Goal: Task Accomplishment & Management: Complete application form

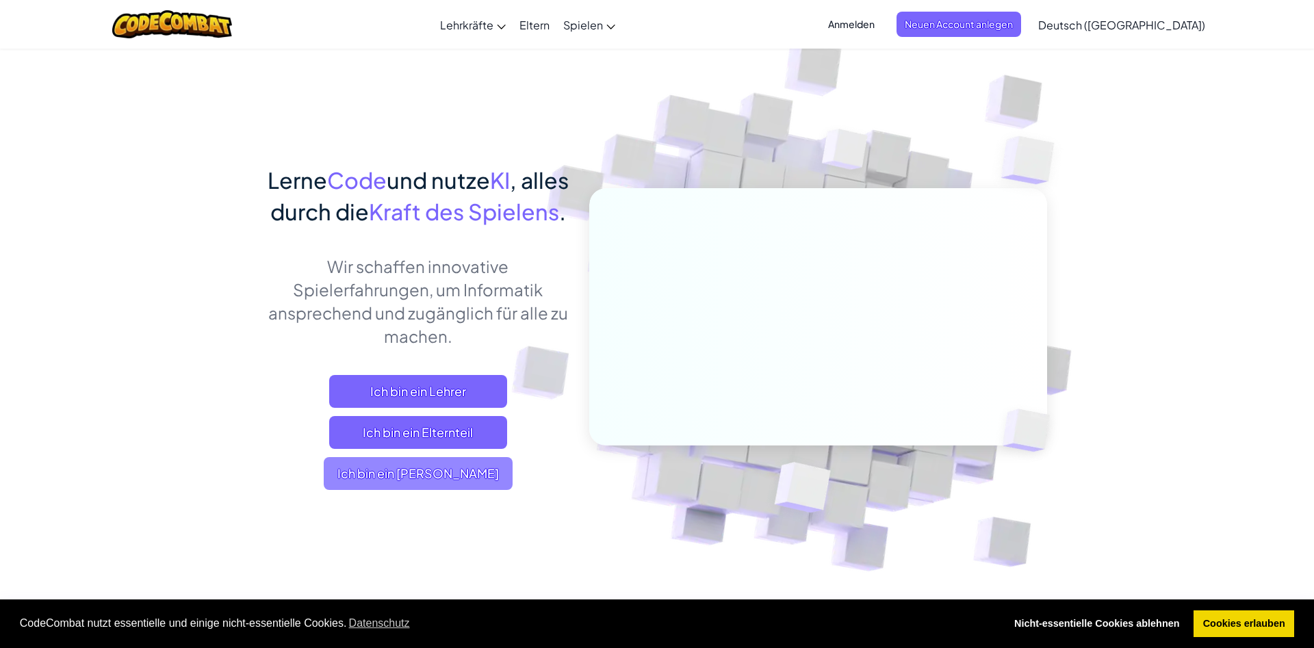
click at [411, 490] on span "Ich bin ein [PERSON_NAME]" at bounding box center [418, 473] width 189 height 33
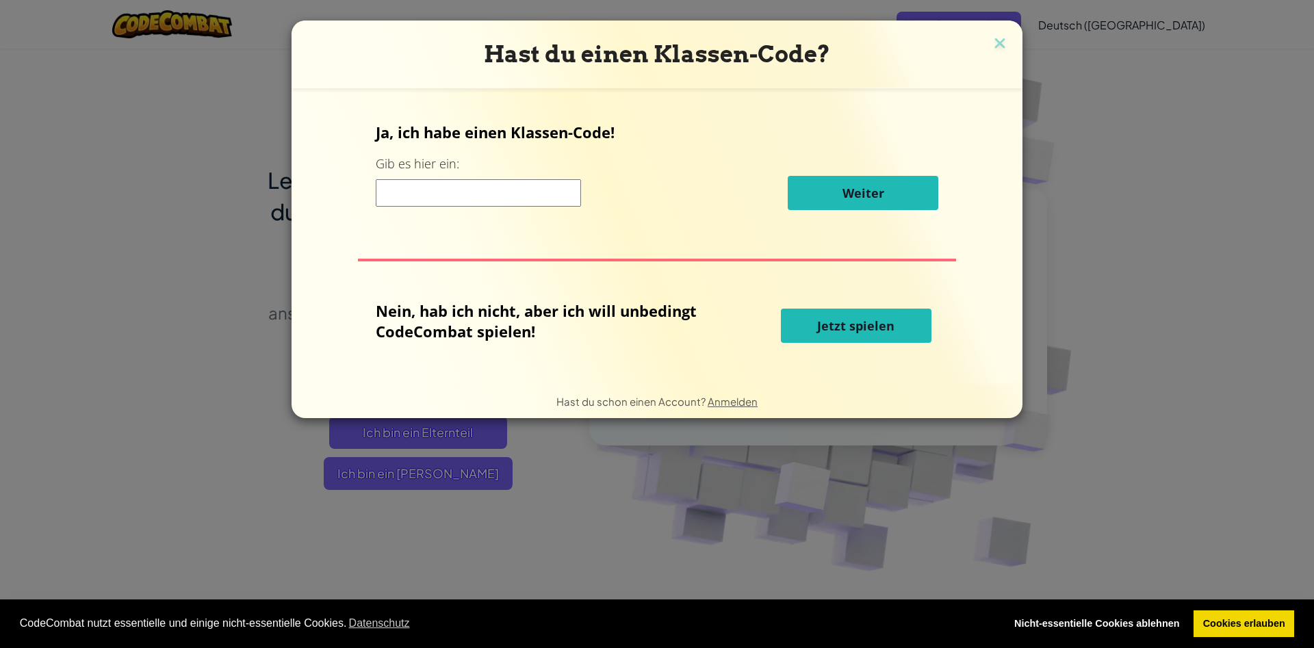
click at [437, 192] on input at bounding box center [478, 192] width 205 height 27
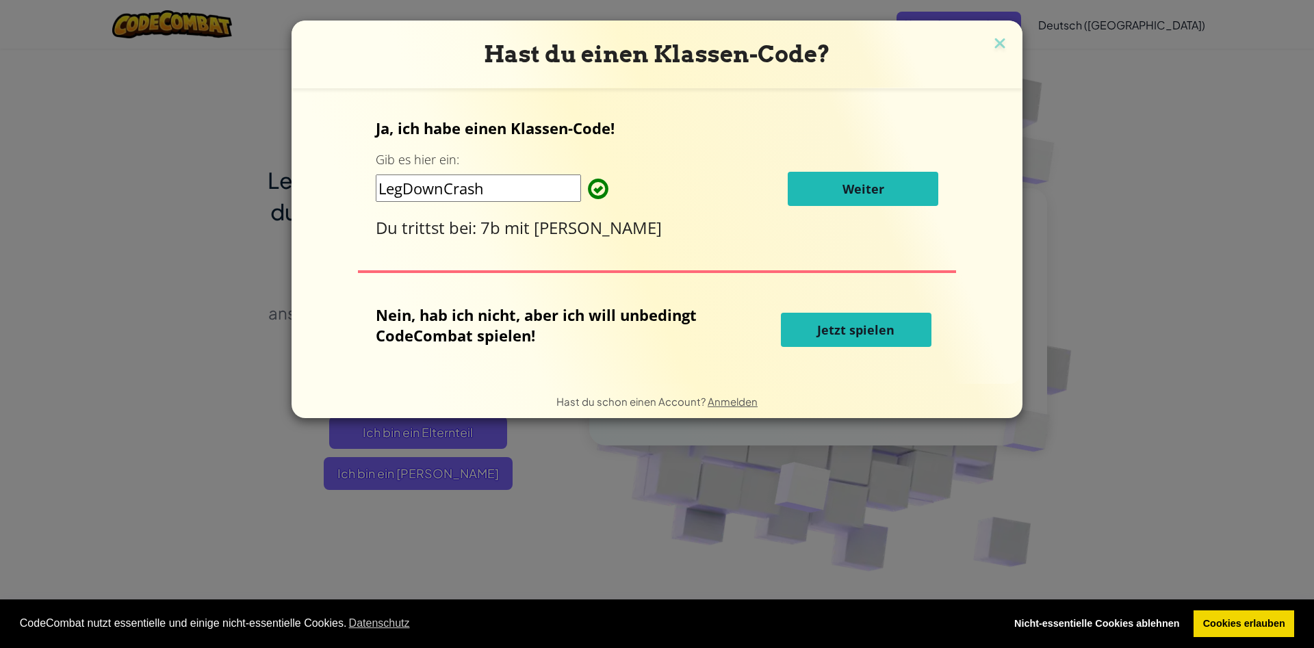
type input "LegDownCrash"
click at [833, 190] on button "Weiter" at bounding box center [863, 189] width 151 height 34
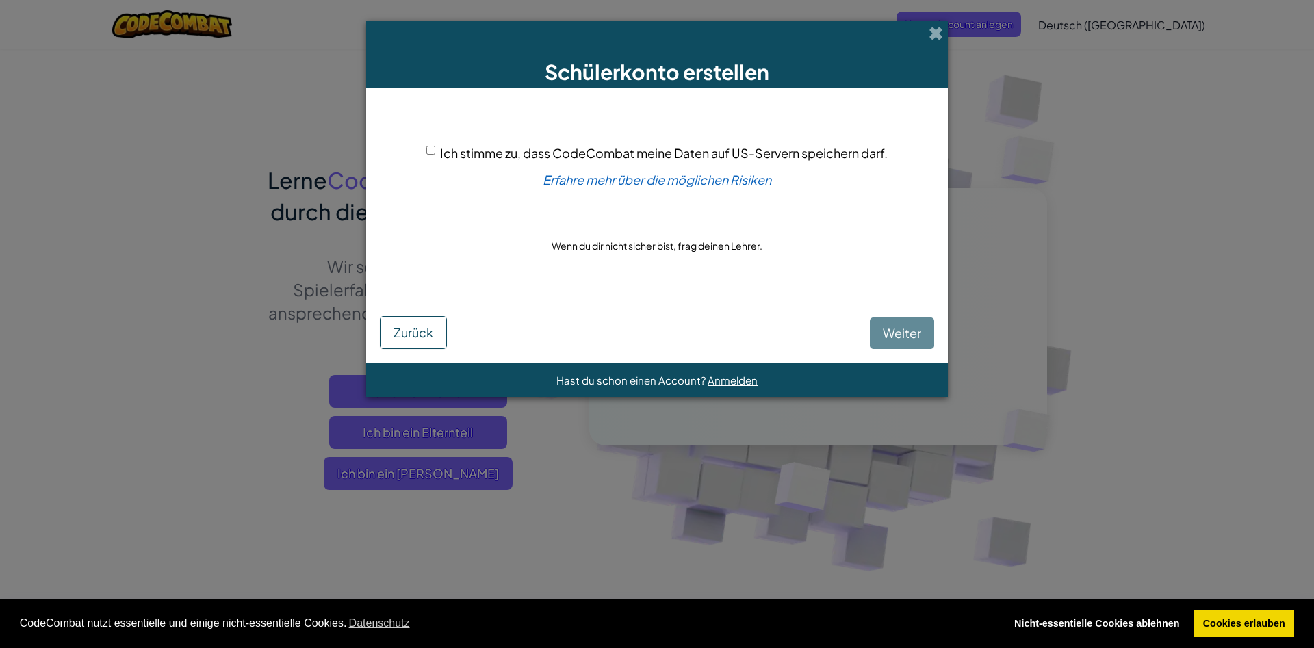
click at [894, 331] on div "[PERSON_NAME]" at bounding box center [657, 322] width 554 height 53
click at [891, 331] on div "[PERSON_NAME]" at bounding box center [657, 322] width 554 height 53
click at [895, 329] on div "[PERSON_NAME]" at bounding box center [657, 322] width 554 height 53
click at [905, 334] on div "[PERSON_NAME]" at bounding box center [657, 322] width 554 height 53
click at [905, 331] on div "[PERSON_NAME]" at bounding box center [657, 322] width 554 height 53
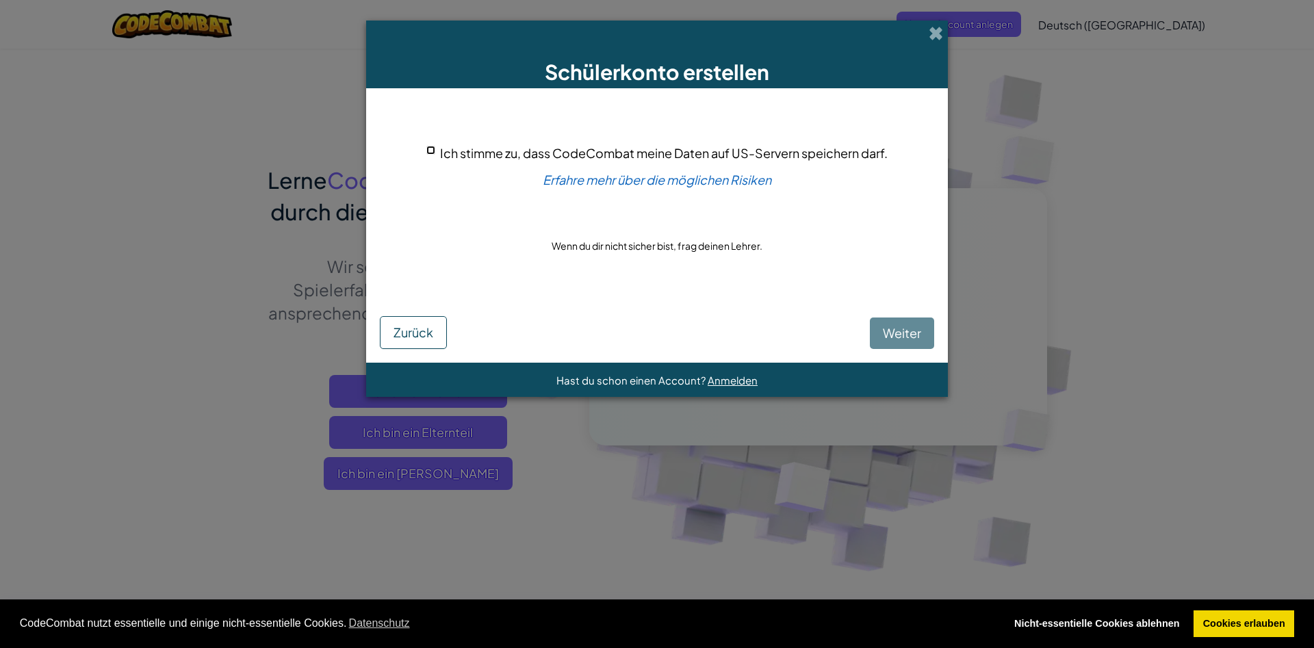
click at [433, 155] on input "Ich stimme zu, dass CodeCombat meine Daten auf US-Servern speichern darf." at bounding box center [430, 150] width 9 height 9
checkbox input "true"
click at [928, 331] on button "Weiter" at bounding box center [902, 333] width 64 height 31
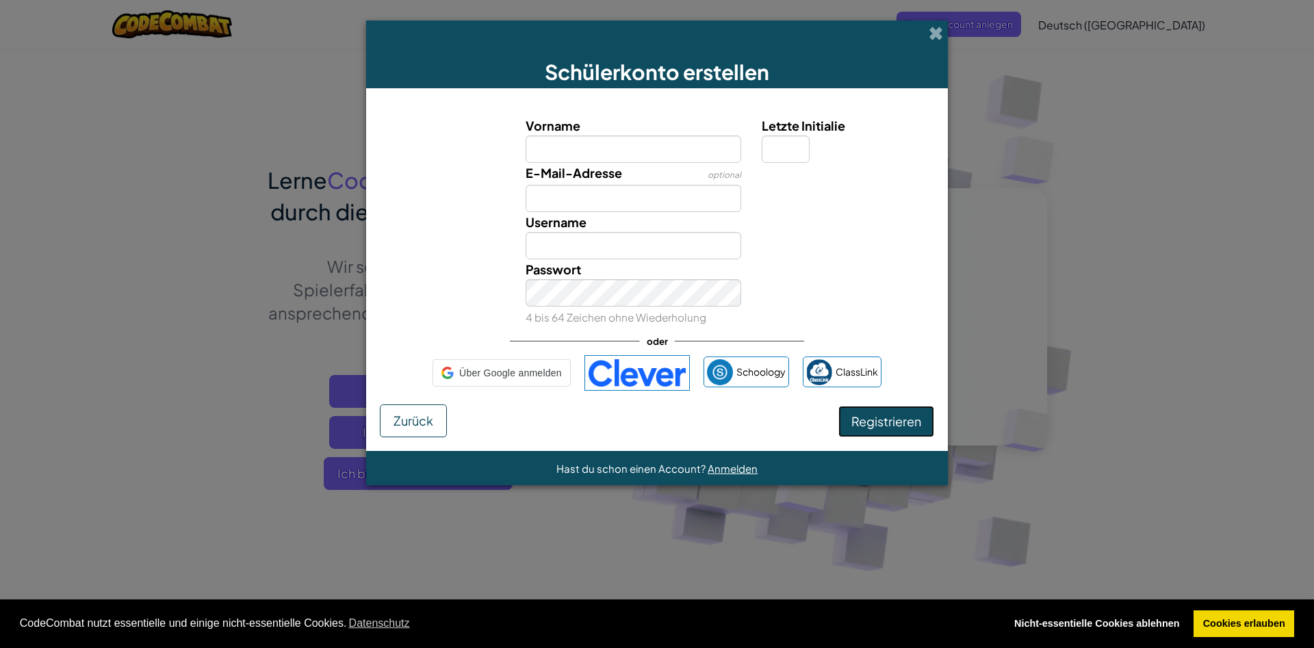
click at [884, 412] on button "Registrieren" at bounding box center [886, 421] width 96 height 31
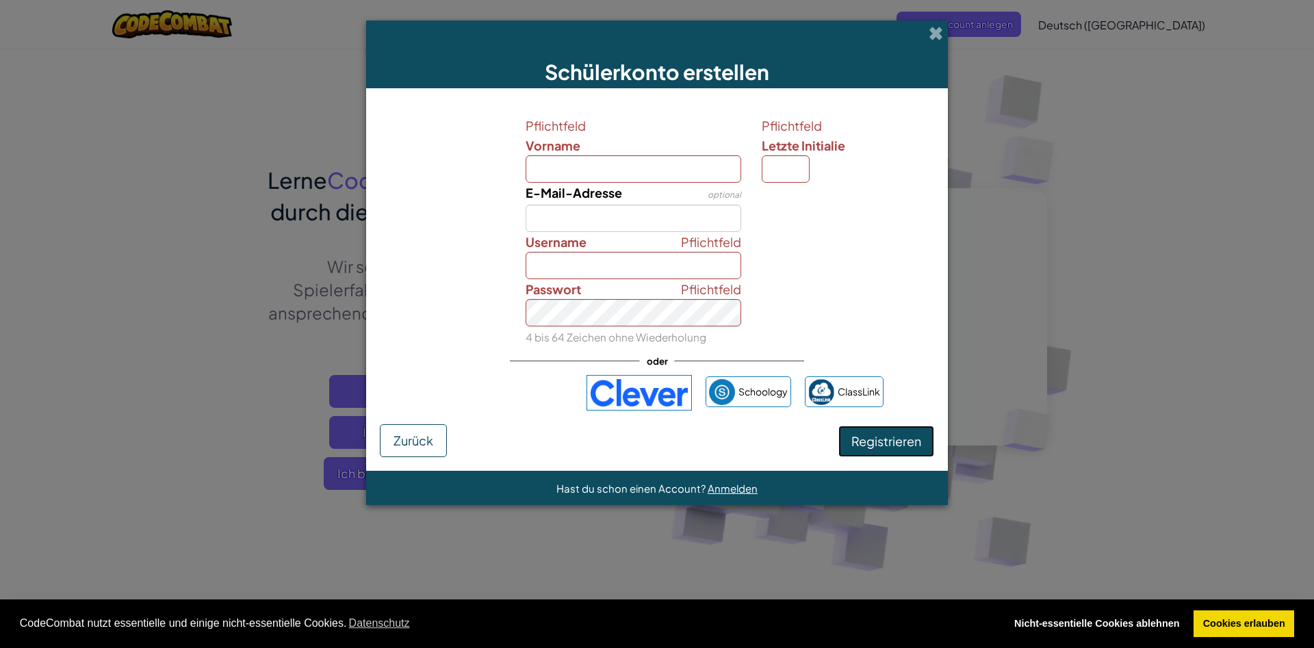
click at [879, 430] on button "Registrieren" at bounding box center [886, 441] width 96 height 31
click at [406, 435] on span "Zurück" at bounding box center [414, 441] width 40 height 16
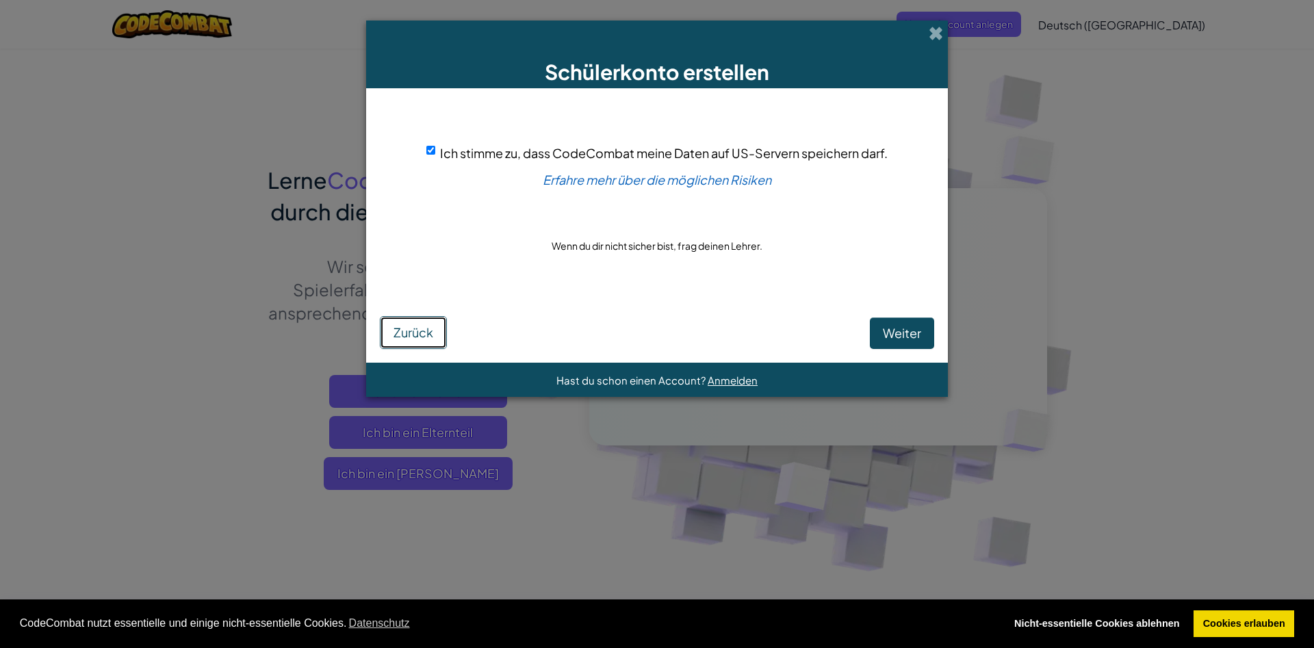
click at [408, 317] on button "Zurück" at bounding box center [413, 332] width 67 height 33
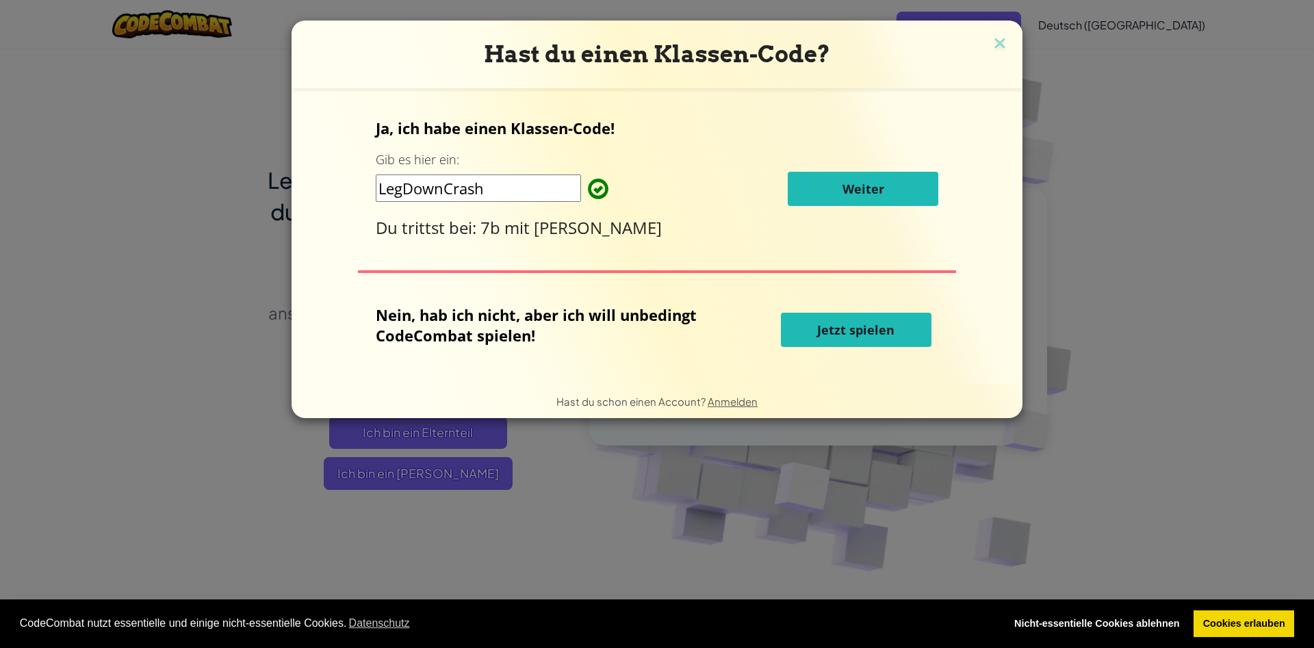
click at [852, 318] on button "Jetzt spielen" at bounding box center [856, 330] width 151 height 34
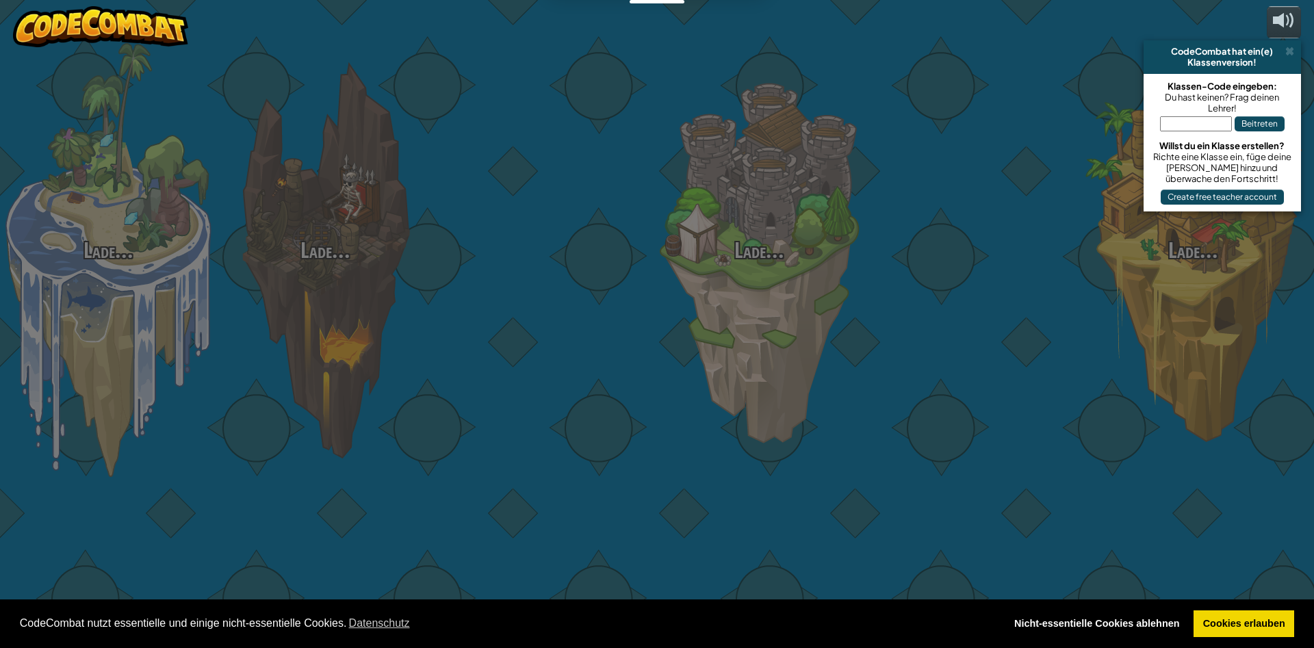
click at [878, 328] on div at bounding box center [976, 217] width 217 height 434
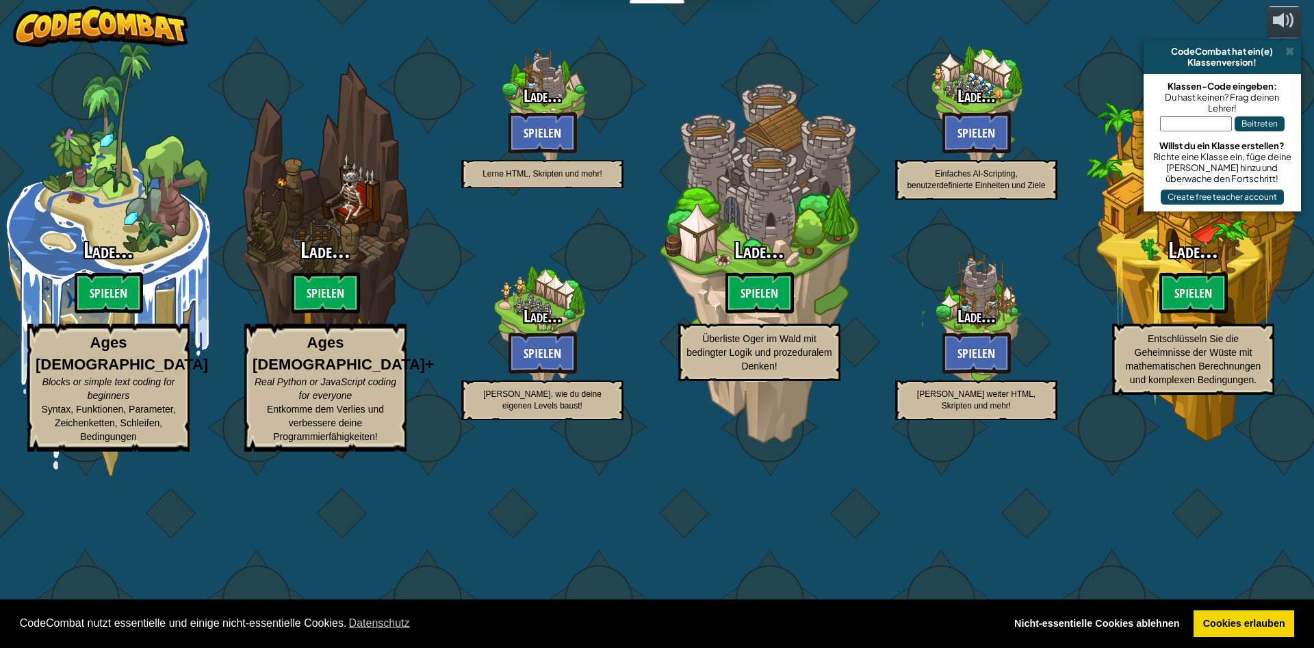
select select "de-DE"
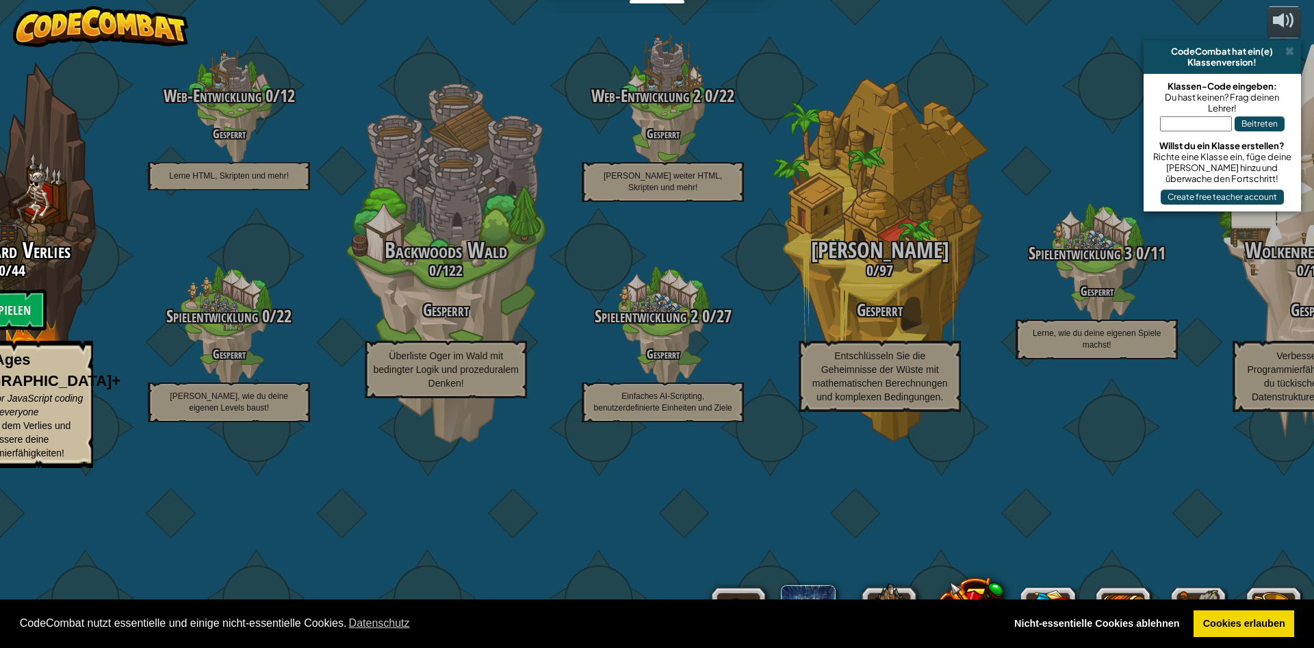
click at [1190, 127] on input "text" at bounding box center [1196, 123] width 72 height 15
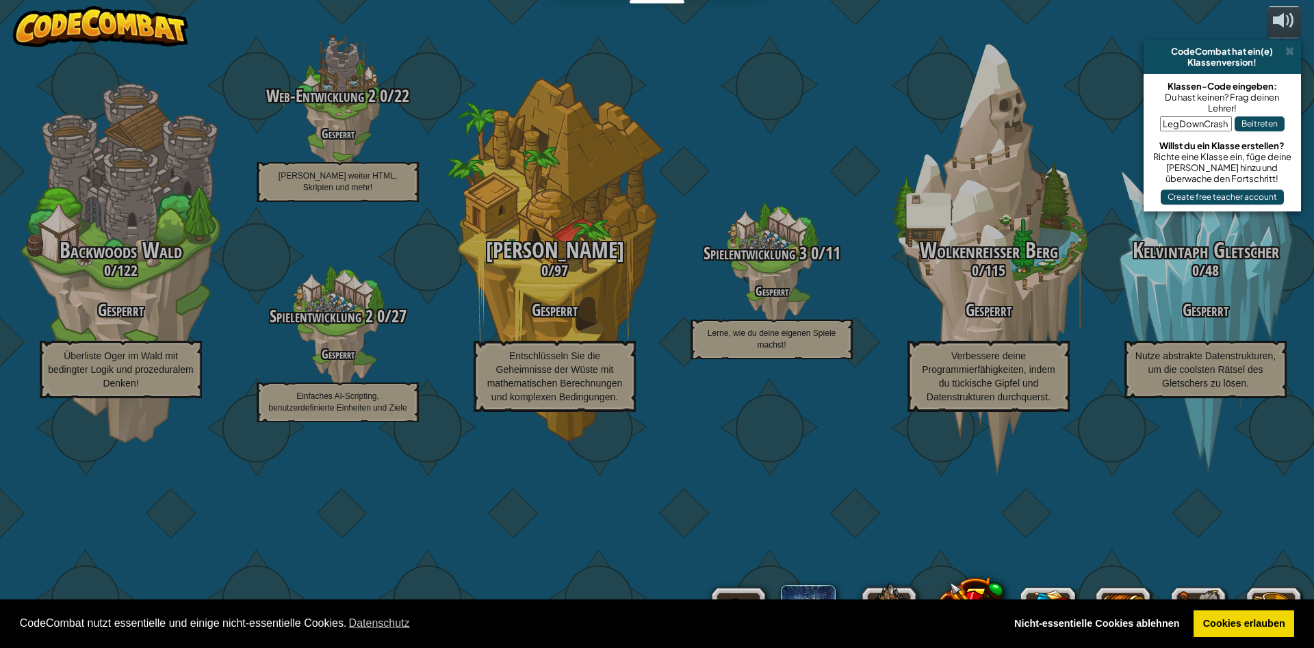
type input "LegDownCrash"
click at [1254, 115] on div "LegDownCrash Beitreten" at bounding box center [1222, 127] width 144 height 27
click at [1253, 122] on button "Beitreten" at bounding box center [1260, 123] width 50 height 15
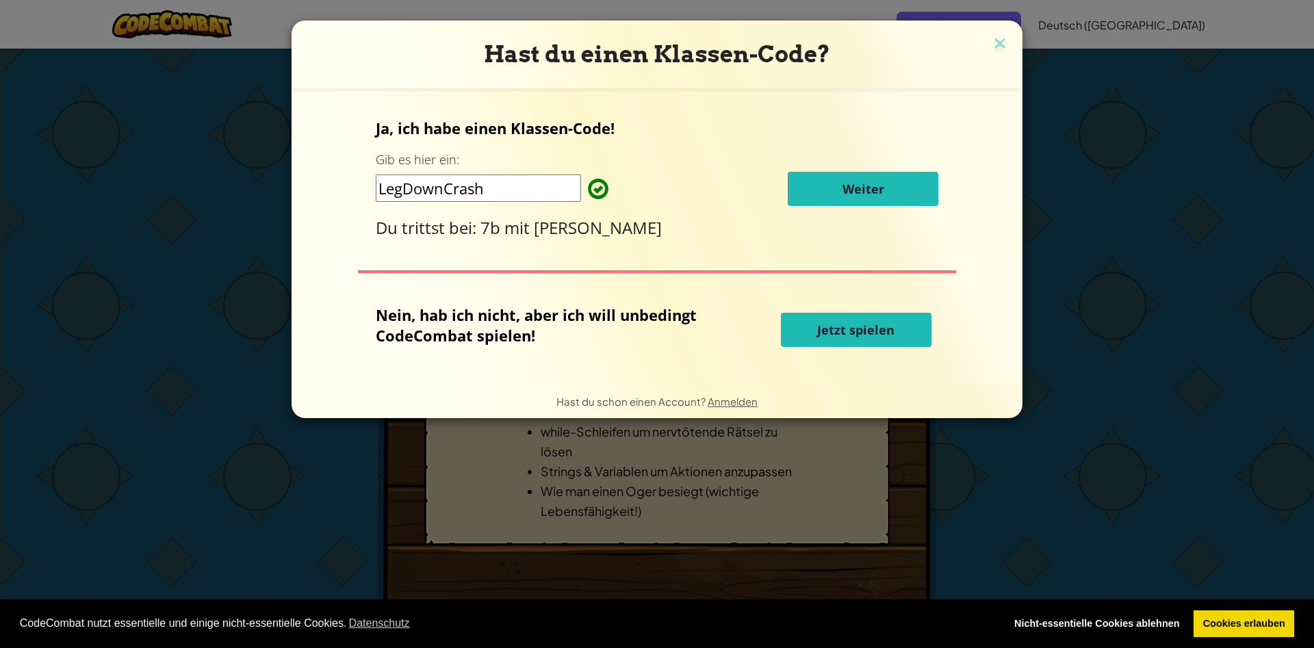
click at [863, 188] on span "Weiter" at bounding box center [863, 189] width 42 height 16
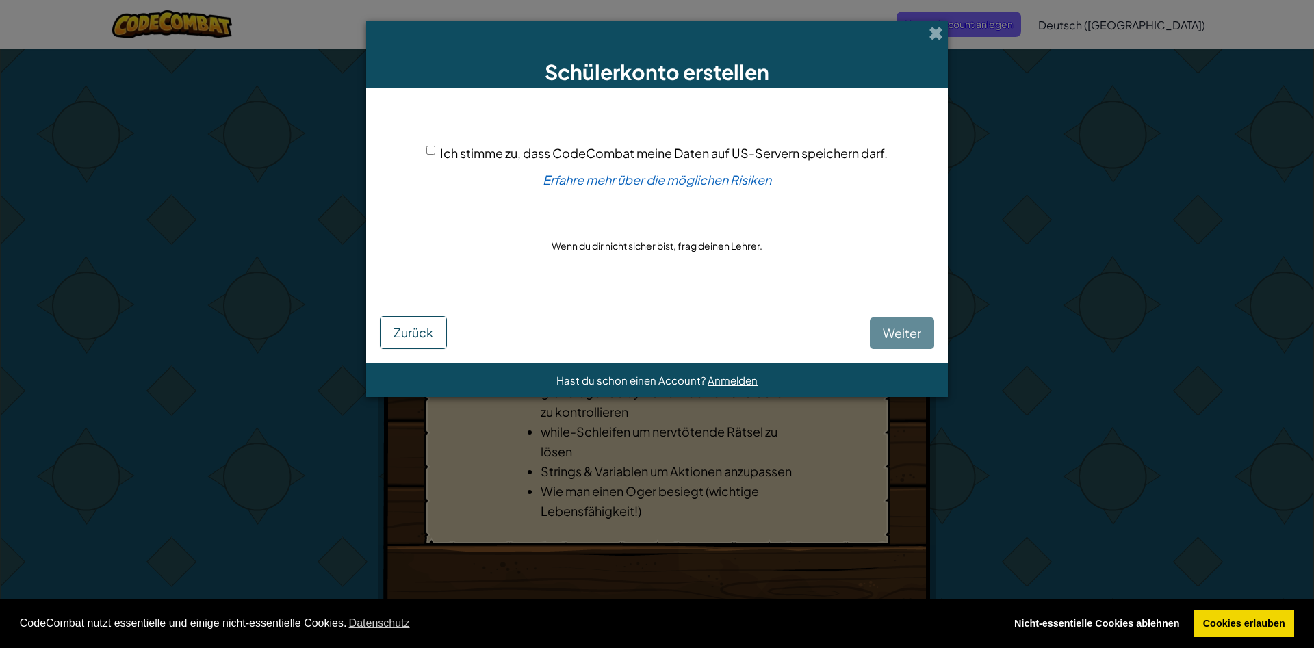
click at [903, 321] on div "[PERSON_NAME]" at bounding box center [657, 322] width 554 height 53
click at [903, 324] on div "[PERSON_NAME]" at bounding box center [657, 322] width 554 height 53
click at [901, 330] on div "[PERSON_NAME]" at bounding box center [657, 322] width 554 height 53
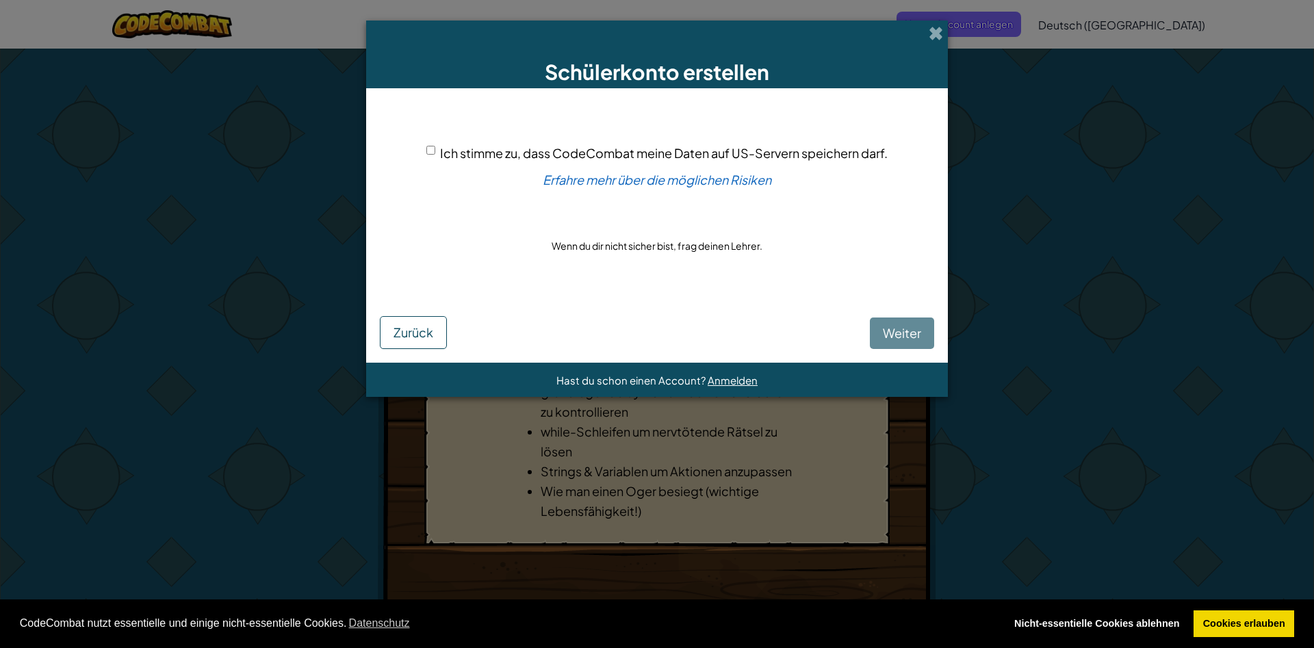
click at [901, 330] on div "[PERSON_NAME]" at bounding box center [657, 322] width 554 height 53
click at [426, 159] on div "Ich stimme zu, dass CodeCombat meine Daten auf US-Servern speichern darf." at bounding box center [656, 153] width 461 height 20
click at [424, 326] on span "Zurück" at bounding box center [414, 332] width 40 height 16
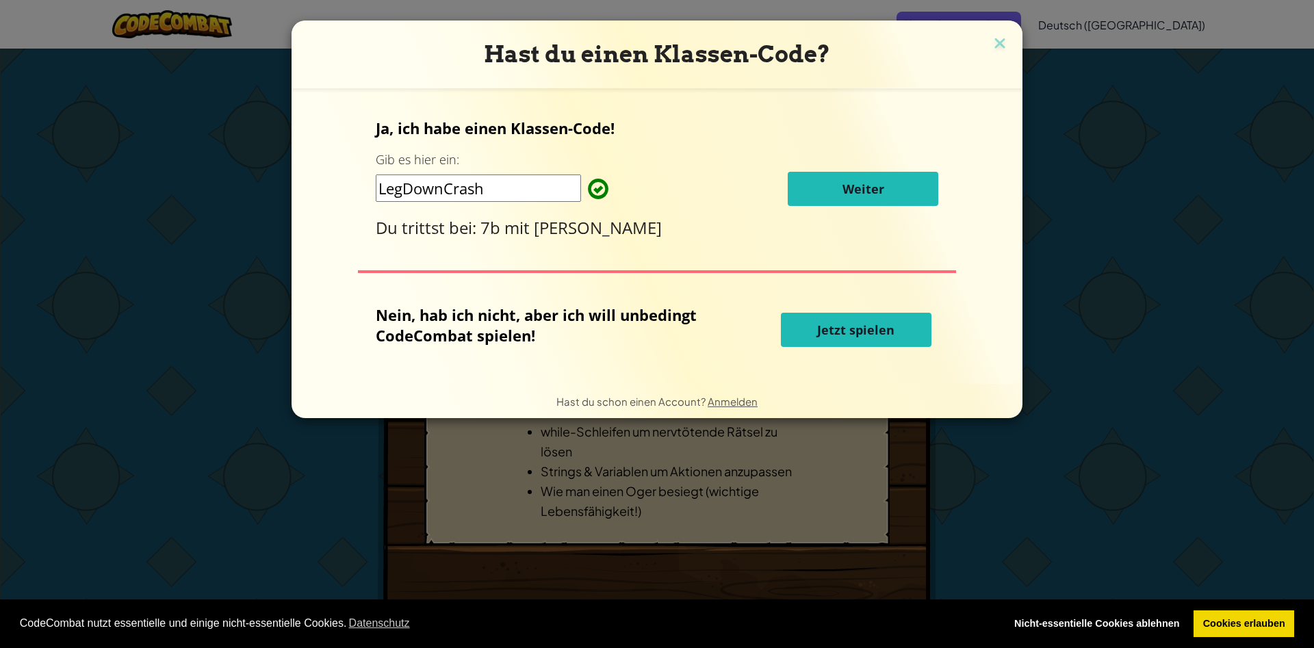
click at [829, 325] on span "Jetzt spielen" at bounding box center [855, 330] width 77 height 16
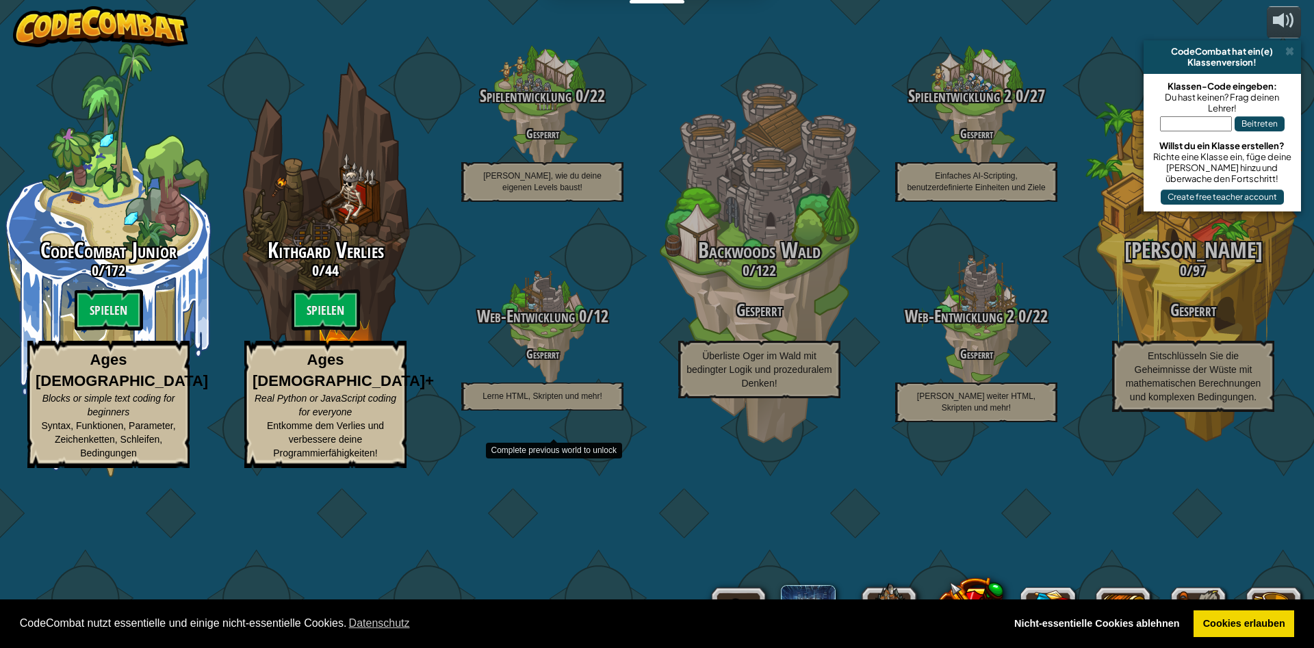
select select "de-DE"
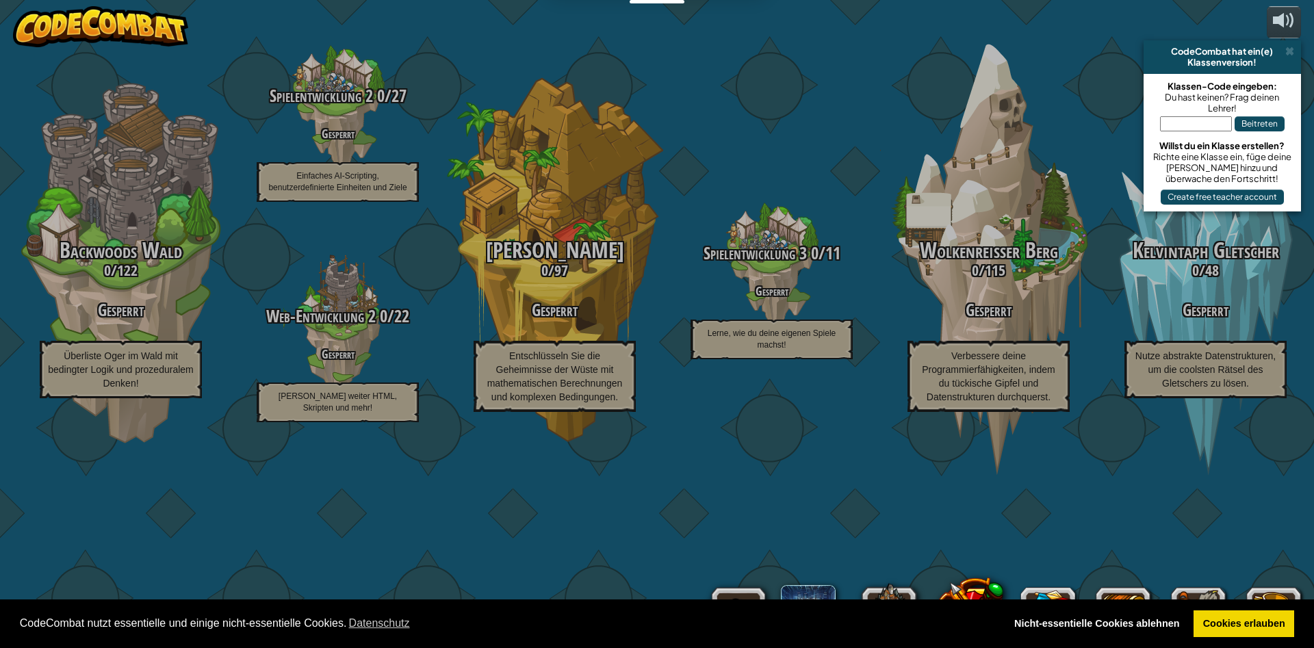
click at [1194, 129] on input "text" at bounding box center [1196, 123] width 72 height 15
type input "LegDownCrash"
click at [1261, 125] on button "Beitreten" at bounding box center [1260, 123] width 50 height 15
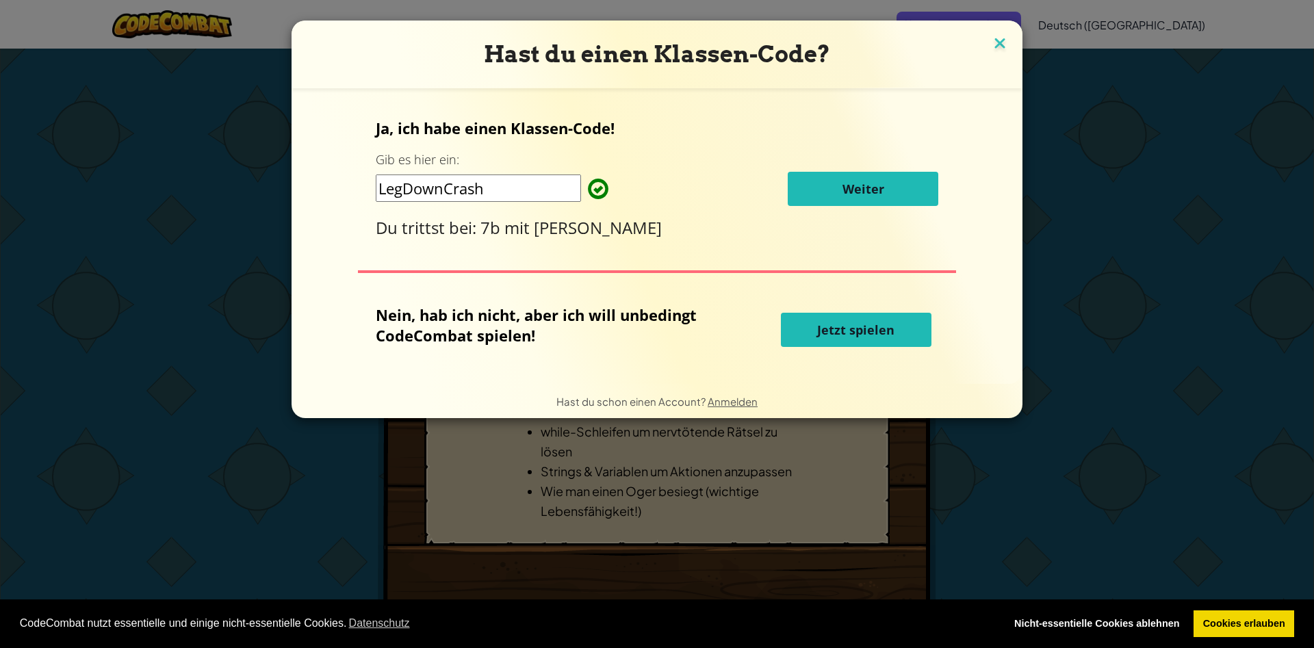
click at [998, 43] on img at bounding box center [1000, 44] width 18 height 21
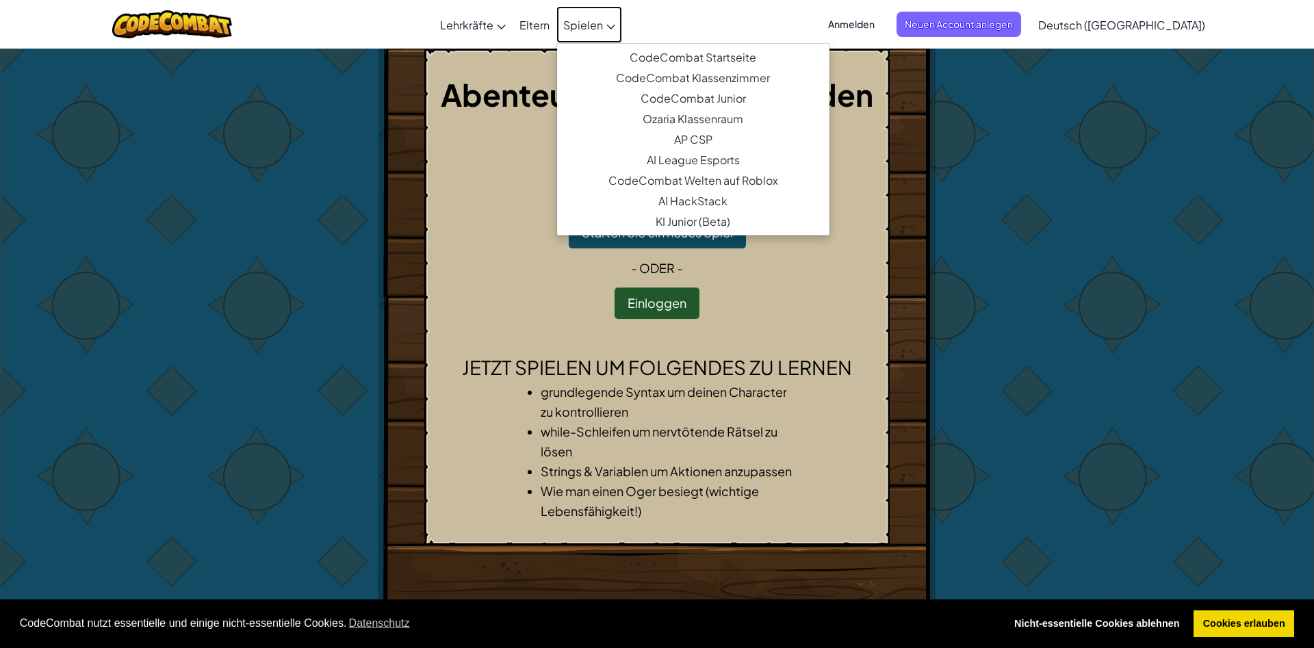
click at [602, 20] on span "Spielen" at bounding box center [583, 25] width 40 height 14
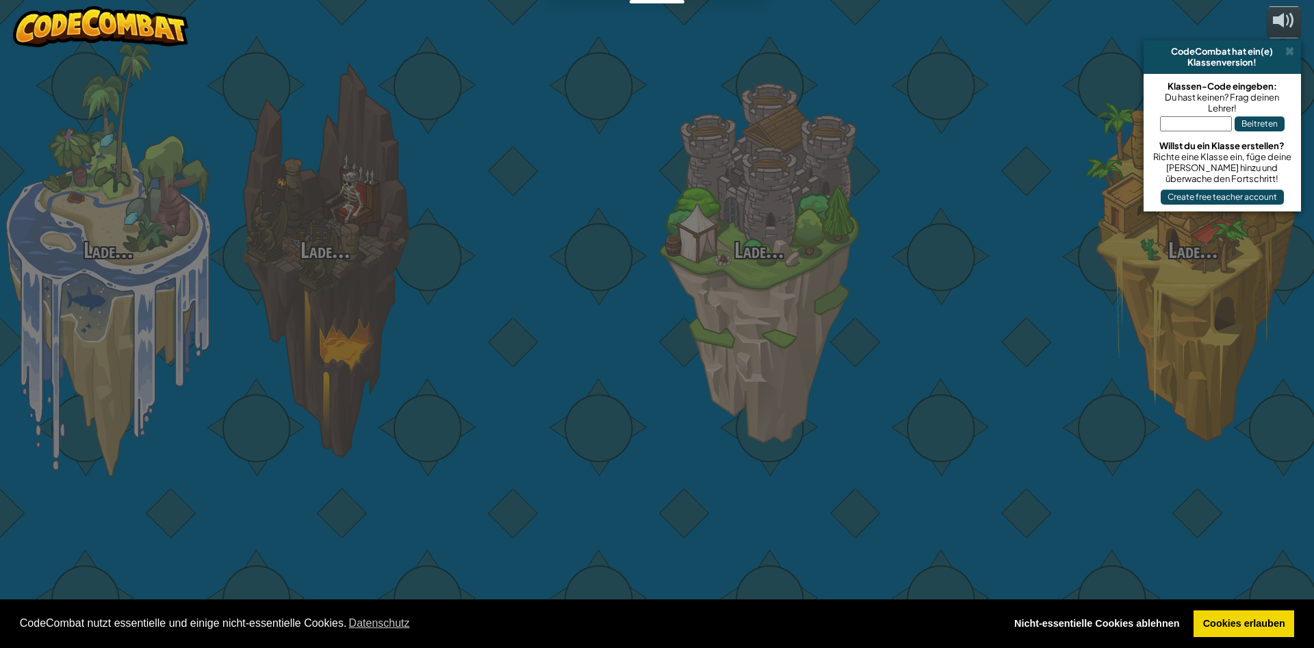
select select "de-DE"
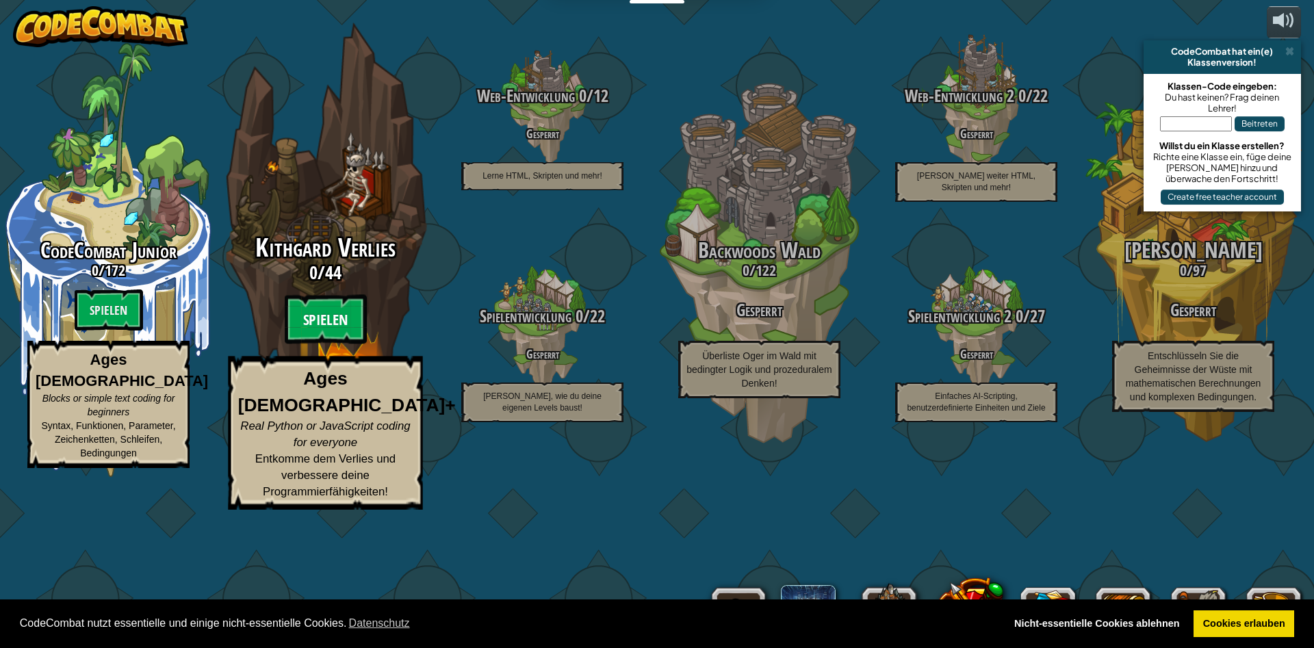
click at [324, 344] on btn "Spielen" at bounding box center [326, 319] width 82 height 49
select select "de-DE"
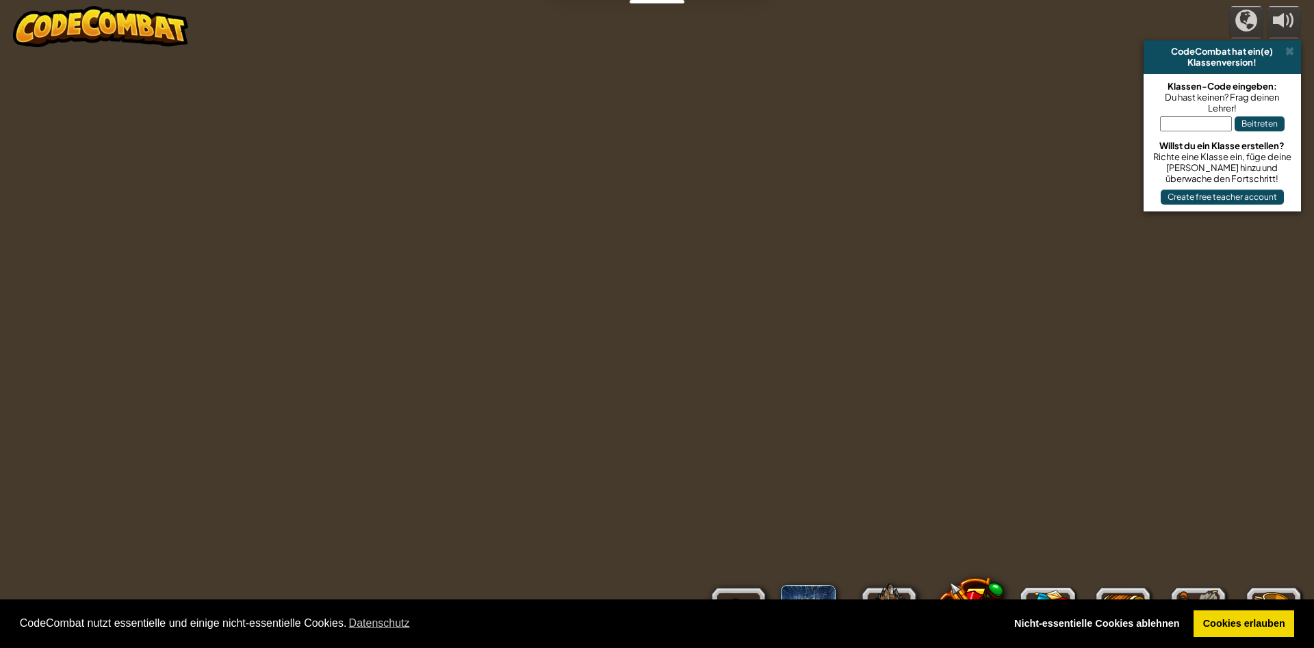
select select "de-DE"
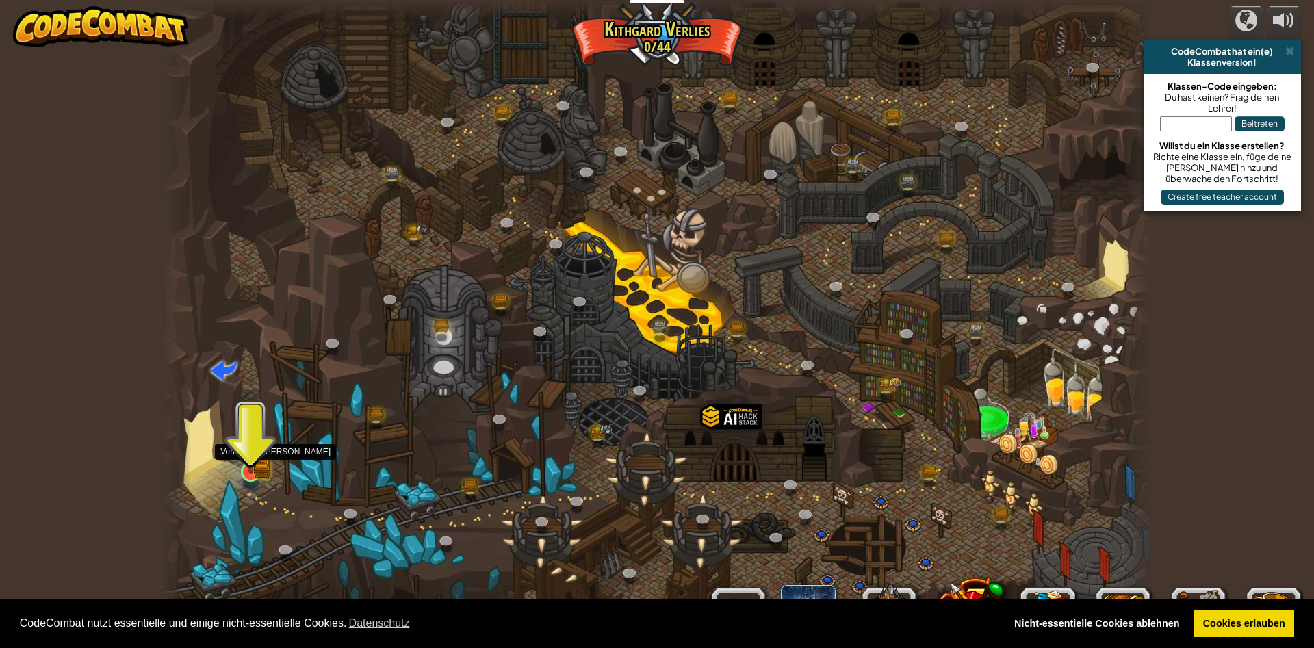
click at [255, 456] on img at bounding box center [250, 444] width 27 height 59
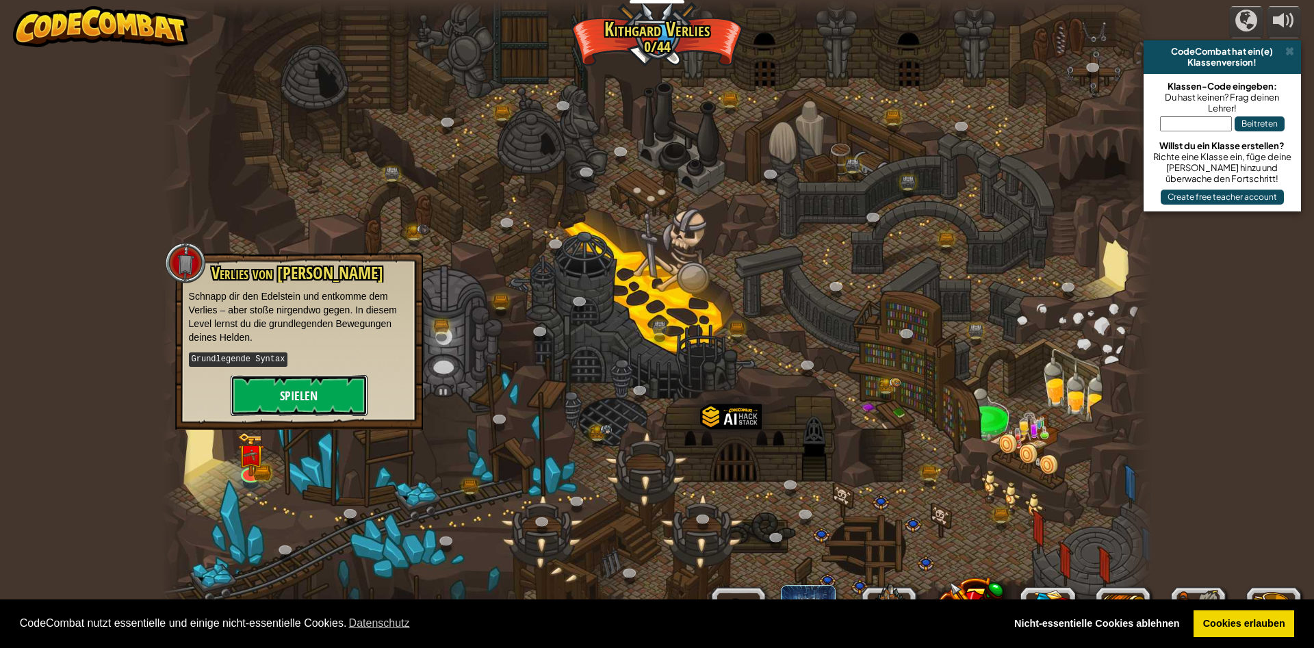
click at [310, 375] on button "Spielen" at bounding box center [299, 395] width 137 height 41
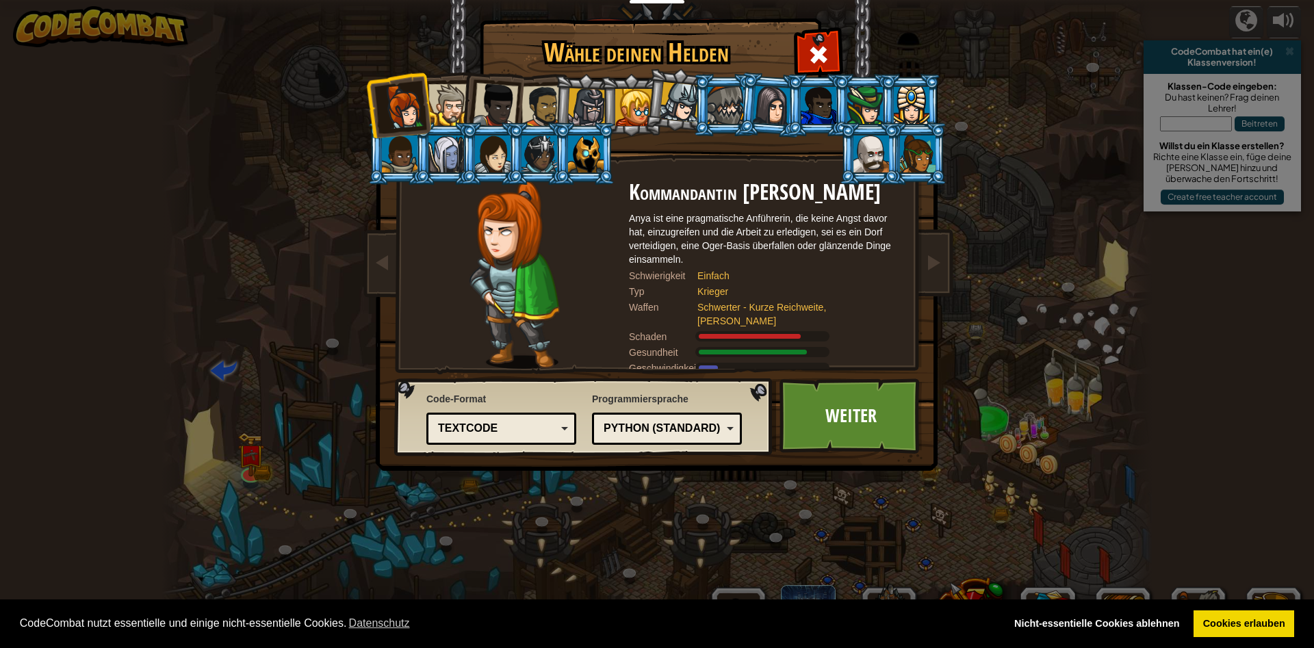
click at [455, 115] on div at bounding box center [449, 105] width 42 height 42
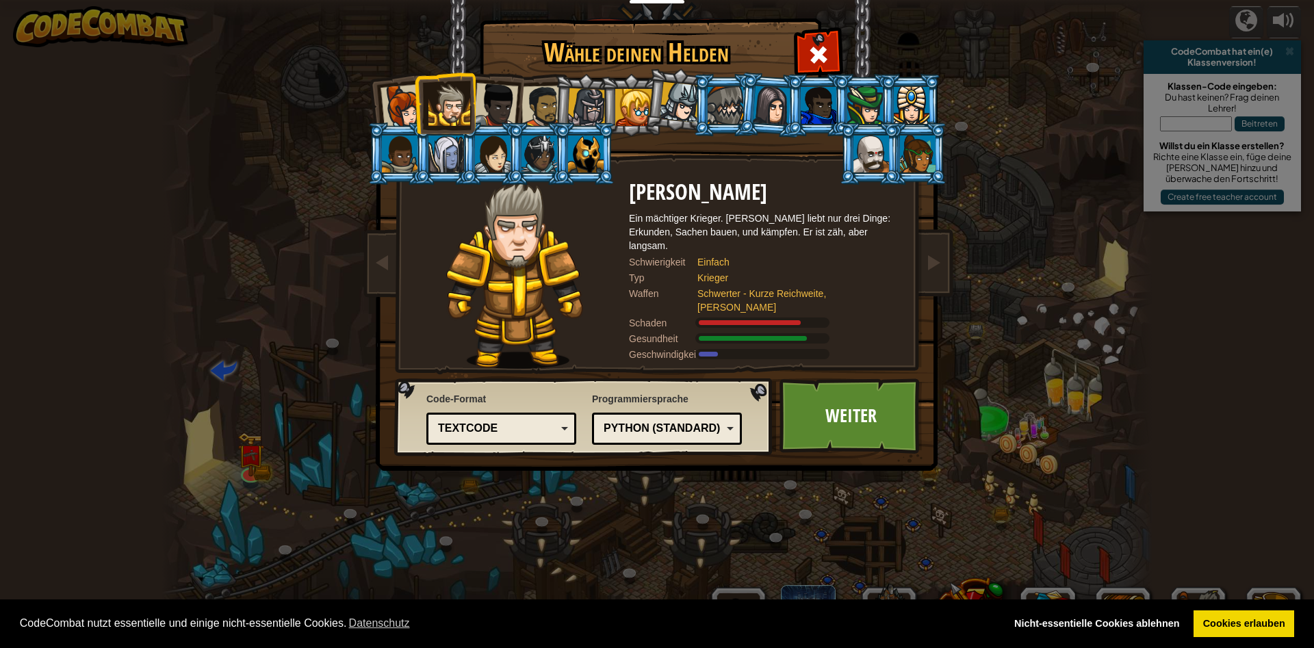
click at [485, 111] on div at bounding box center [495, 105] width 45 height 45
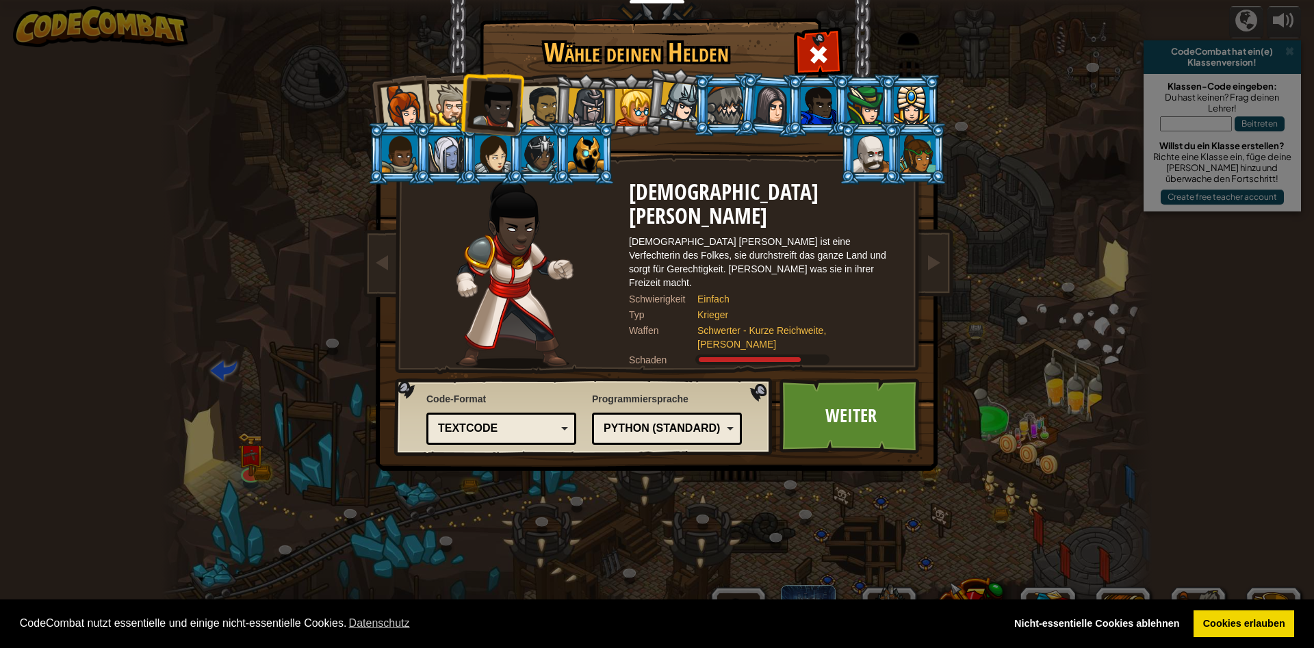
click at [538, 107] on div at bounding box center [542, 107] width 42 height 42
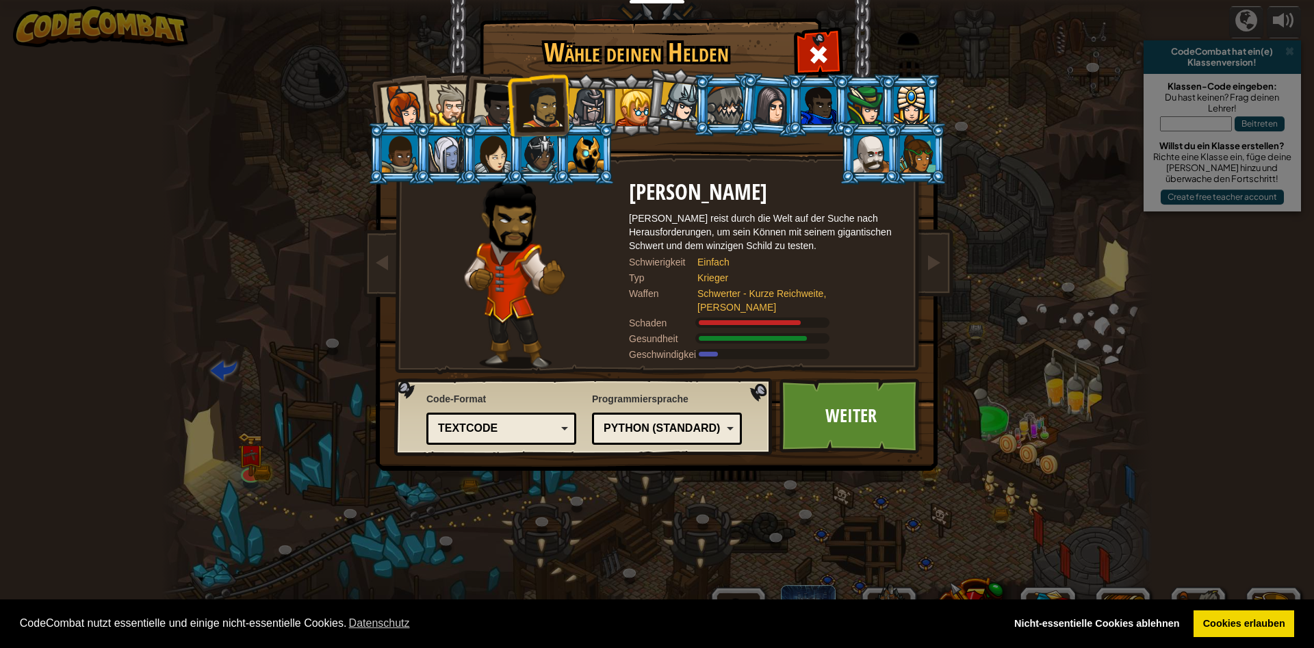
click at [589, 142] on div at bounding box center [586, 154] width 36 height 37
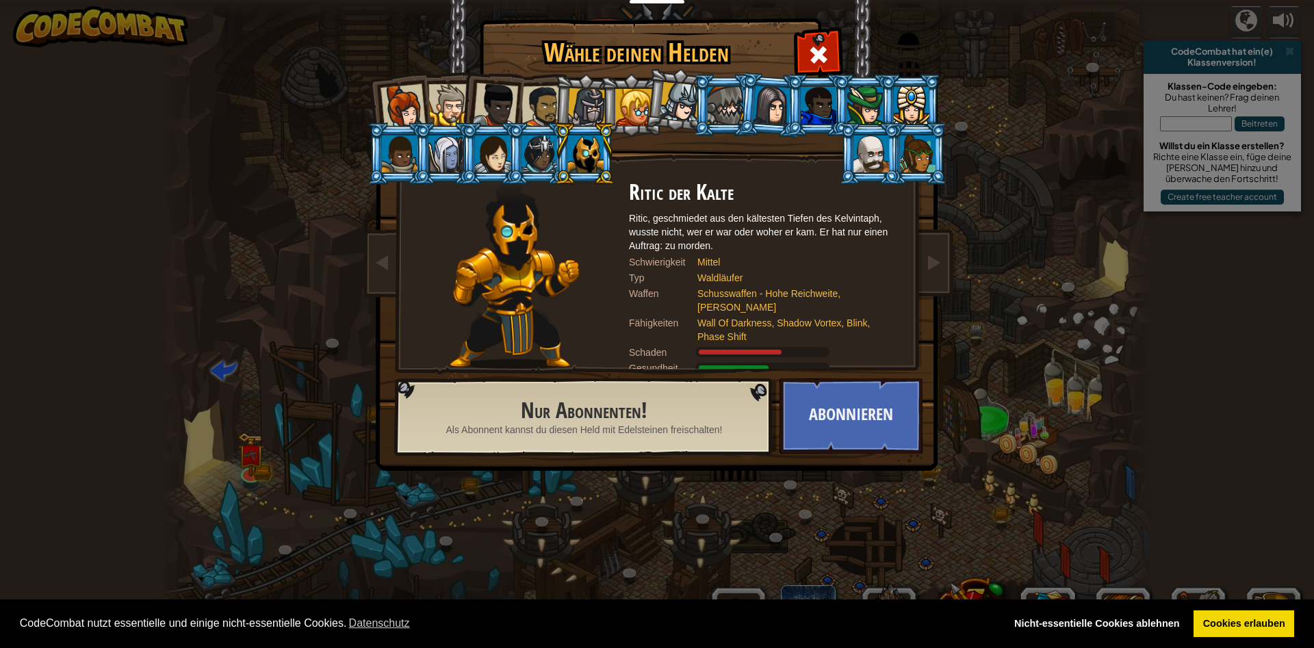
click at [888, 149] on div at bounding box center [871, 154] width 36 height 37
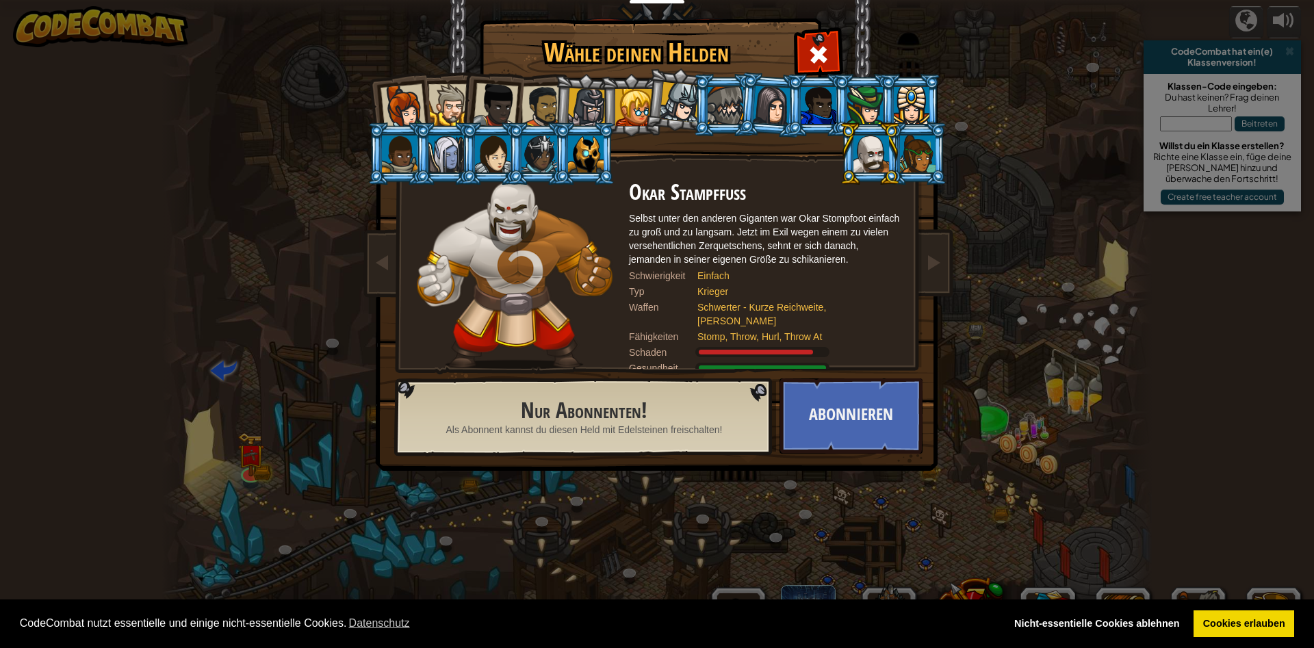
click at [717, 107] on div at bounding box center [726, 105] width 36 height 37
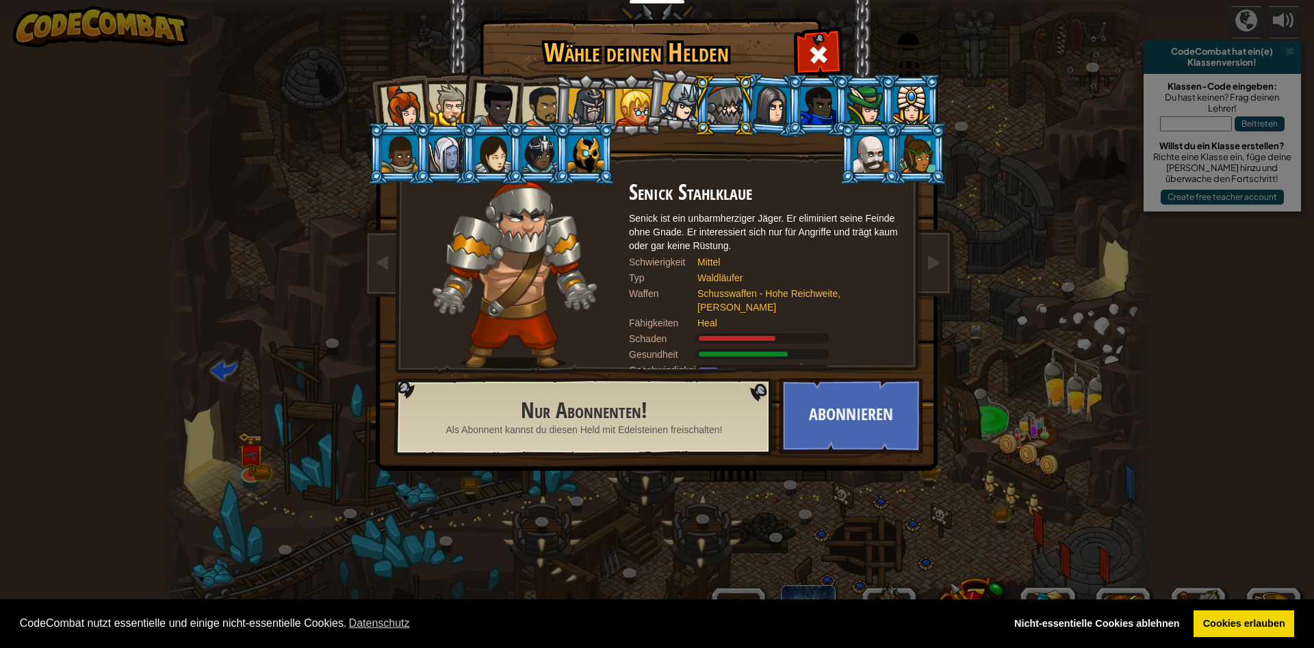
click at [397, 161] on div at bounding box center [400, 154] width 36 height 37
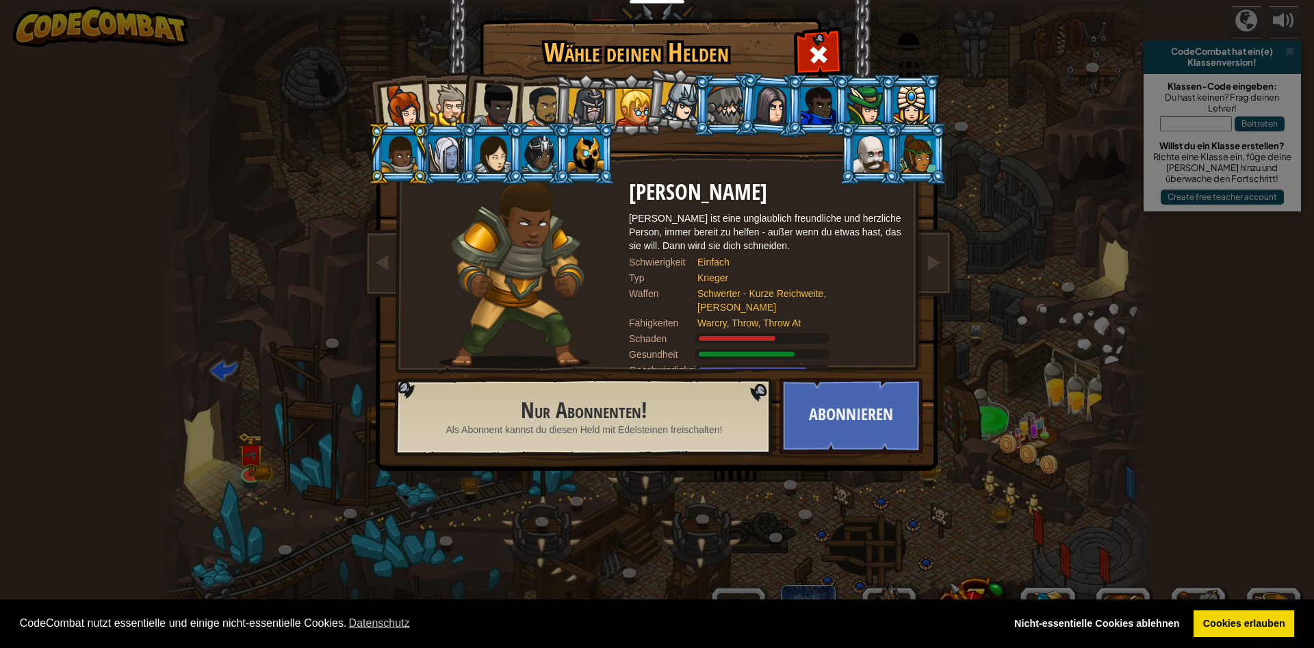
click at [439, 154] on div at bounding box center [446, 154] width 36 height 37
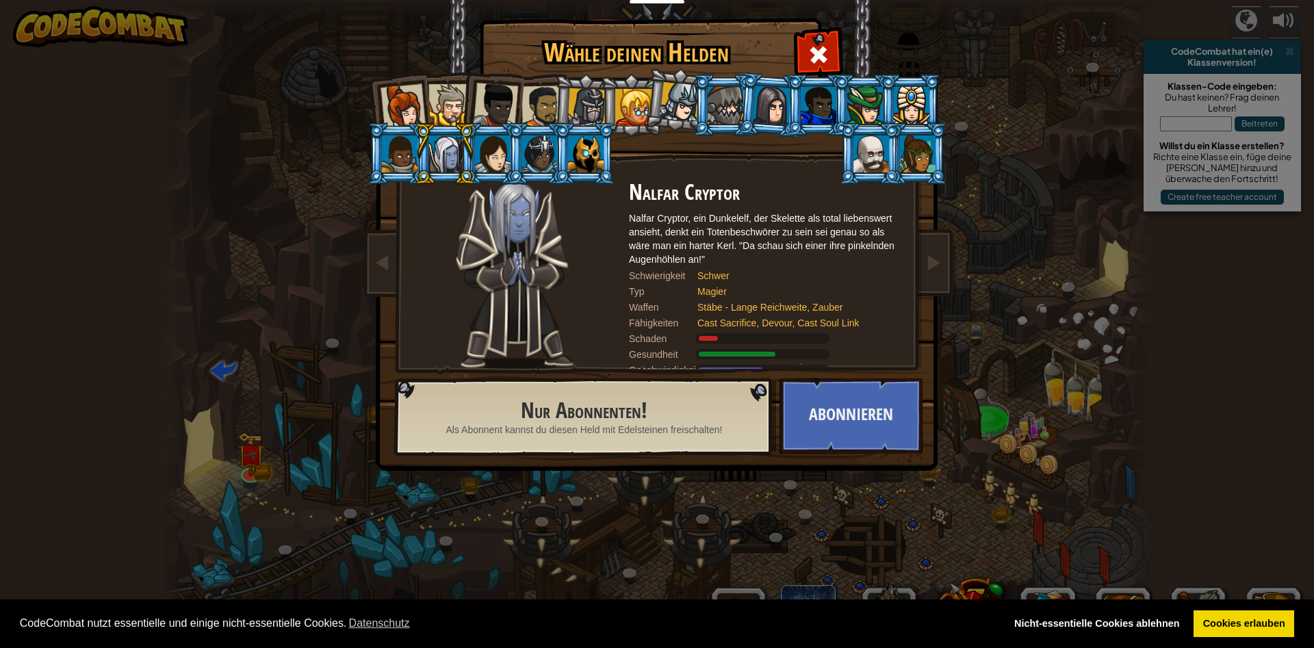
click at [487, 158] on div at bounding box center [493, 154] width 36 height 37
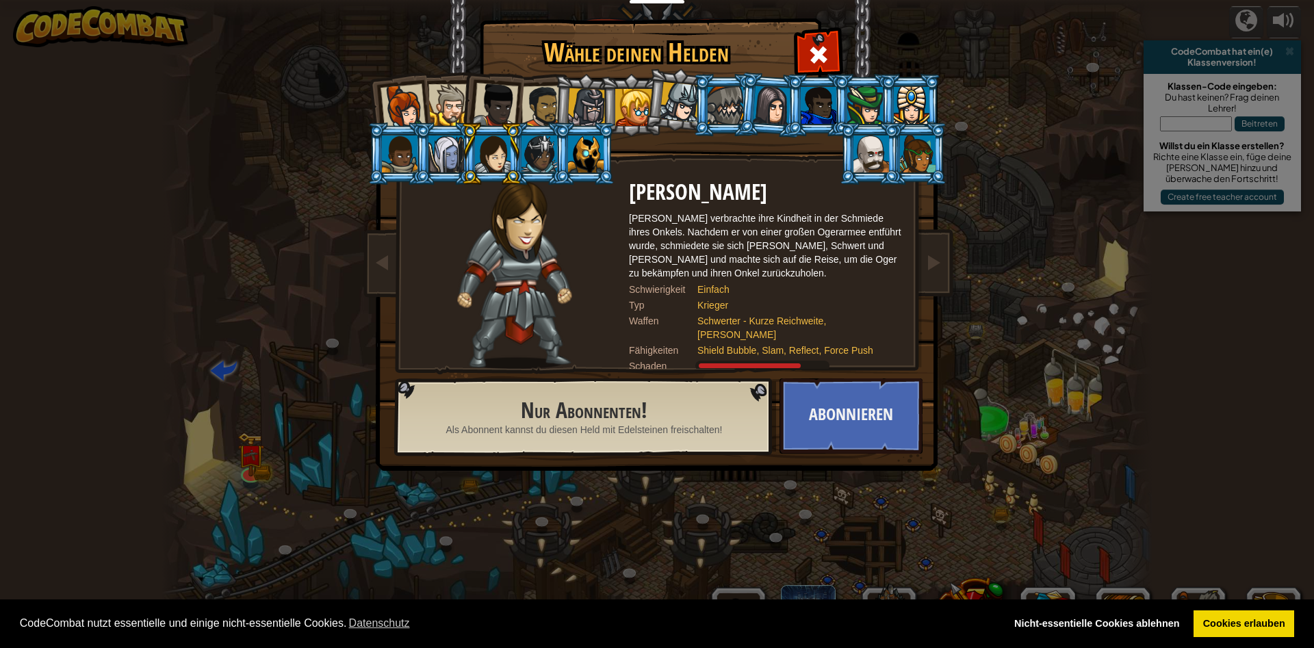
click at [599, 99] on div at bounding box center [586, 107] width 39 height 39
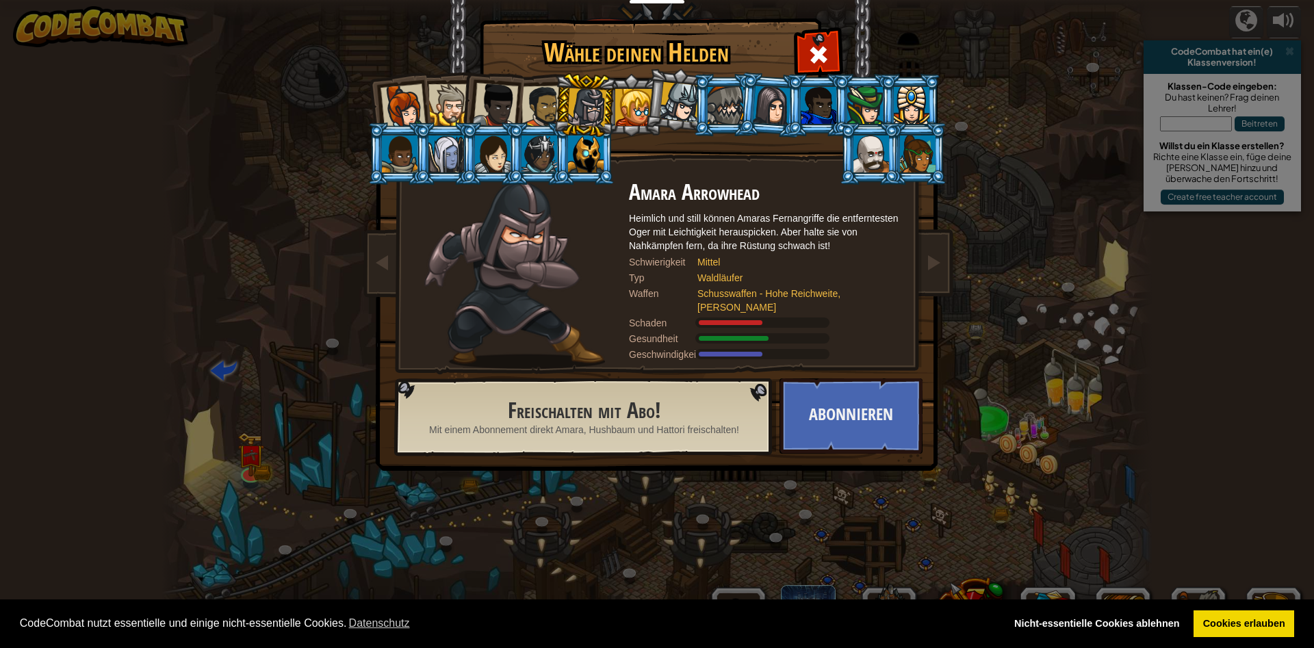
click at [868, 155] on div at bounding box center [871, 154] width 36 height 37
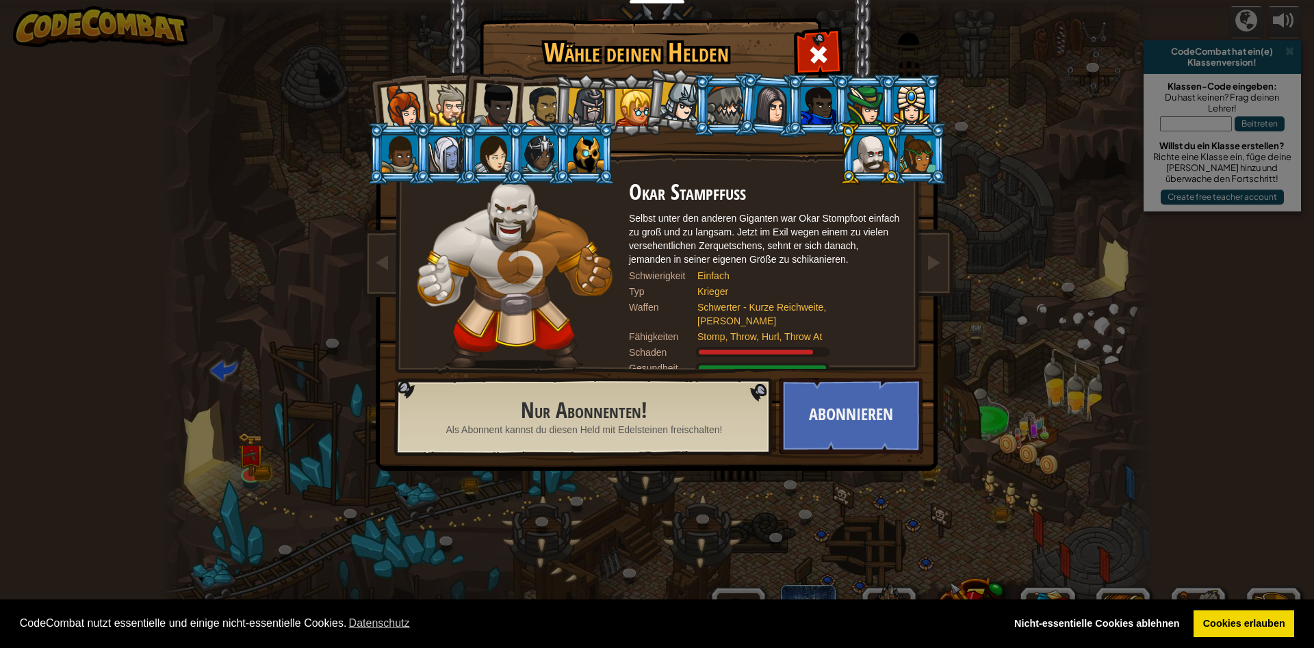
click at [634, 91] on div at bounding box center [633, 107] width 37 height 37
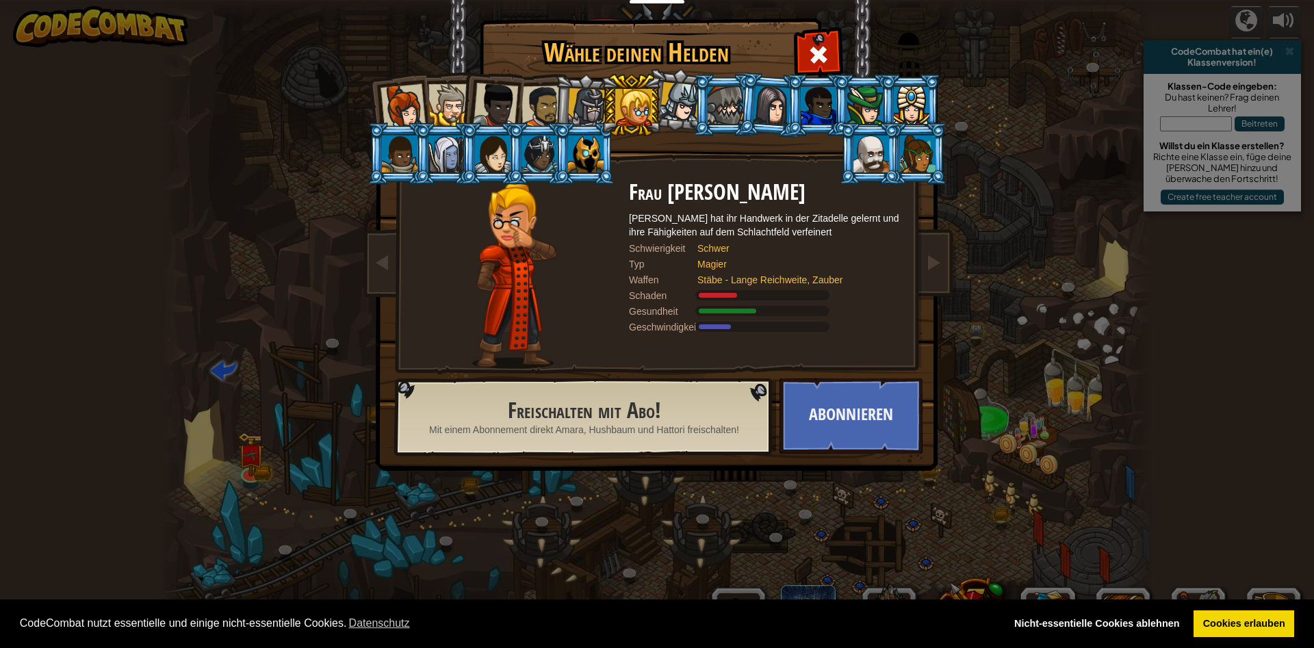
click at [669, 105] on div at bounding box center [680, 102] width 40 height 40
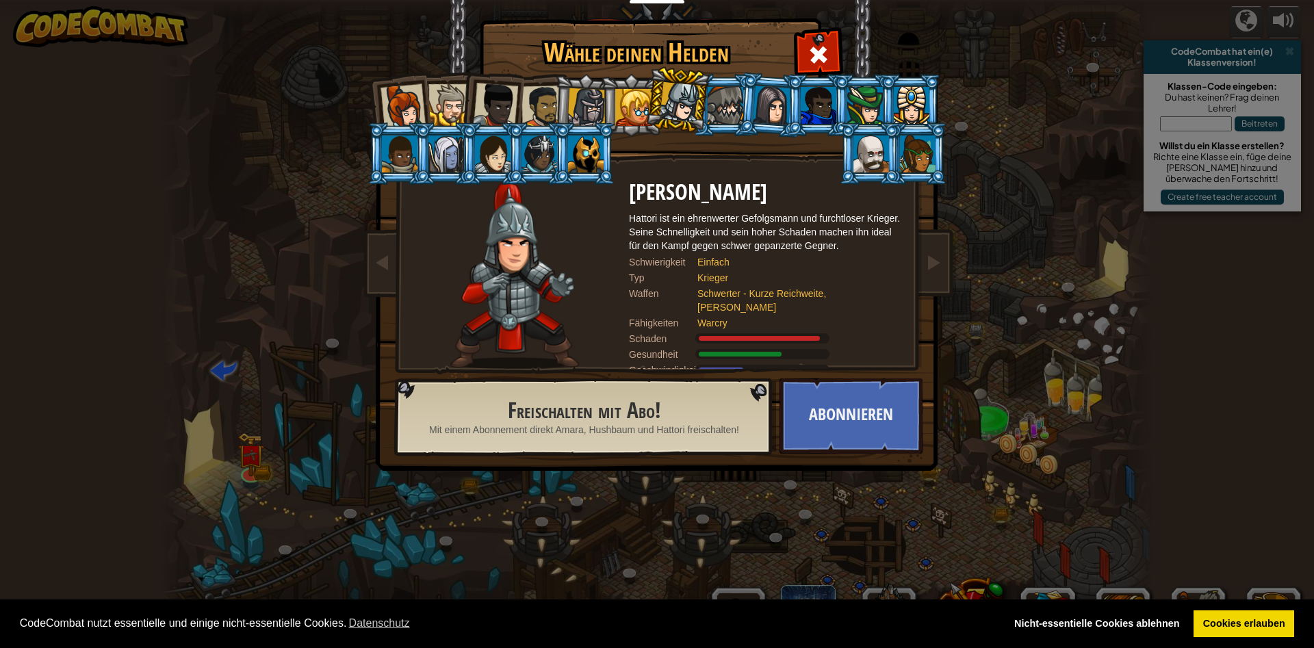
click at [415, 94] on div at bounding box center [402, 106] width 45 height 45
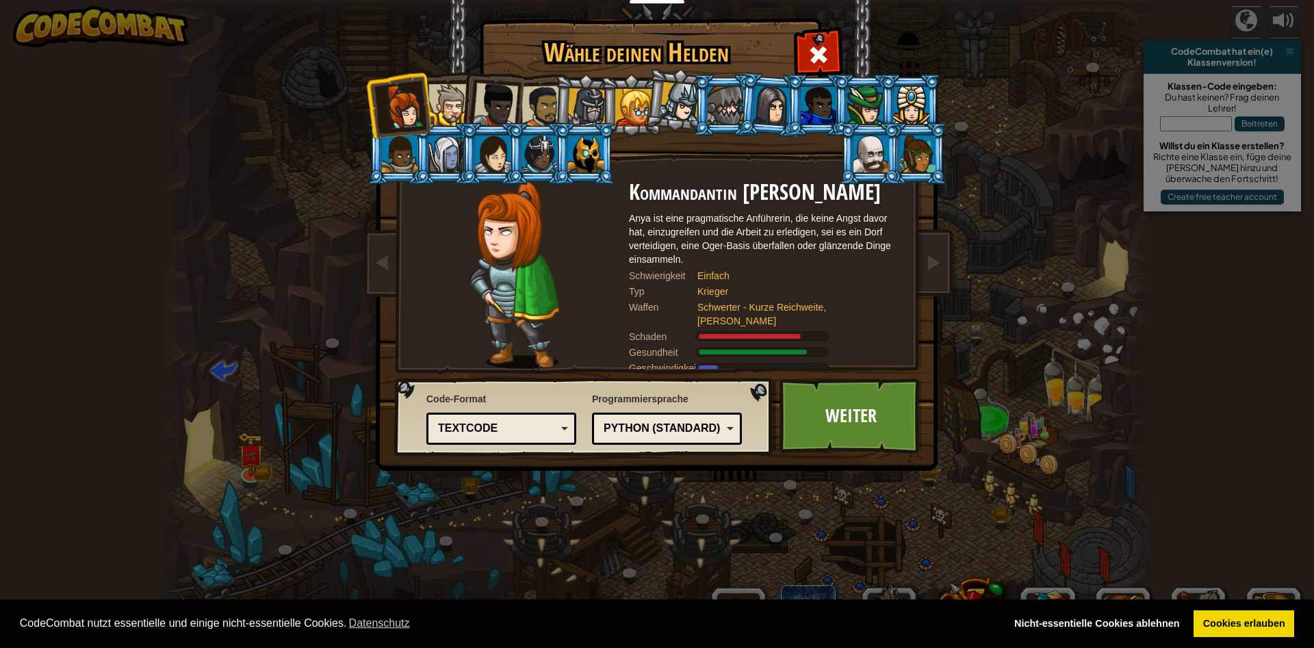
click at [441, 101] on div at bounding box center [449, 105] width 42 height 42
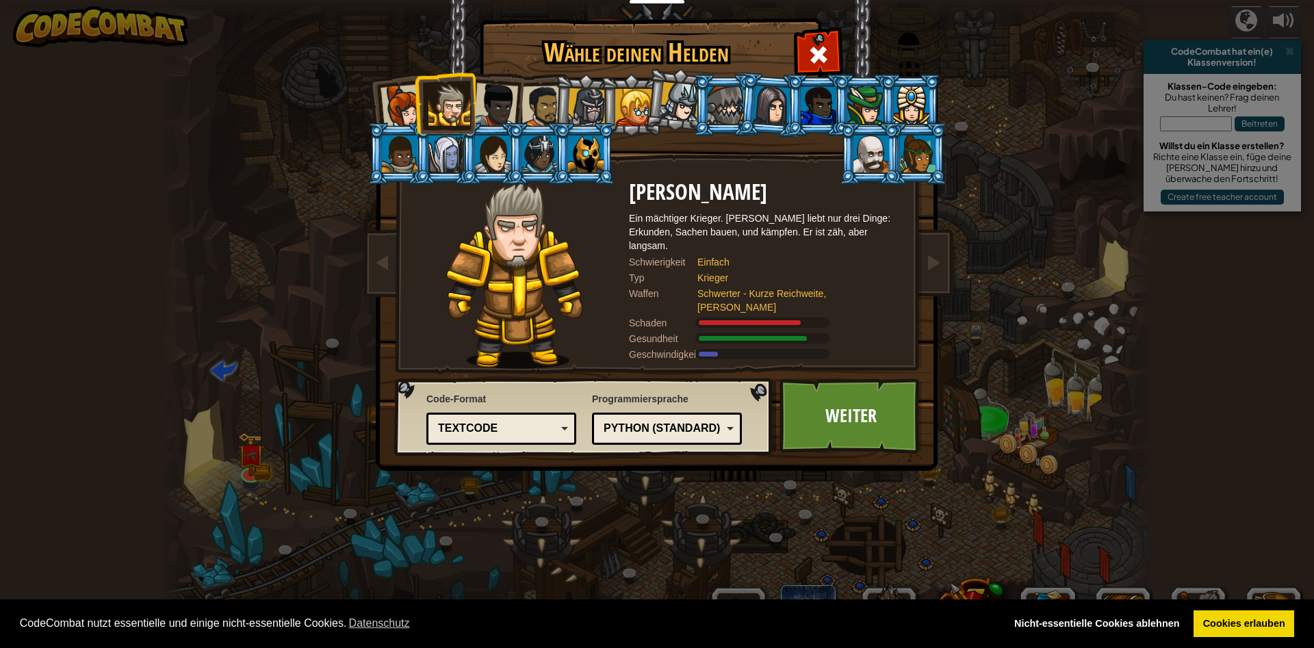
click at [487, 104] on div at bounding box center [495, 105] width 45 height 45
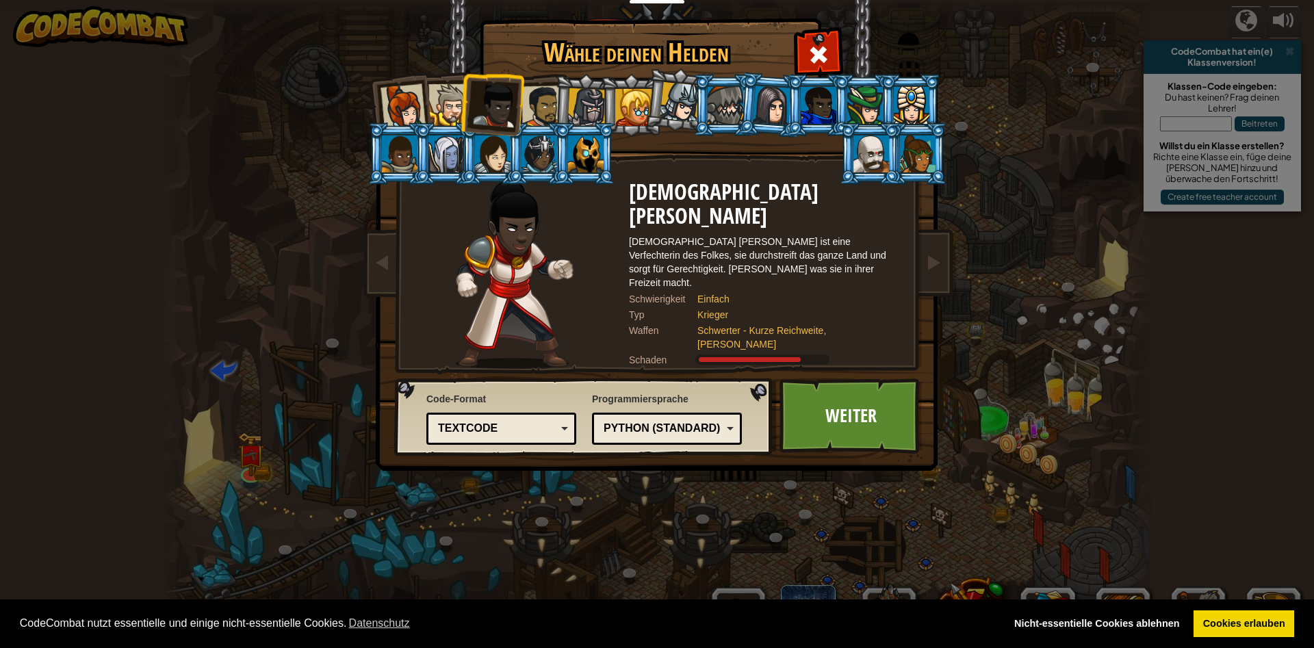
click at [524, 106] on div at bounding box center [542, 107] width 42 height 42
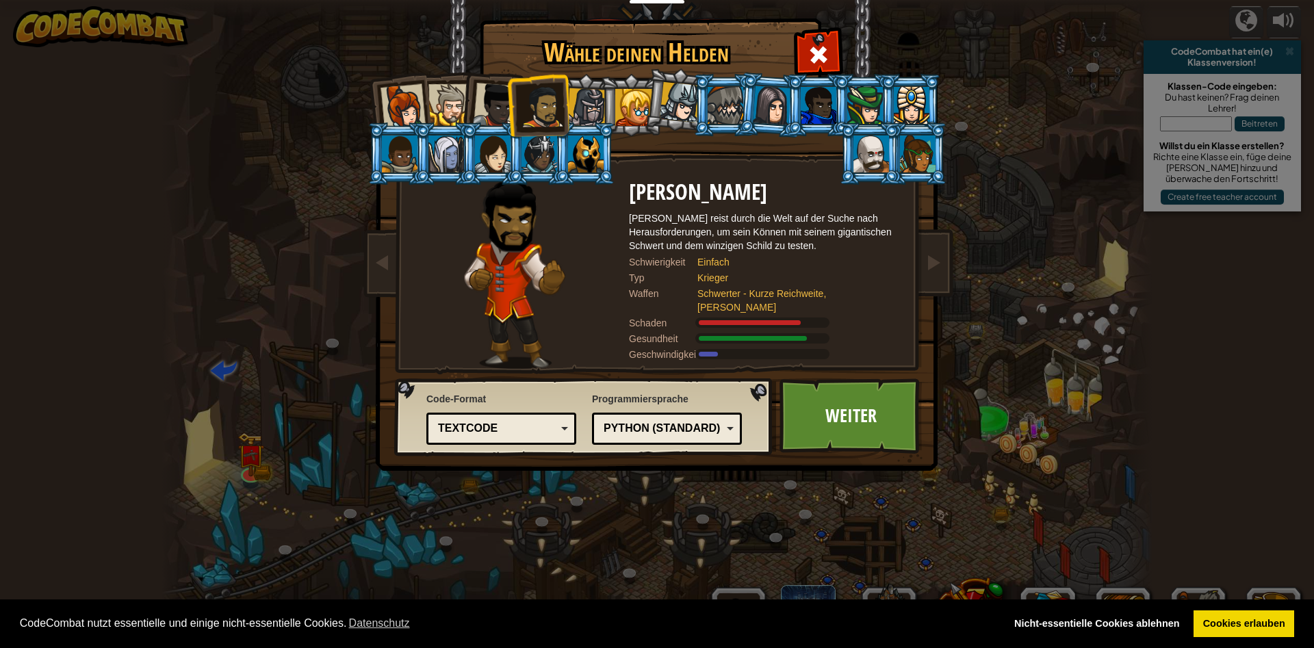
click at [576, 107] on div at bounding box center [586, 107] width 39 height 39
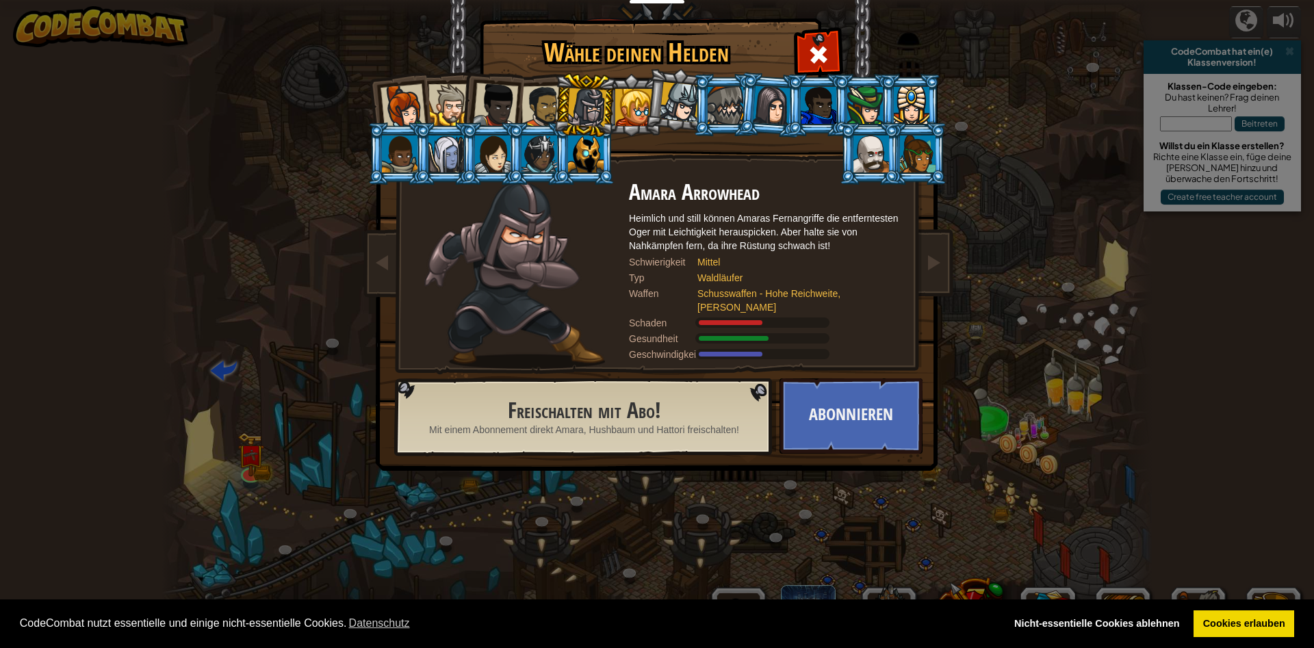
click at [537, 109] on div at bounding box center [542, 107] width 42 height 42
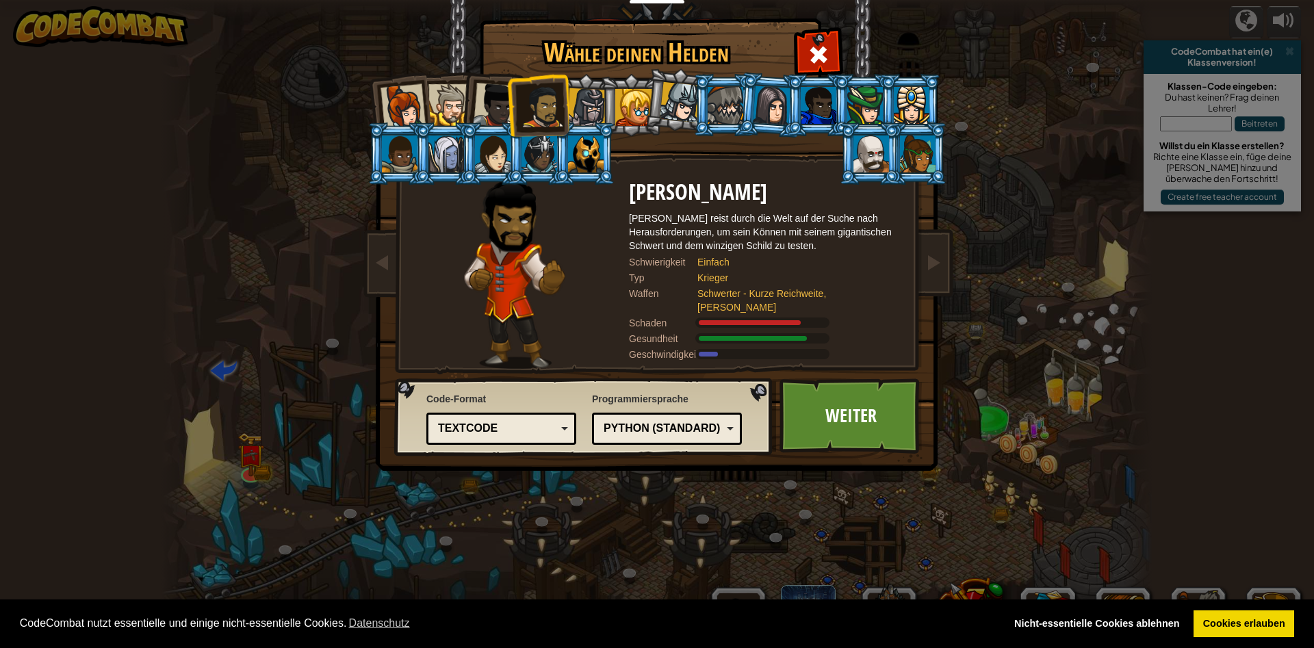
click at [492, 95] on div at bounding box center [495, 105] width 45 height 45
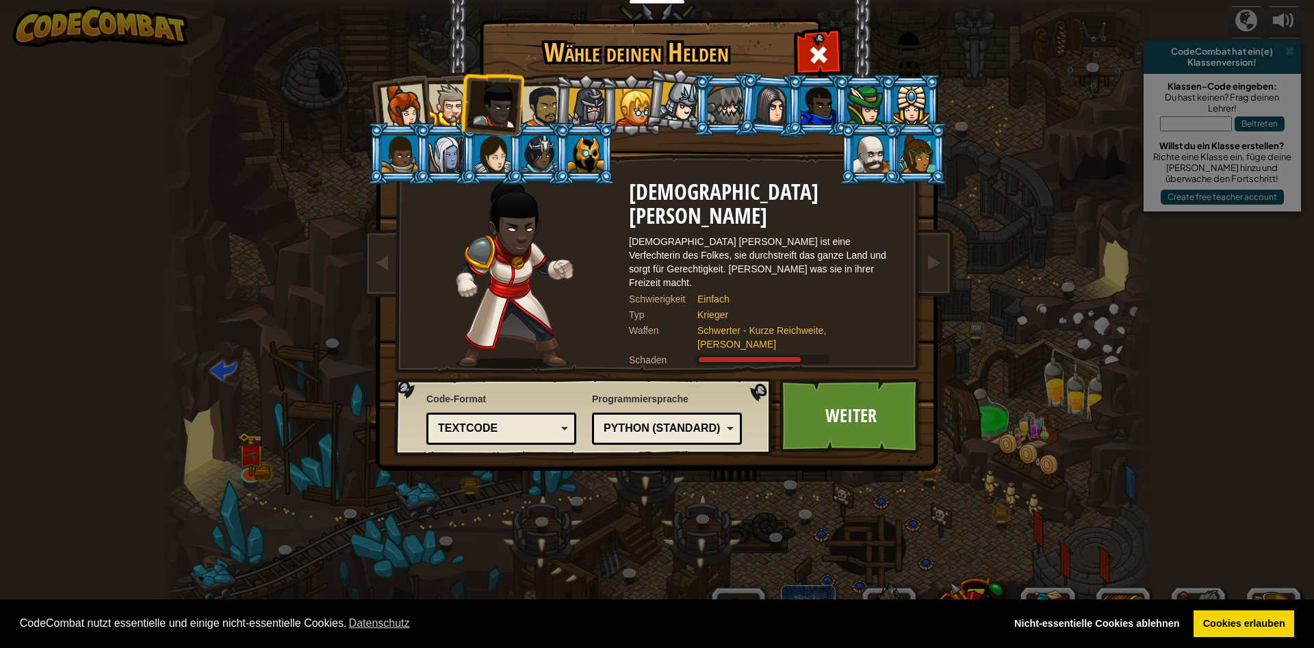
click at [441, 101] on div at bounding box center [449, 105] width 42 height 42
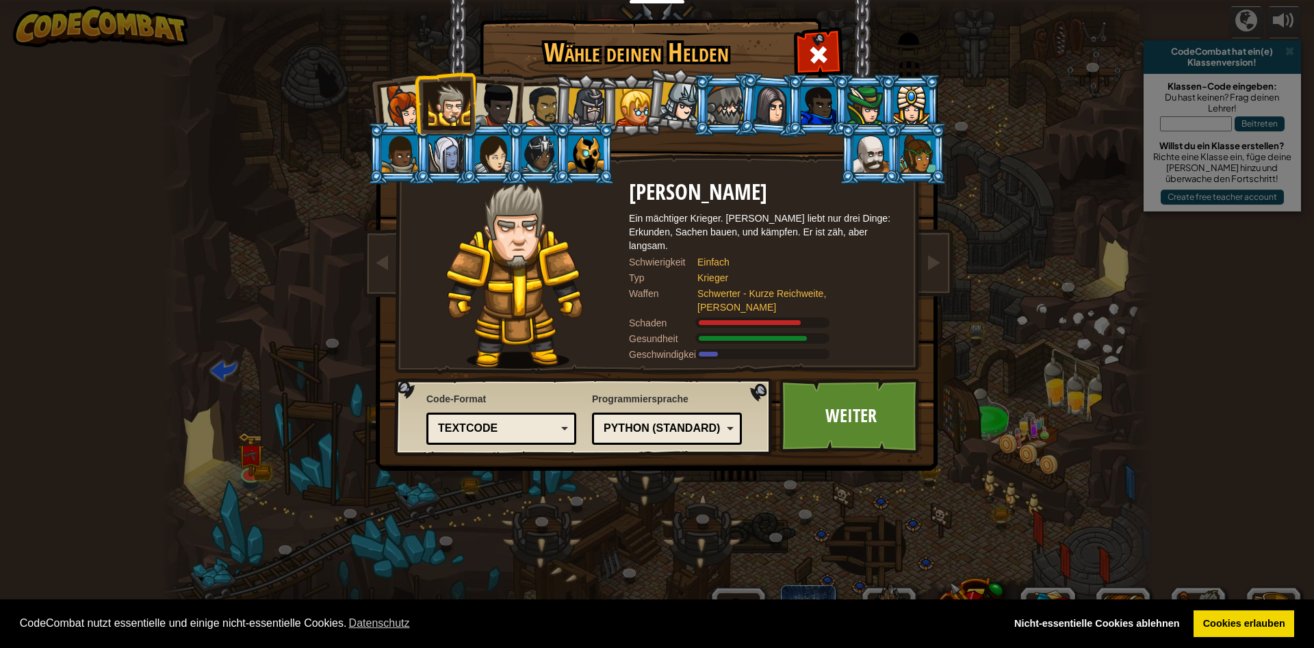
click at [413, 97] on div at bounding box center [402, 106] width 45 height 45
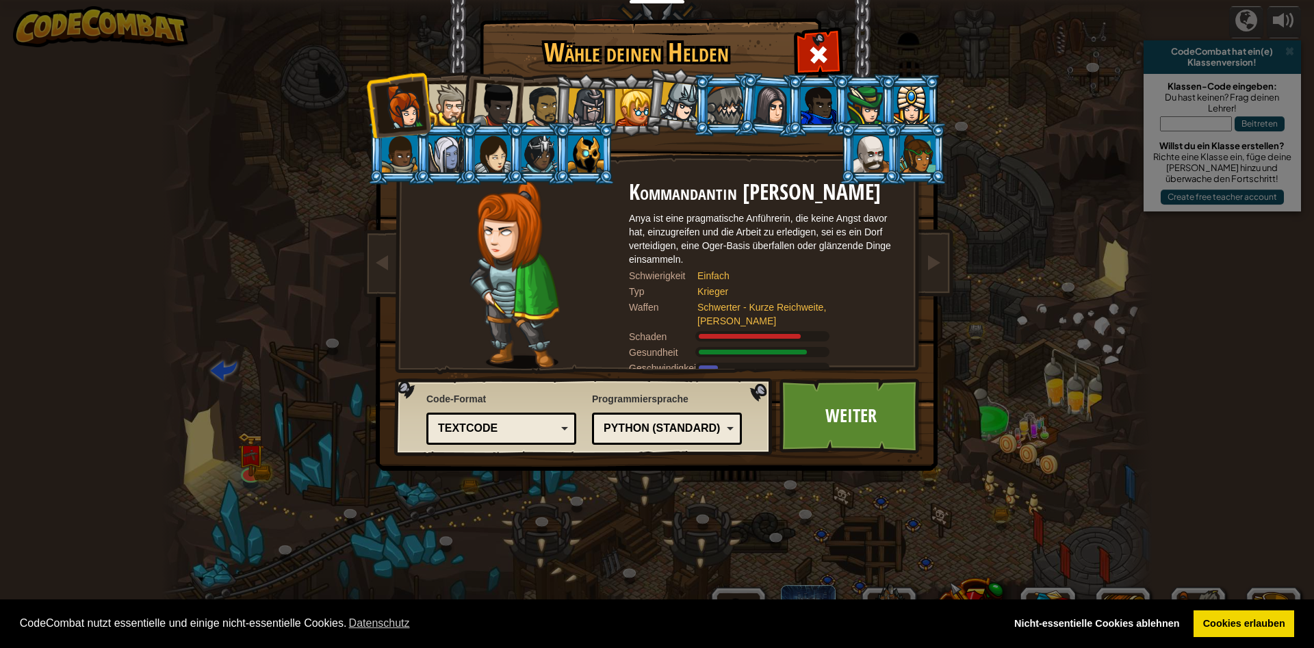
click at [402, 96] on div at bounding box center [402, 106] width 45 height 45
click at [436, 101] on div at bounding box center [449, 105] width 42 height 42
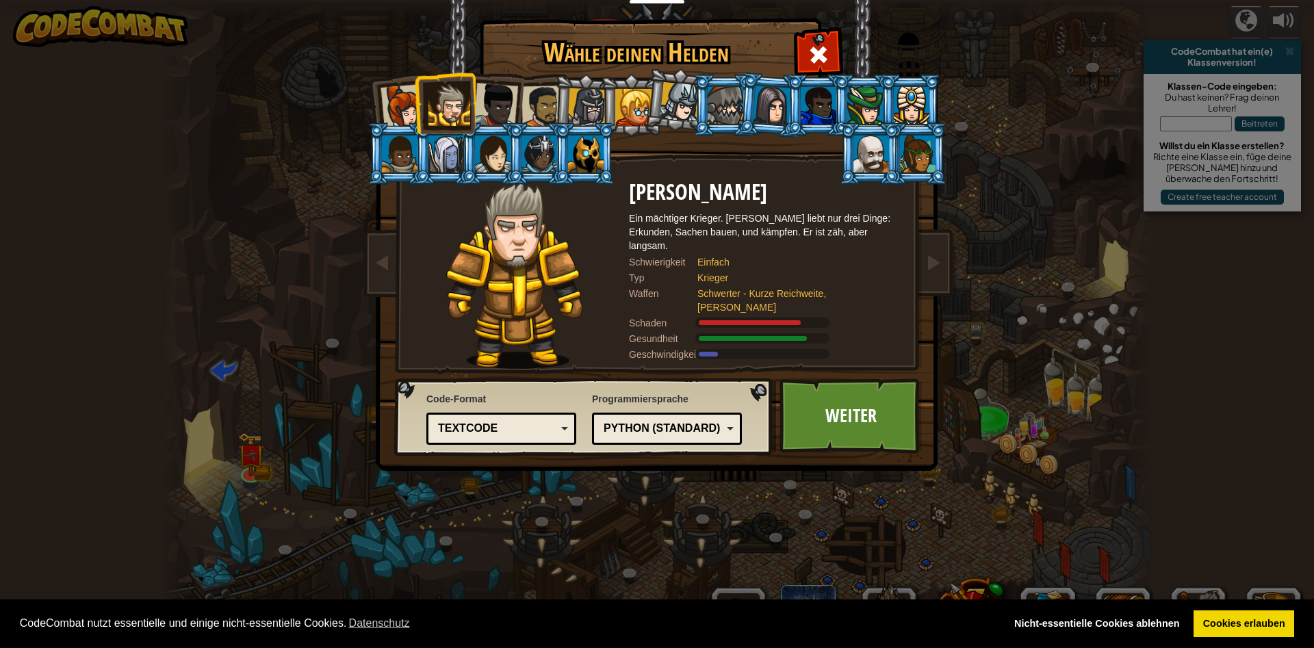
click at [491, 113] on div at bounding box center [495, 105] width 45 height 45
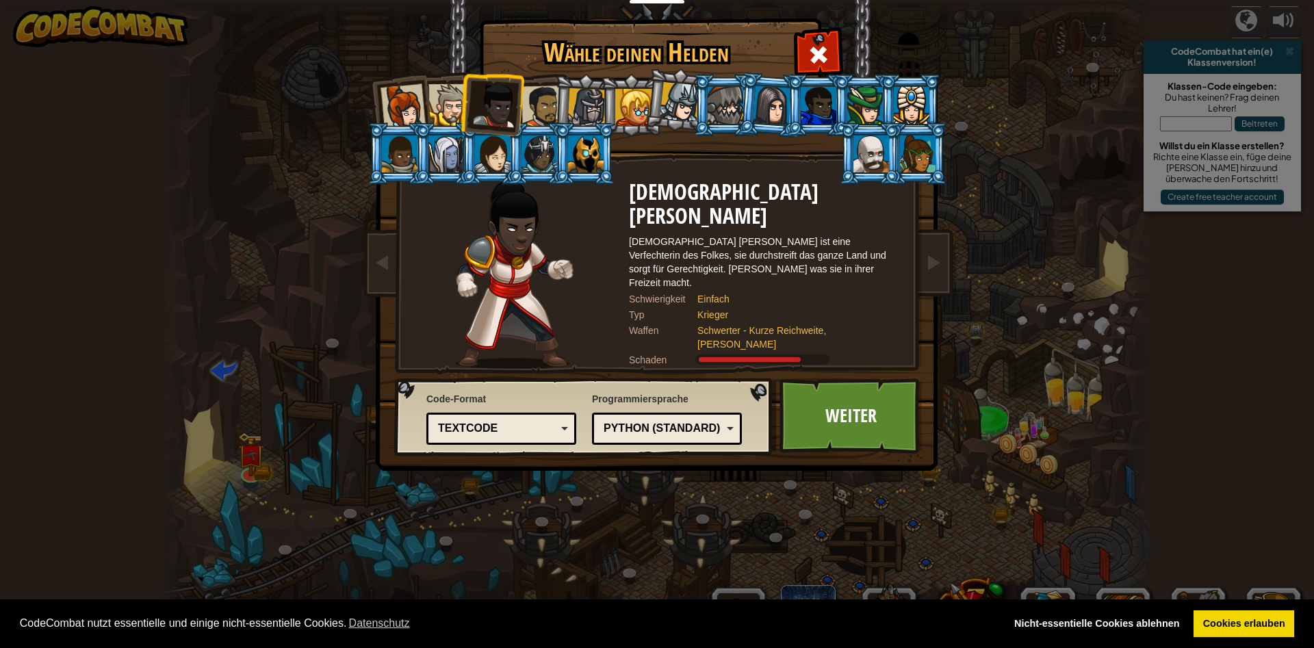
click at [537, 99] on div at bounding box center [542, 107] width 42 height 42
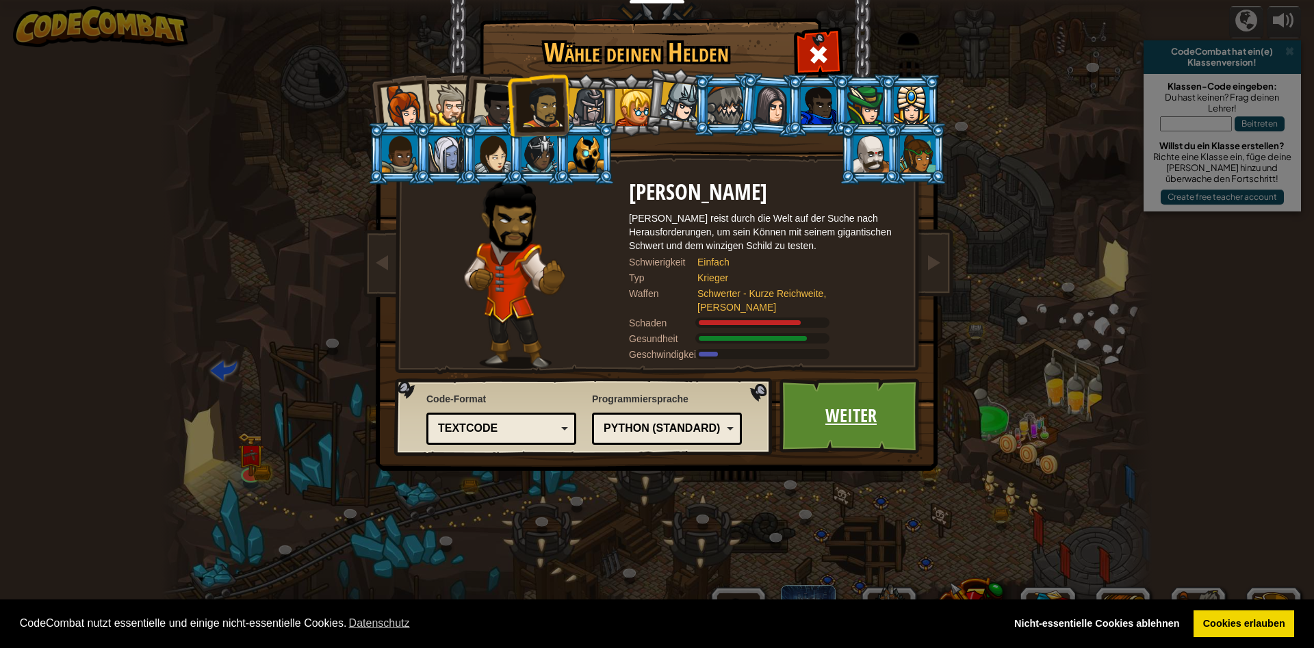
click at [823, 418] on link "Weiter" at bounding box center [850, 415] width 143 height 75
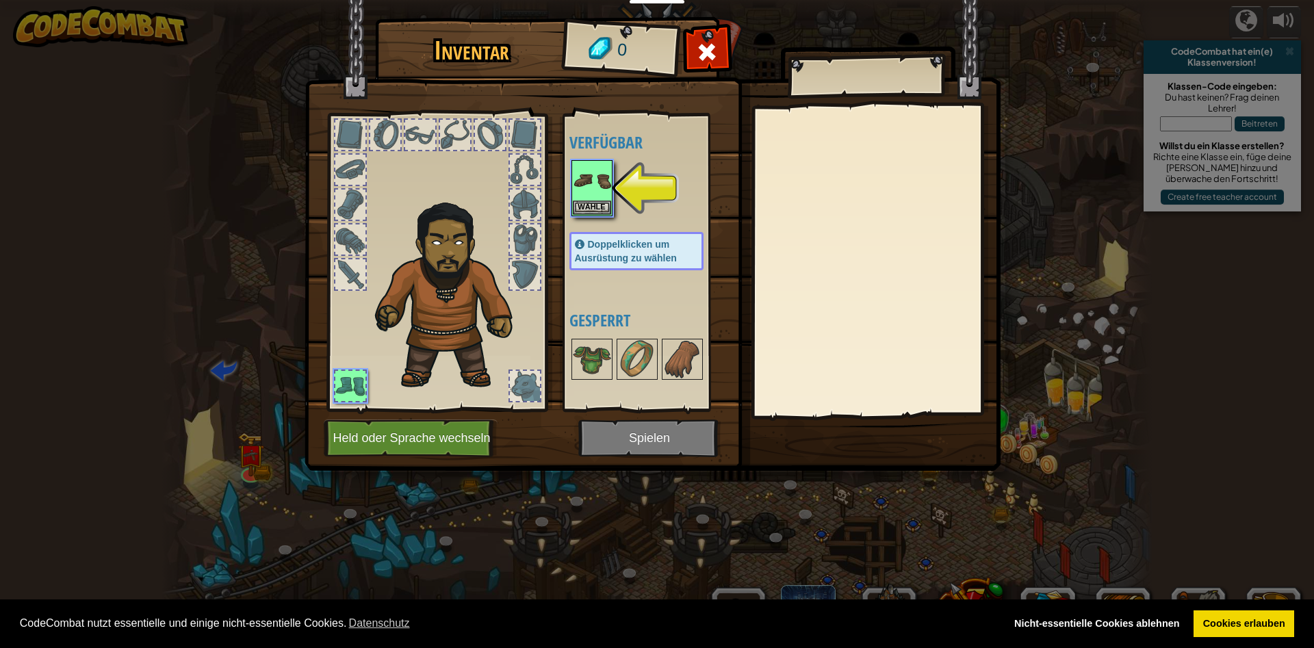
drag, startPoint x: 593, startPoint y: 357, endPoint x: 531, endPoint y: 303, distance: 82.5
click at [531, 303] on div "Inventar 0 Verfügbar Wähle Doppelklicken um Ausrüstung zu wählen Gesperrt Wähle…" at bounding box center [657, 247] width 696 height 452
click at [592, 200] on img at bounding box center [592, 181] width 38 height 38
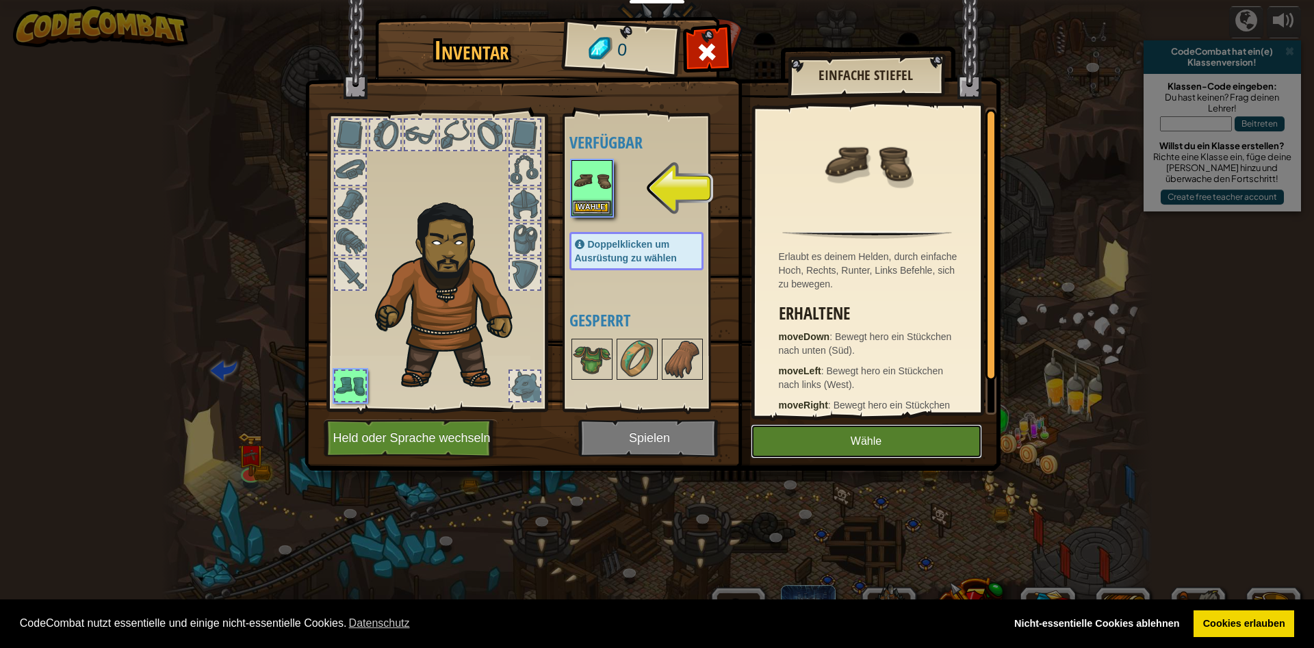
click at [829, 437] on button "Wähle" at bounding box center [866, 441] width 231 height 34
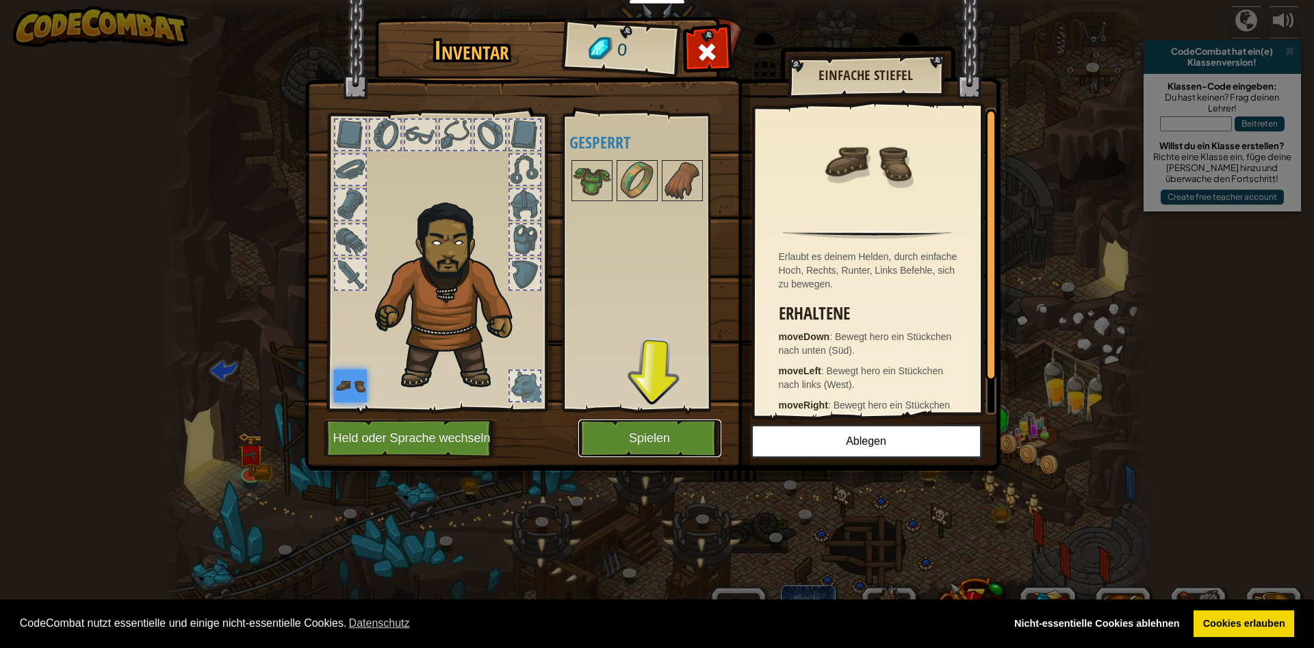
drag, startPoint x: 655, startPoint y: 429, endPoint x: 656, endPoint y: 422, distance: 7.6
click at [656, 422] on button "Spielen" at bounding box center [649, 439] width 143 height 38
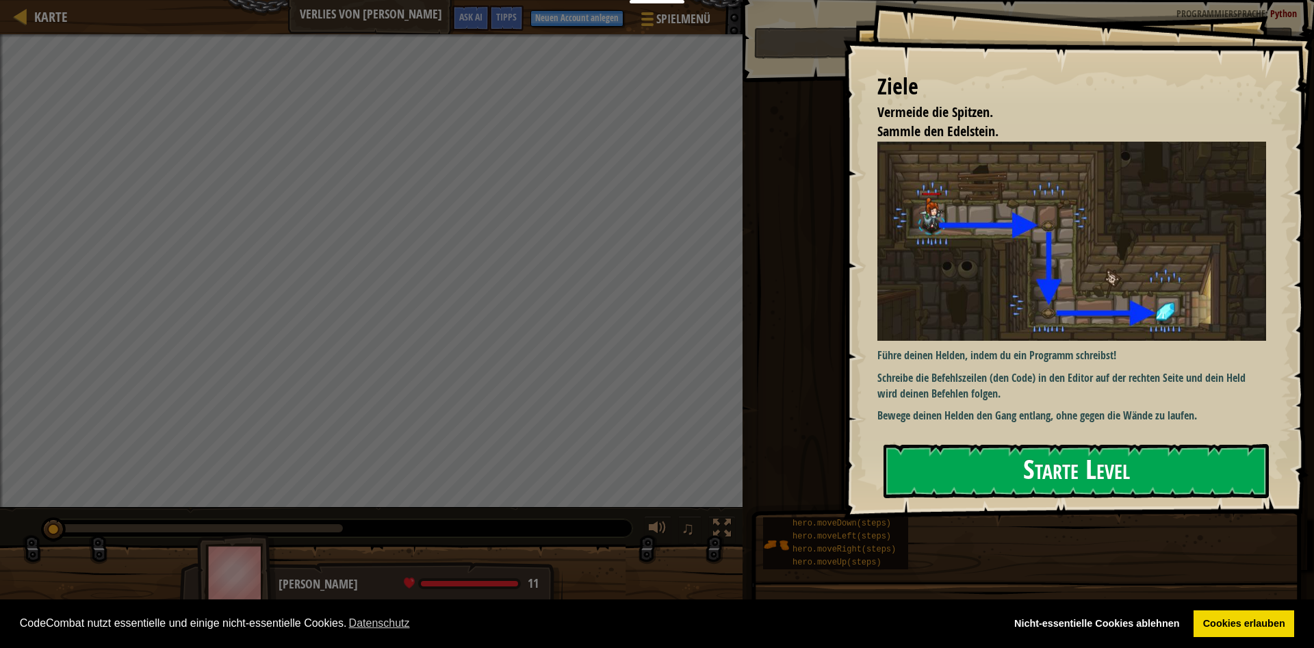
click at [990, 466] on button "Starte Level" at bounding box center [1075, 471] width 385 height 54
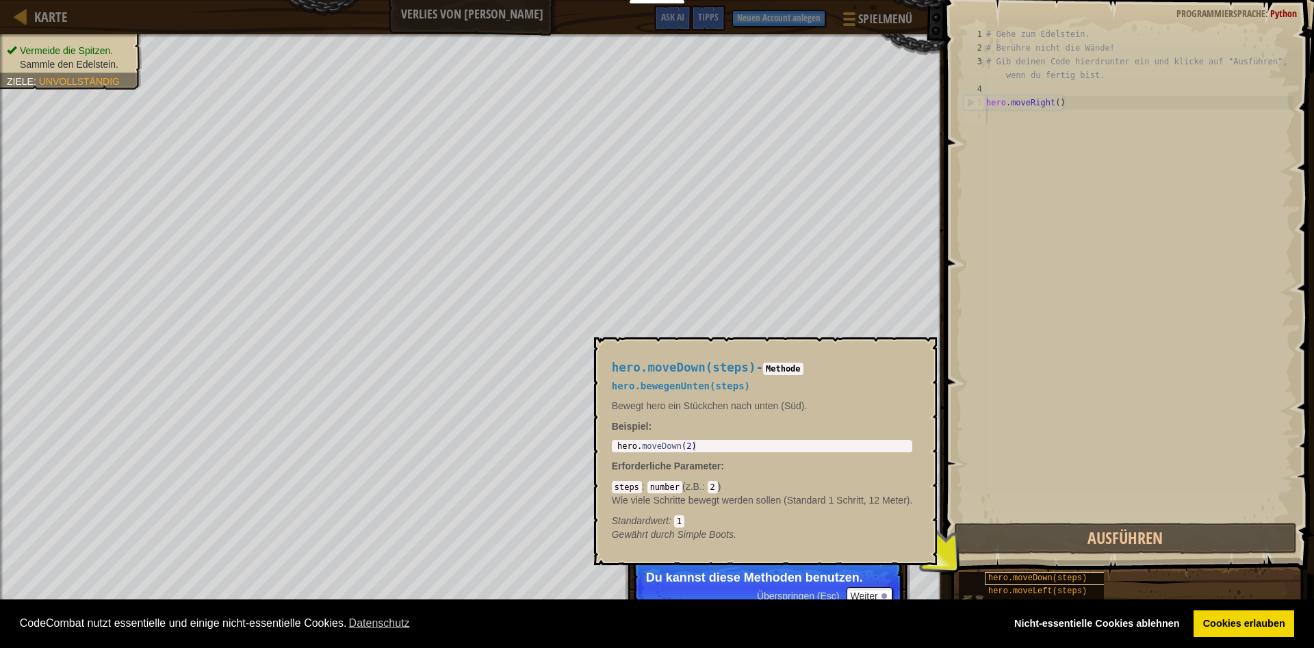
click at [1012, 580] on span "hero.moveDown(steps)" at bounding box center [1037, 578] width 99 height 10
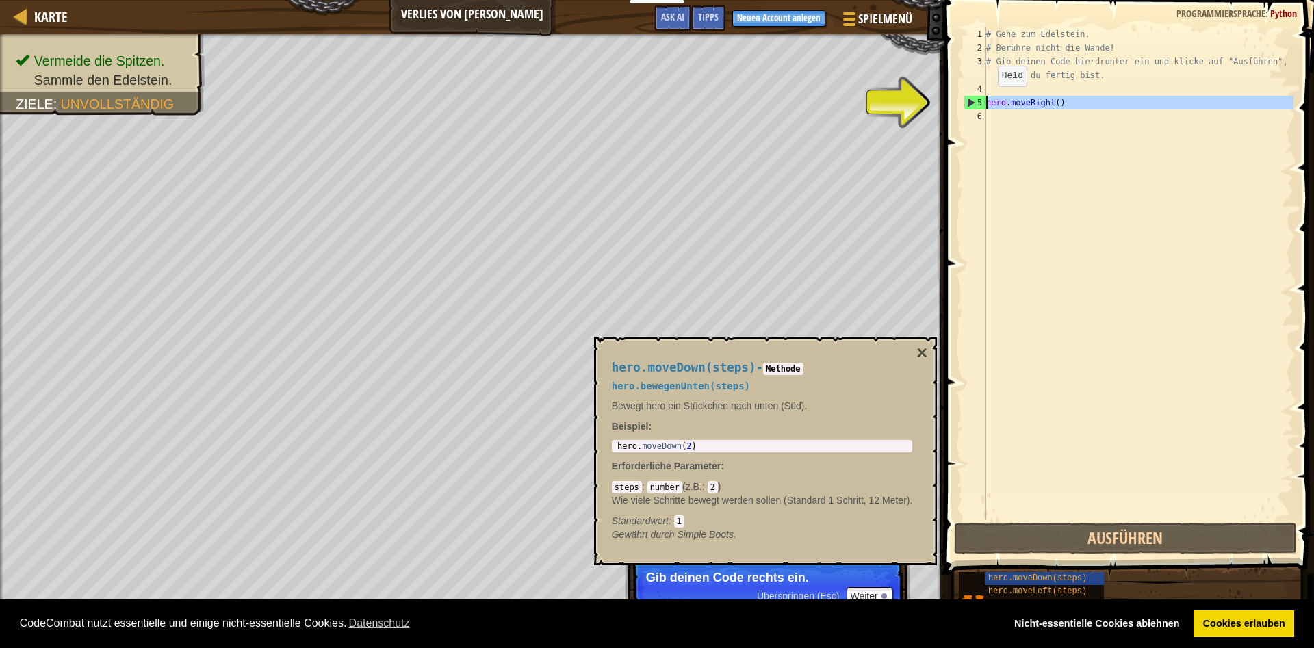
click at [977, 101] on div "5" at bounding box center [975, 103] width 22 height 14
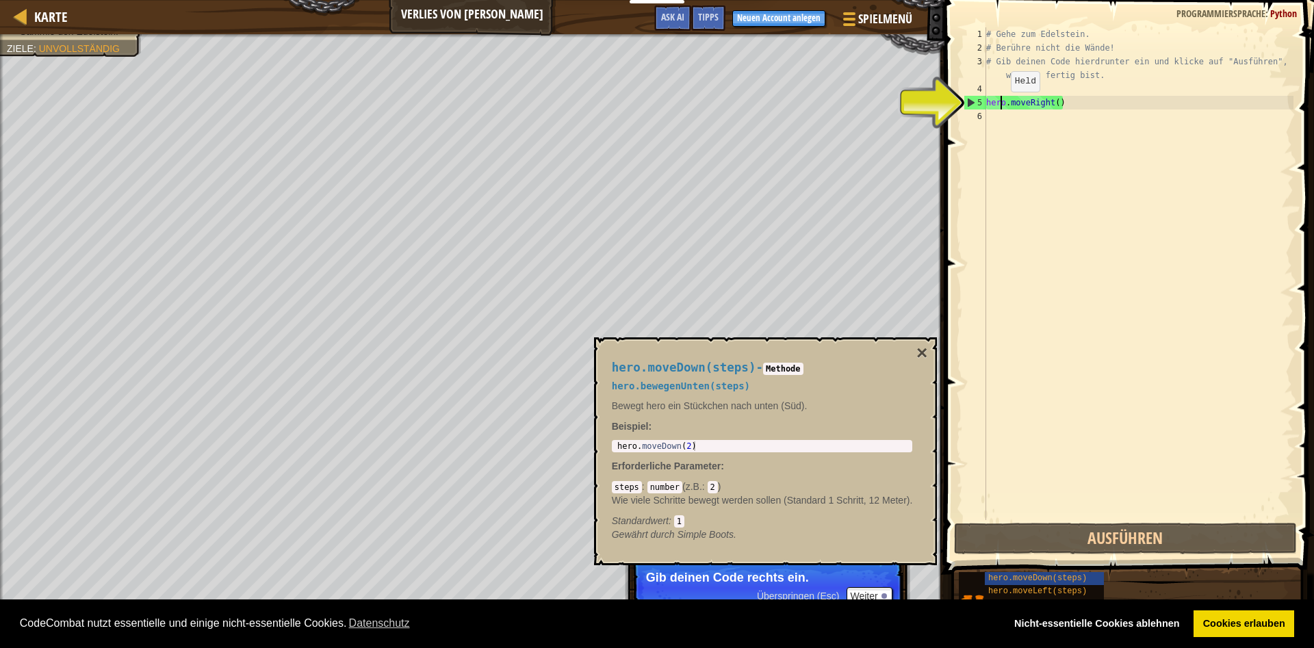
click at [999, 105] on div "# Gehe zum Edelstein. # Berühre nicht die Wände! # Gib deinen Code hierdrunter …" at bounding box center [1138, 287] width 310 height 520
click at [1049, 102] on div "# Gehe zum Edelstein. # Berühre nicht die Wände! # Gib deinen Code hierdrunter …" at bounding box center [1138, 287] width 310 height 520
click at [971, 99] on div "5" at bounding box center [975, 103] width 22 height 14
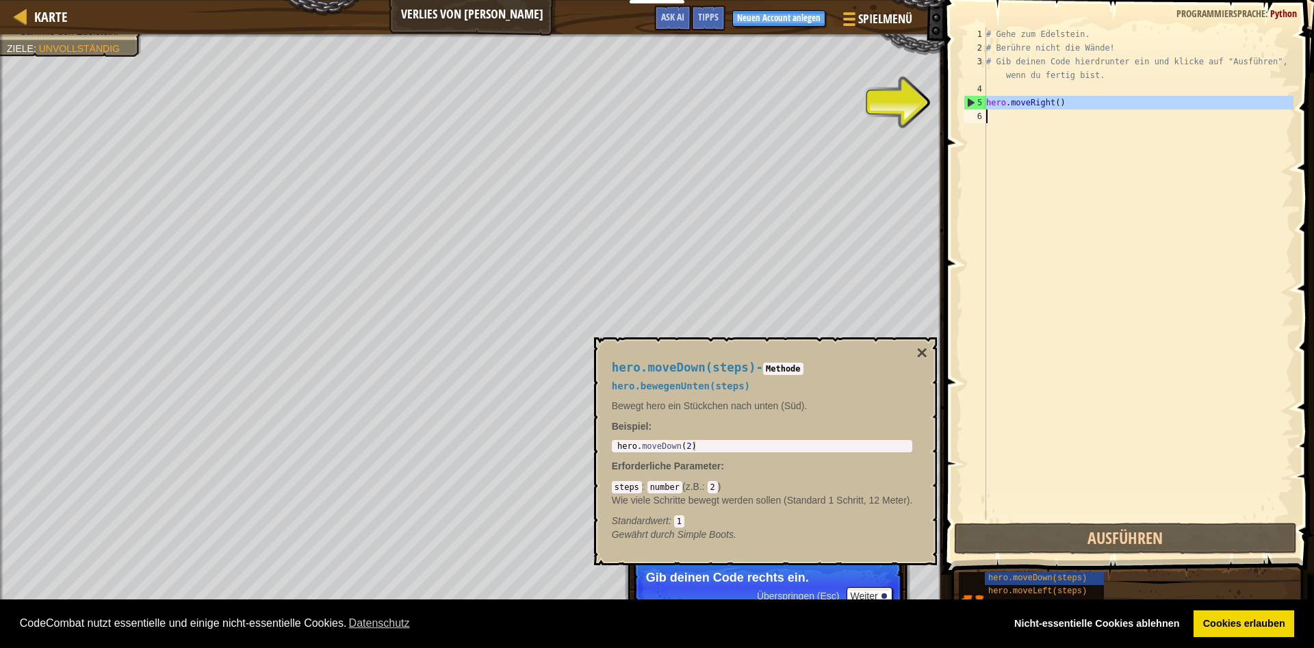
drag, startPoint x: 972, startPoint y: 103, endPoint x: 1013, endPoint y: 107, distance: 41.2
click at [1013, 107] on div "hero.moveRight() 1 2 3 4 5 6 # Gehe zum Edelstein. # Berühre nicht die Wände! #…" at bounding box center [1127, 273] width 333 height 493
type textarea "hero.moveRight()"
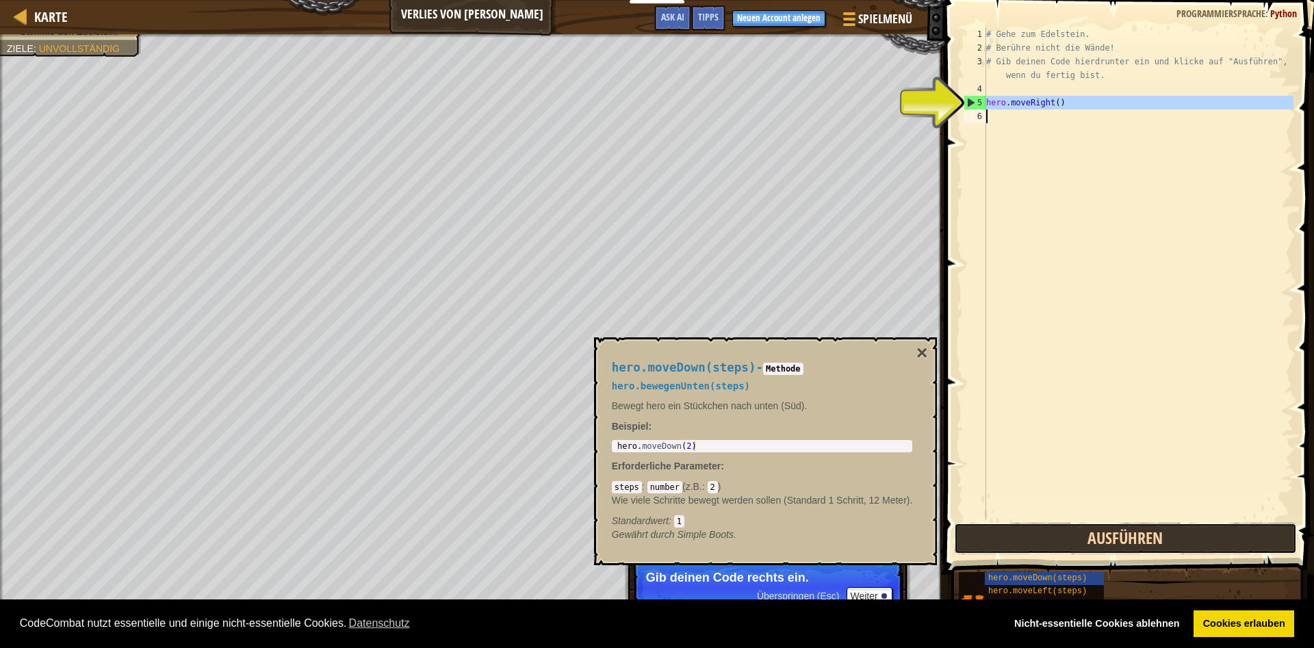
click at [1098, 530] on button "Ausführen" at bounding box center [1125, 538] width 343 height 31
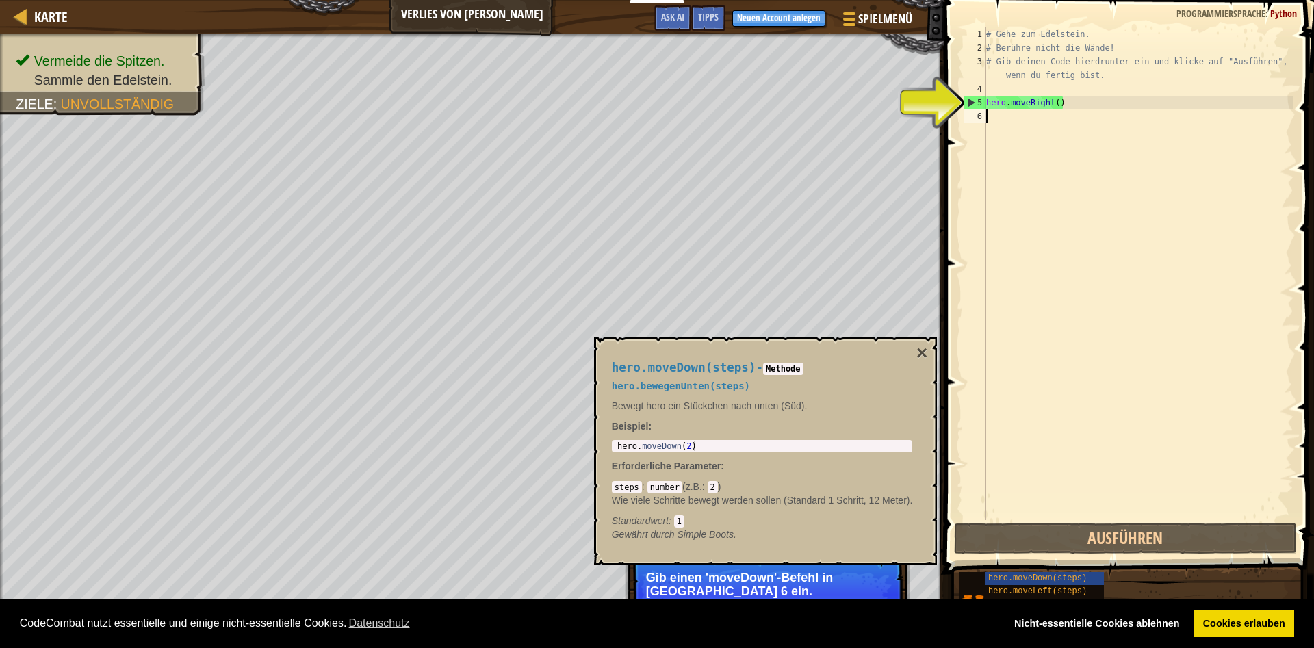
type textarea "h"
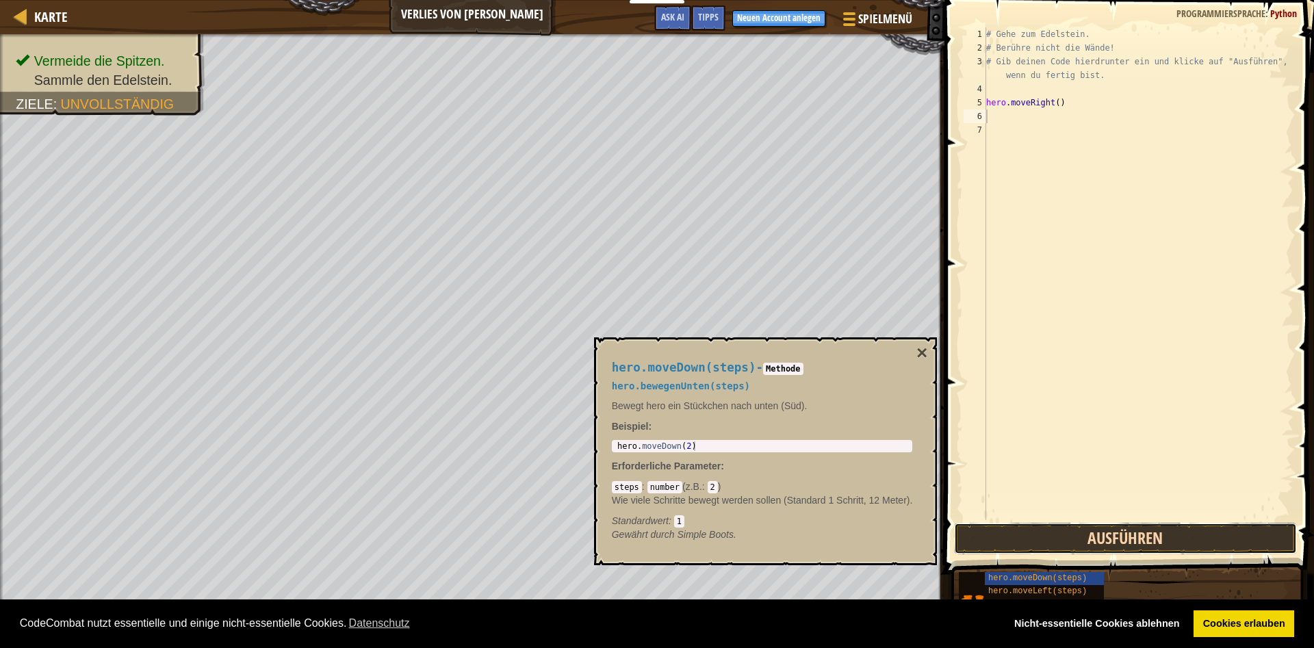
click at [1171, 524] on button "Ausführen" at bounding box center [1125, 538] width 343 height 31
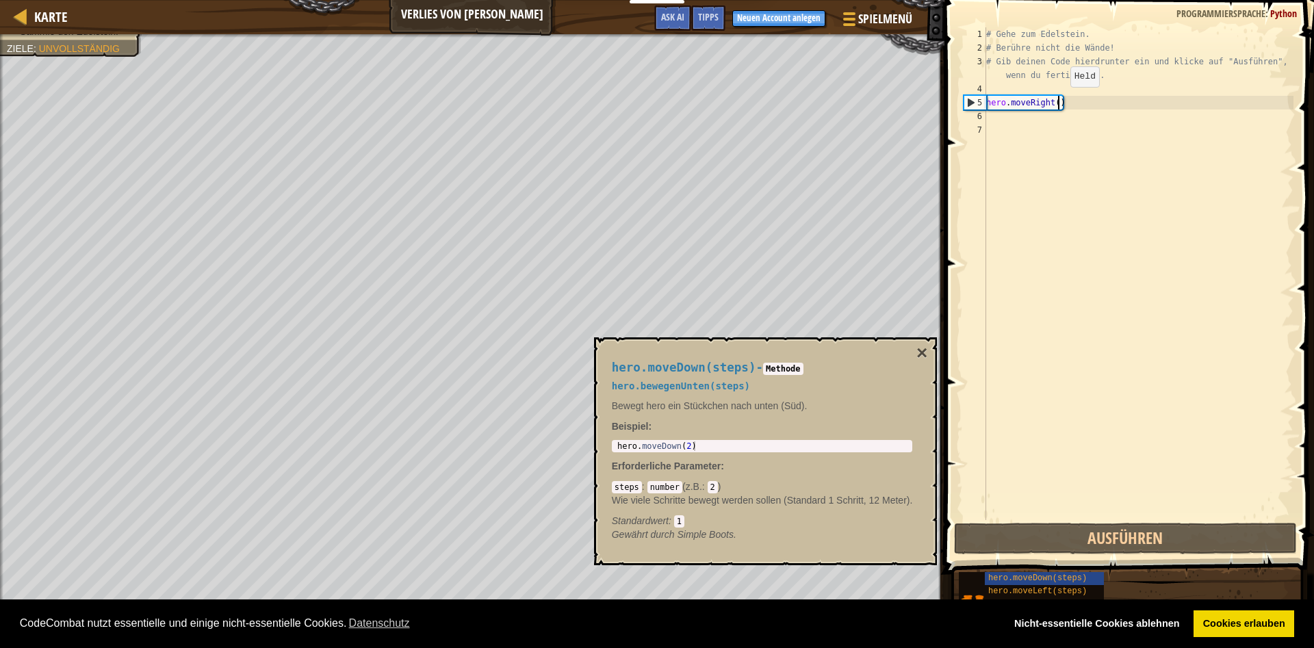
click at [1059, 101] on div "# Gehe zum Edelstein. # Berühre nicht die Wände! # Gib deinen Code hierdrunter …" at bounding box center [1138, 287] width 310 height 520
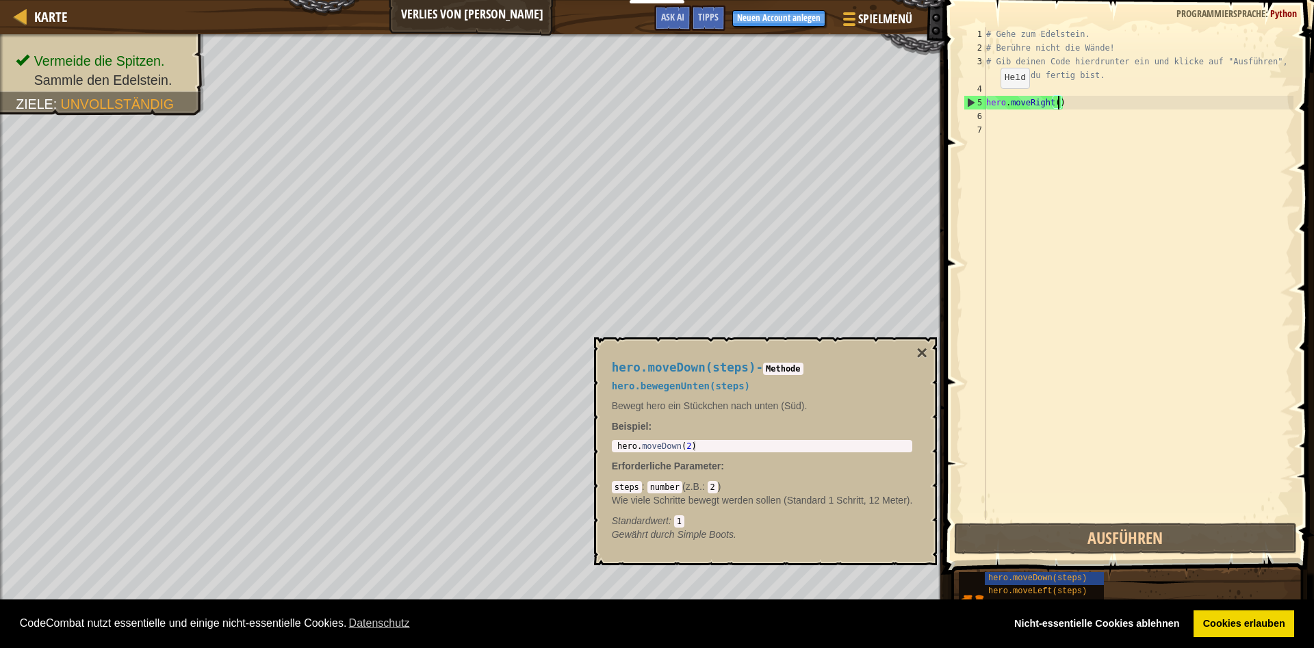
click at [988, 102] on div "# Gehe zum Edelstein. # Berühre nicht die Wände! # Gib deinen Code hierdrunter …" at bounding box center [1138, 287] width 310 height 520
click at [1093, 100] on div "# Gehe zum Edelstein. # Berühre nicht die Wände! # Gib deinen Code hierdrunter …" at bounding box center [1138, 287] width 310 height 520
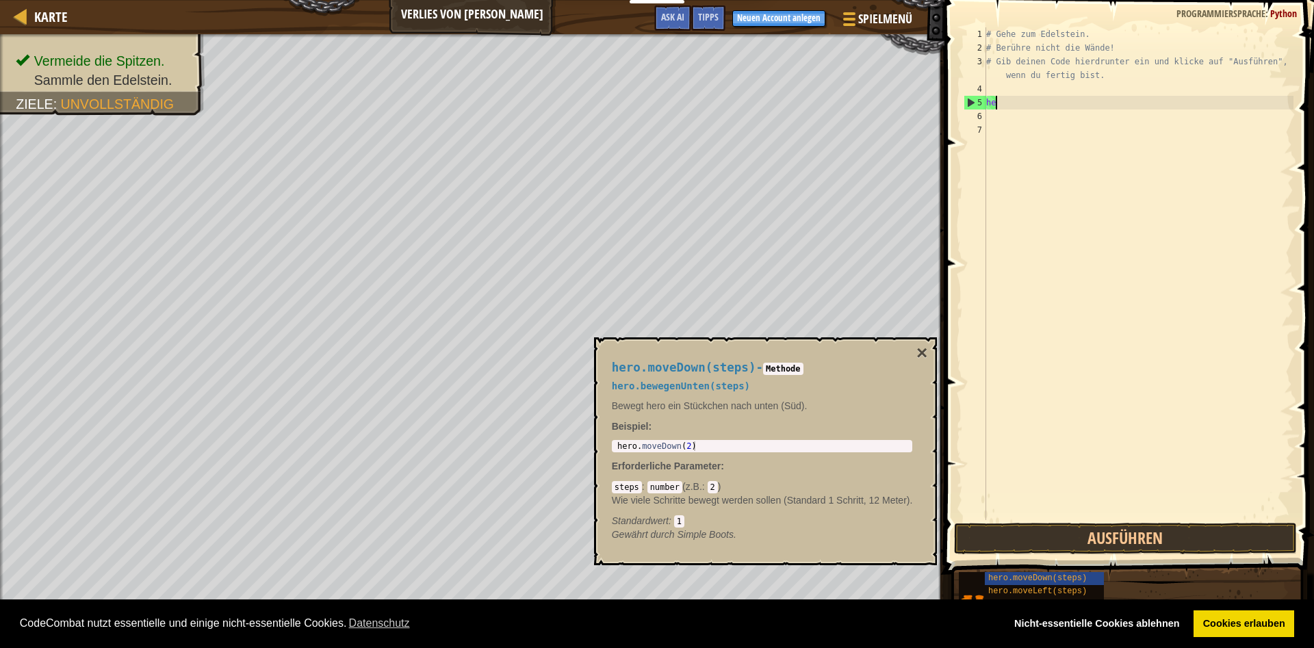
type textarea "h"
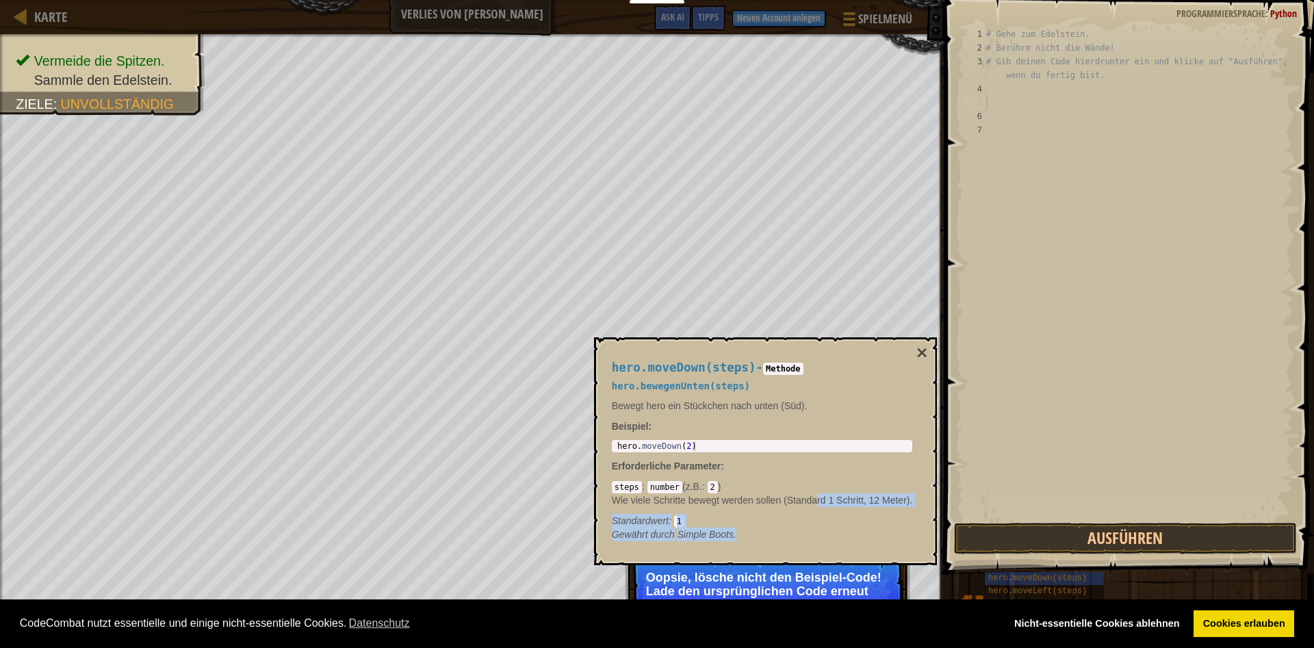
drag, startPoint x: 757, startPoint y: 533, endPoint x: 870, endPoint y: 417, distance: 161.6
click at [823, 441] on div "hero.moveDown(steps) - Methode hero.bewegenUnten(steps) Bewegt hero ein Stückch…" at bounding box center [762, 451] width 320 height 206
click at [921, 348] on button "×" at bounding box center [921, 353] width 11 height 19
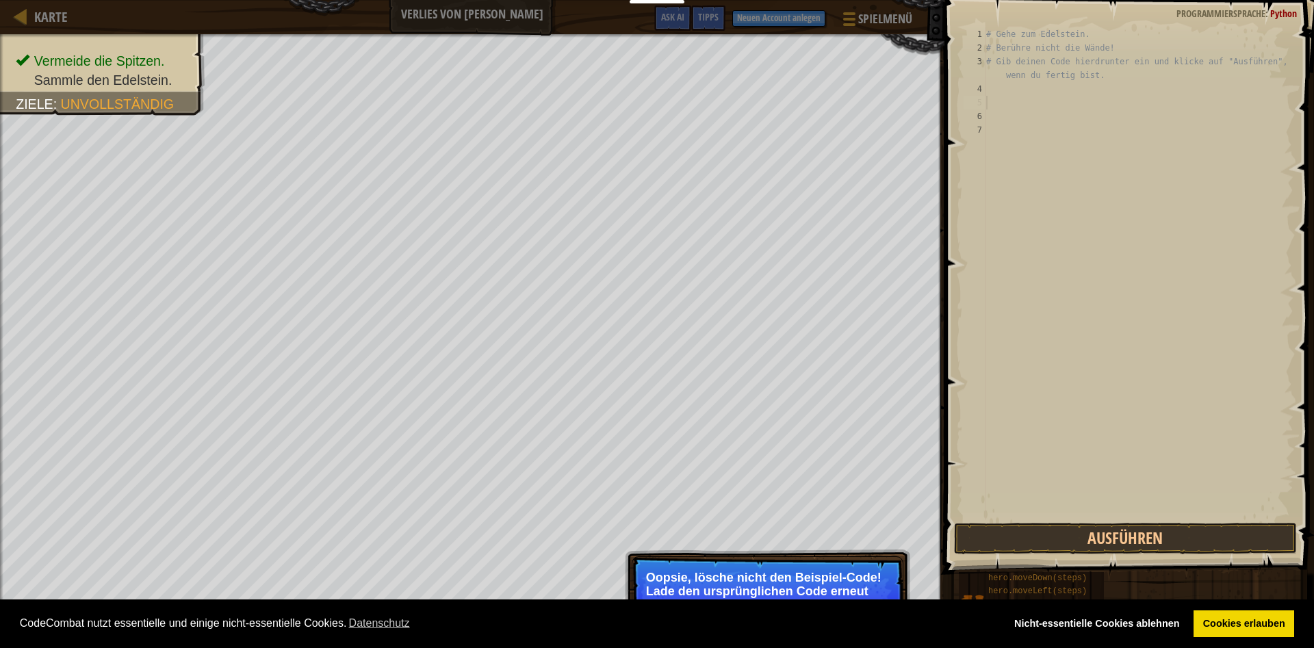
click at [779, 580] on p "Oopsie, lösche nicht den Beispiel-Code! Lade den ursprünglichen Code erneut und…" at bounding box center [767, 591] width 243 height 41
click at [992, 526] on button "Ausführen" at bounding box center [1125, 538] width 343 height 31
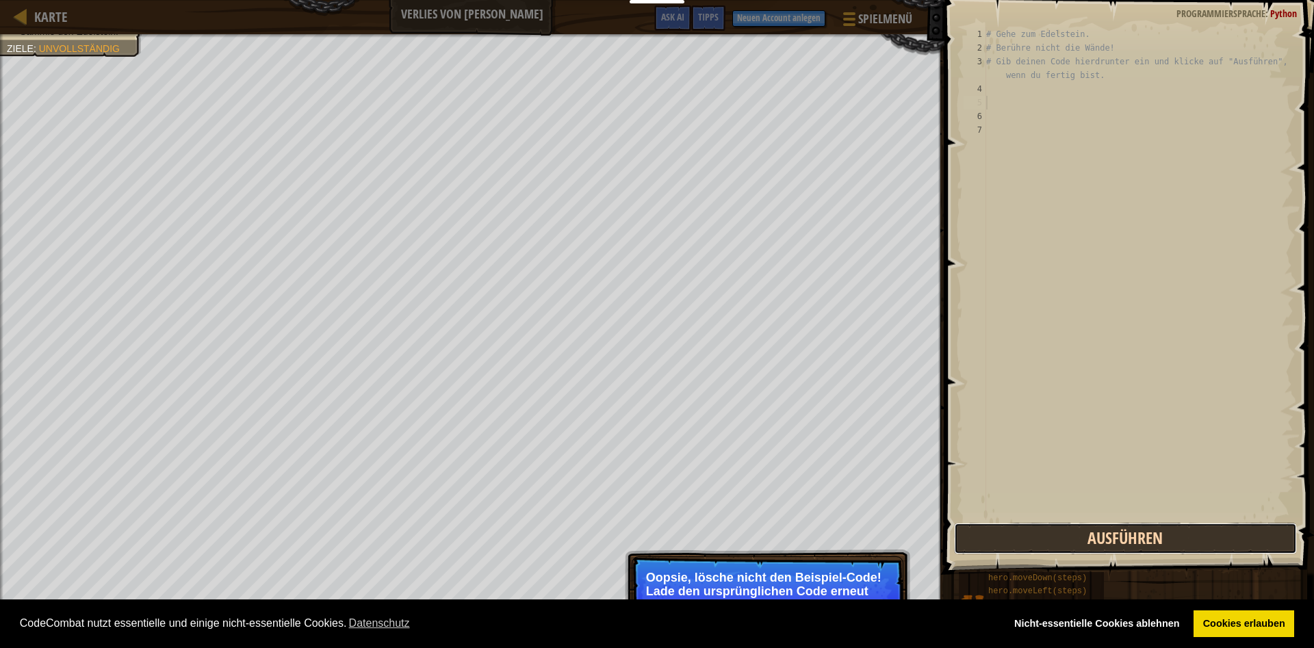
click at [1028, 540] on button "Ausführen" at bounding box center [1125, 538] width 343 height 31
click at [883, 572] on p "Oopsie, lösche nicht den Beispiel-Code! Lade den ursprünglichen Code erneut und…" at bounding box center [767, 591] width 243 height 41
click at [860, 573] on p "Oopsie, lösche nicht den Beispiel-Code! Lade den ursprünglichen Code erneut und…" at bounding box center [767, 591] width 243 height 41
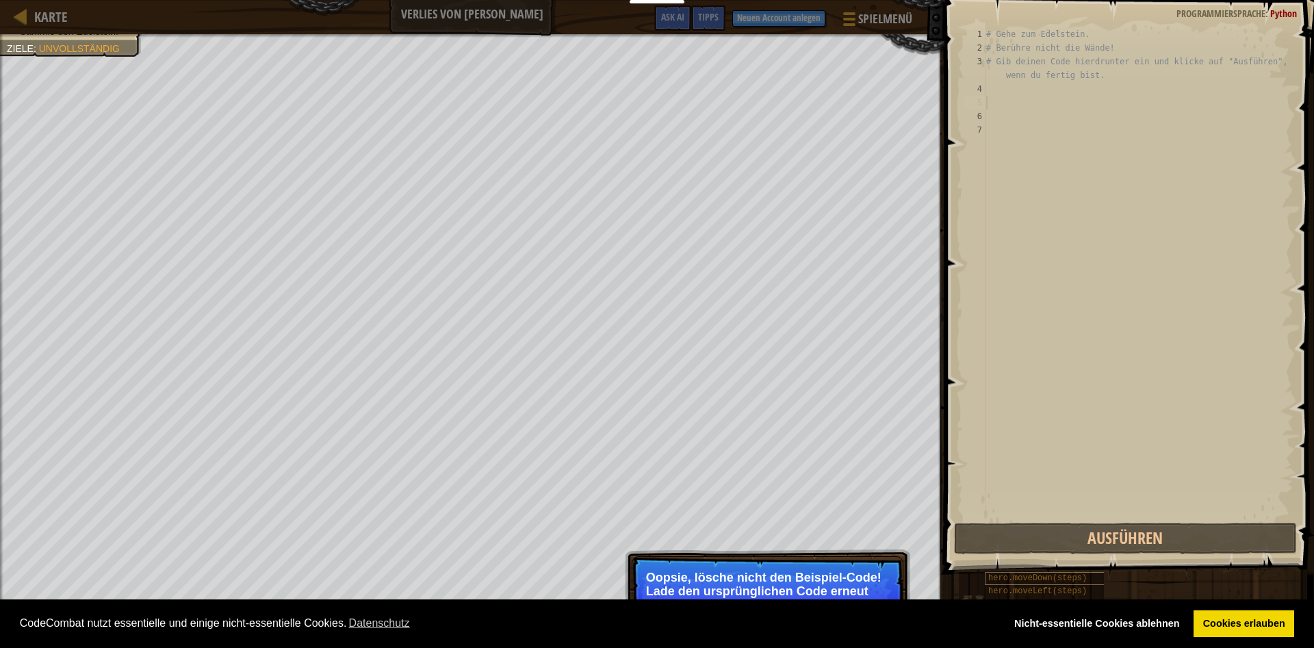
drag, startPoint x: 1074, startPoint y: 557, endPoint x: 1037, endPoint y: 584, distance: 45.6
click at [1044, 579] on div "Tipps 1 2 3 4 5 6 7 # Gehe zum Edelstein. # Berühre nicht die Wände! # Gib dein…" at bounding box center [1127, 320] width 374 height 641
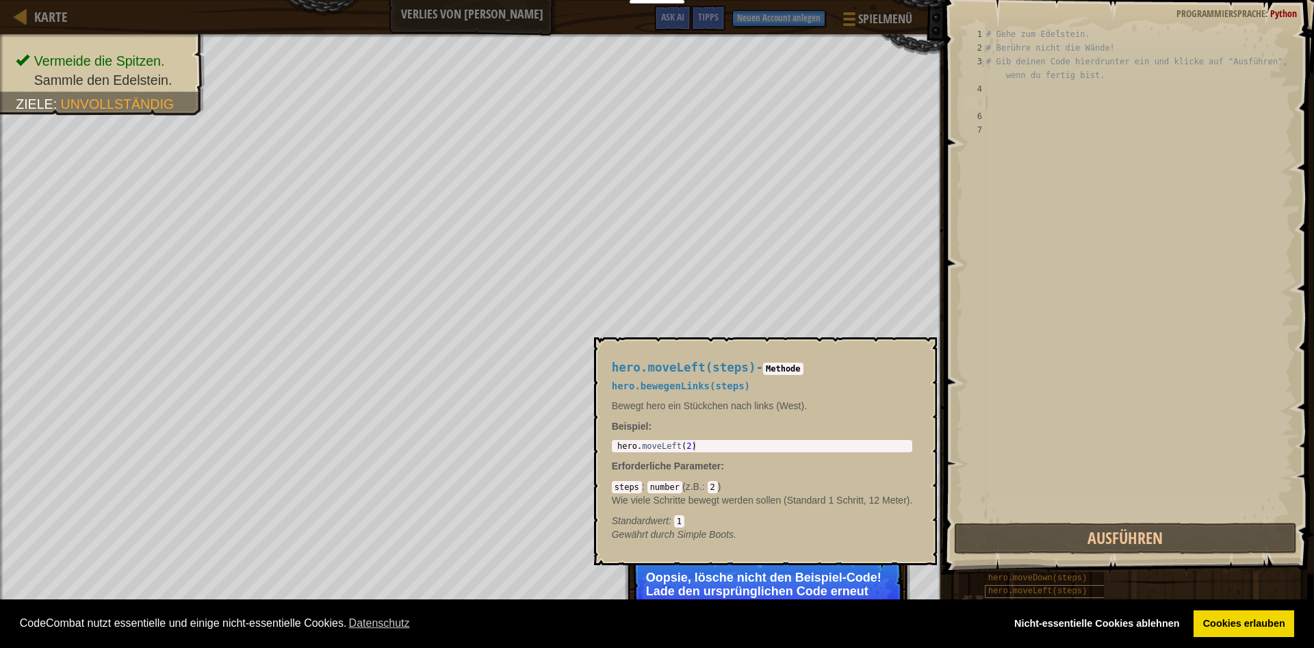
click at [1007, 588] on span "hero.moveLeft(steps)" at bounding box center [1037, 591] width 99 height 10
type textarea "hero.moveLeft(2)"
click at [625, 447] on div "hero . moveLeft ( 2 )" at bounding box center [763, 455] width 296 height 29
drag, startPoint x: 625, startPoint y: 447, endPoint x: 650, endPoint y: 450, distance: 25.6
click at [678, 448] on div "hero . moveLeft ( 2 )" at bounding box center [763, 455] width 296 height 29
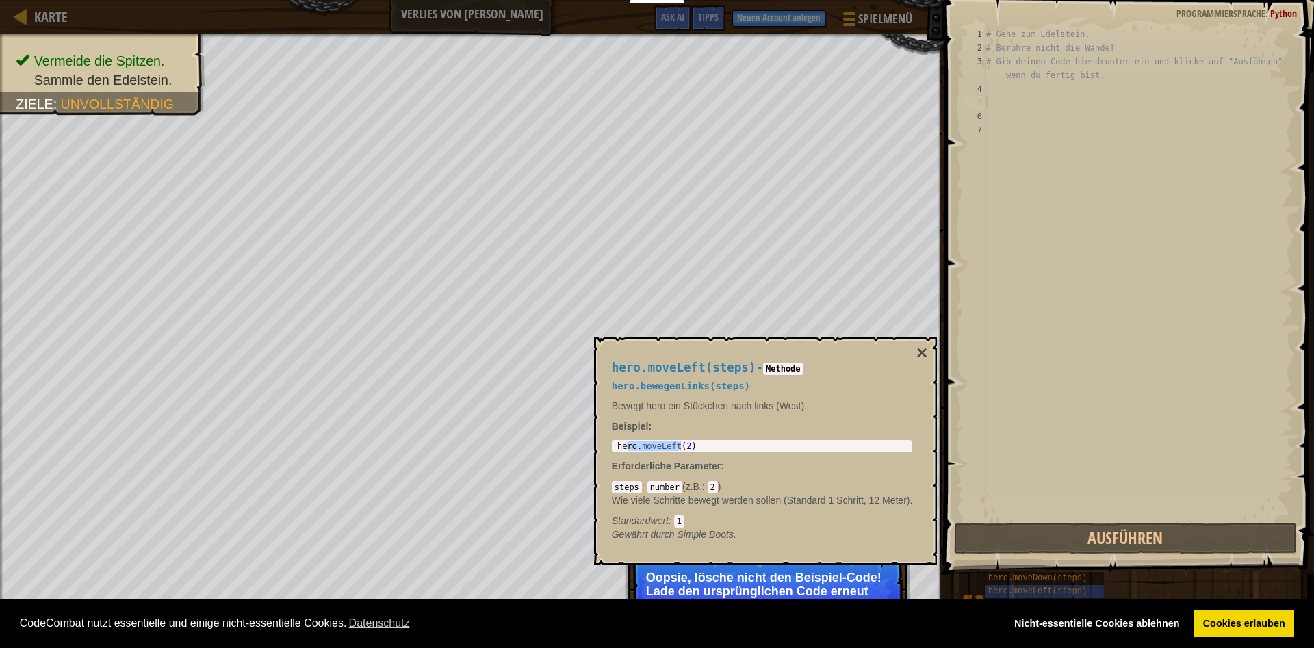
drag, startPoint x: 612, startPoint y: 445, endPoint x: 623, endPoint y: 443, distance: 11.0
click at [623, 443] on div "hero.moveLeft(2) 1 hero . moveLeft ( 2 ) הההההההההההההההההההההההההההההההההההההה…" at bounding box center [762, 446] width 301 height 12
drag, startPoint x: 617, startPoint y: 443, endPoint x: 675, endPoint y: 452, distance: 58.2
click at [675, 452] on div "hero . moveLeft ( 2 )" at bounding box center [763, 455] width 296 height 29
click at [990, 94] on div "# Gehe zum Edelstein. # Berühre nicht die Wände! # Gib deinen Code hierdrunter …" at bounding box center [1138, 287] width 310 height 520
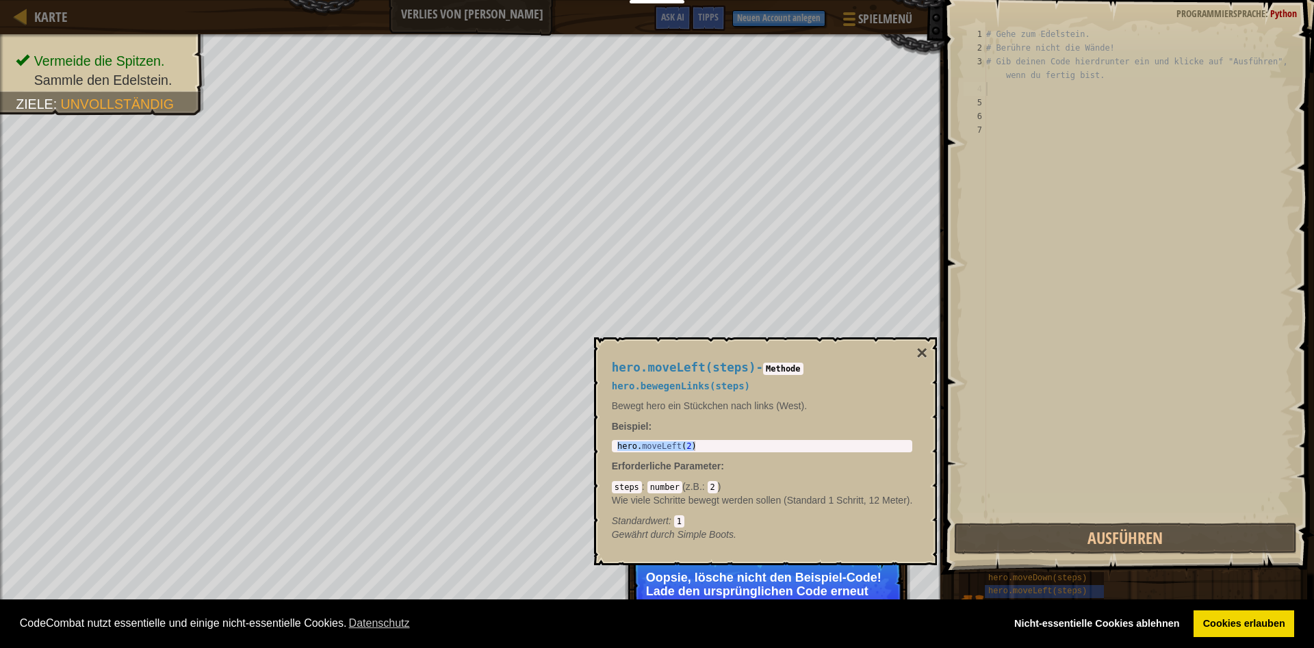
click at [981, 69] on div "3" at bounding box center [975, 68] width 23 height 27
type textarea "# Gib deinen Code hierdrunter ein und klicke auf "Ausführen", wenn du fertig bi…"
drag, startPoint x: 980, startPoint y: 104, endPoint x: 1008, endPoint y: 103, distance: 28.1
click at [1008, 103] on div "1 2 3 4 5 6 7 # Gehe zum Edelstein. # Berühre nicht die Wände! # Gib deinen Cod…" at bounding box center [1127, 273] width 333 height 493
click at [1001, 103] on div "# Gehe zum Edelstein. # Berühre nicht die Wände! # Gib deinen Code hierdrunter …" at bounding box center [1138, 273] width 310 height 493
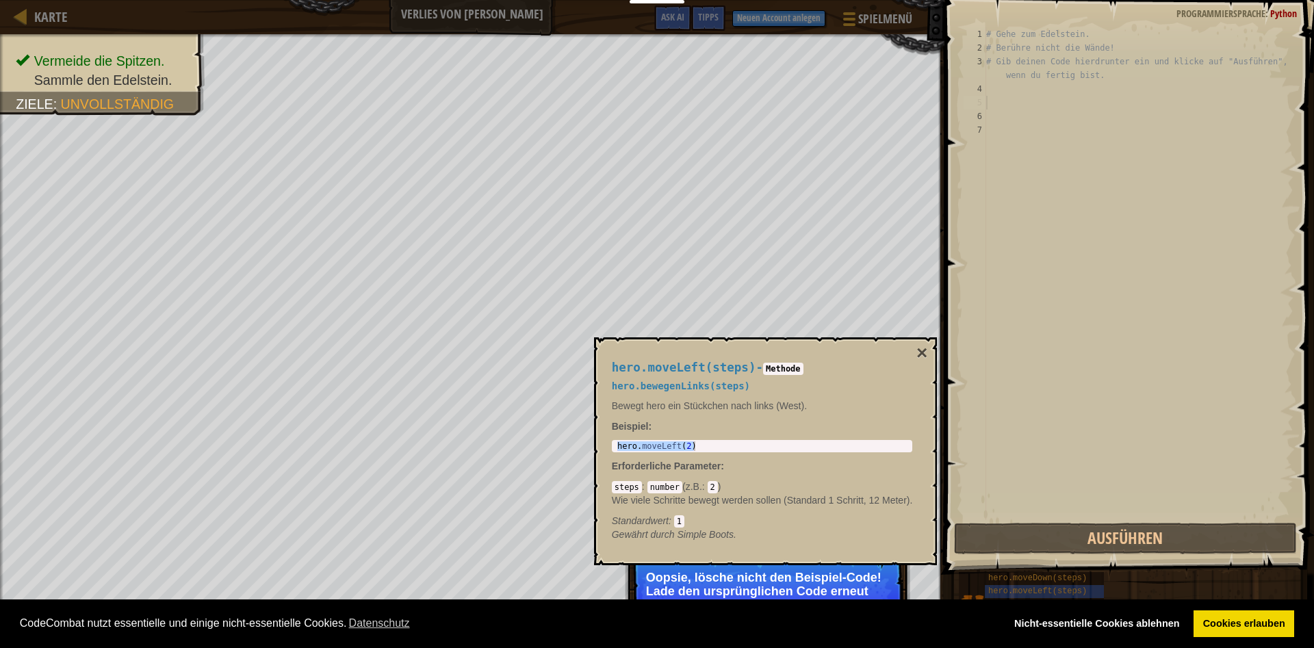
click at [1001, 103] on div "# Gehe zum Edelstein. # Berühre nicht die Wände! # Gib deinen Code hierdrunter …" at bounding box center [1138, 287] width 310 height 520
click at [1005, 102] on div "# Gehe zum Edelstein. # Berühre nicht die Wände! # Gib deinen Code hierdrunter …" at bounding box center [1138, 287] width 310 height 520
click at [998, 103] on div "# Gehe zum Edelstein. # Berühre nicht die Wände! # Gib deinen Code hierdrunter …" at bounding box center [1138, 287] width 310 height 520
drag, startPoint x: 967, startPoint y: 104, endPoint x: 975, endPoint y: 104, distance: 8.2
click at [975, 104] on div "5" at bounding box center [975, 103] width 23 height 14
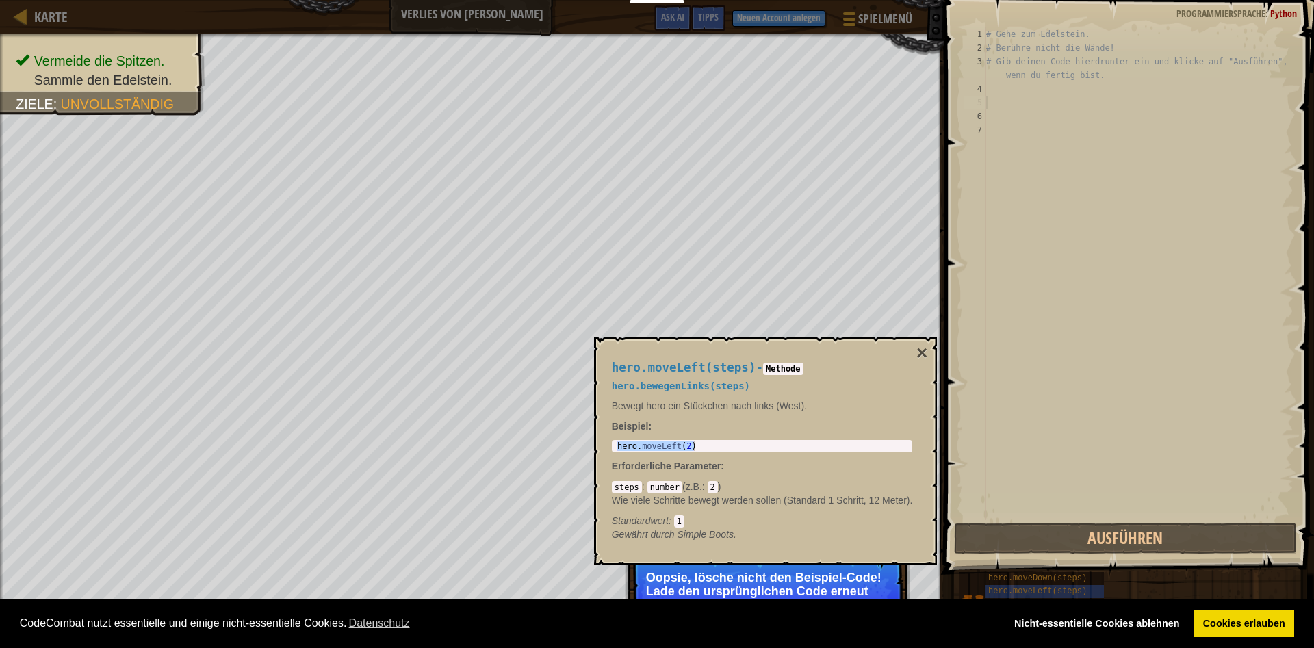
click at [981, 104] on div "5" at bounding box center [975, 103] width 23 height 14
click at [981, 99] on div "5" at bounding box center [975, 103] width 23 height 14
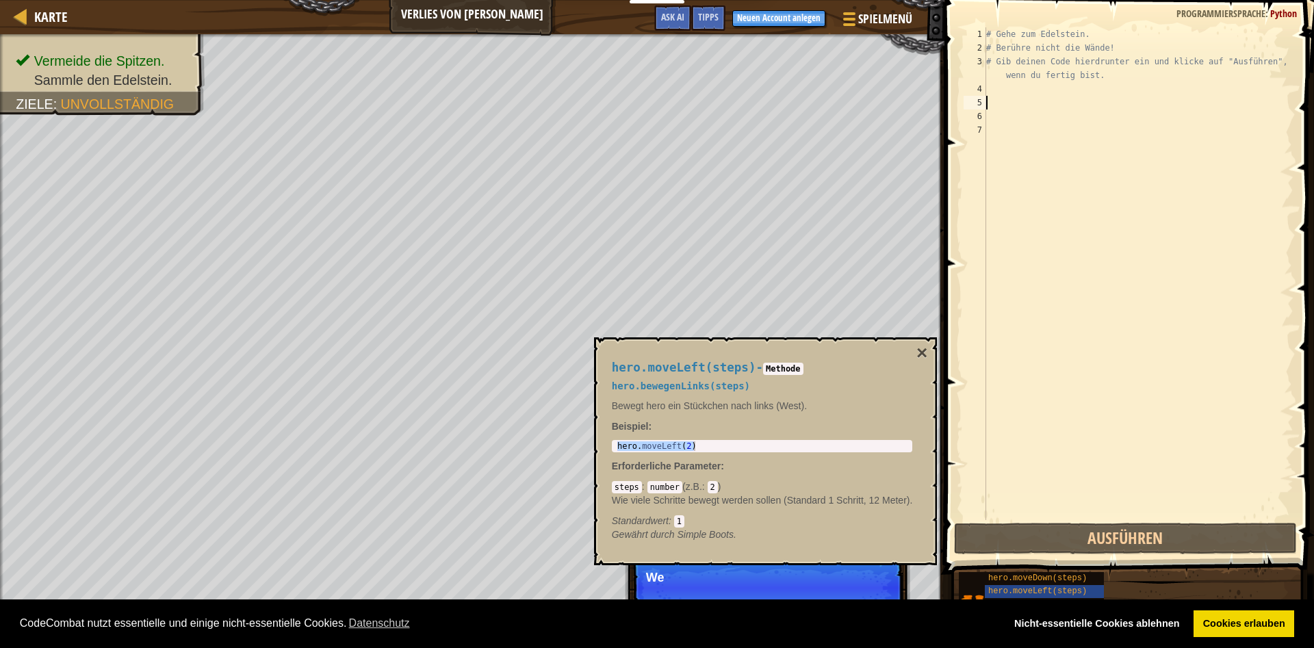
drag, startPoint x: 981, startPoint y: 107, endPoint x: 979, endPoint y: 140, distance: 33.6
click at [977, 103] on div "5" at bounding box center [975, 103] width 23 height 14
click at [708, 12] on div "Tipps" at bounding box center [708, 17] width 34 height 25
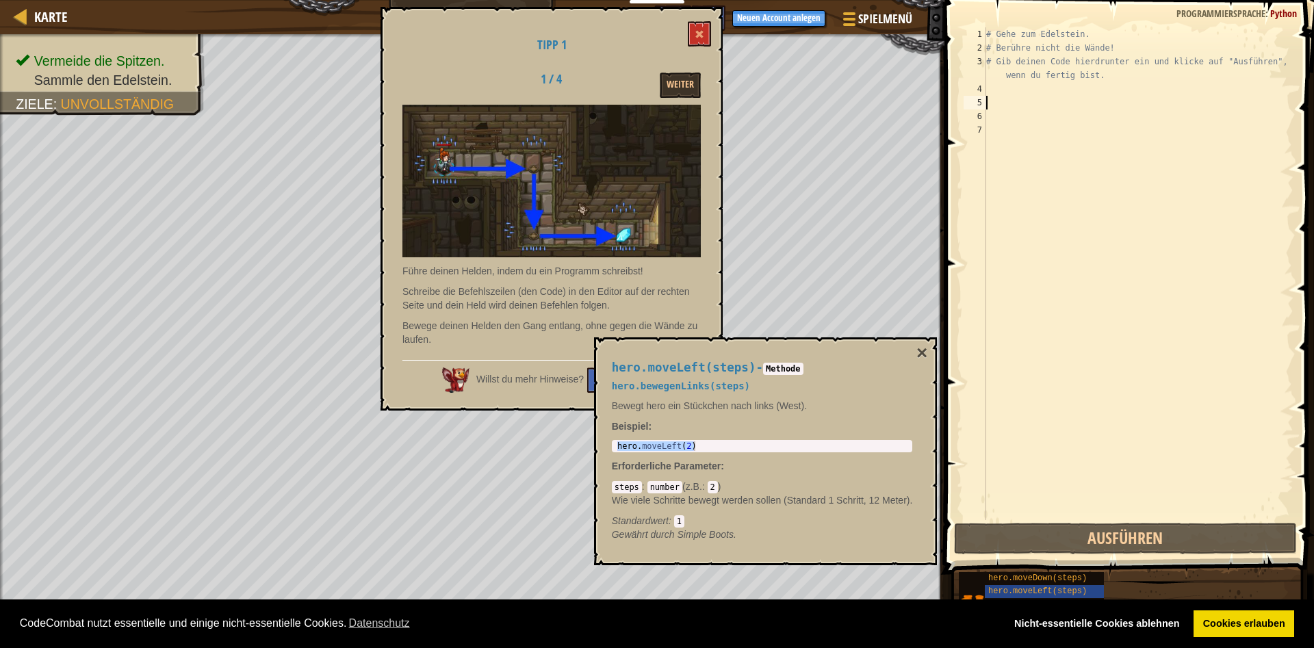
click at [912, 348] on div "hero.moveLeft(steps) - Methode hero.bewegenLinks(steps) Bewegt hero ein Stückch…" at bounding box center [762, 451] width 320 height 206
click at [916, 352] on div "hero.moveLeft(steps) - Methode hero.bewegenLinks(steps) Bewegt hero ein Stückch…" at bounding box center [762, 451] width 320 height 206
click at [920, 354] on button "×" at bounding box center [921, 353] width 11 height 19
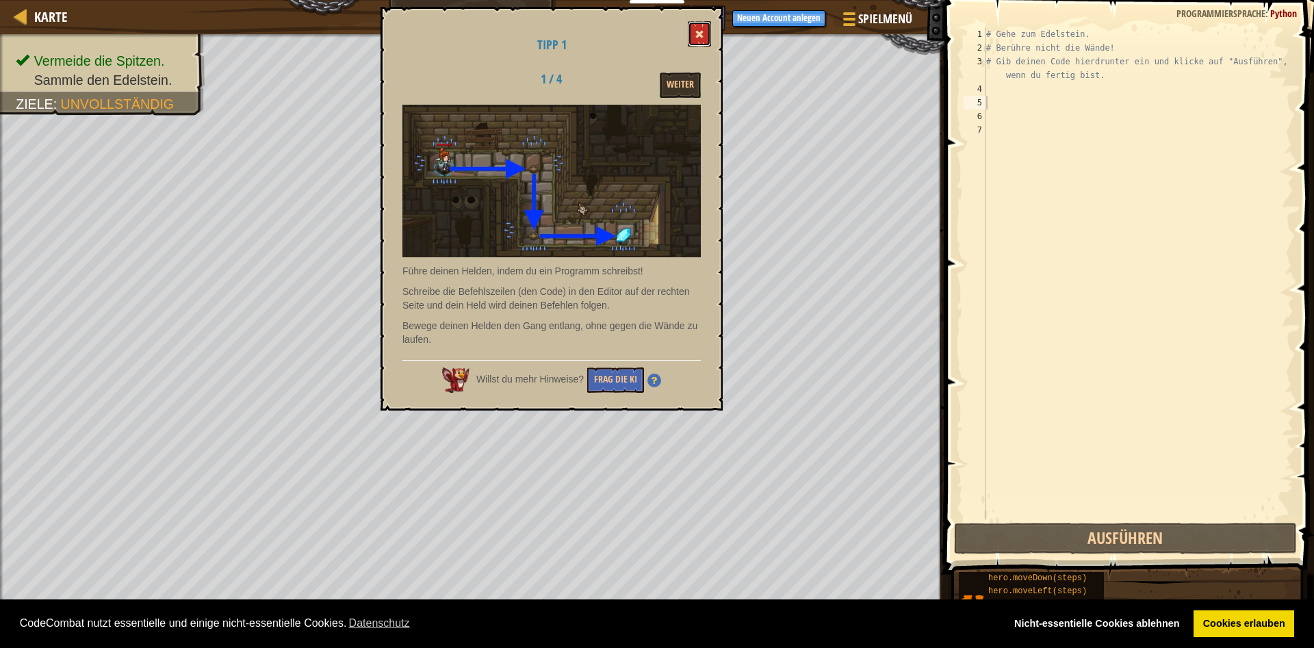
click at [696, 26] on button at bounding box center [699, 33] width 23 height 25
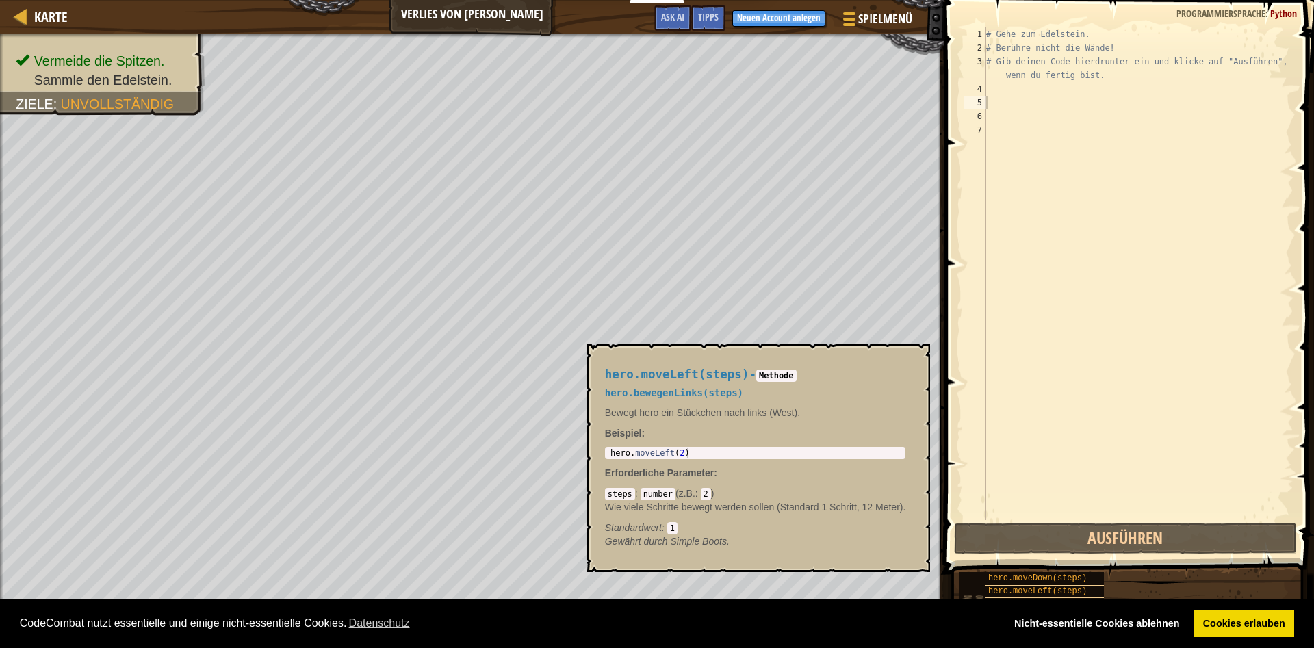
click at [1014, 589] on span "hero.moveLeft(steps)" at bounding box center [1037, 591] width 99 height 10
type textarea "hero.moveLeft(2)"
click at [697, 453] on div "hero . moveLeft ( 2 )" at bounding box center [756, 462] width 296 height 29
click at [655, 453] on div "hero . moveLeft ( 2 )" at bounding box center [756, 462] width 296 height 29
click at [624, 453] on div "hero . moveLeft ( 2 )" at bounding box center [756, 462] width 296 height 29
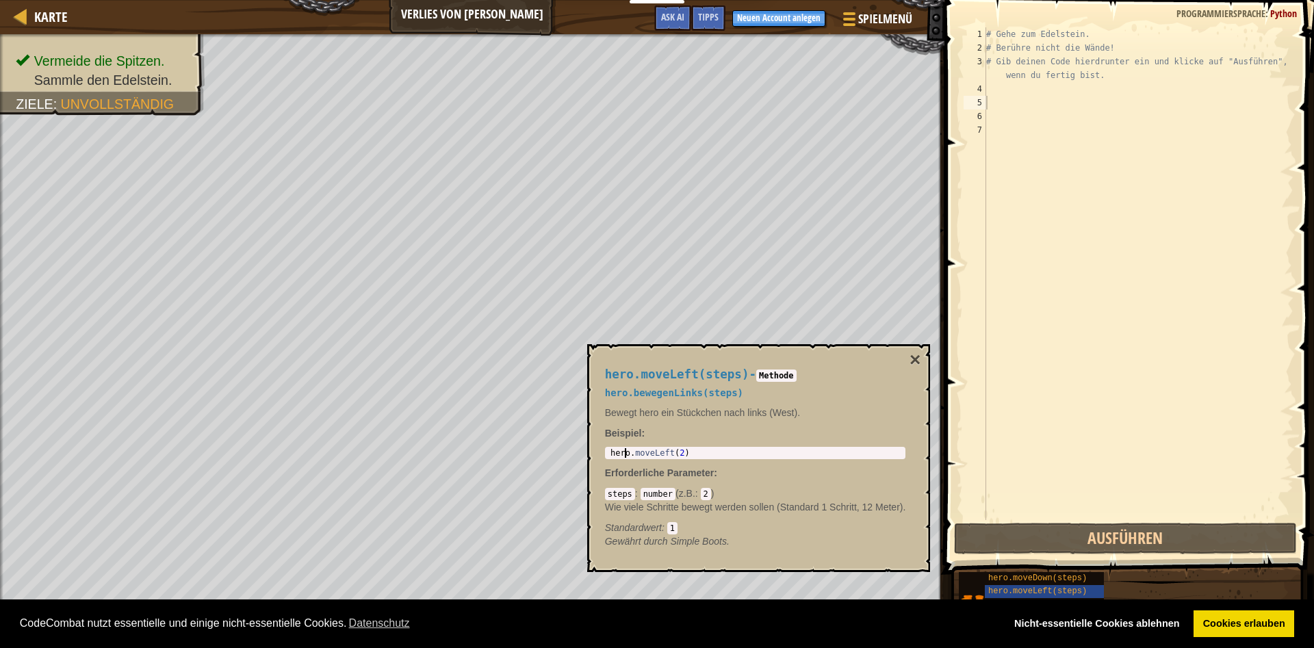
click at [988, 107] on div "# Gehe zum Edelstein. # Berühre nicht die Wände! # Gib deinen Code hierdrunter …" at bounding box center [1138, 287] width 310 height 520
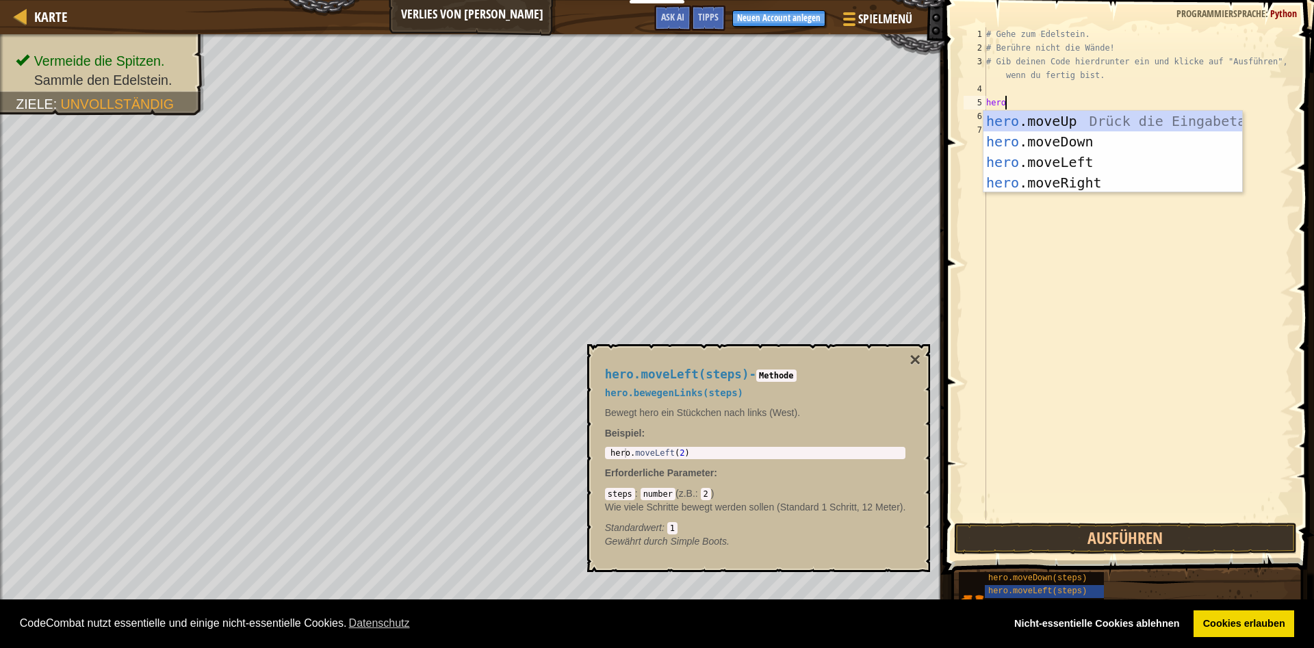
scroll to position [7, 1]
type textarea "hero.m"
click at [1040, 164] on div "hero.m oveUp Drück die Eingabetaste hero.m oveDown Drück die Eingabetaste hero.…" at bounding box center [1112, 172] width 259 height 123
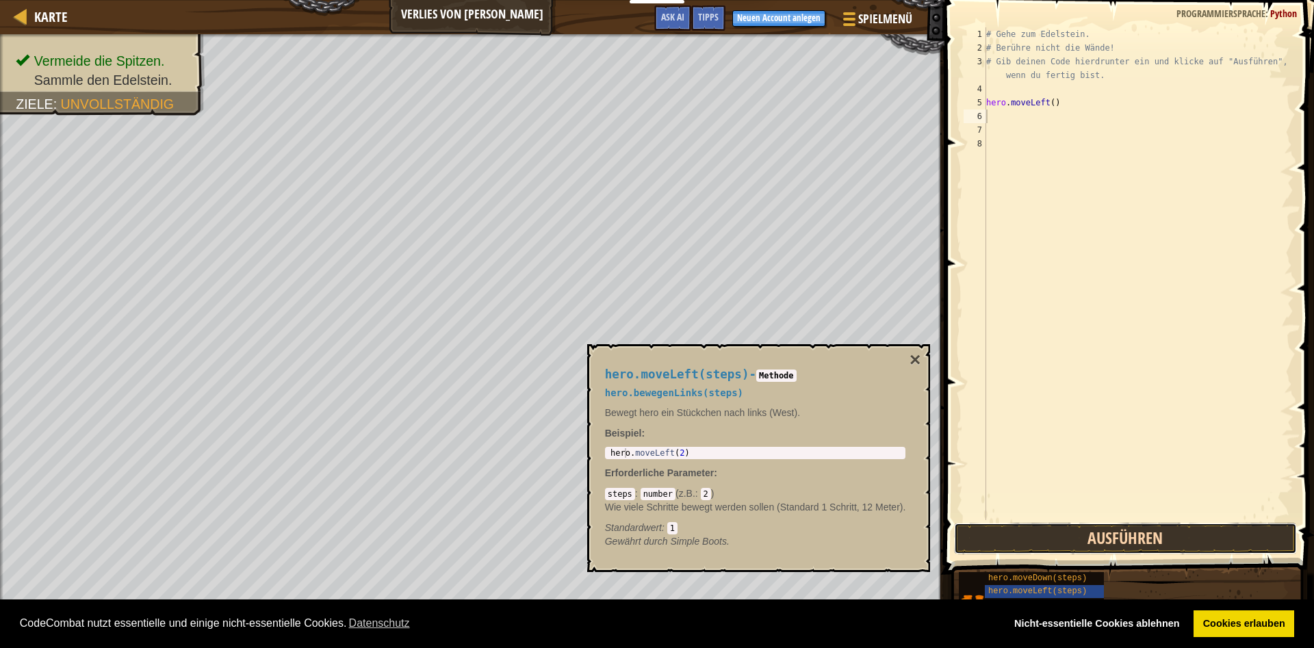
click at [1064, 530] on button "Ausführen" at bounding box center [1125, 538] width 343 height 31
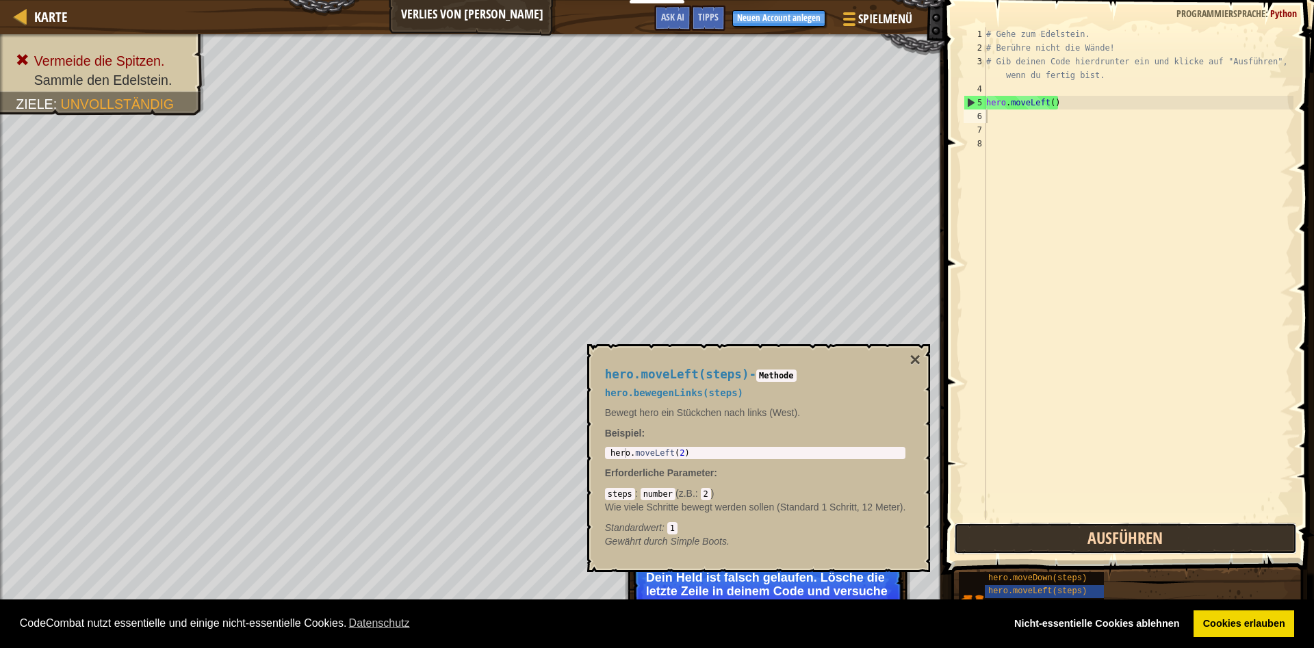
click at [1154, 547] on button "Ausführen" at bounding box center [1125, 538] width 343 height 31
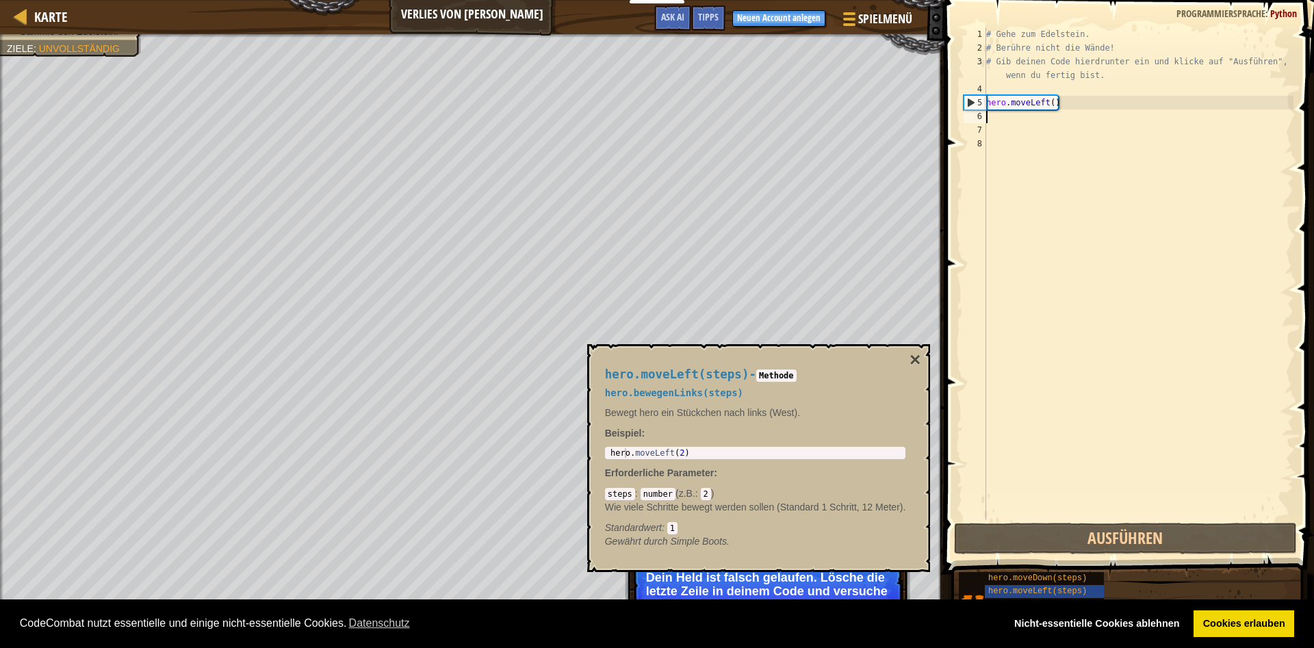
click at [1057, 100] on div "# Gehe zum Edelstein. # Berühre nicht die Wände! # Gib deinen Code hierdrunter …" at bounding box center [1138, 287] width 310 height 520
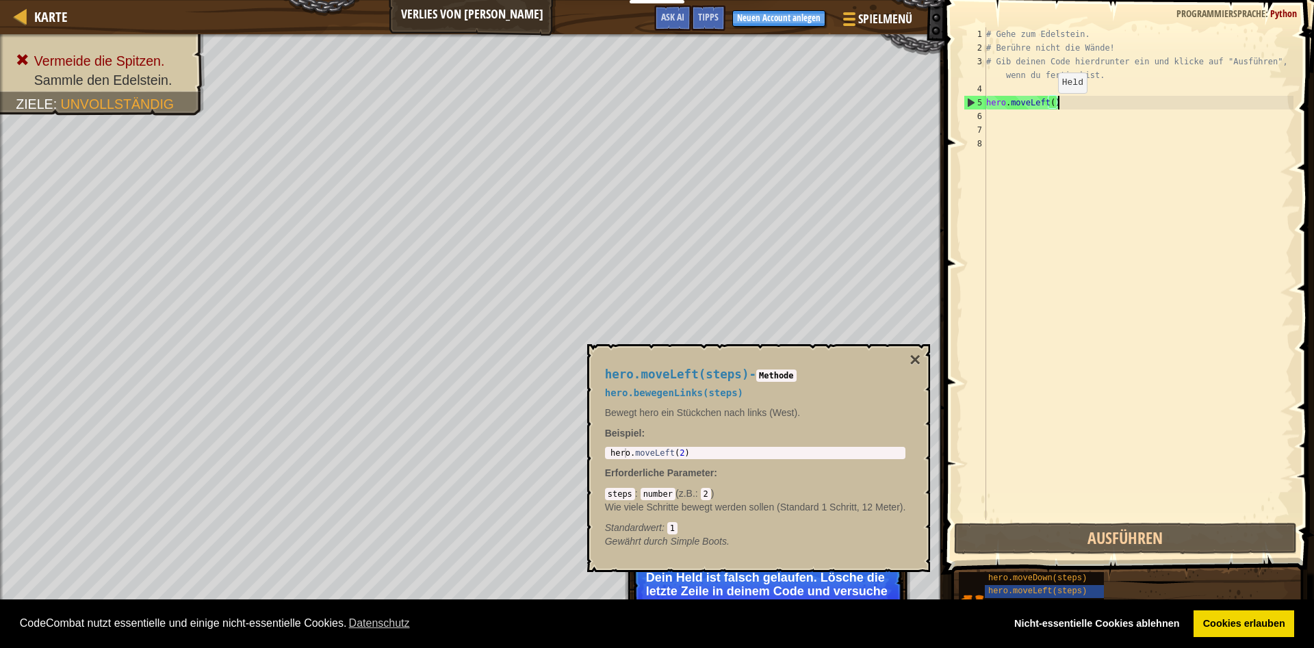
click at [1046, 106] on div "# Gehe zum Edelstein. # Berühre nicht die Wände! # Gib deinen Code hierdrunter …" at bounding box center [1138, 287] width 310 height 520
click at [1048, 104] on div "# Gehe zum Edelstein. # Berühre nicht die Wände! # Gib deinen Code hierdrunter …" at bounding box center [1138, 287] width 310 height 520
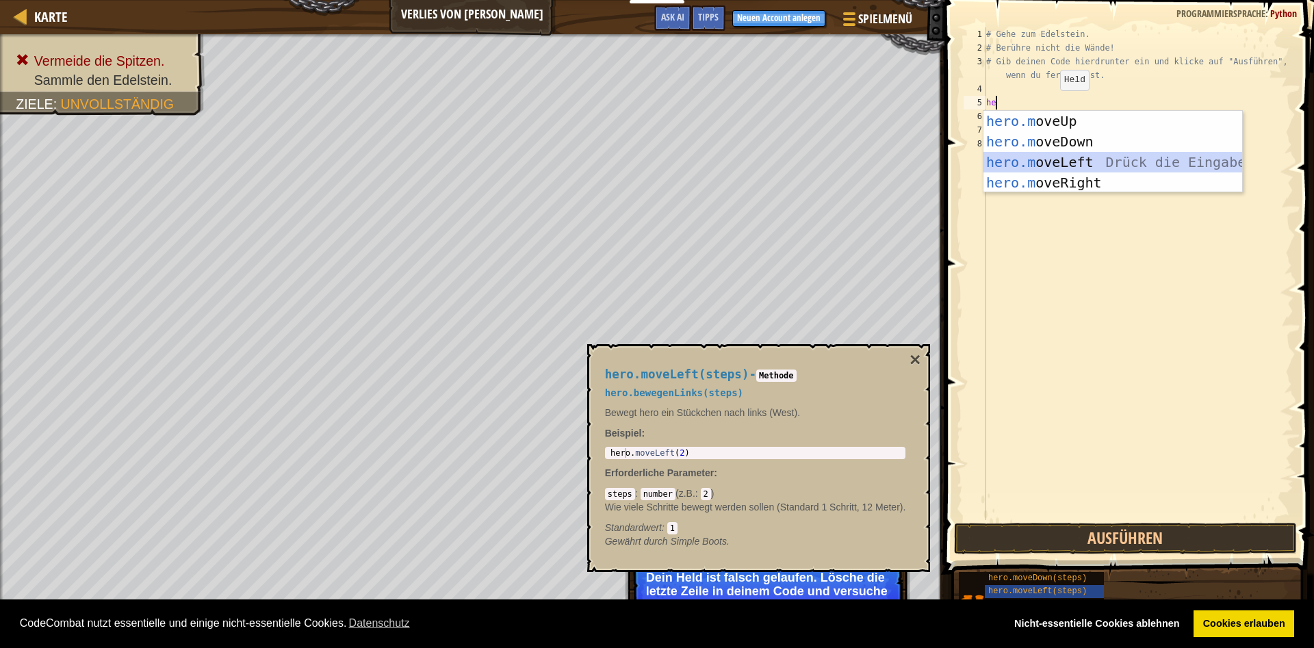
scroll to position [6, 0]
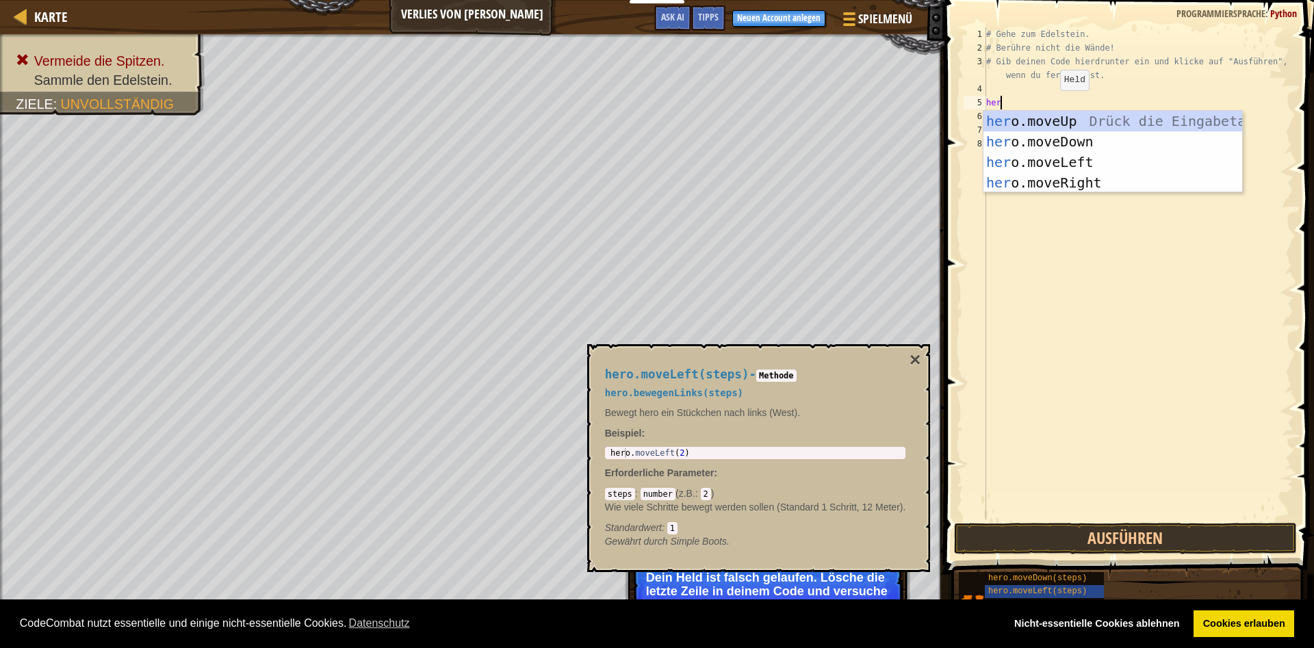
type textarea "hero"
click at [1053, 185] on div "hero .moveUp Drück die Eingabetaste hero .moveDown Drück die Eingabetaste hero …" at bounding box center [1112, 172] width 259 height 123
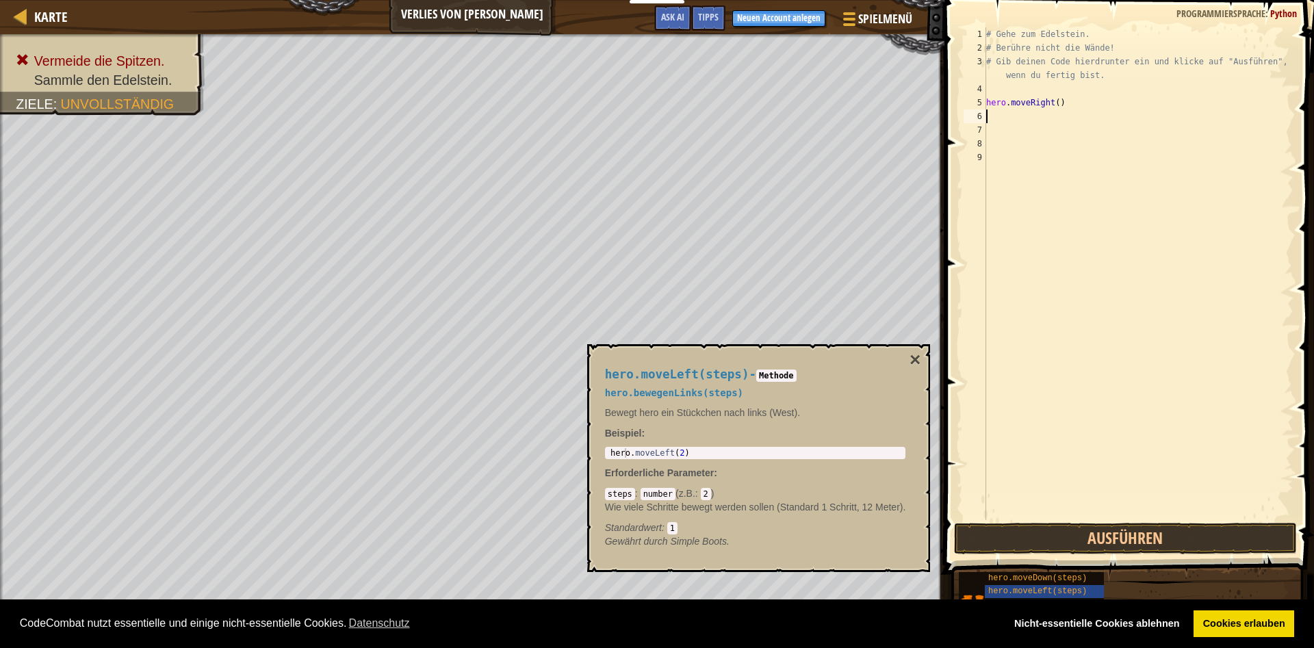
scroll to position [7, 0]
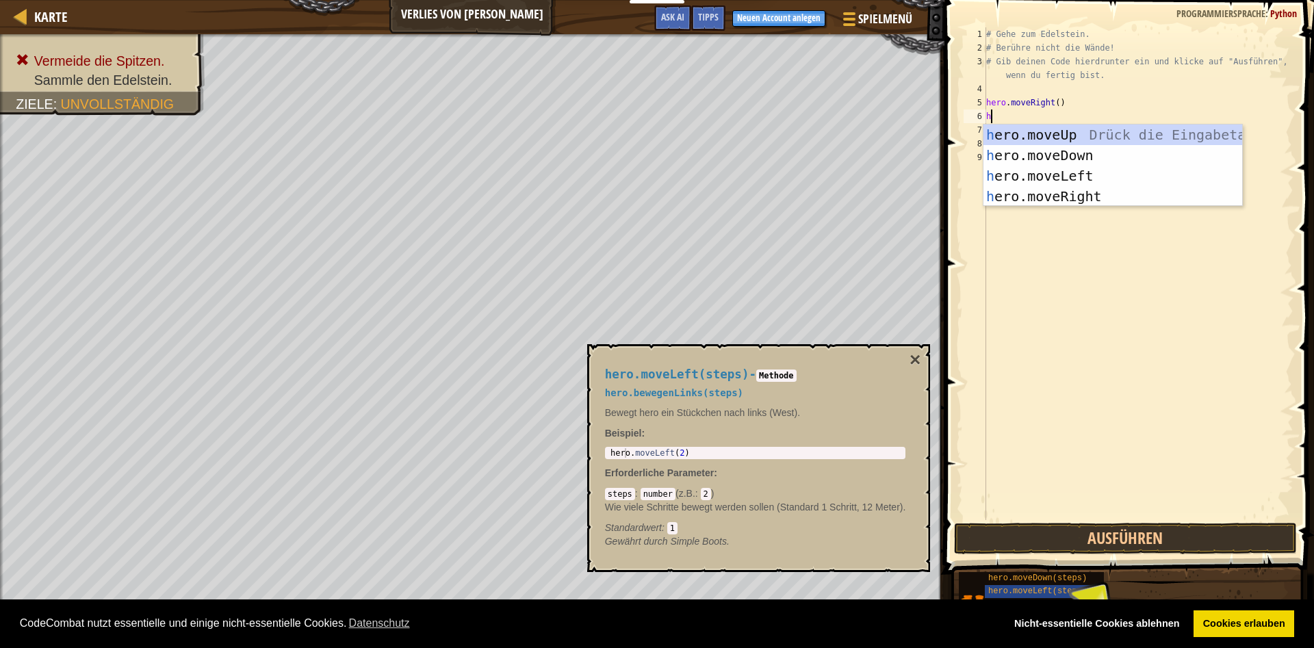
type textarea "he"
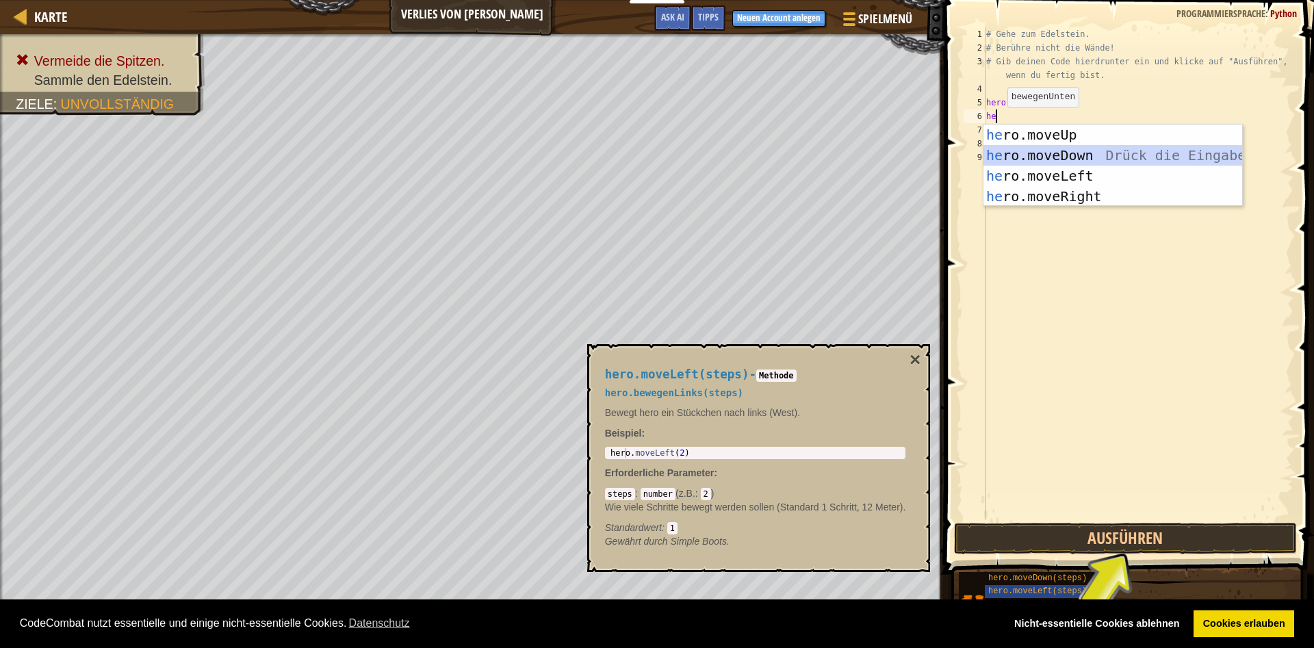
click at [1044, 151] on div "he ro.moveUp Drück die Eingabetaste he ro.moveDown Drück die Eingabetaste he ro…" at bounding box center [1112, 186] width 259 height 123
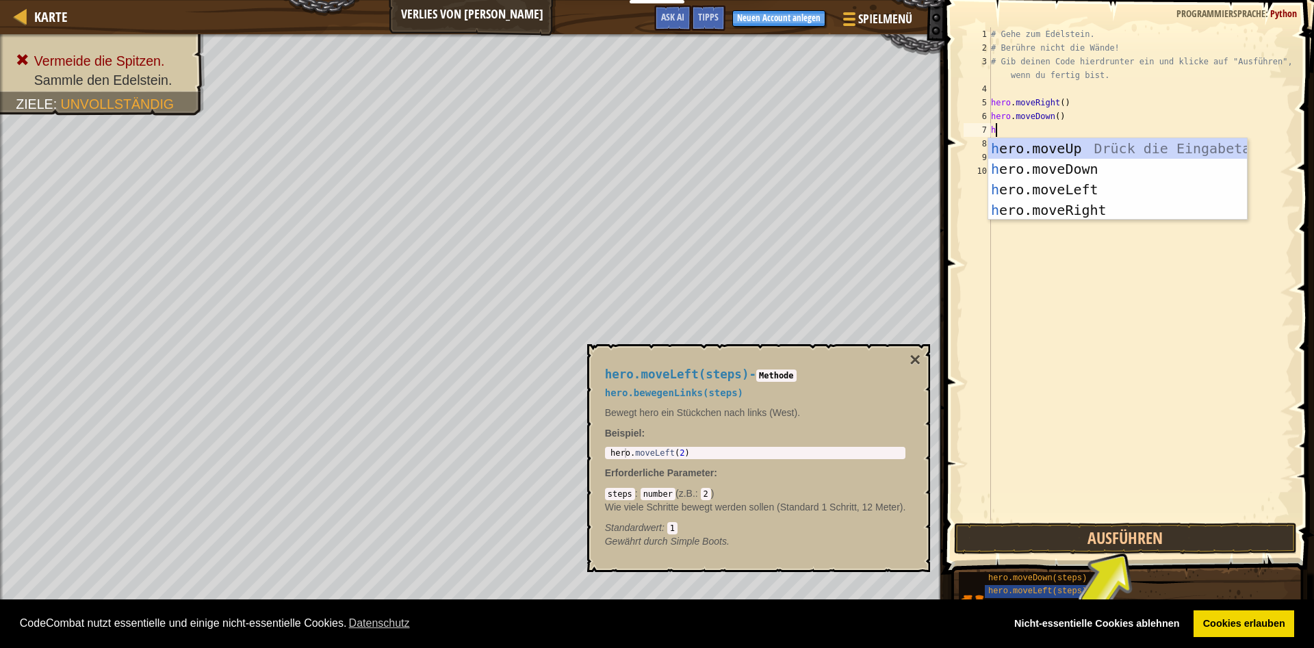
type textarea "he"
click at [1026, 210] on div "he ro.moveUp Drück die Eingabetaste he ro.moveDown Drück die Eingabetaste he ro…" at bounding box center [1117, 199] width 259 height 123
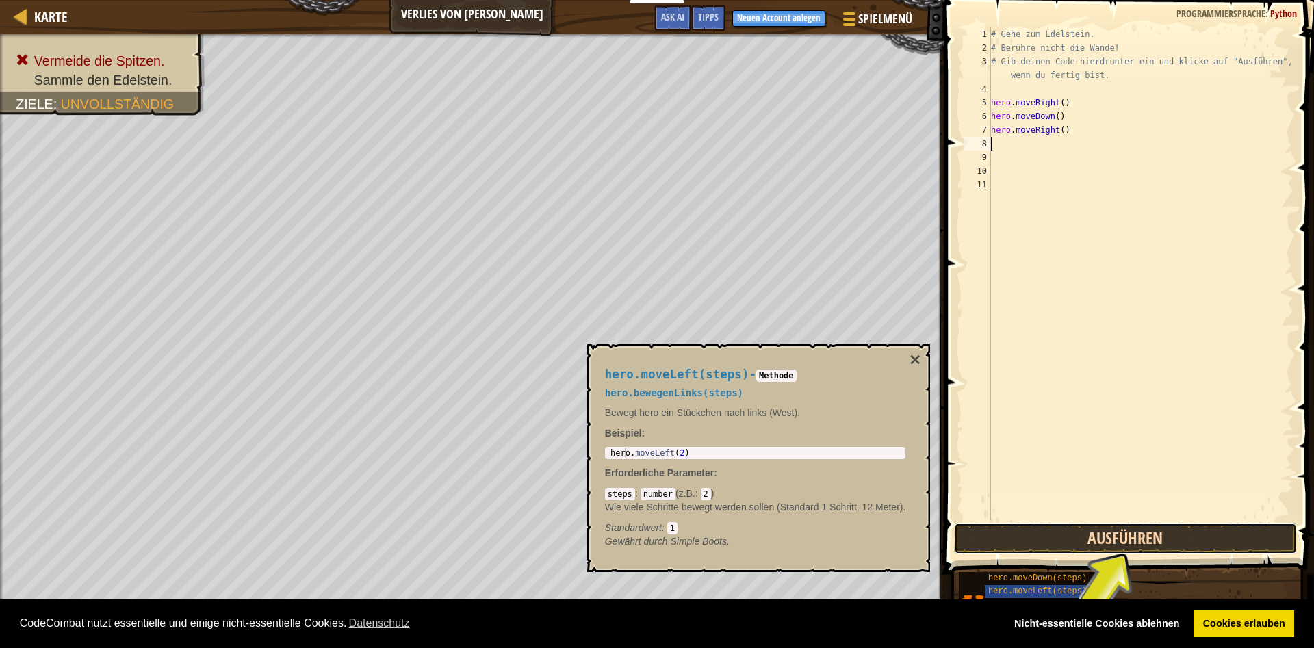
click at [1063, 528] on button "Ausführen" at bounding box center [1125, 538] width 343 height 31
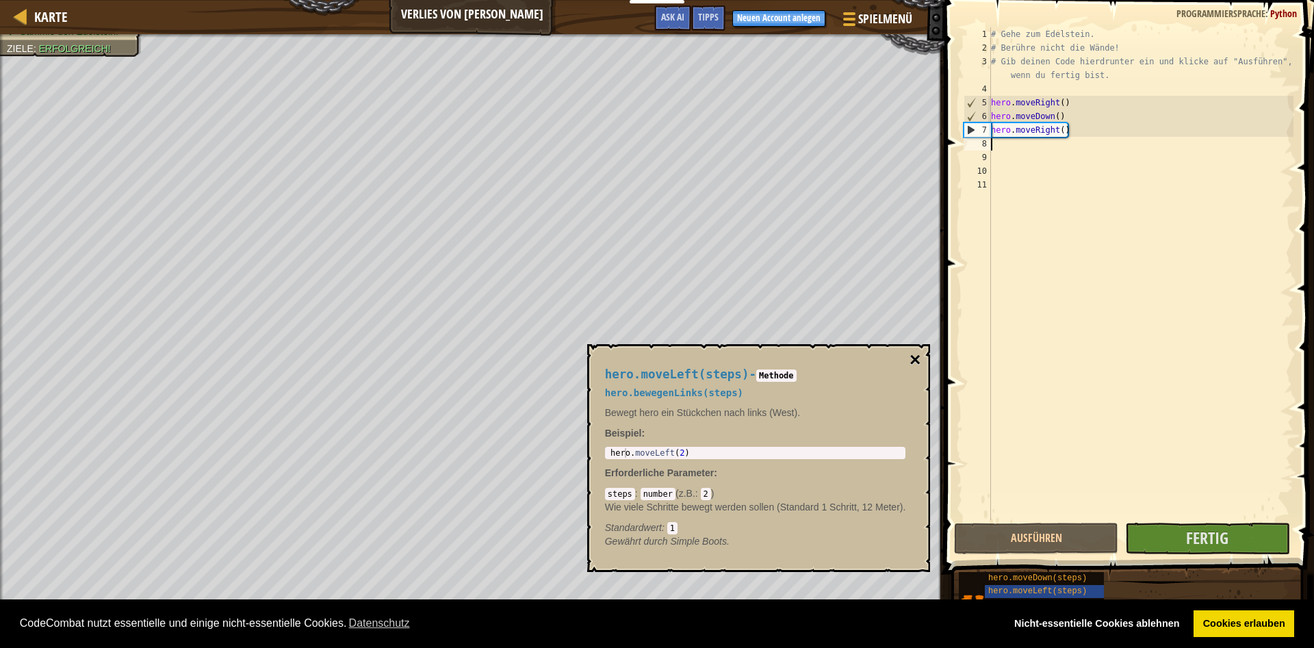
click at [913, 360] on button "×" at bounding box center [915, 359] width 11 height 19
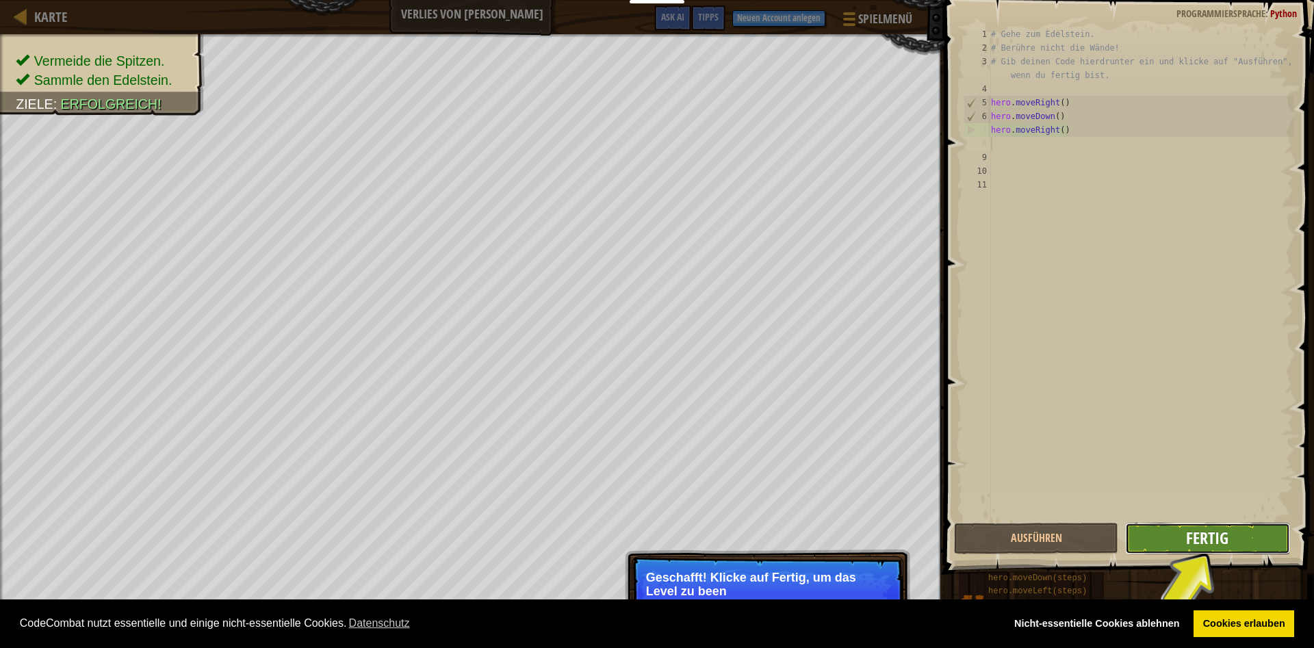
click at [1206, 530] on span "Fertig" at bounding box center [1207, 538] width 42 height 22
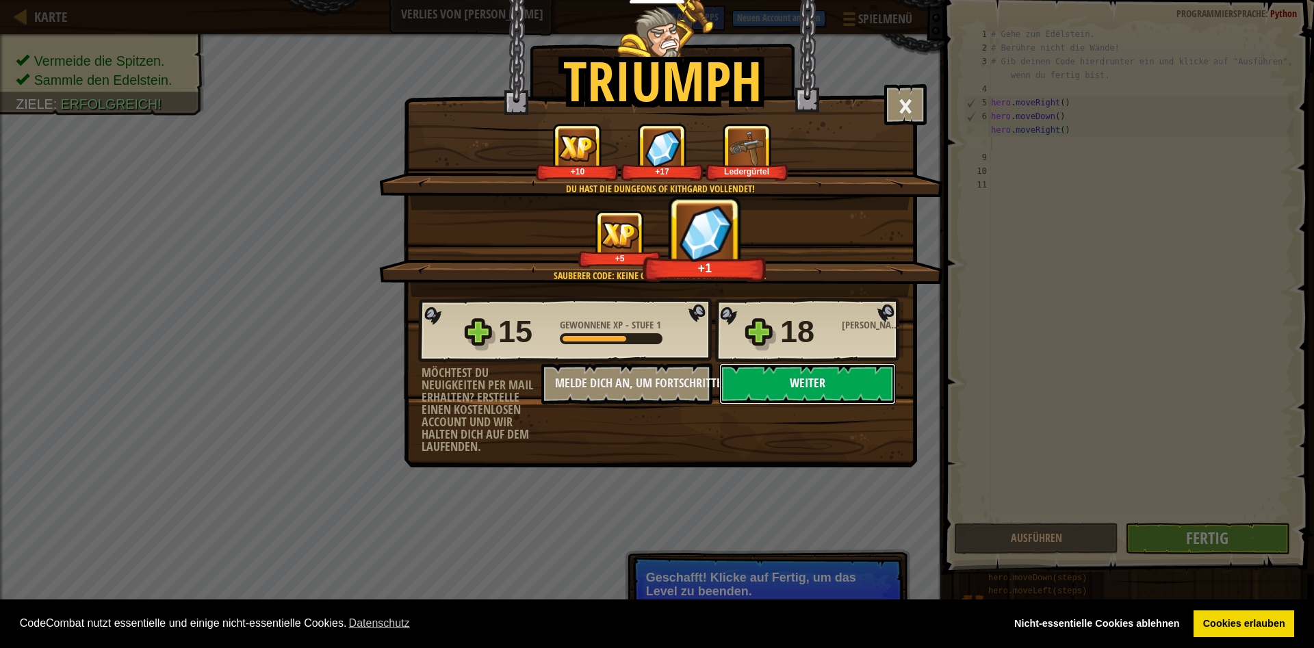
click at [805, 380] on button "Weiter" at bounding box center [807, 383] width 177 height 41
select select "de-DE"
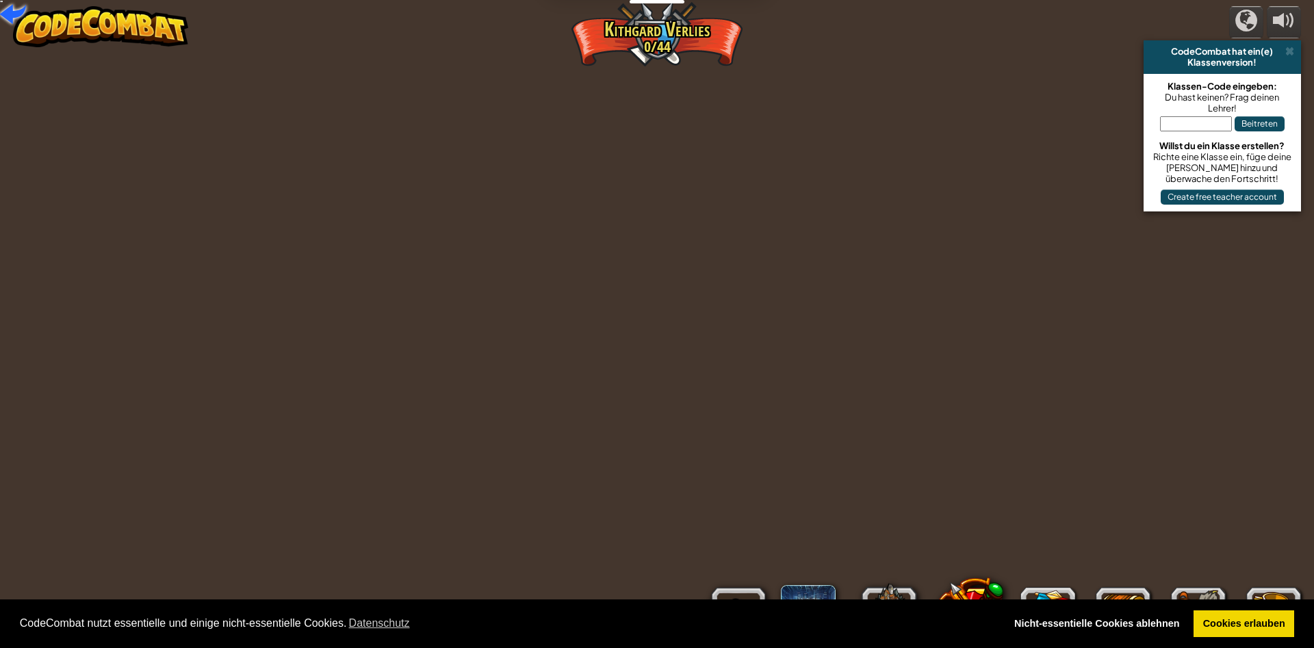
select select "de-DE"
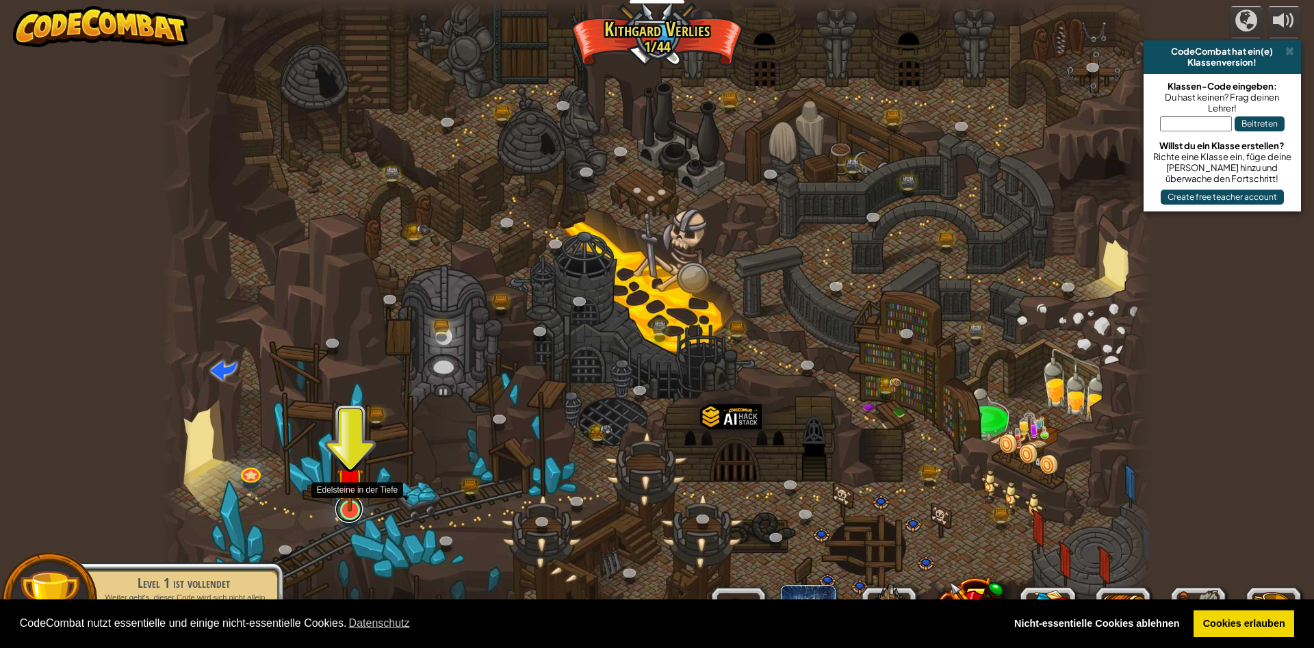
click at [351, 513] on link at bounding box center [348, 508] width 27 height 27
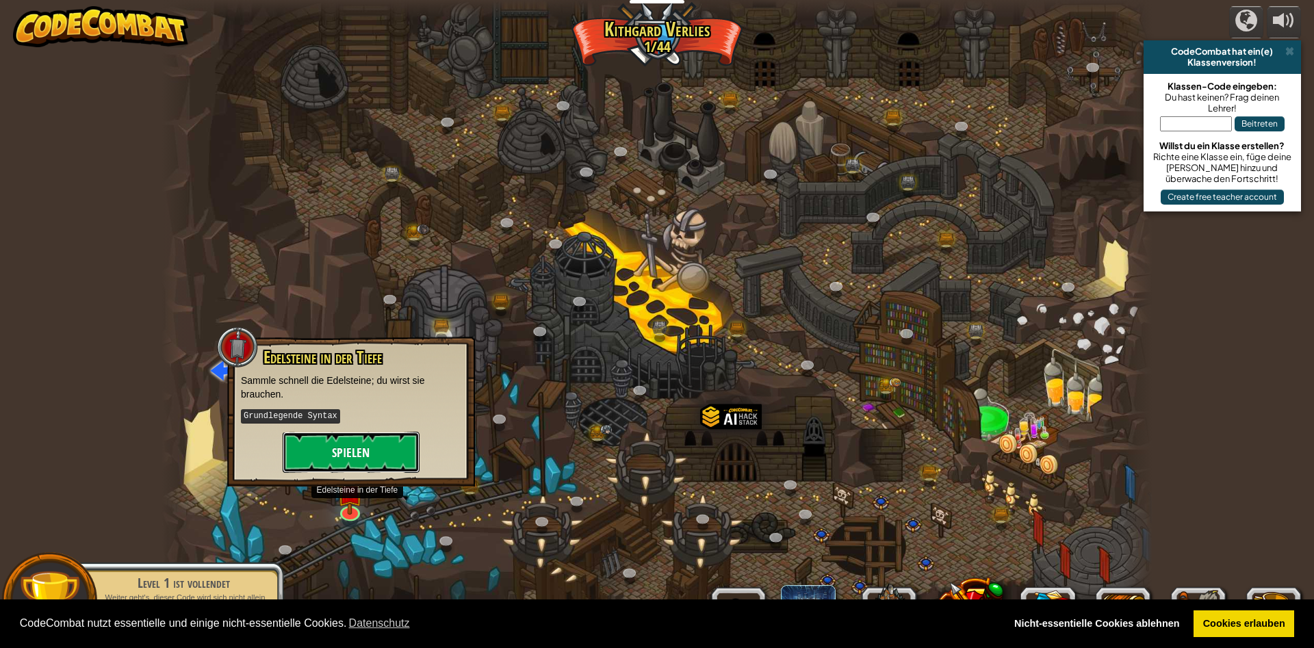
click at [318, 434] on button "Spielen" at bounding box center [351, 452] width 137 height 41
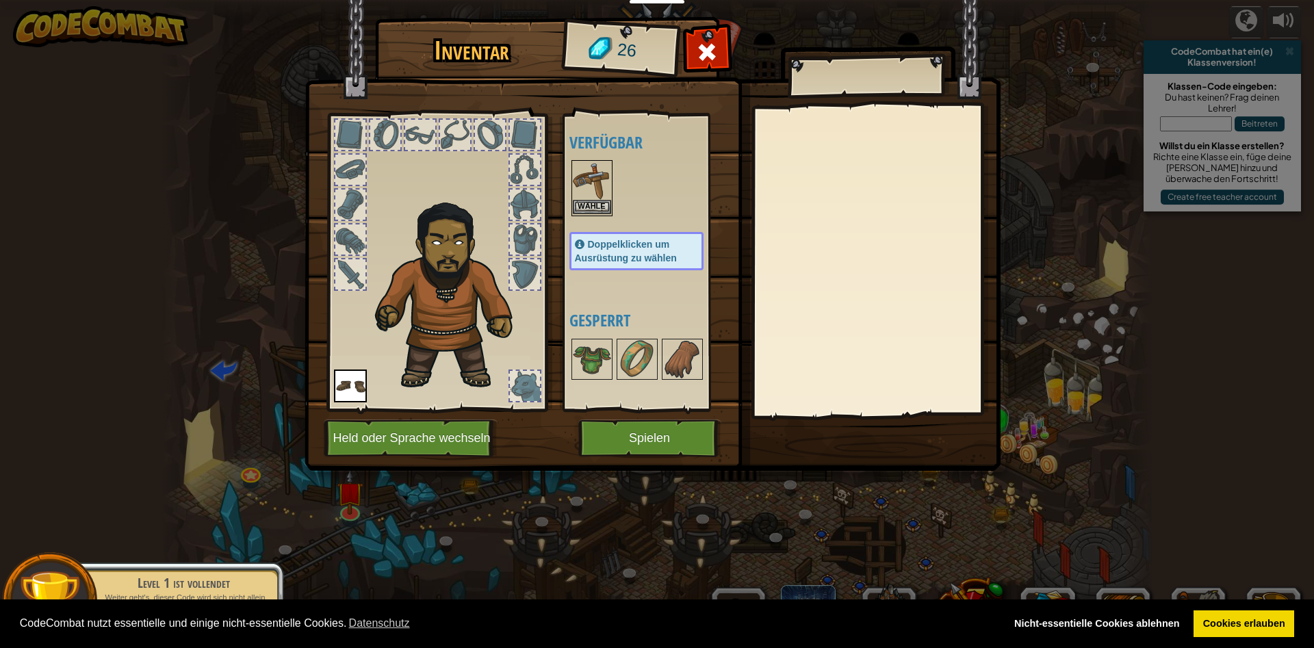
click at [582, 199] on img at bounding box center [592, 181] width 38 height 38
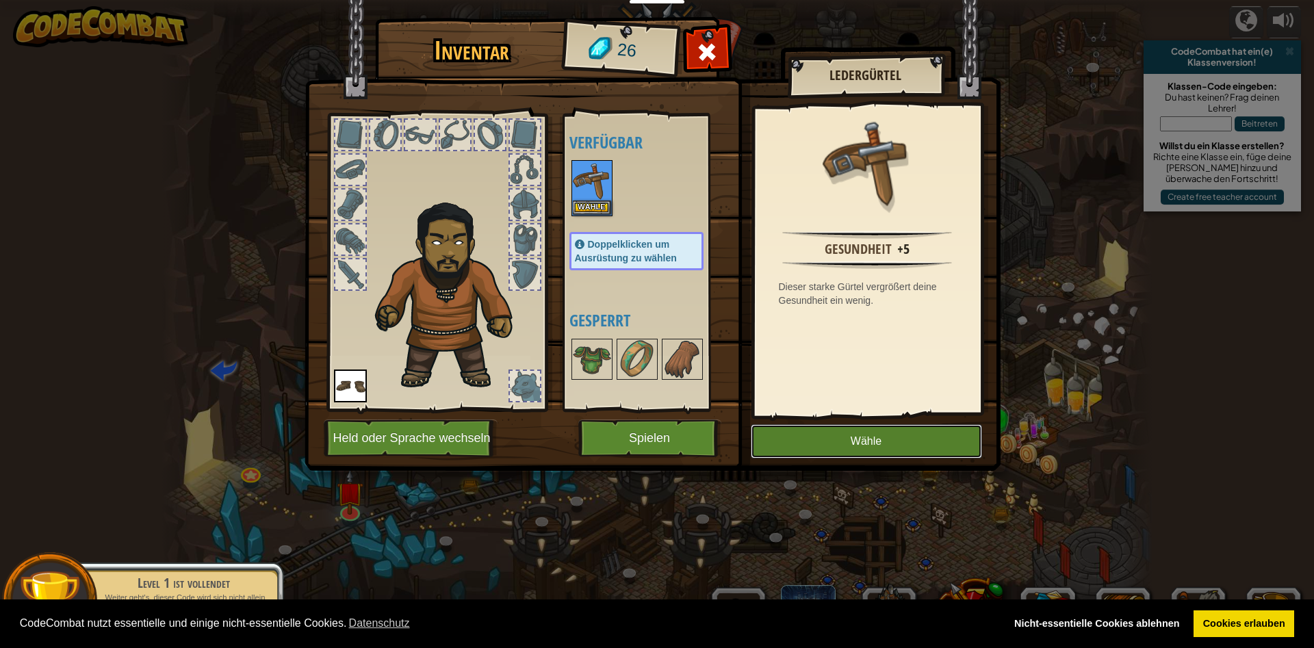
click at [858, 435] on button "Wähle" at bounding box center [866, 441] width 231 height 34
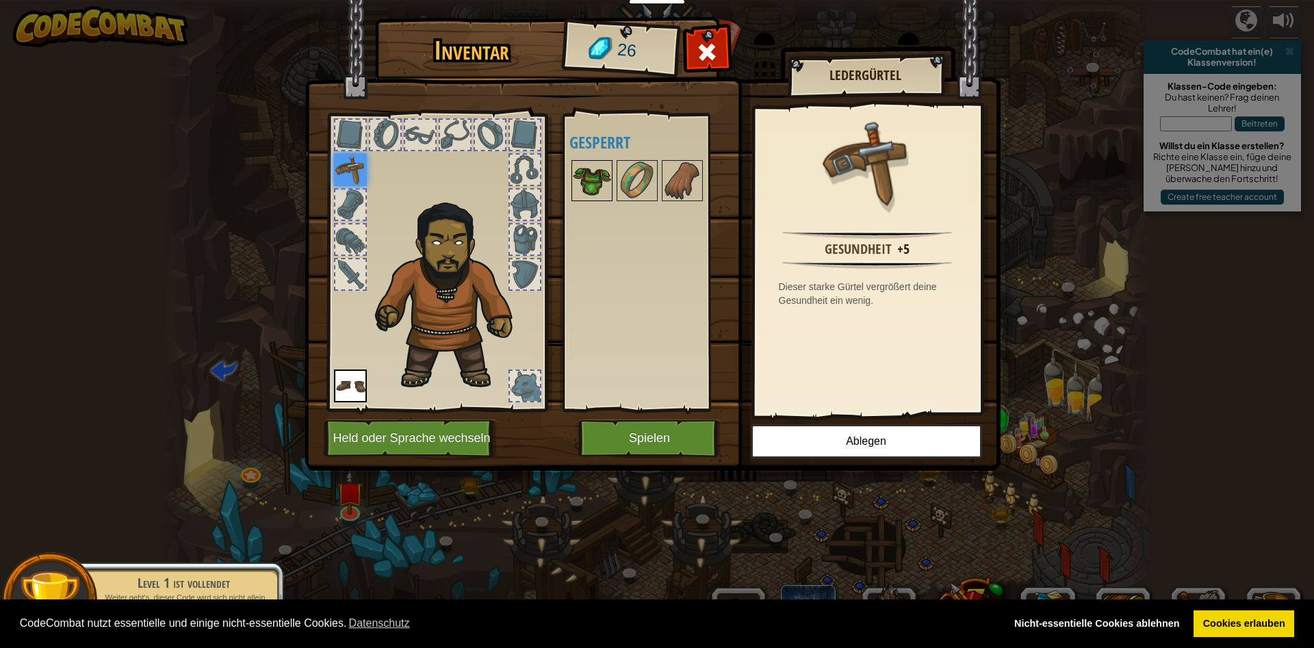
click at [578, 183] on img at bounding box center [592, 181] width 38 height 38
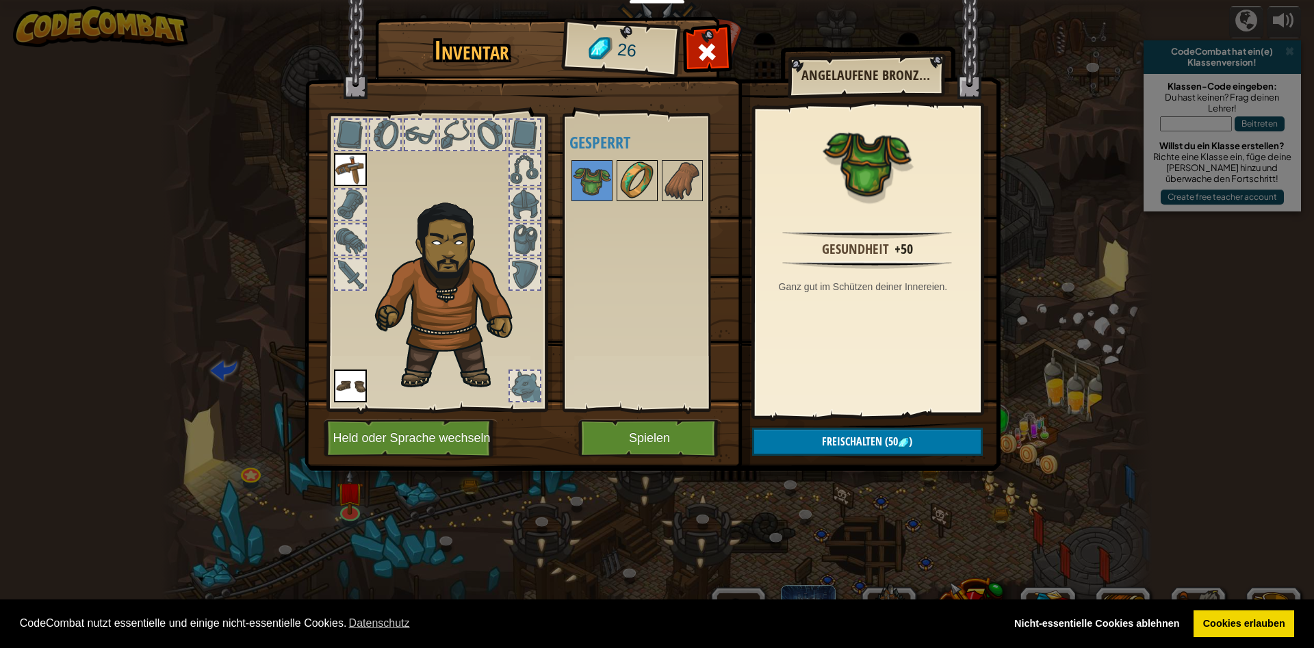
click at [636, 168] on img at bounding box center [637, 181] width 38 height 38
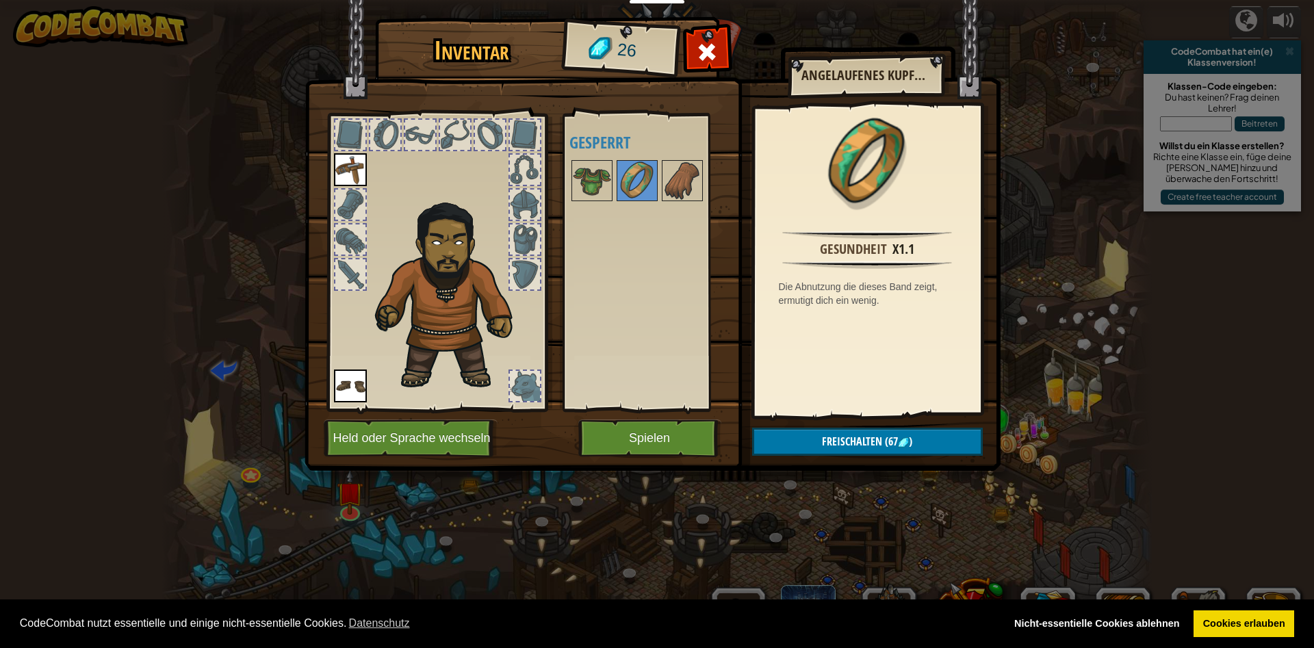
click at [661, 166] on div at bounding box center [650, 180] width 162 height 45
click at [591, 166] on img at bounding box center [592, 181] width 38 height 38
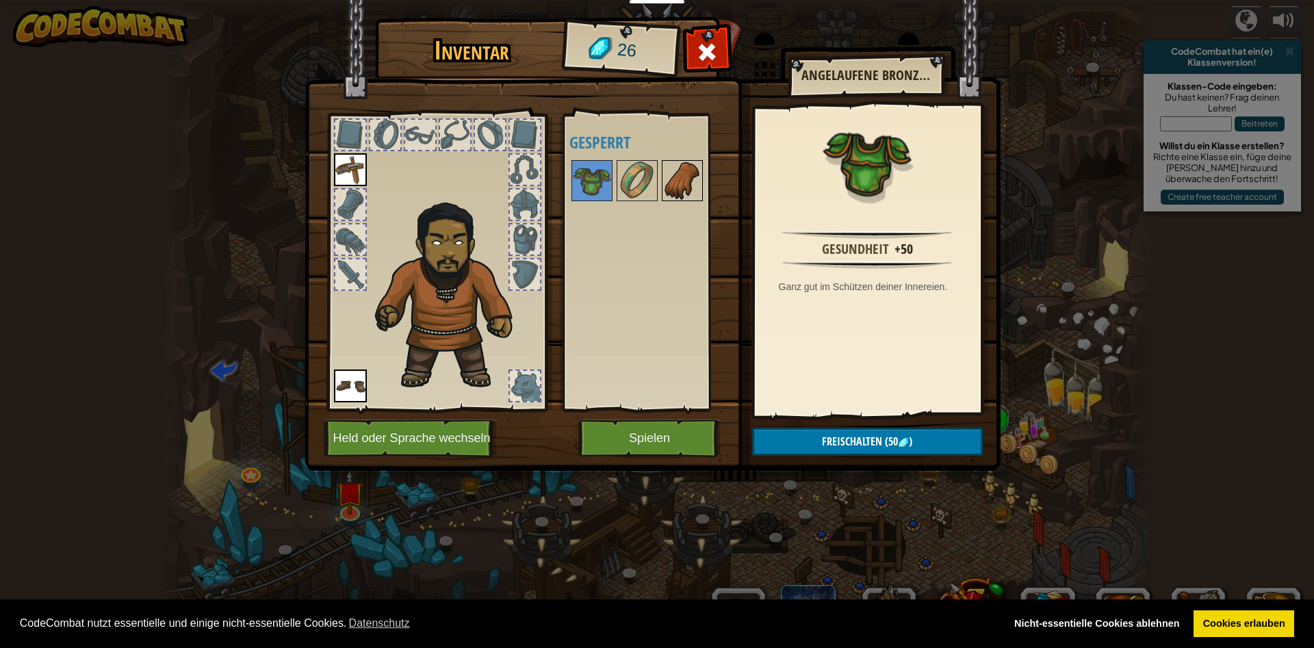
click at [694, 185] on img at bounding box center [682, 181] width 38 height 38
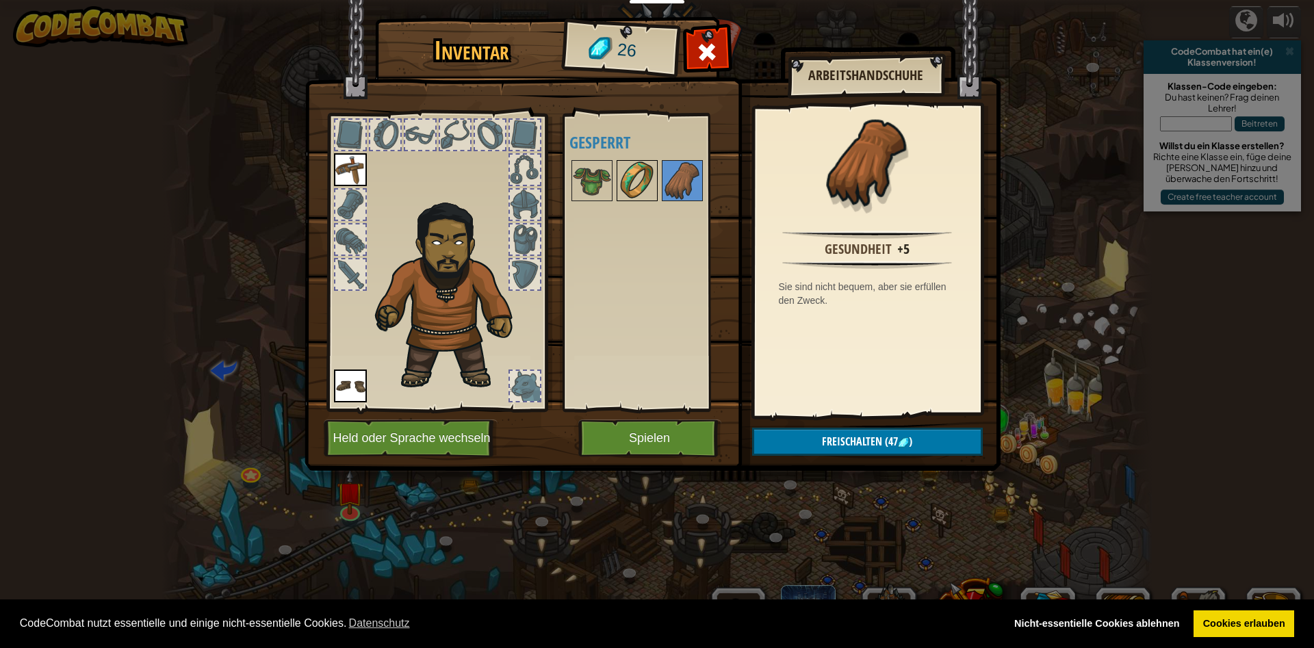
click at [626, 181] on img at bounding box center [637, 181] width 38 height 38
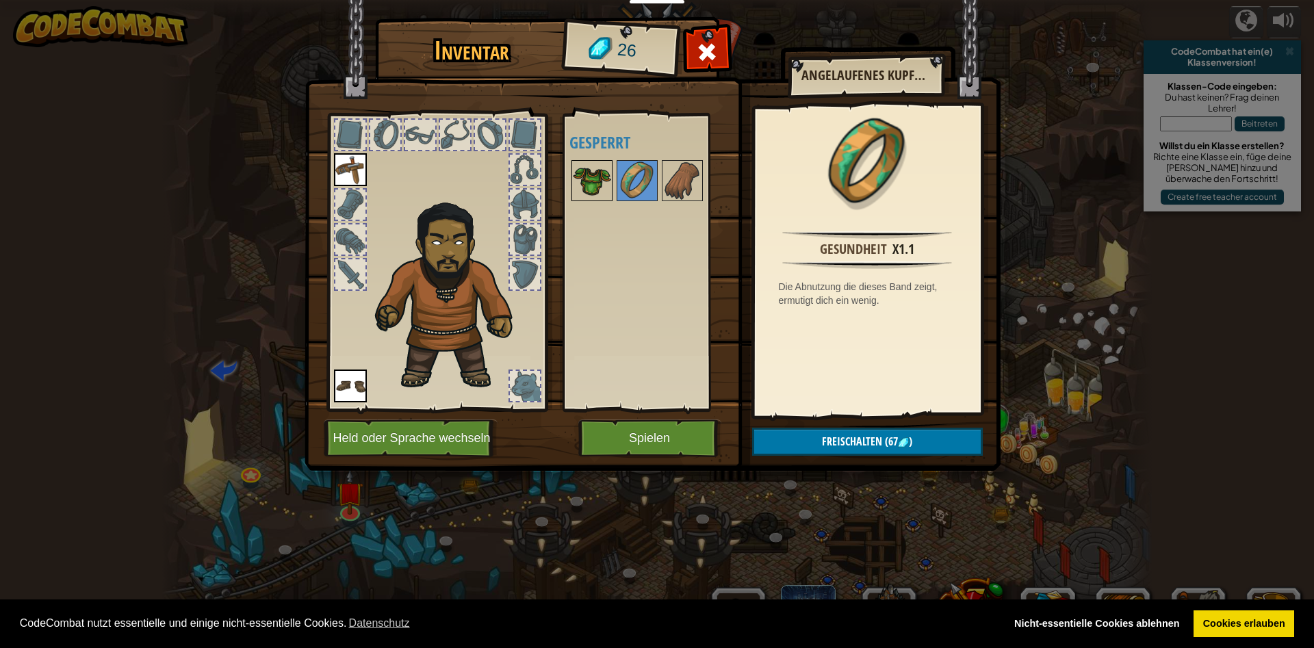
click at [588, 170] on img at bounding box center [592, 181] width 38 height 38
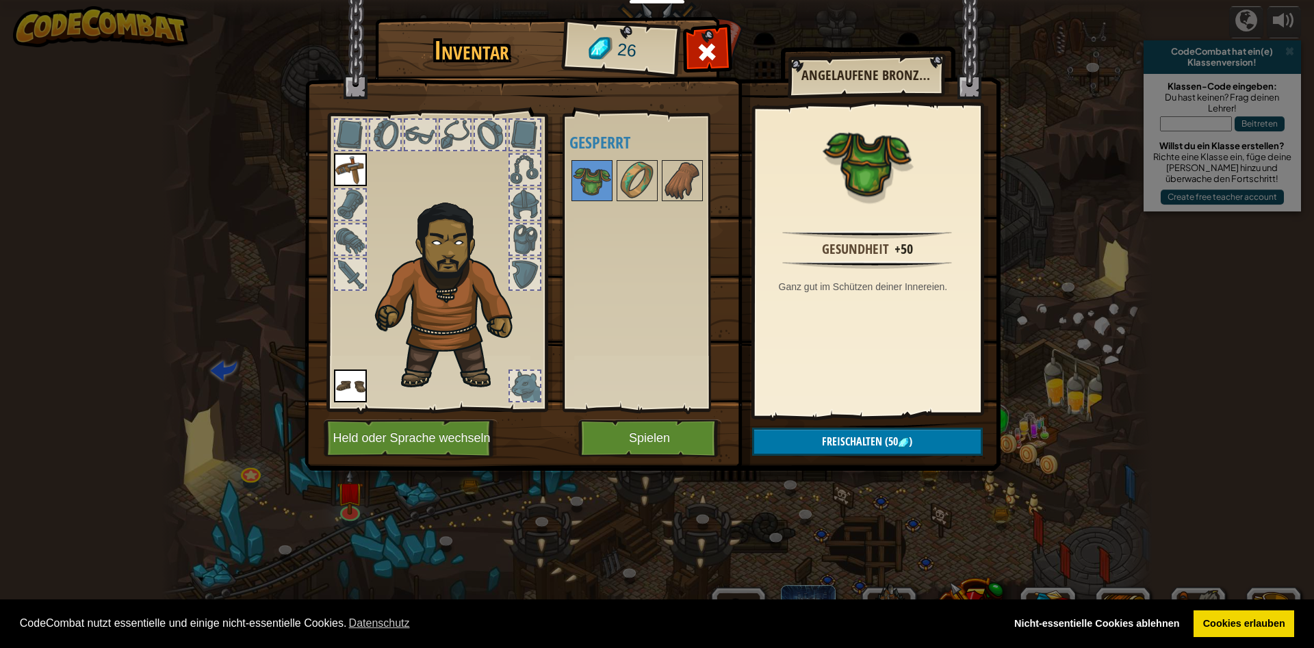
click at [519, 393] on div at bounding box center [525, 386] width 30 height 30
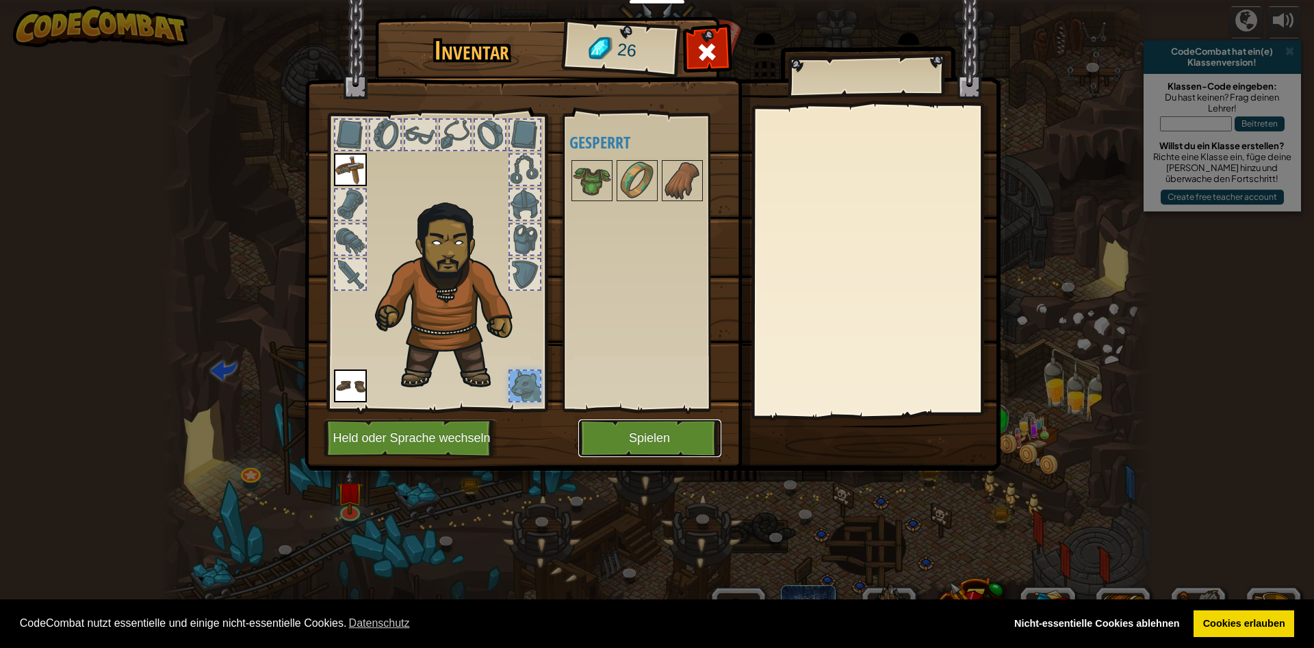
click at [675, 439] on button "Spielen" at bounding box center [649, 439] width 143 height 38
click at [674, 439] on button "Spielen" at bounding box center [649, 439] width 143 height 38
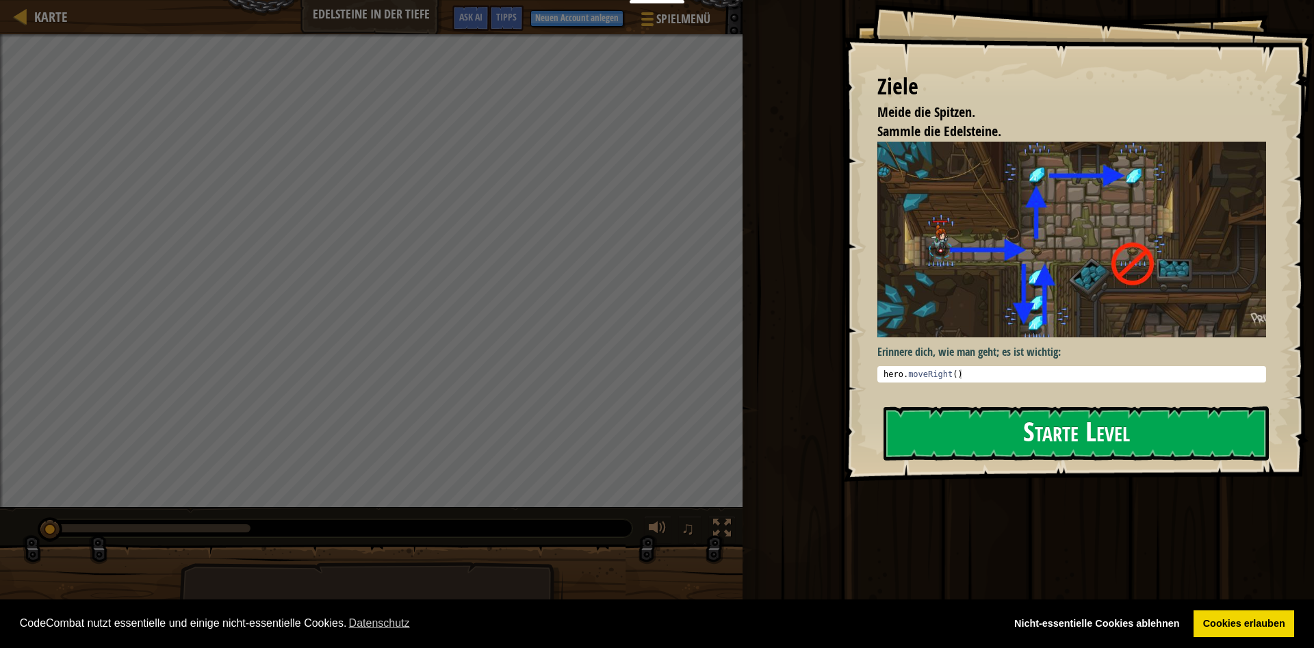
click at [988, 424] on button "Starte Level" at bounding box center [1075, 434] width 385 height 54
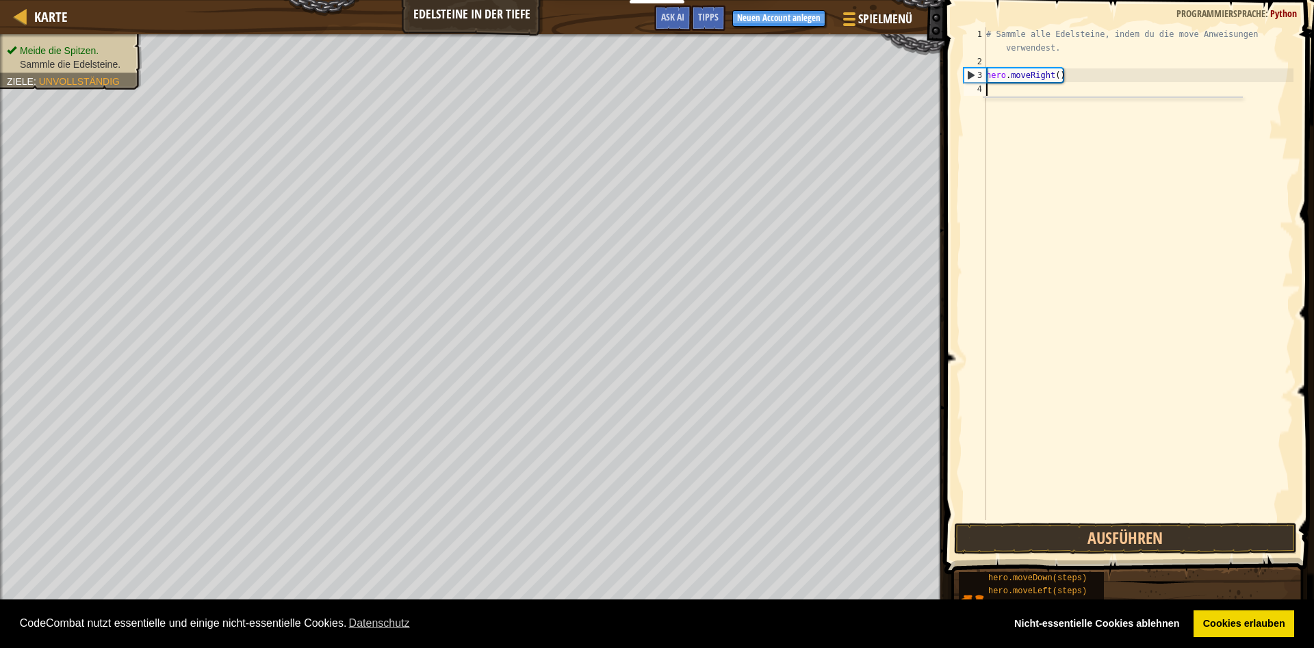
scroll to position [7, 0]
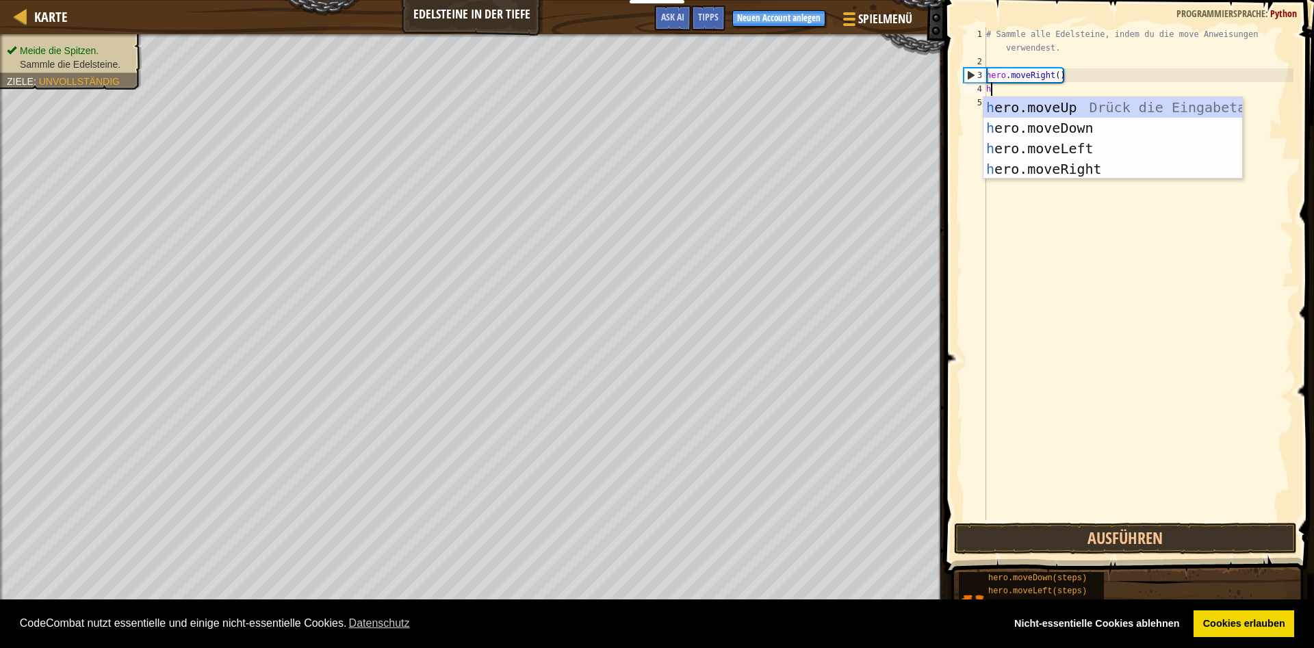
type textarea "he"
click at [1040, 126] on div "he ro.moveUp Drück die Eingabetaste he ro.moveDown Drück die Eingabetaste he ro…" at bounding box center [1112, 158] width 259 height 123
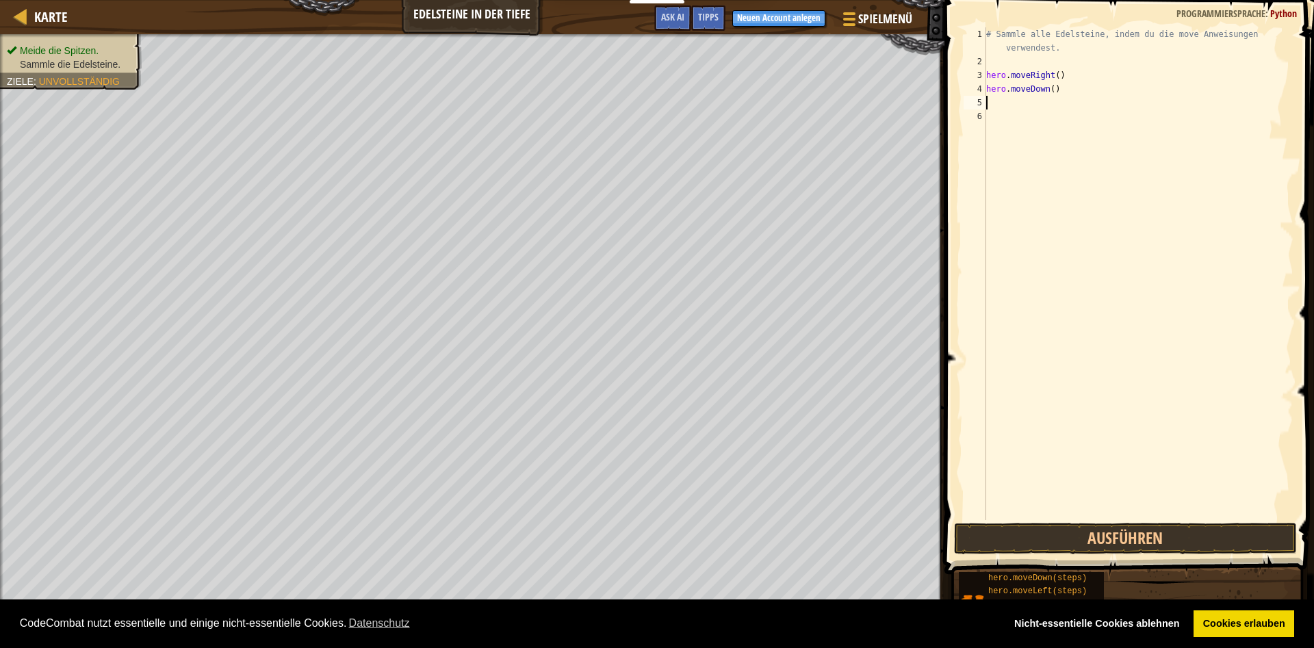
type textarea "h"
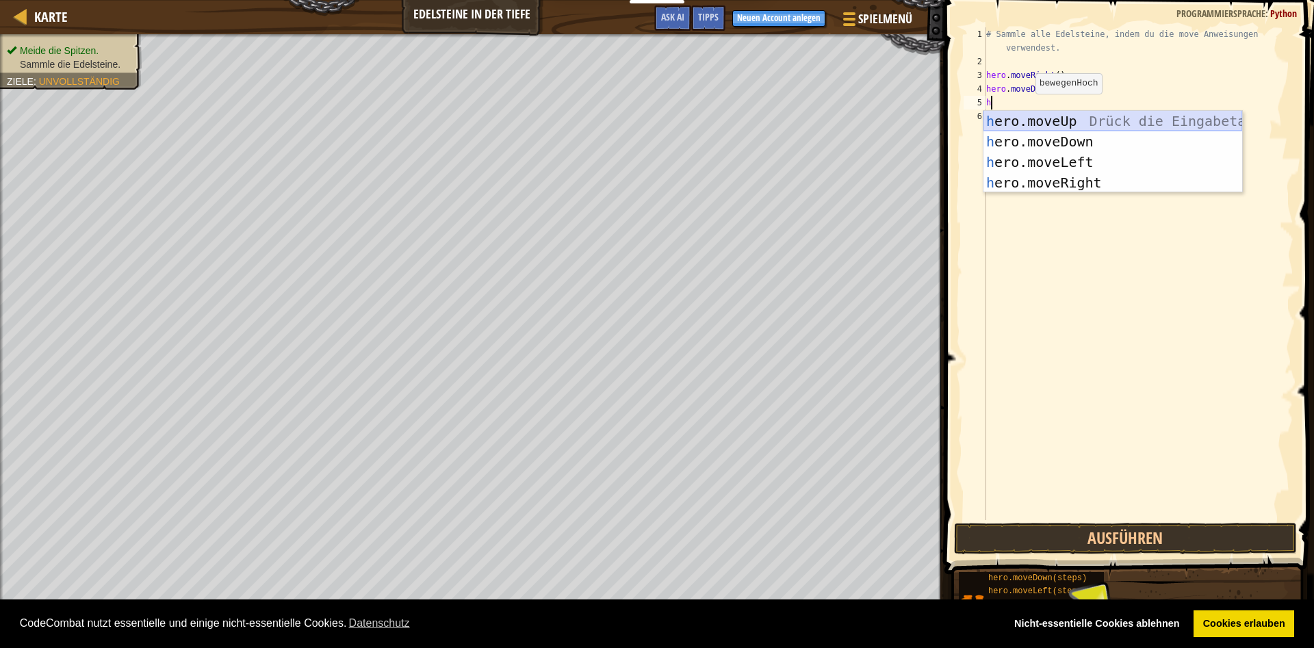
click at [1026, 120] on div "h ero.moveUp Drück die Eingabetaste h ero.moveDown Drück die Eingabetaste h ero…" at bounding box center [1112, 172] width 259 height 123
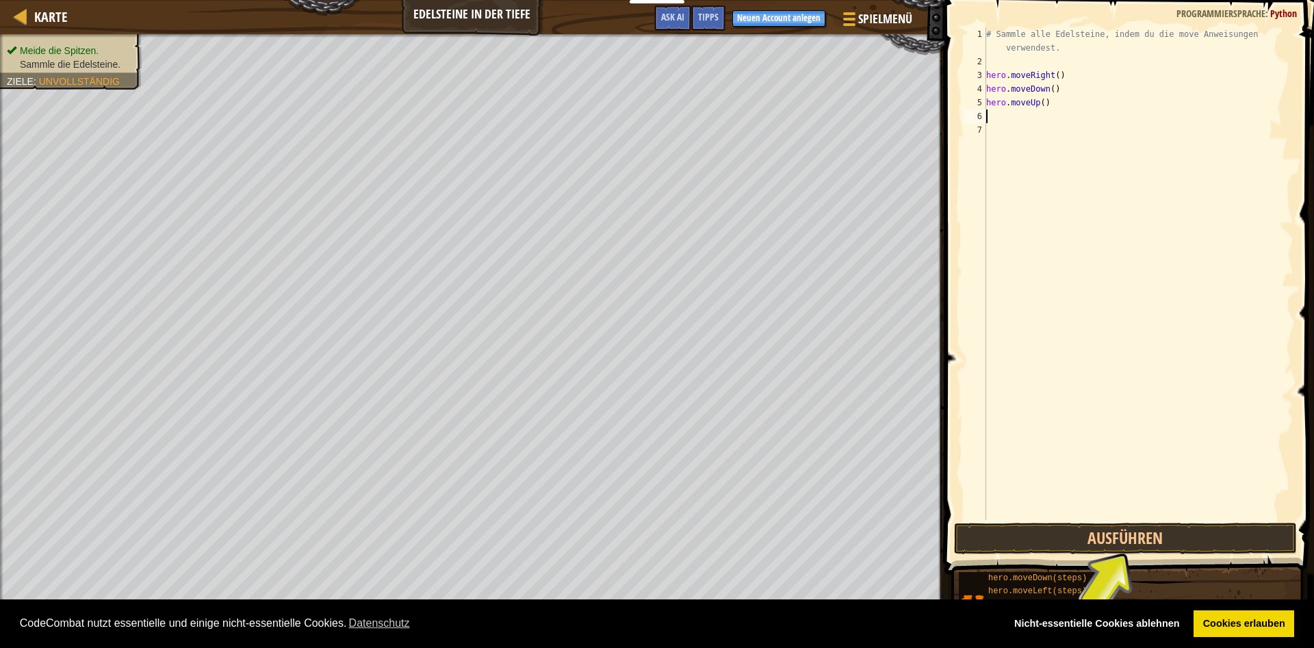
type textarea "h"
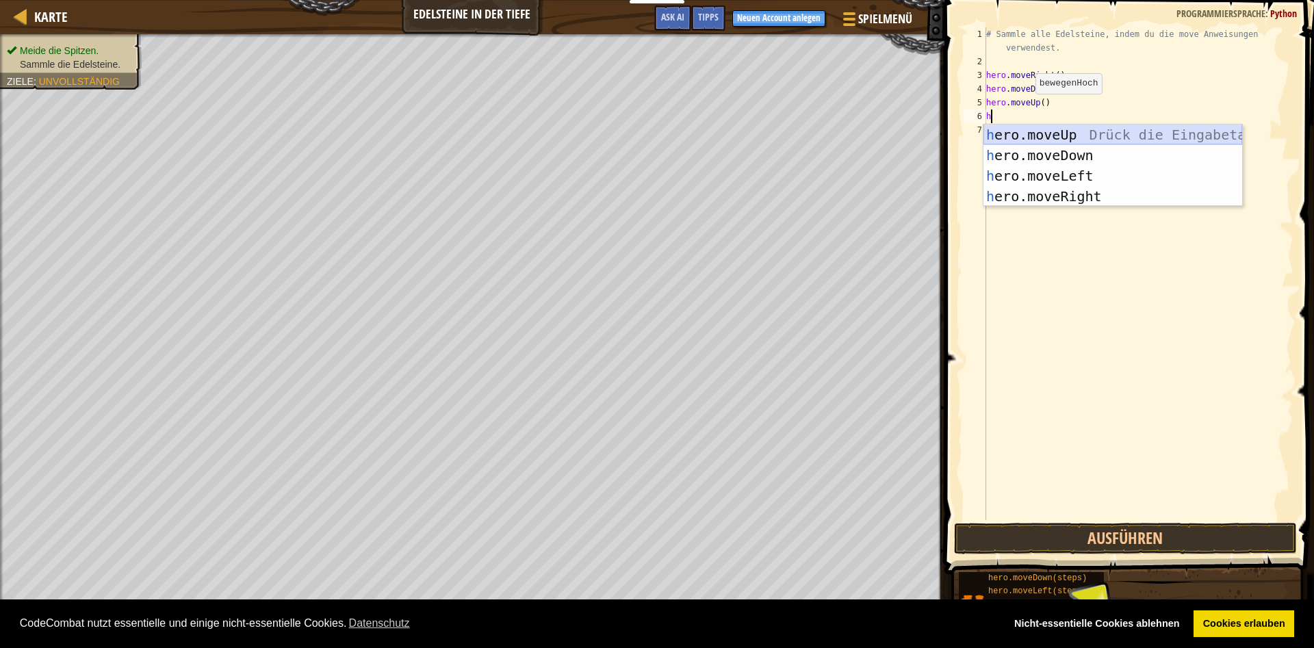
click at [1042, 127] on div "h ero.moveUp Drück die Eingabetaste h ero.moveDown Drück die Eingabetaste h ero…" at bounding box center [1112, 186] width 259 height 123
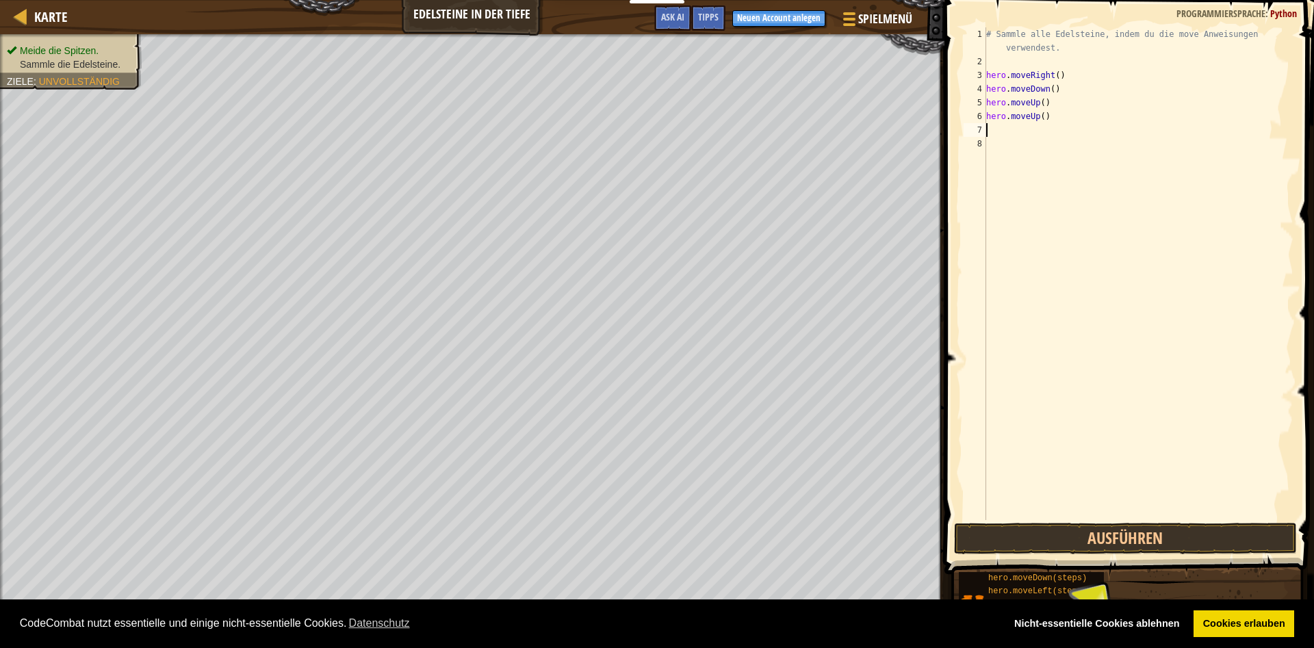
type textarea "h"
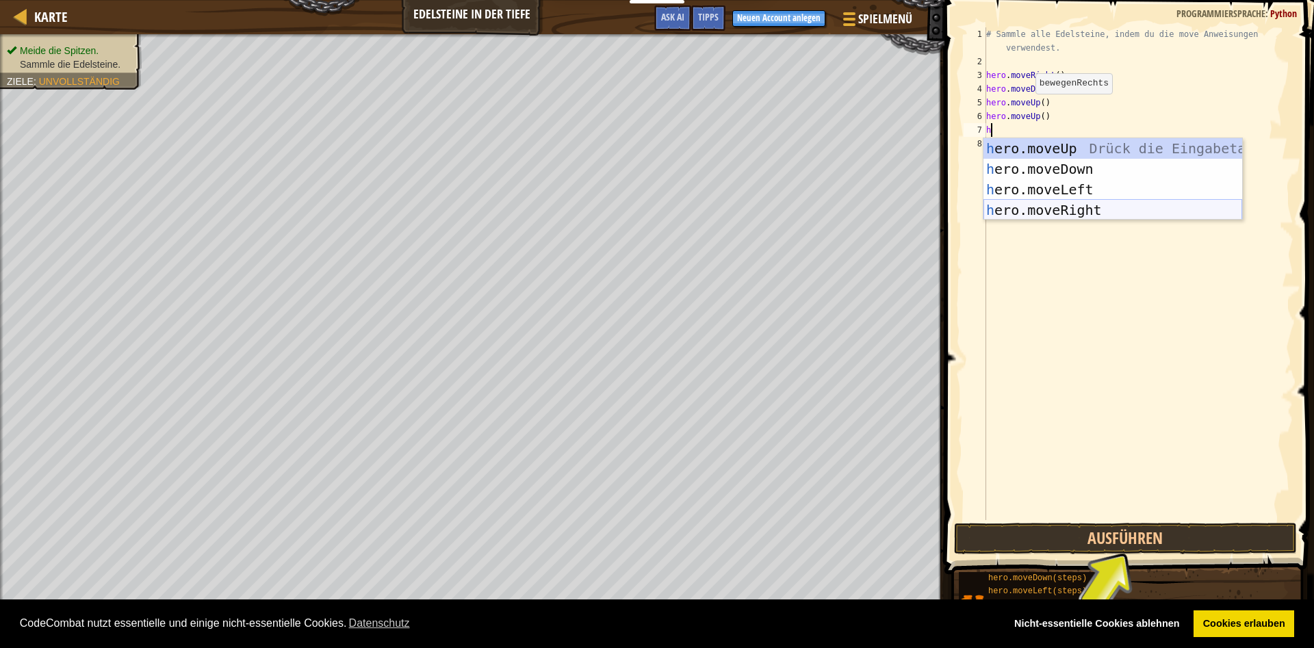
click at [1032, 211] on div "h ero.moveUp Drück die Eingabetaste h ero.moveDown Drück die Eingabetaste h ero…" at bounding box center [1112, 199] width 259 height 123
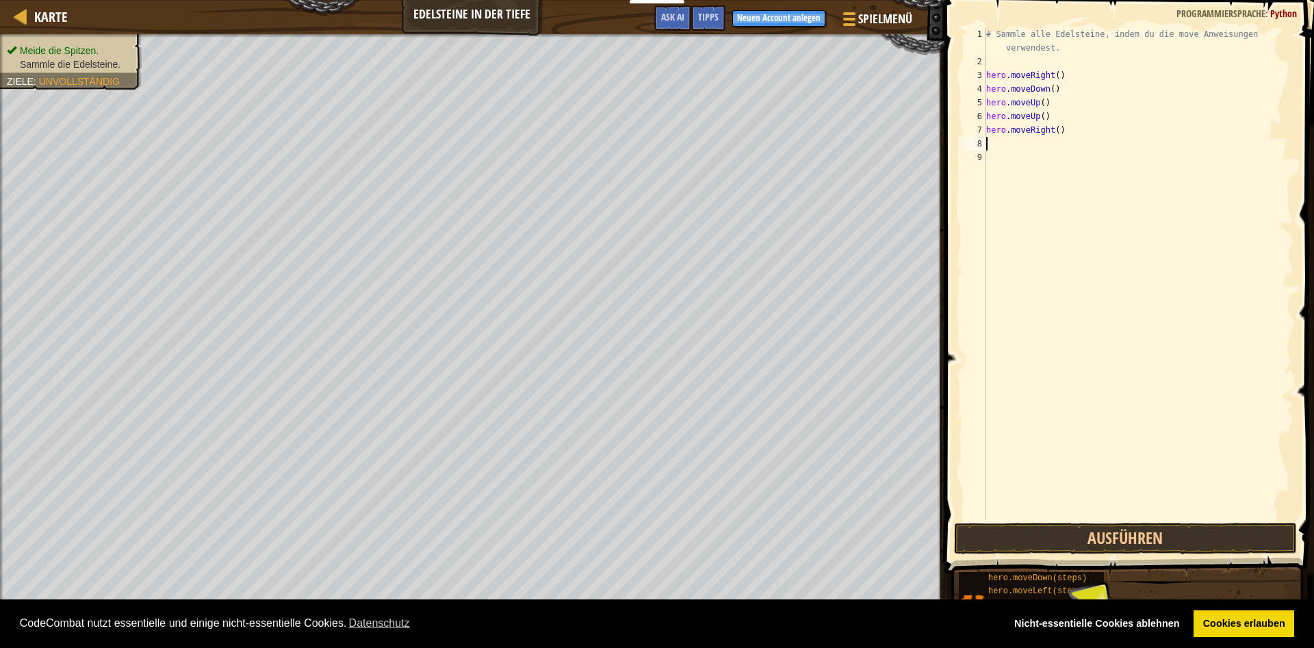
type textarea "h"
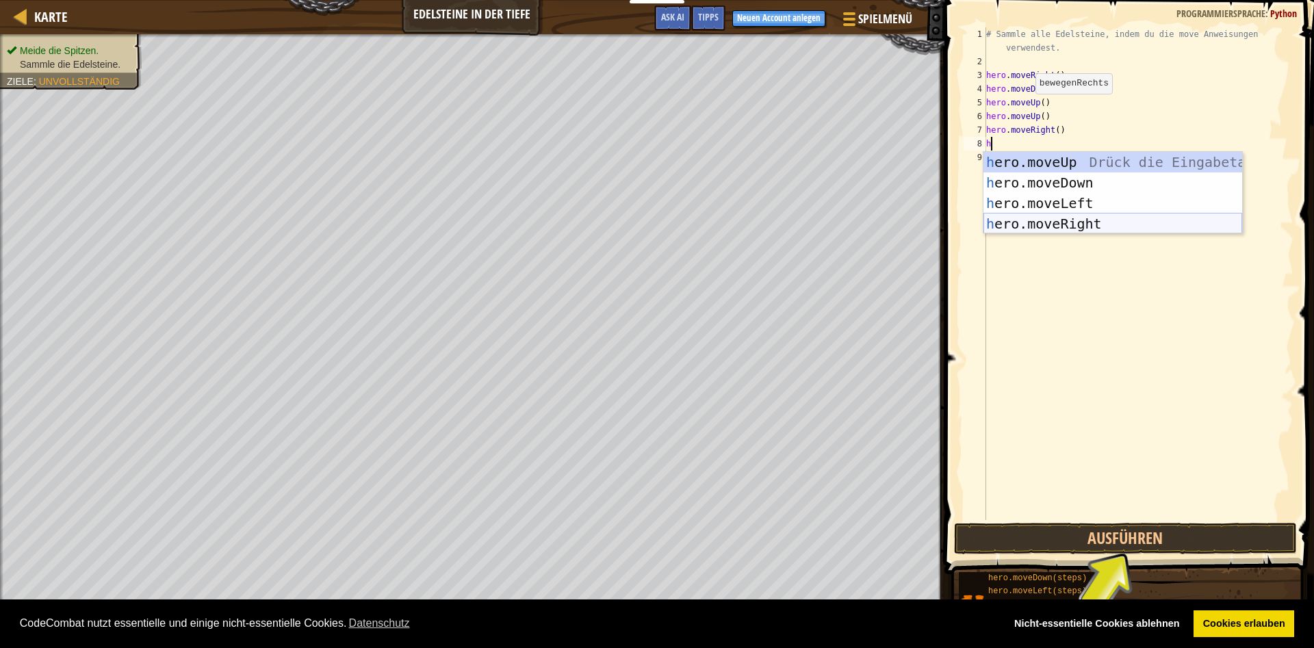
click at [1033, 223] on div "h ero.moveUp Drück die Eingabetaste h ero.moveDown Drück die Eingabetaste h ero…" at bounding box center [1112, 213] width 259 height 123
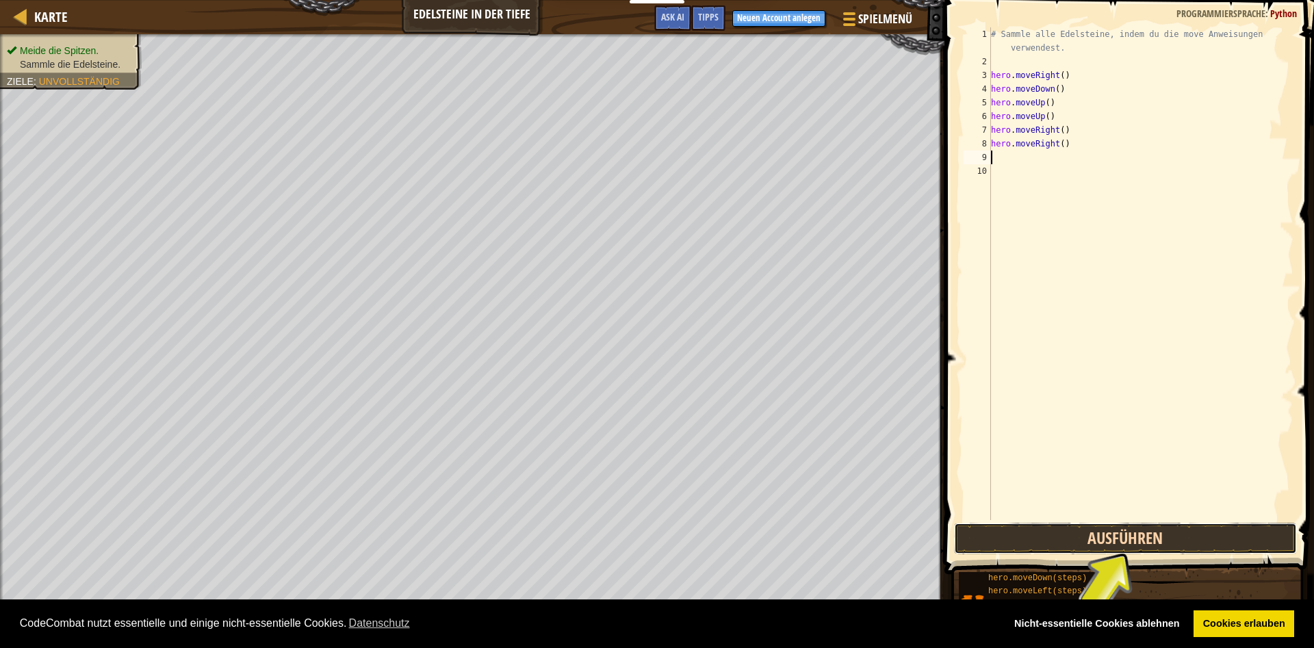
click at [1113, 539] on button "Ausführen" at bounding box center [1125, 538] width 343 height 31
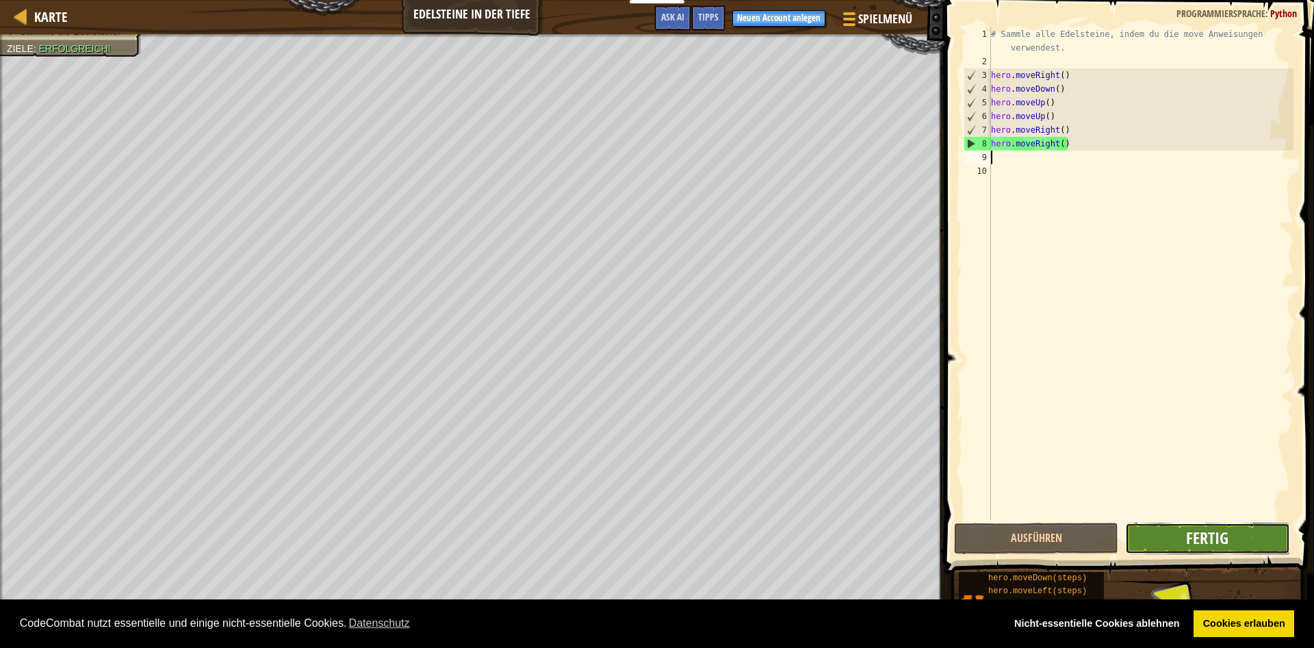
click at [1205, 532] on span "Fertig" at bounding box center [1207, 538] width 42 height 22
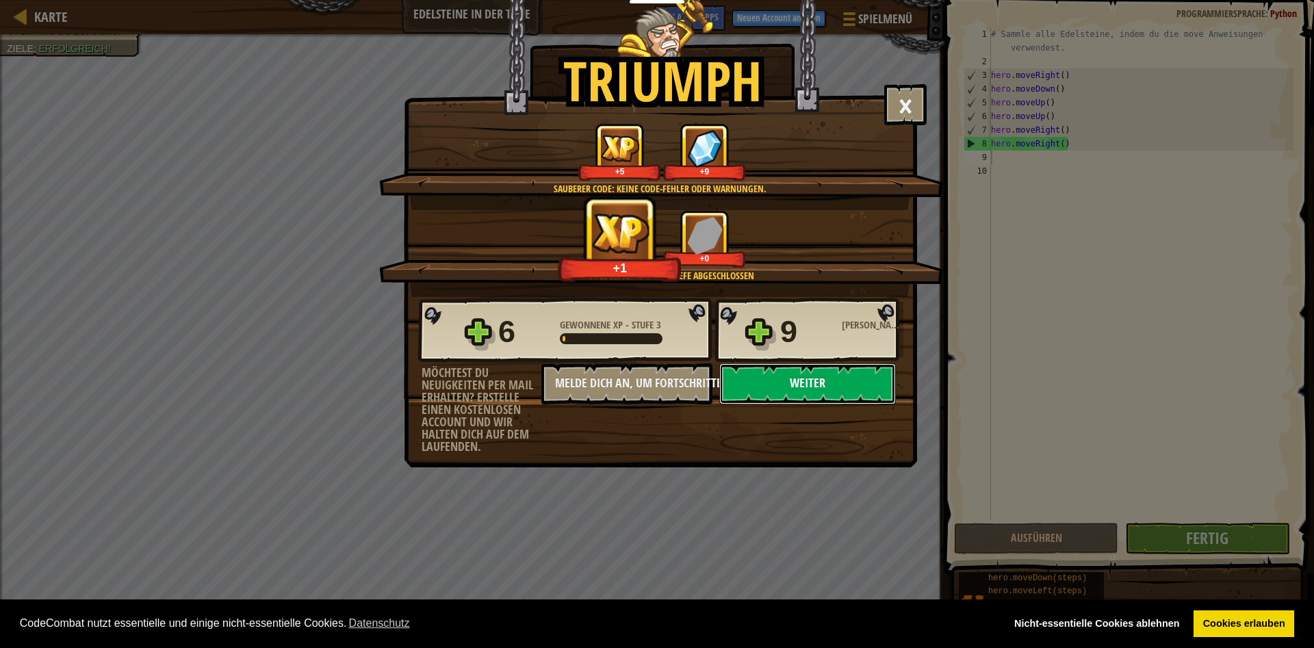
click at [788, 385] on button "Weiter" at bounding box center [807, 383] width 177 height 41
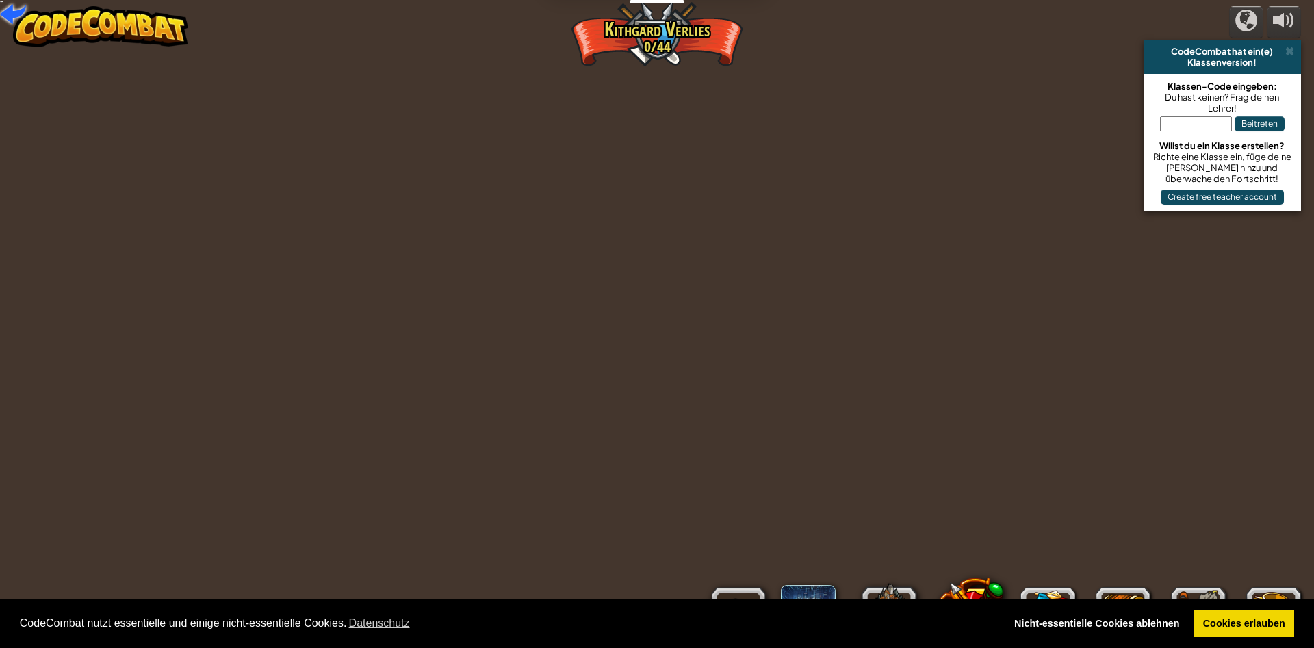
select select "de-DE"
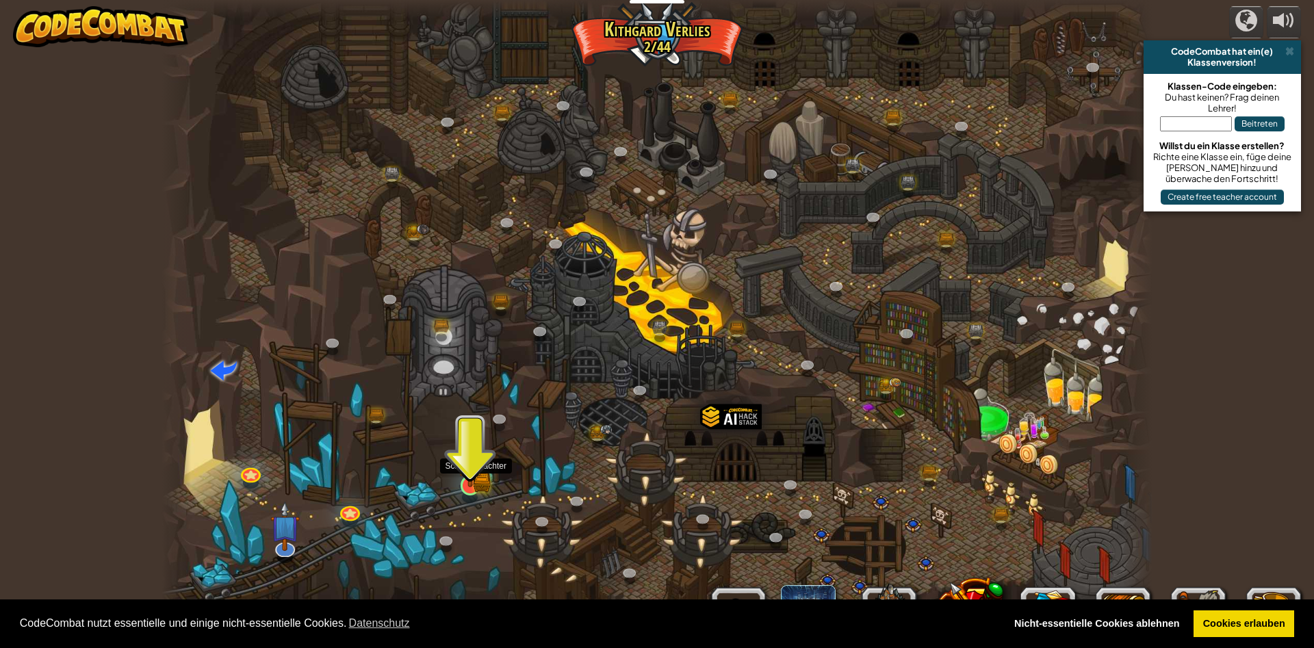
click at [478, 488] on img at bounding box center [469, 458] width 27 height 59
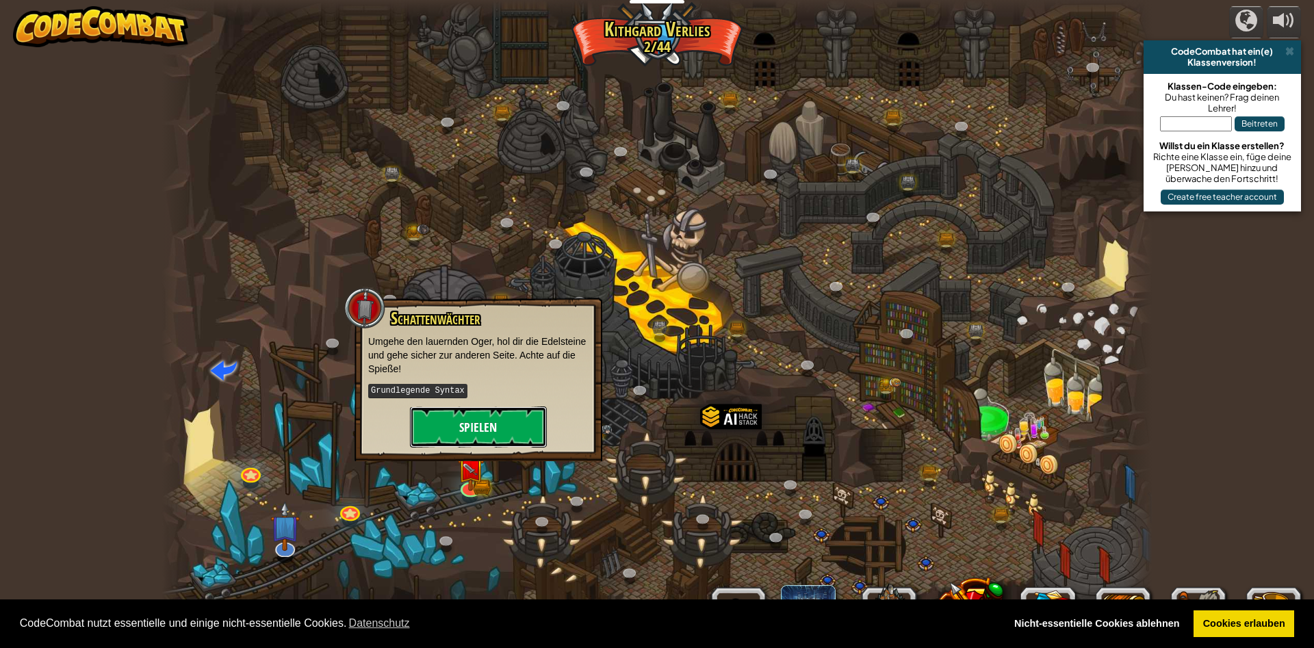
click at [472, 422] on button "Spielen" at bounding box center [478, 427] width 137 height 41
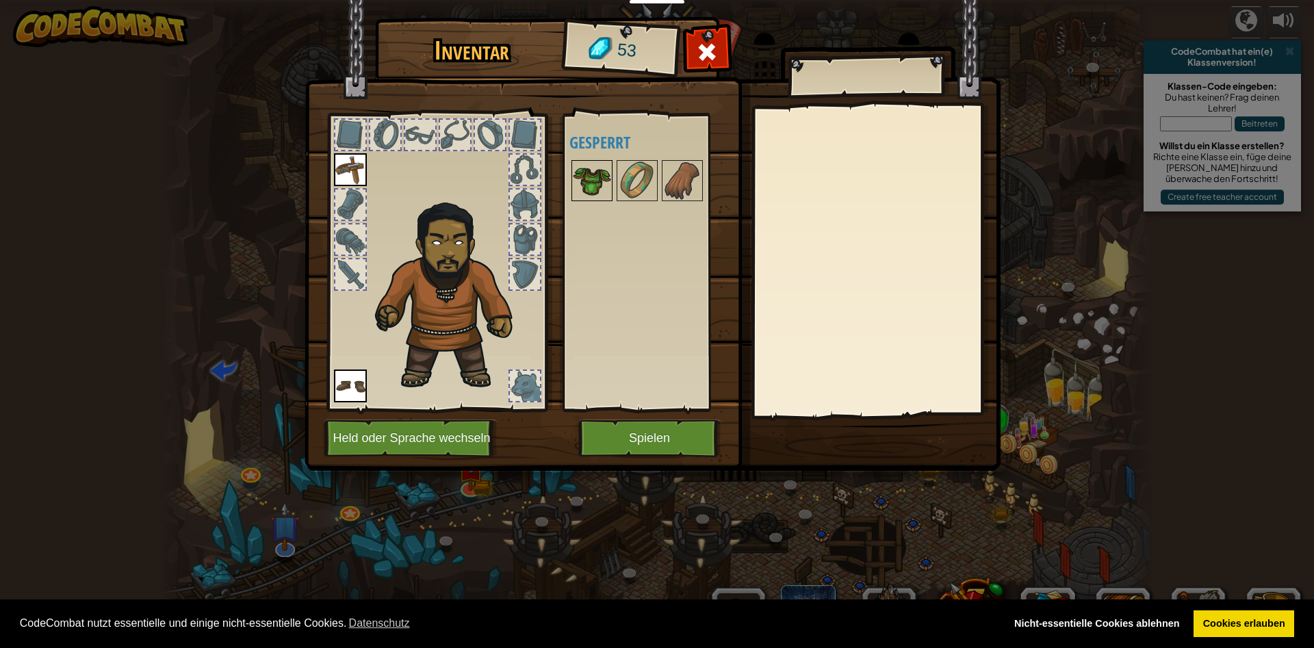
click at [574, 175] on img at bounding box center [592, 181] width 38 height 38
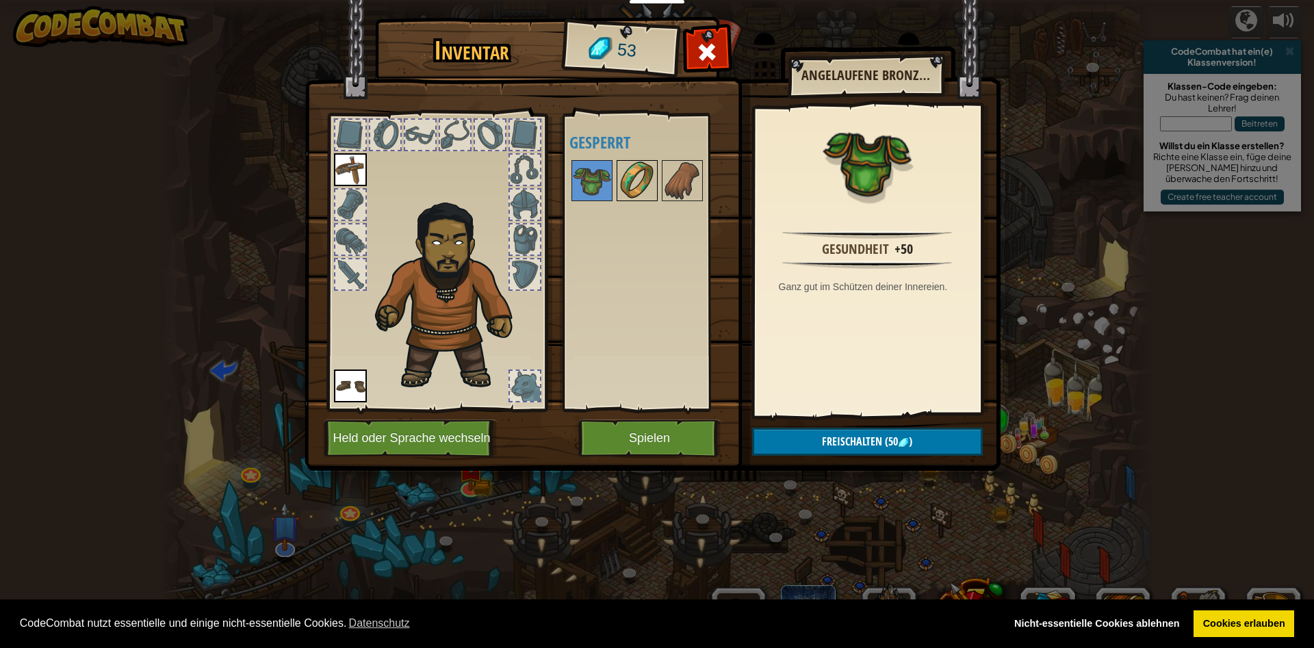
click at [643, 179] on img at bounding box center [637, 181] width 38 height 38
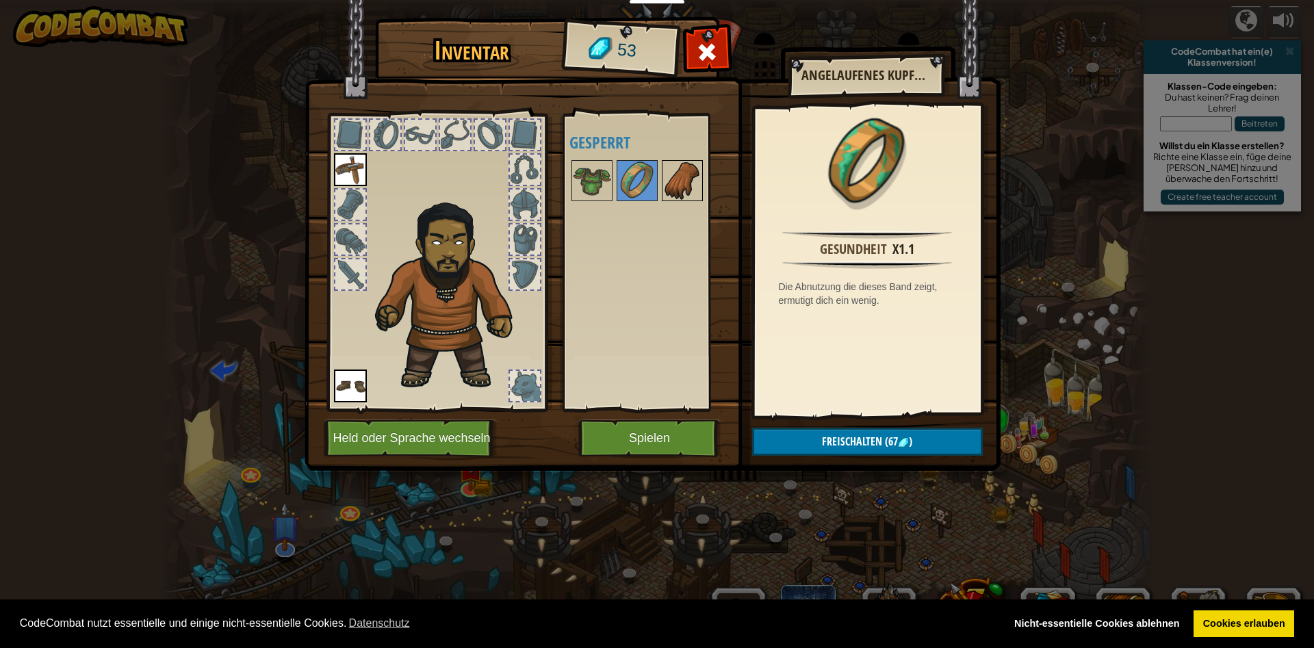
click at [677, 179] on img at bounding box center [682, 181] width 38 height 38
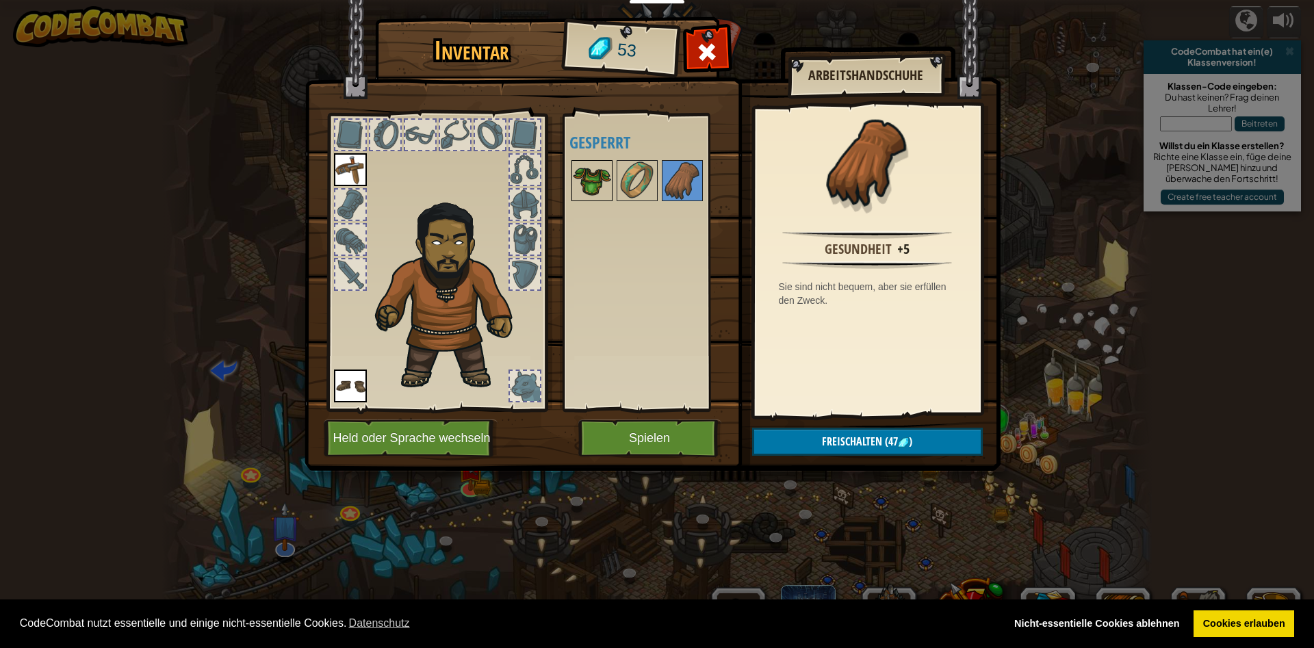
click at [591, 174] on img at bounding box center [592, 181] width 38 height 38
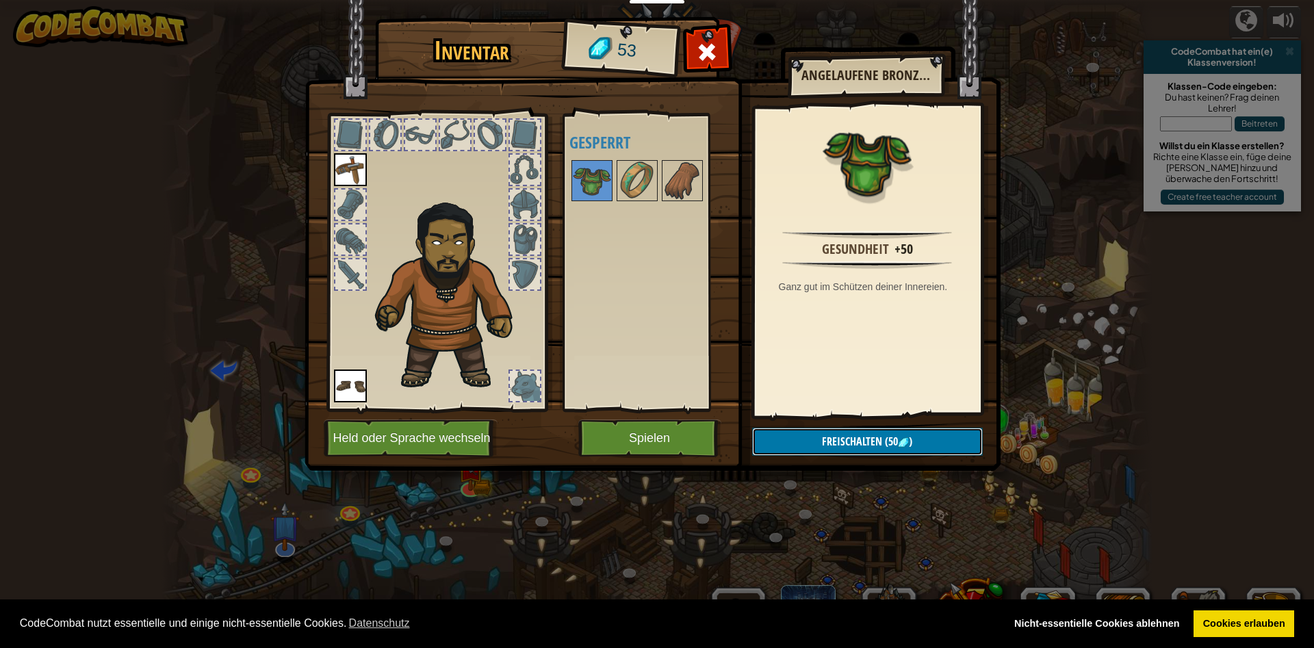
click at [823, 443] on span "Freischalten" at bounding box center [852, 441] width 60 height 15
click at [877, 436] on button "Bestätigen" at bounding box center [867, 442] width 231 height 28
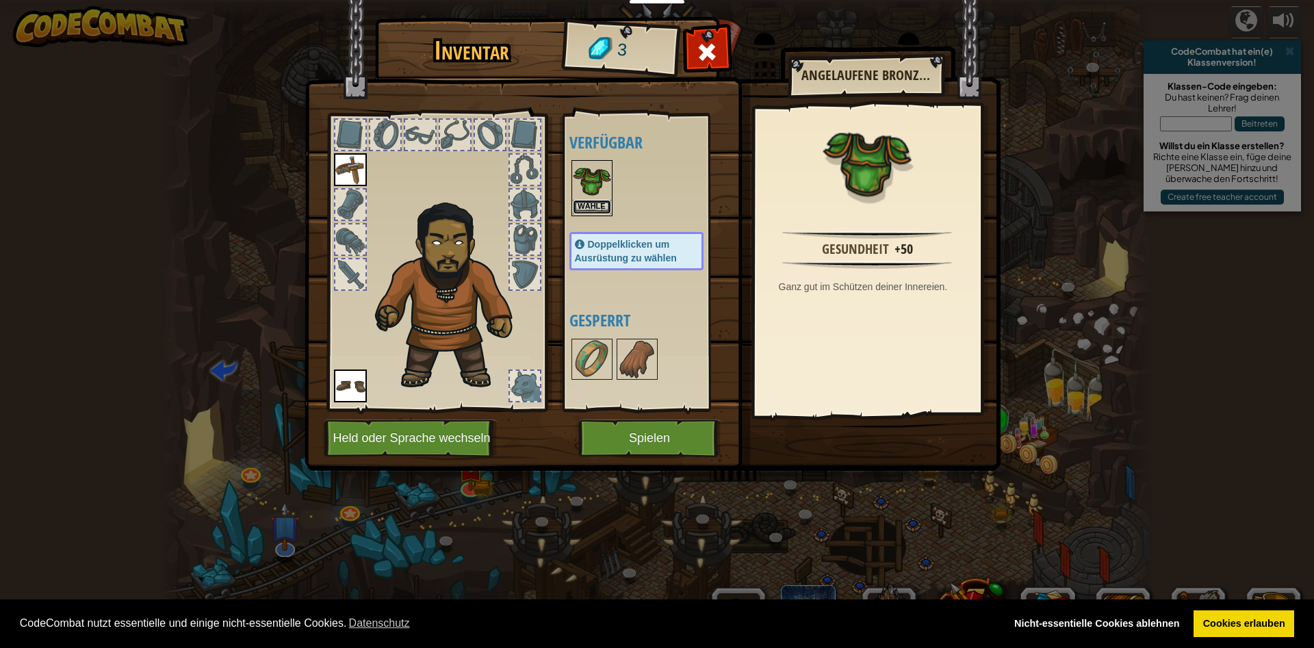
click at [594, 203] on button "Wähle" at bounding box center [592, 207] width 38 height 14
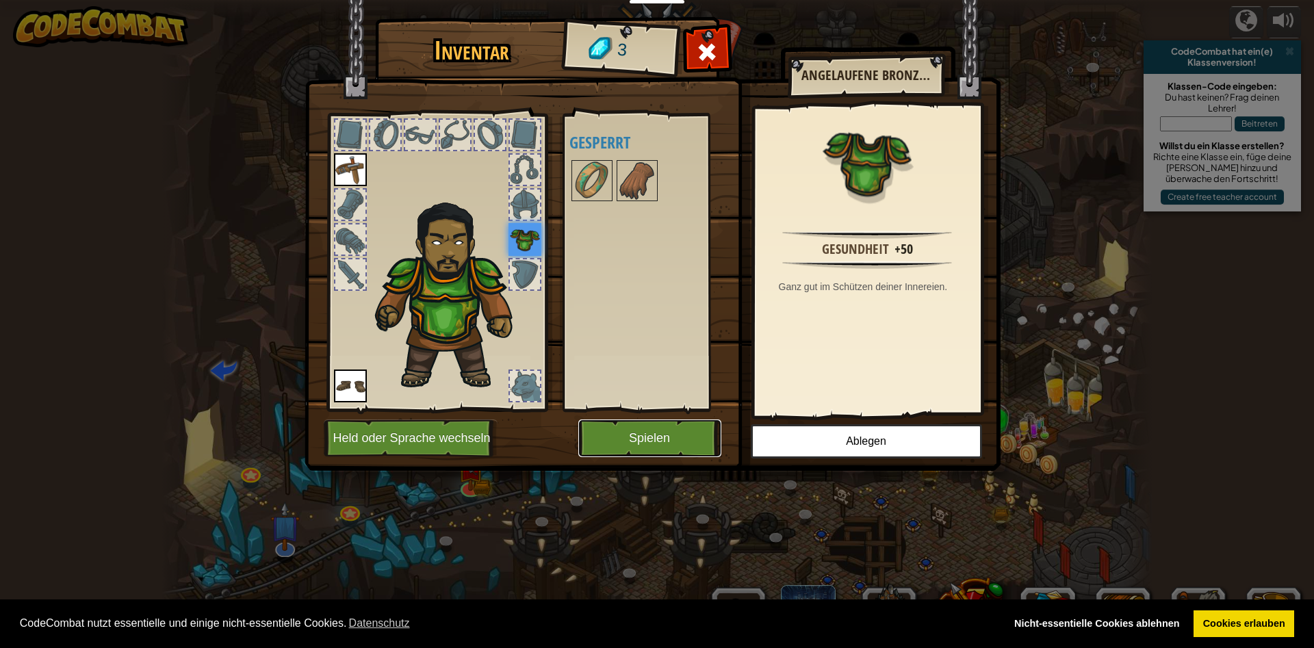
click at [636, 426] on button "Spielen" at bounding box center [649, 439] width 143 height 38
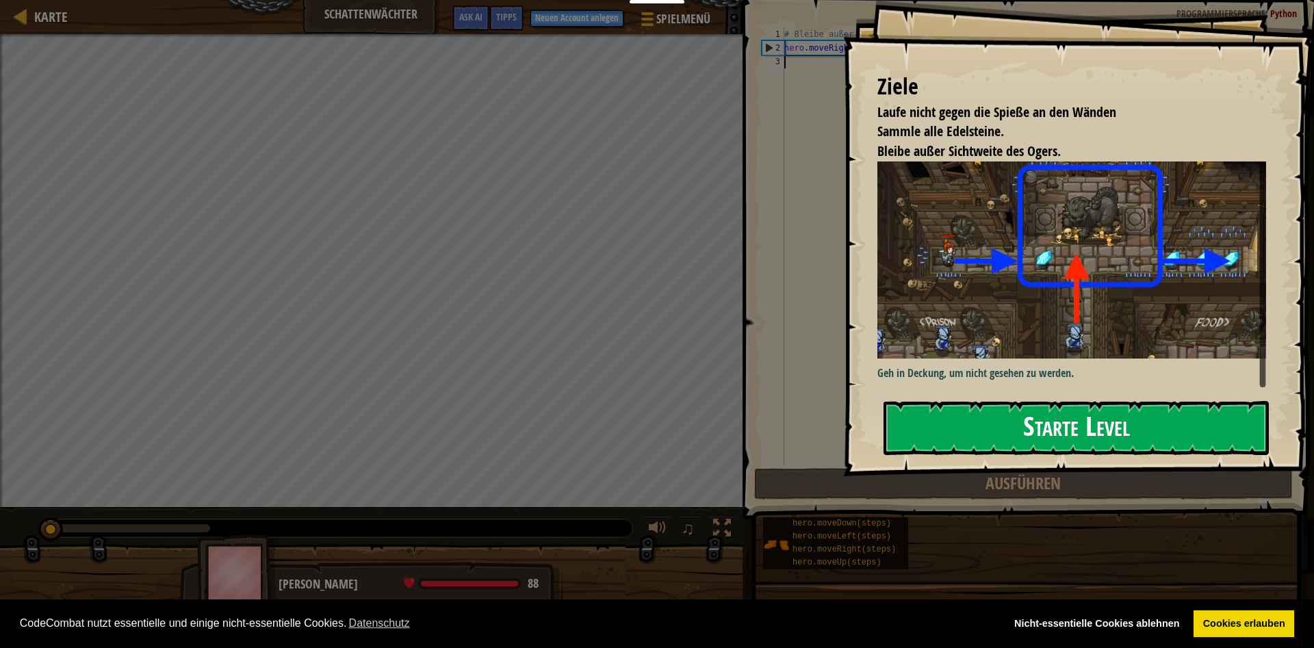
click at [1039, 401] on button "Starte Level" at bounding box center [1075, 428] width 385 height 54
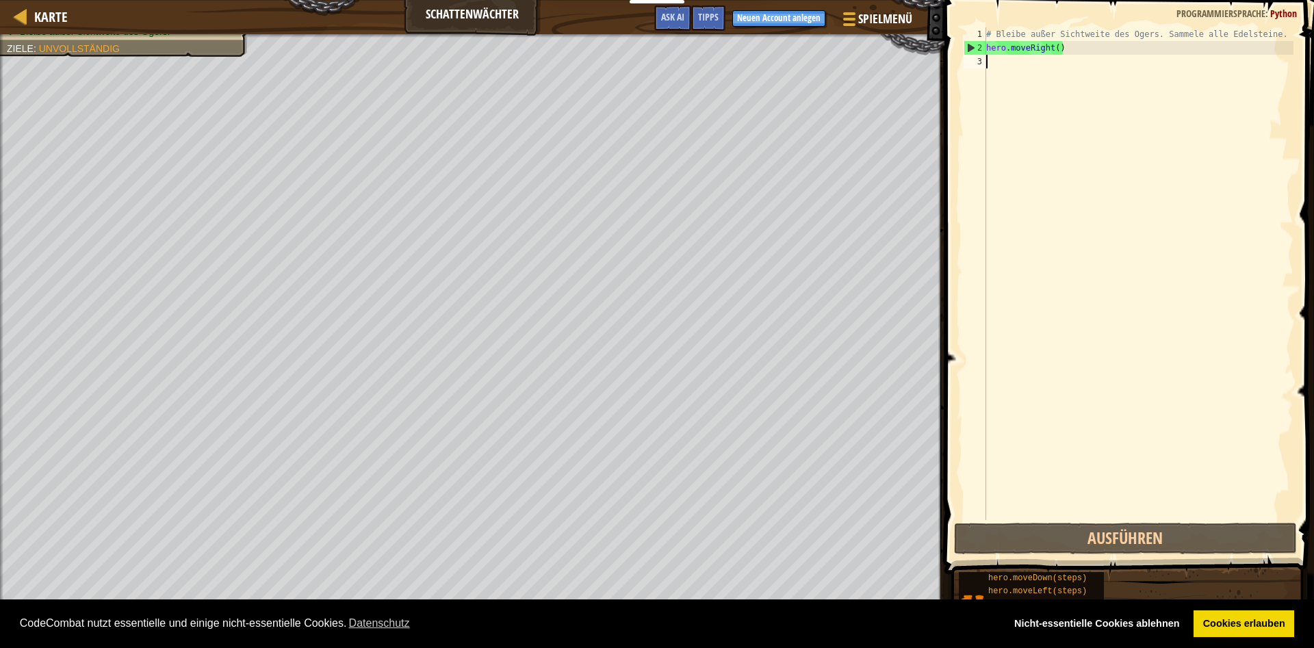
click at [991, 62] on div "# Bleibe außer Sichtweite des Ogers. Sammele alle Edelsteine. hero . moveRight …" at bounding box center [1138, 287] width 310 height 520
type textarea "h"
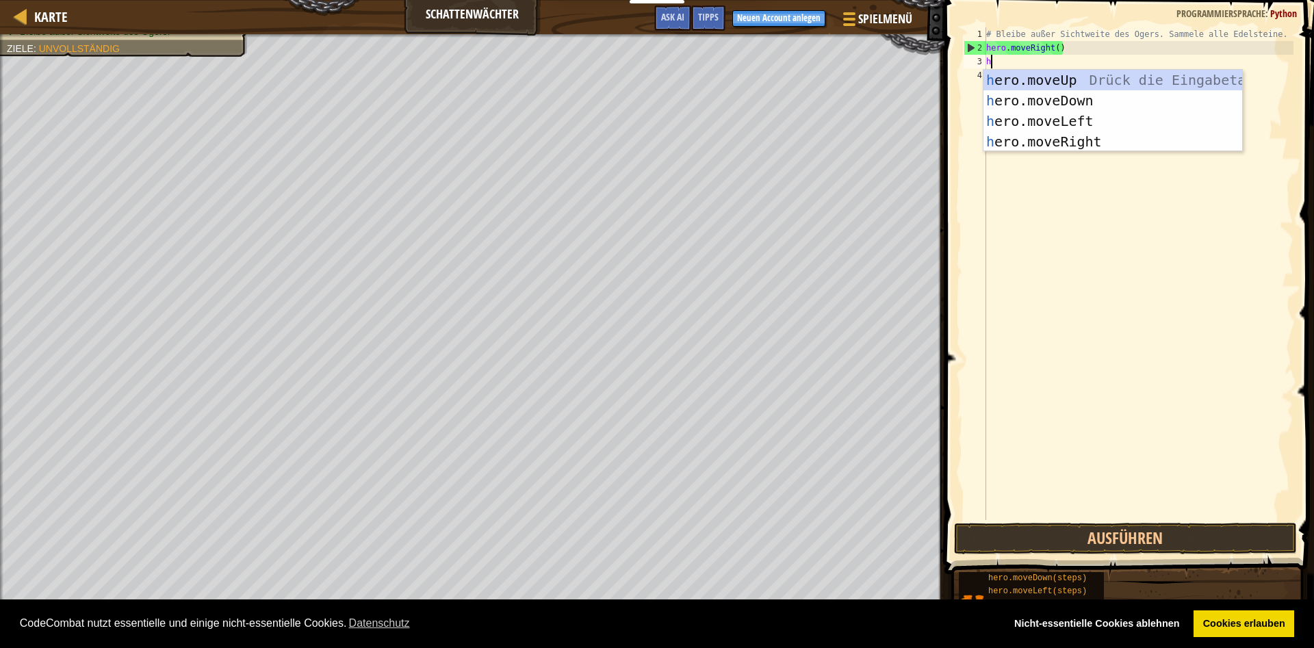
scroll to position [7, 0]
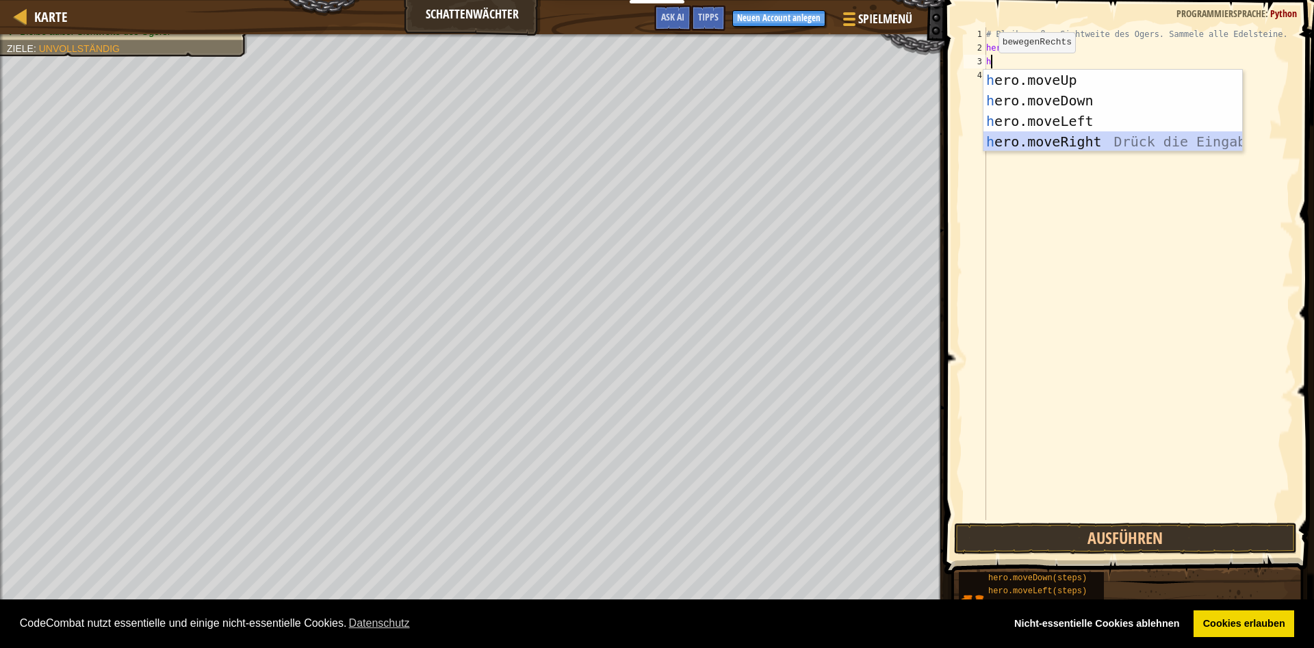
click at [1017, 136] on div "h ero.moveUp Drück die Eingabetaste h ero.moveDown Drück die Eingabetaste h ero…" at bounding box center [1112, 131] width 259 height 123
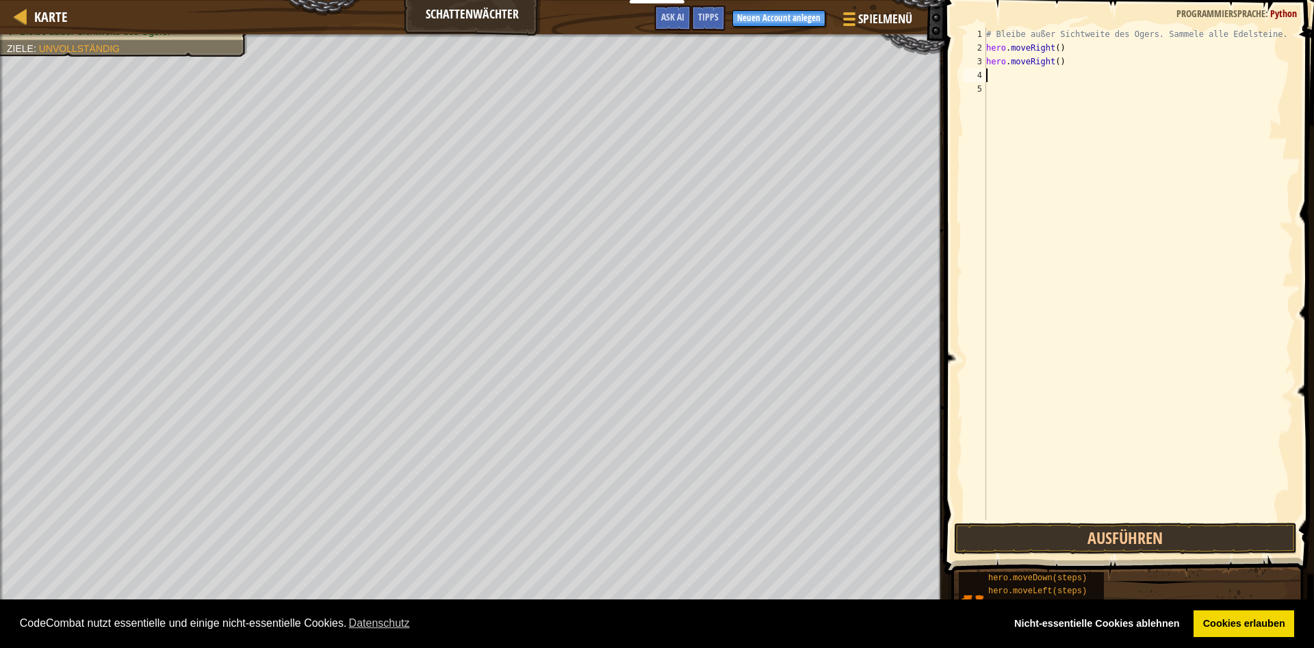
type textarea "h"
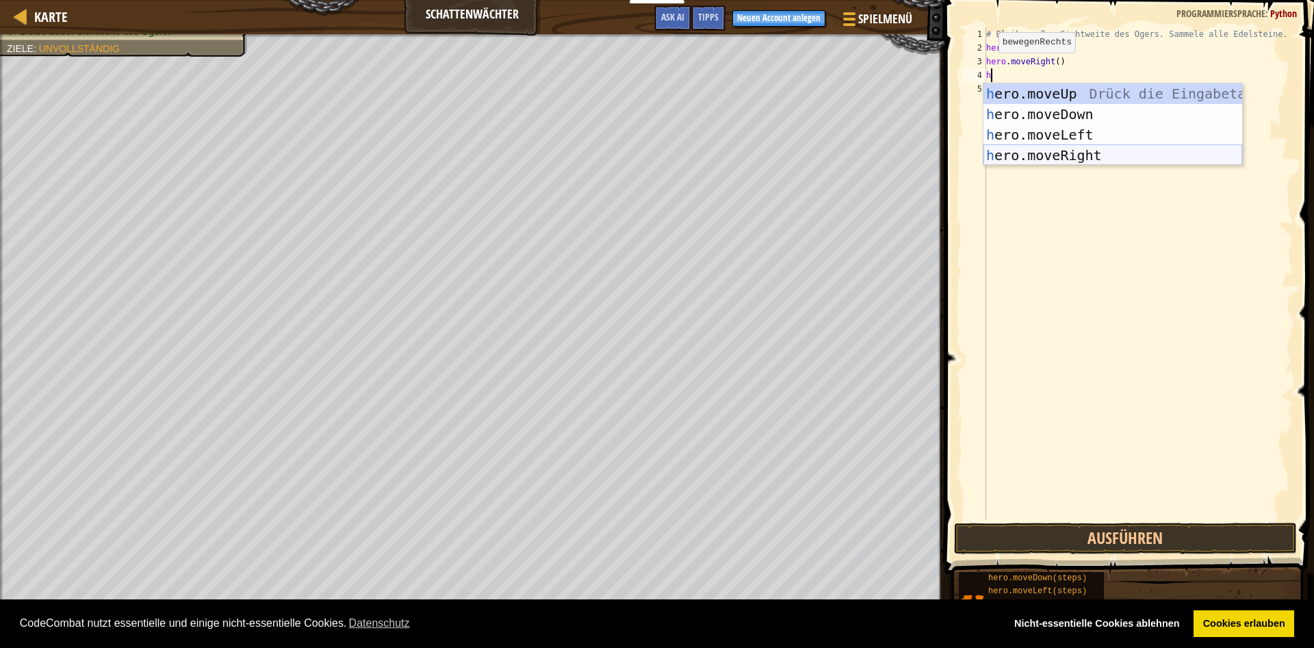
click at [1039, 155] on div "h ero.moveUp Drück die Eingabetaste h ero.moveDown Drück die Eingabetaste h ero…" at bounding box center [1112, 144] width 259 height 123
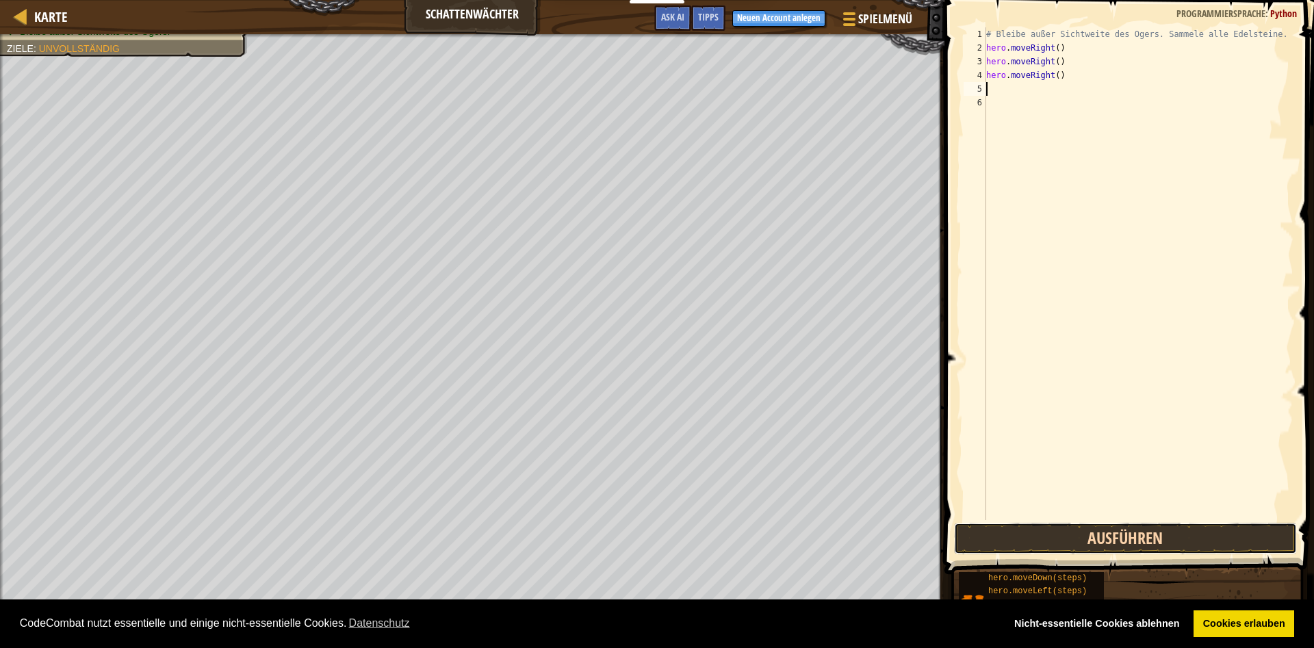
click at [1141, 539] on button "Ausführen" at bounding box center [1125, 538] width 343 height 31
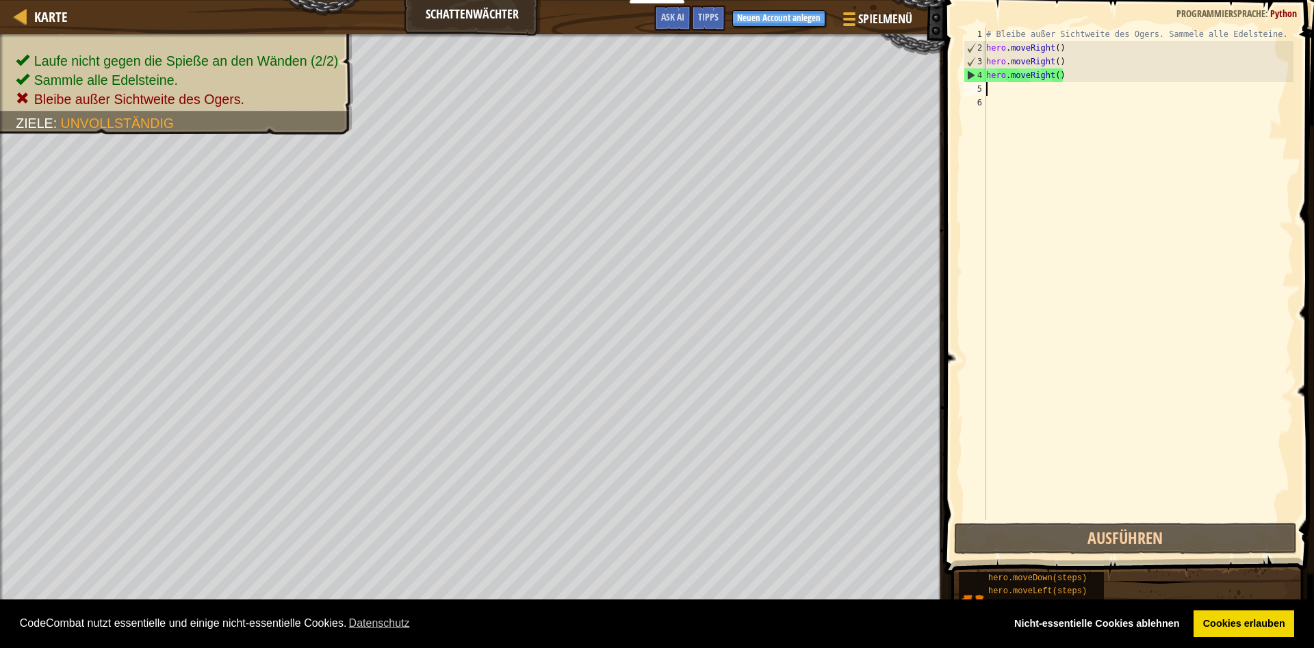
type textarea "h"
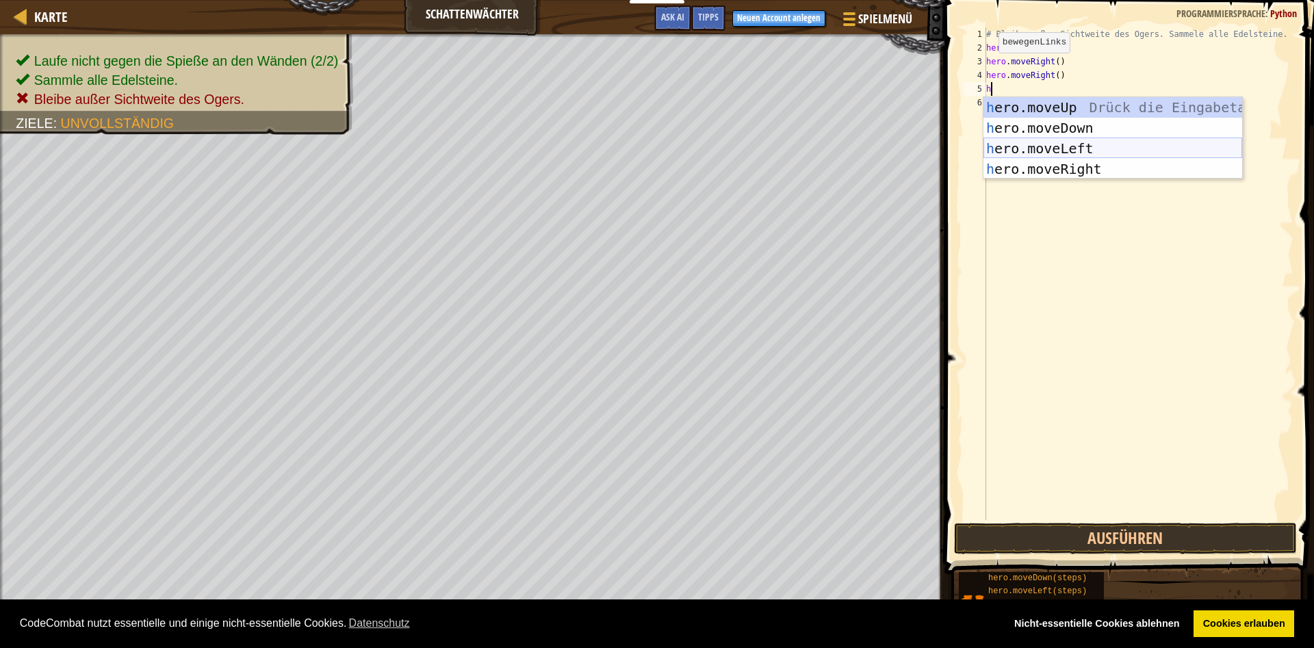
click at [1031, 144] on div "h ero.moveUp Drück die Eingabetaste h ero.moveDown Drück die Eingabetaste h ero…" at bounding box center [1112, 158] width 259 height 123
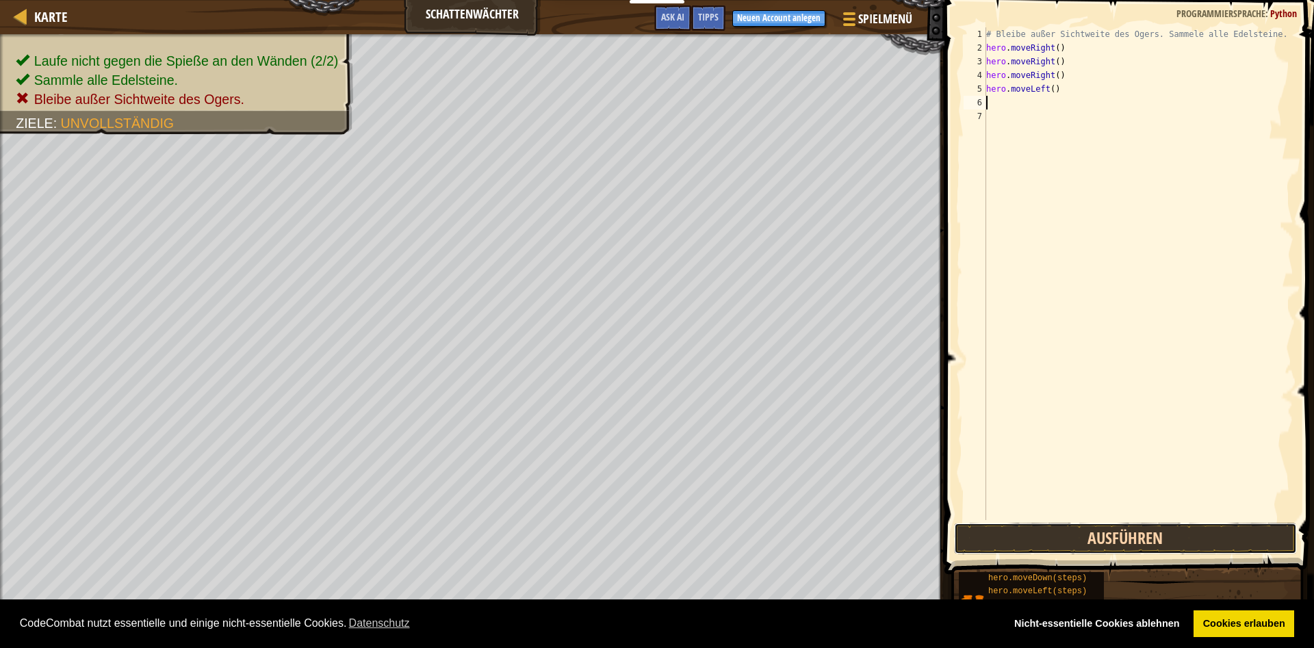
click at [1147, 537] on button "Ausführen" at bounding box center [1125, 538] width 343 height 31
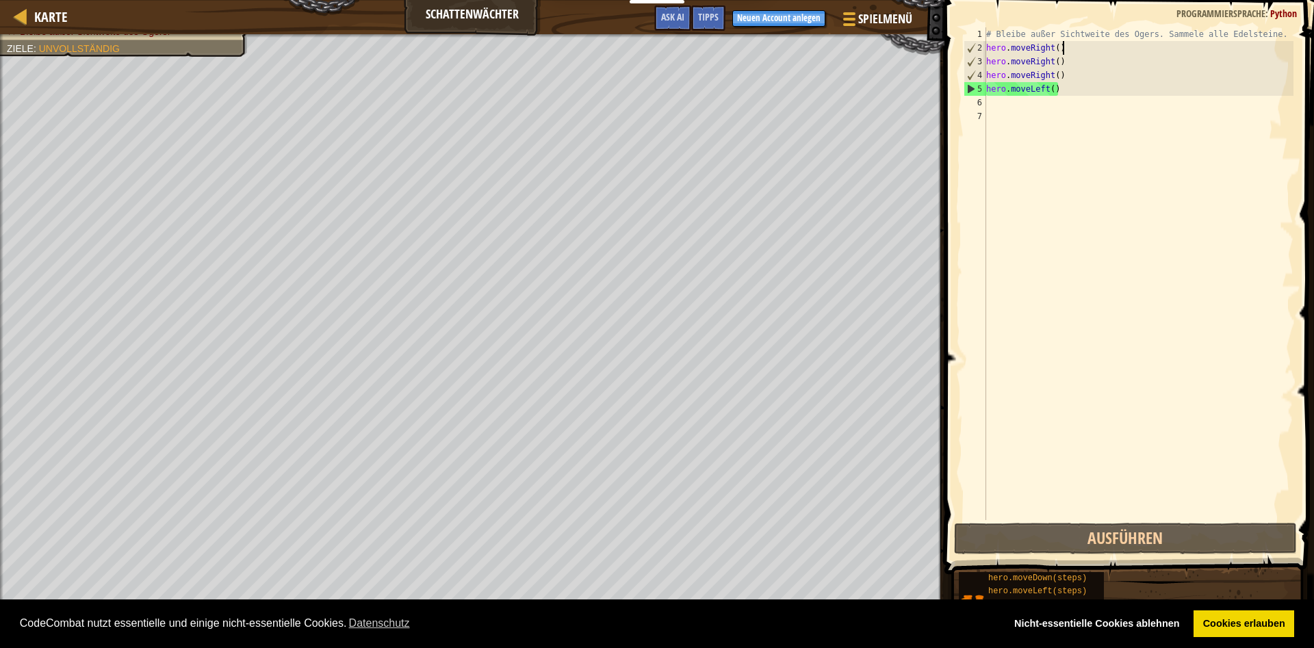
click at [1087, 48] on div "# Bleibe außer Sichtweite des Ogers. Sammele alle Edelsteine. hero . moveRight …" at bounding box center [1138, 287] width 310 height 520
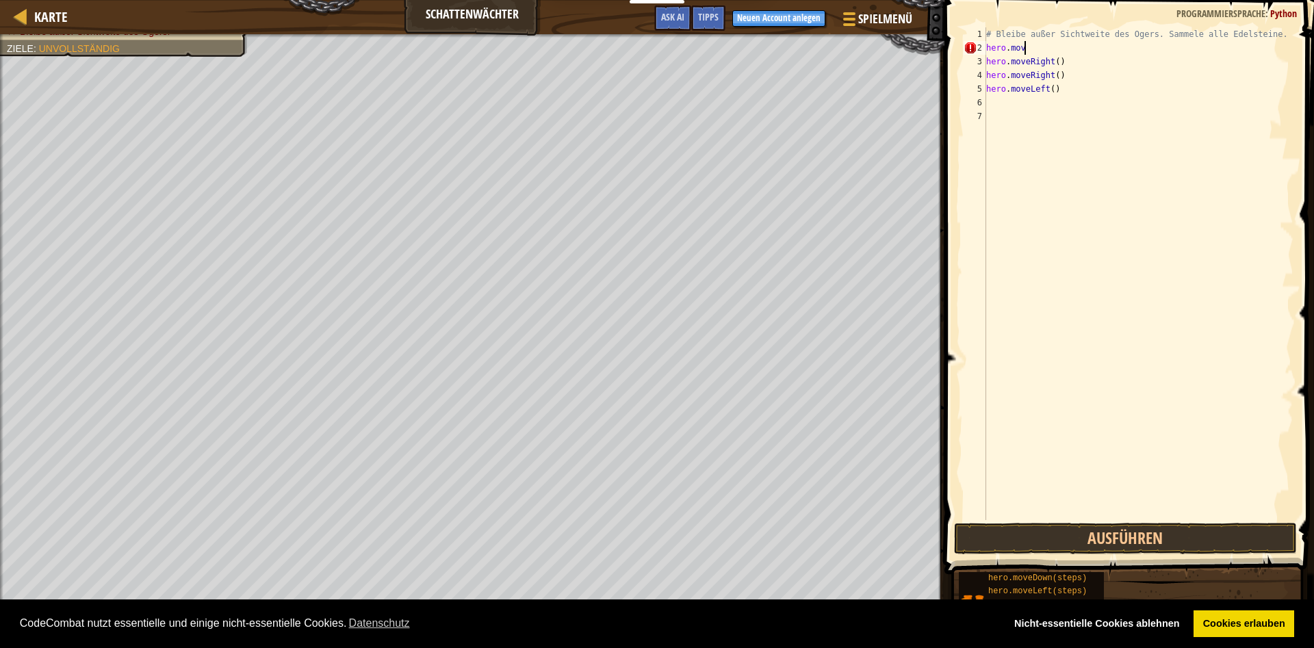
type textarea "h"
click at [1030, 43] on div "# Bleibe außer Sichtweite des Ogers. Sammele alle Edelsteine. hero . moveRight …" at bounding box center [1138, 287] width 310 height 520
type textarea "h"
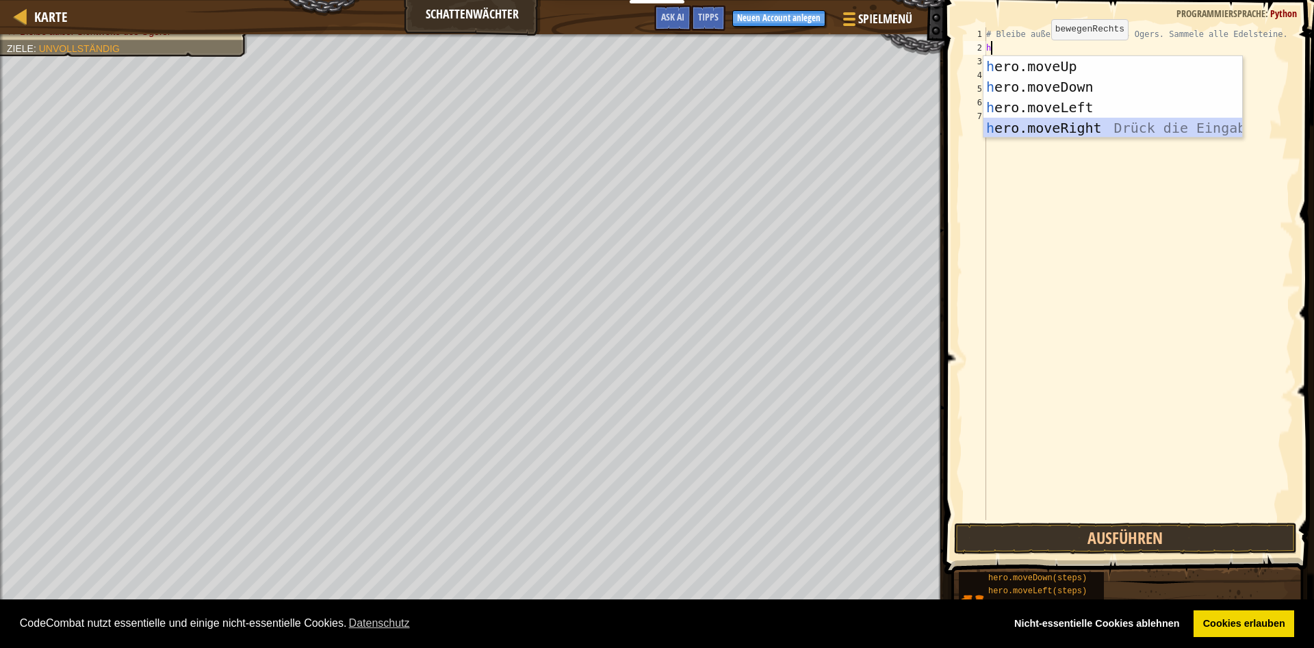
click at [1042, 125] on div "h ero.moveUp Drück die Eingabetaste h ero.moveDown Drück die Eingabetaste h ero…" at bounding box center [1112, 117] width 259 height 123
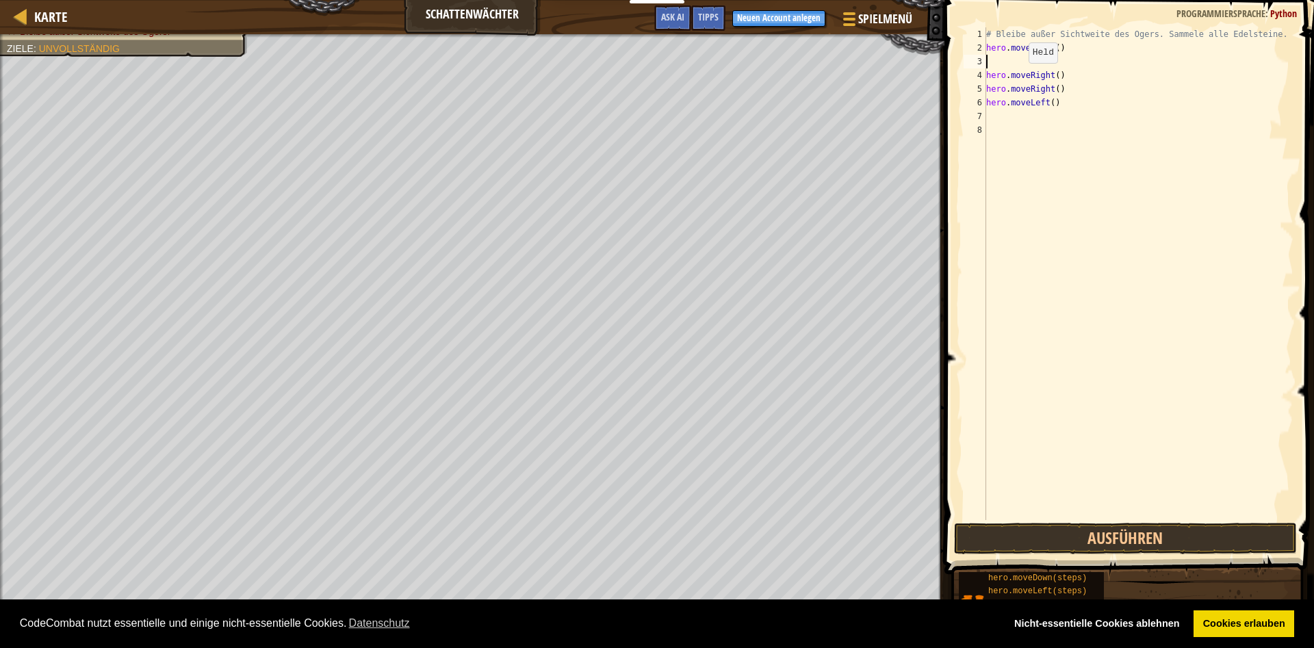
type textarea "h"
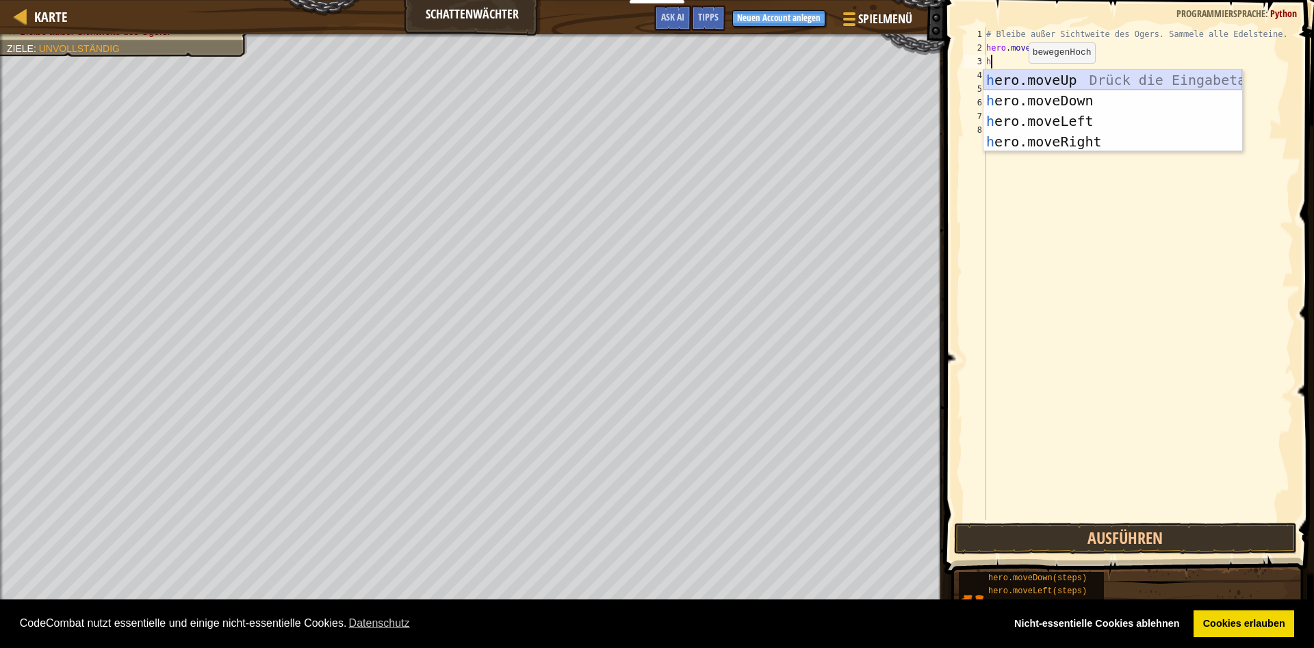
click at [1031, 79] on div "h ero.moveUp Drück die Eingabetaste h ero.moveDown Drück die Eingabetaste h ero…" at bounding box center [1112, 131] width 259 height 123
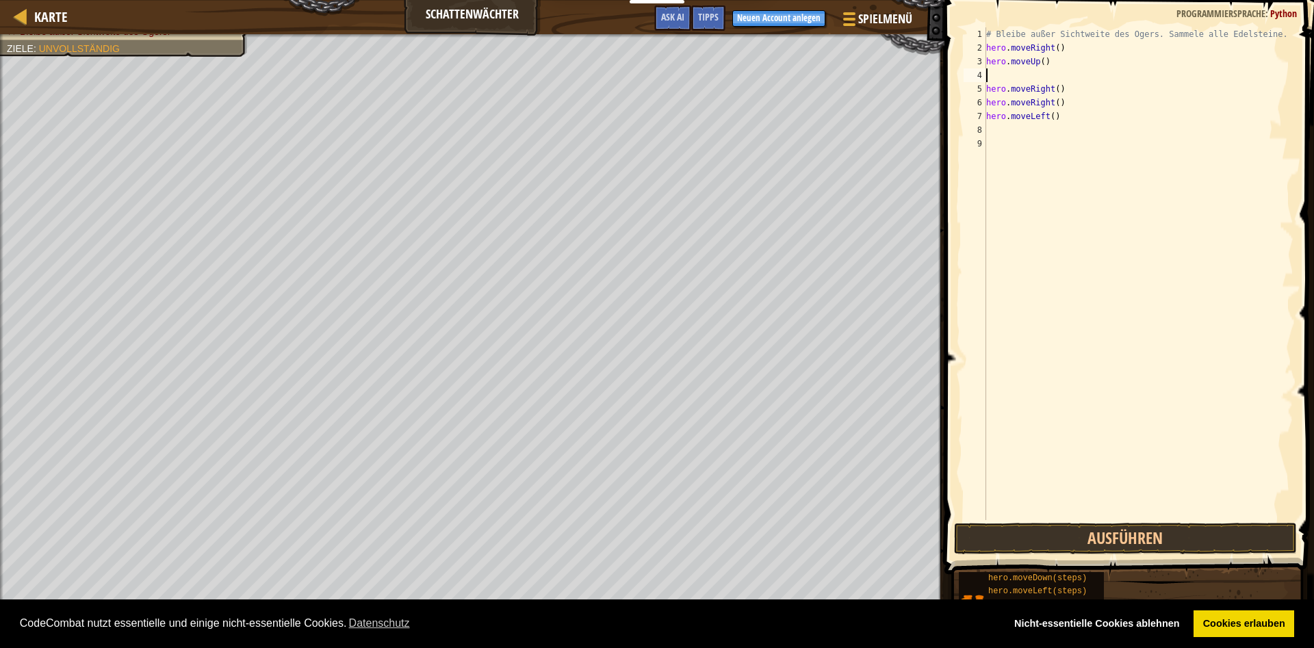
type textarea "h"
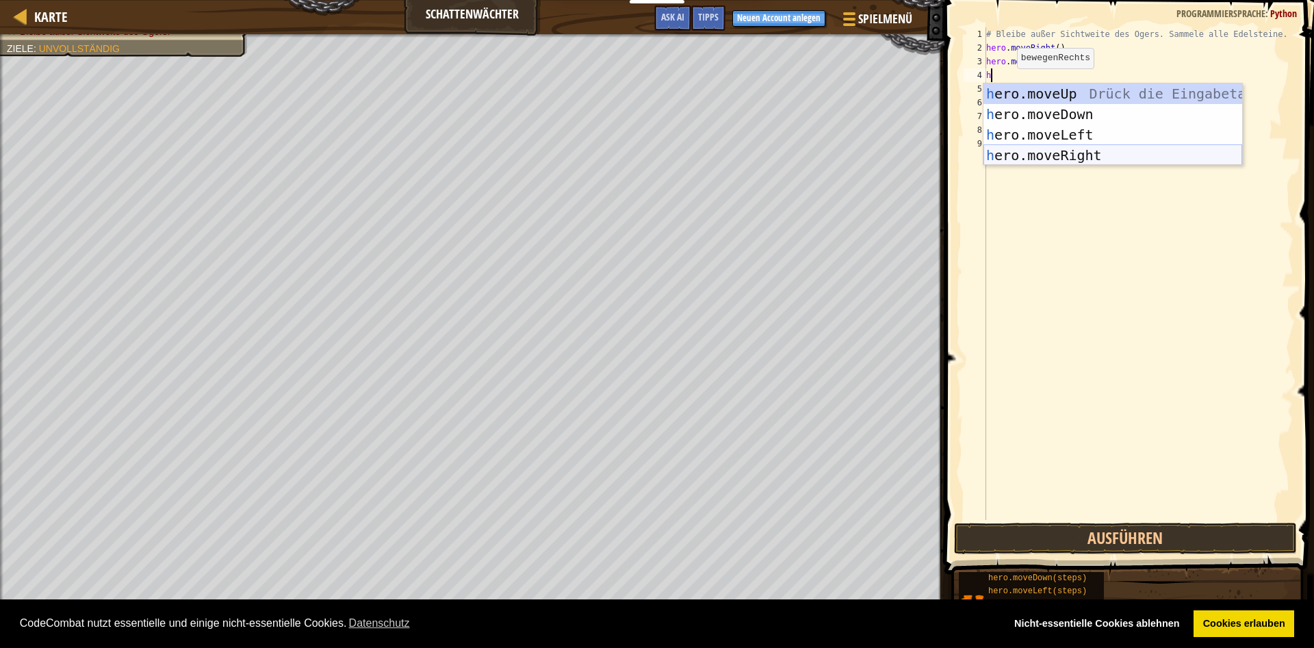
click at [1017, 156] on div "h ero.moveUp Drück die Eingabetaste h ero.moveDown Drück die Eingabetaste h ero…" at bounding box center [1112, 144] width 259 height 123
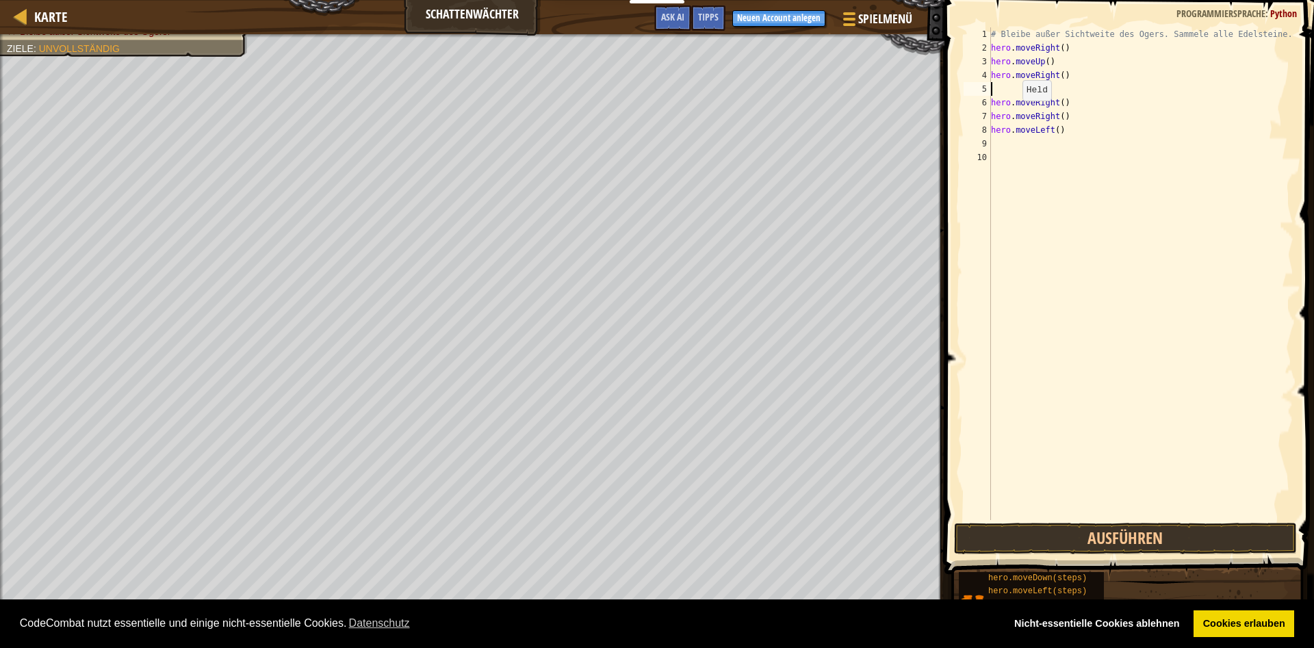
type textarea "h"
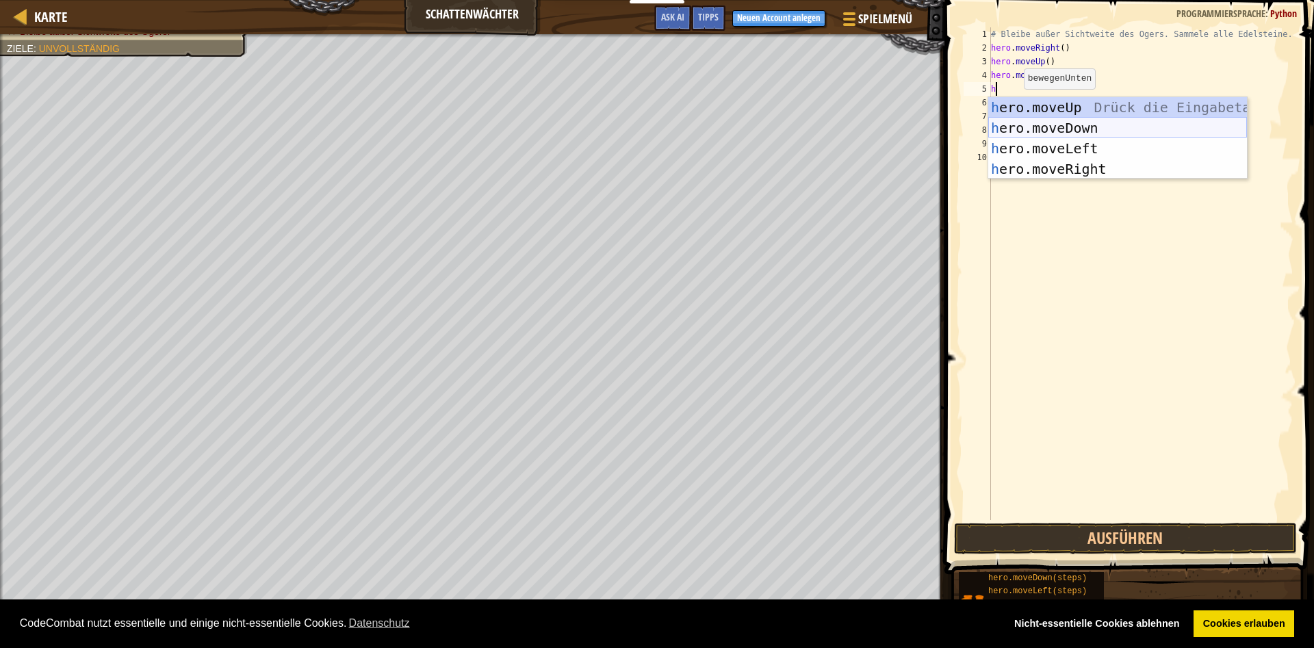
click at [1024, 127] on div "h ero.moveUp Drück die Eingabetaste h ero.moveDown Drück die Eingabetaste h ero…" at bounding box center [1117, 158] width 259 height 123
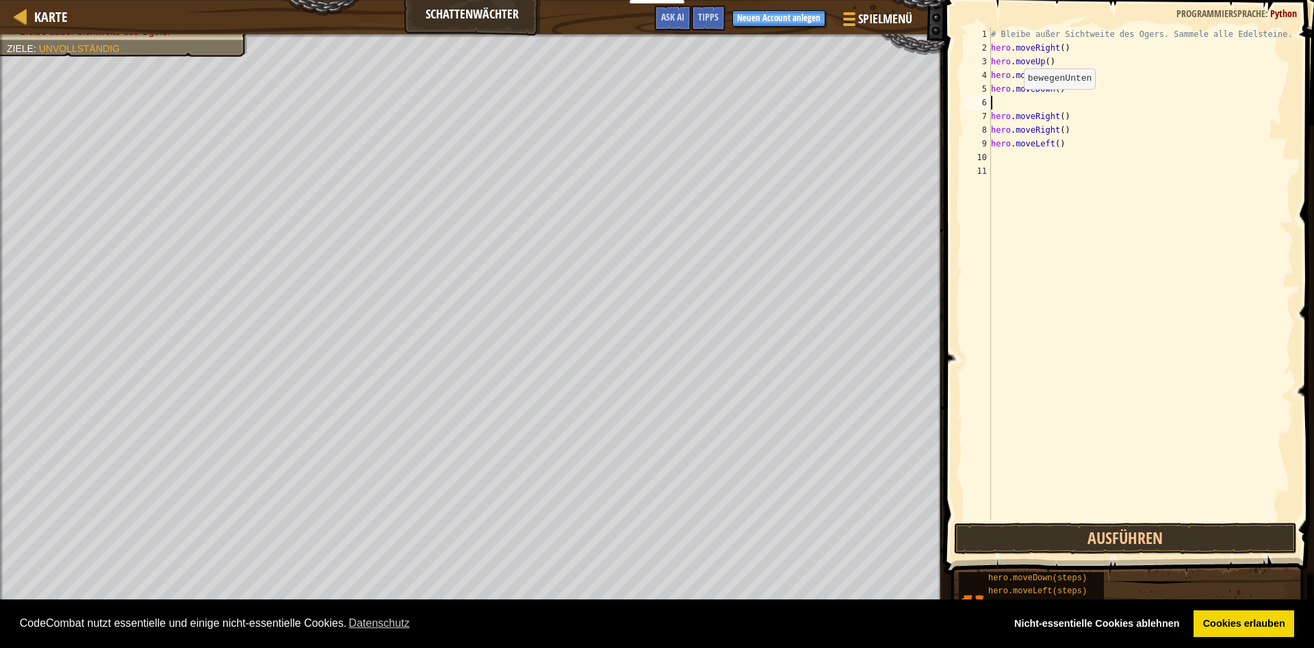
type textarea "h"
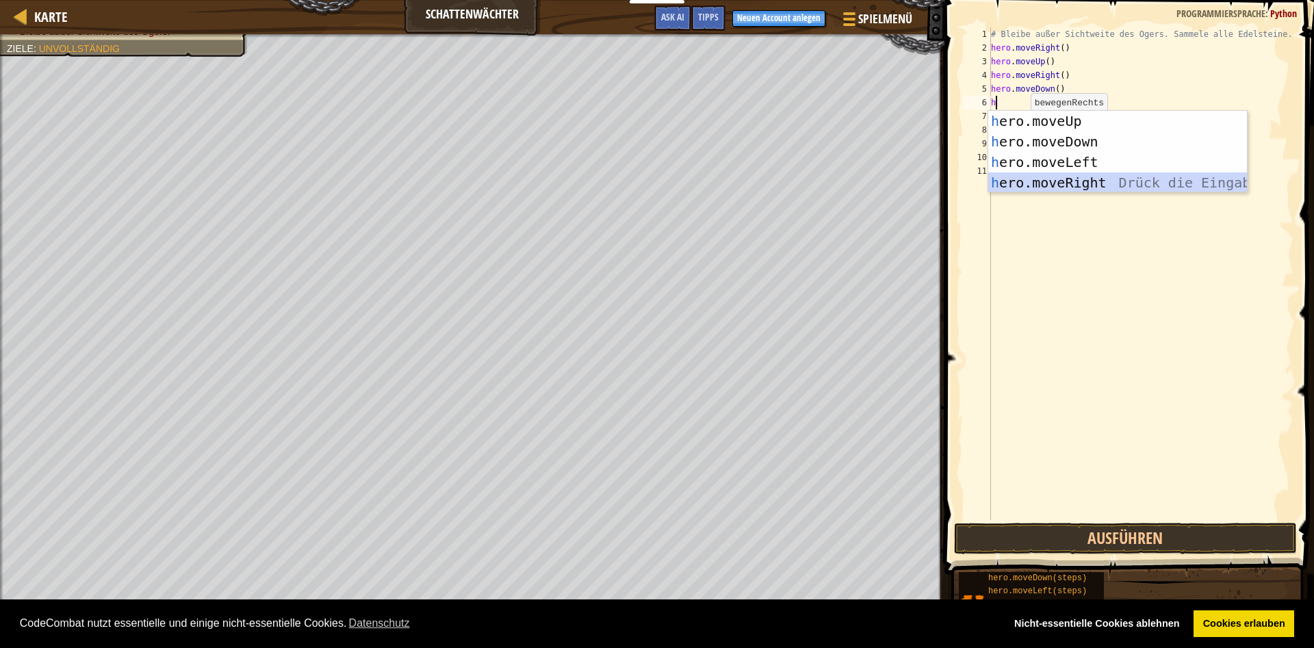
click at [1064, 177] on div "h ero.moveUp Drück die Eingabetaste h ero.moveDown Drück die Eingabetaste h ero…" at bounding box center [1117, 172] width 259 height 123
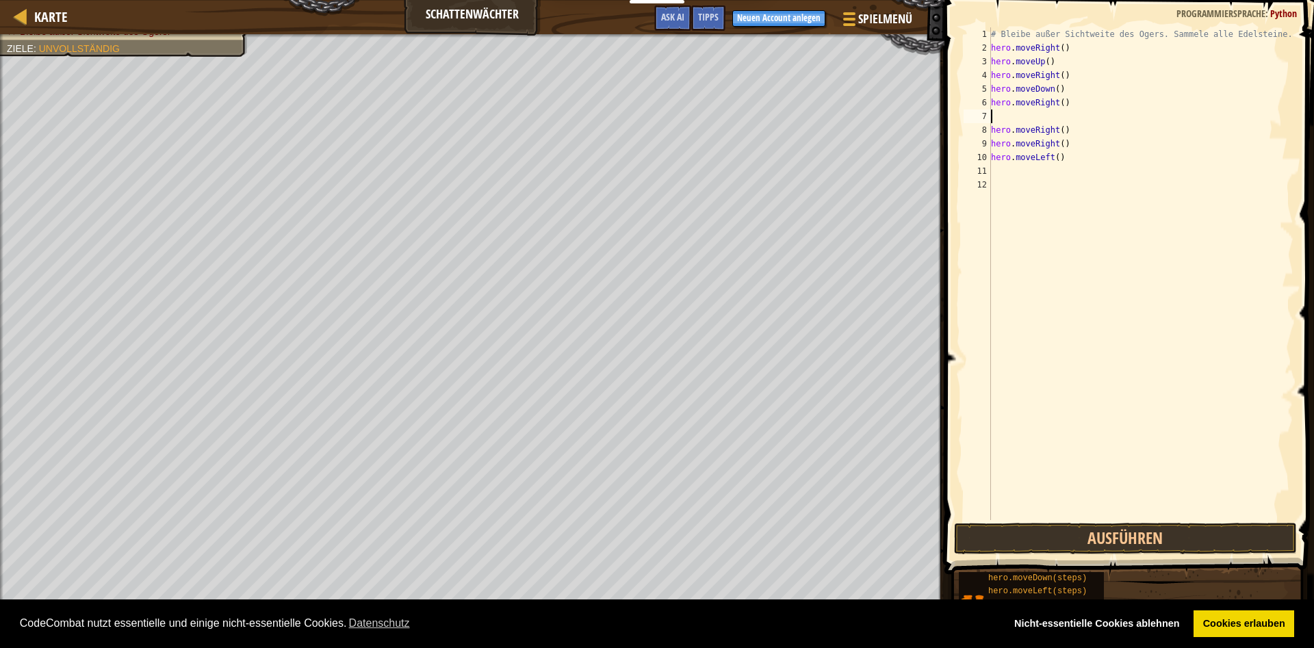
click at [1067, 129] on div "# Bleibe außer Sichtweite des Ogers. Sammele alle Edelsteine. hero . moveRight …" at bounding box center [1140, 287] width 305 height 520
type textarea "h"
click at [1072, 147] on div "# Bleibe außer Sichtweite des Ogers. Sammele alle Edelsteine. hero . moveRight …" at bounding box center [1140, 287] width 305 height 520
type textarea "h"
click at [1061, 166] on div "# Bleibe außer Sichtweite des Ogers. Sammele alle Edelsteine. hero . moveRight …" at bounding box center [1140, 287] width 305 height 520
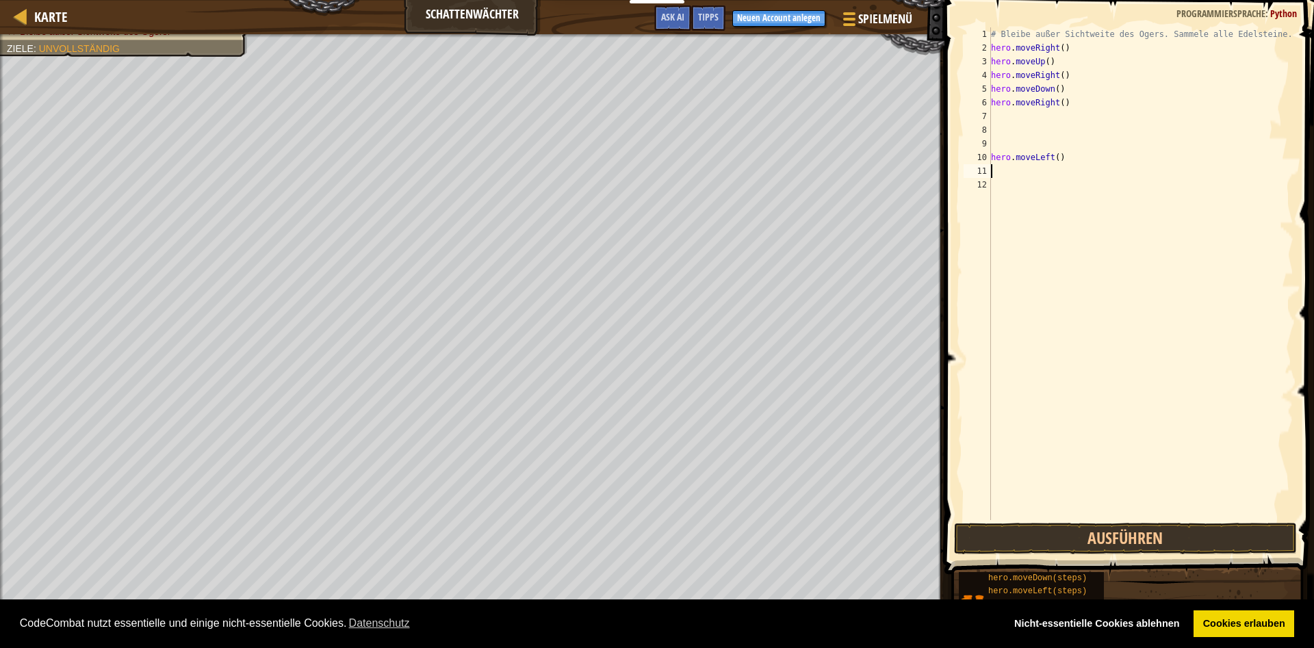
click at [1063, 162] on div "# Bleibe außer Sichtweite des Ogers. Sammele alle Edelsteine. hero . moveRight …" at bounding box center [1140, 287] width 305 height 520
type textarea "h"
click at [1134, 528] on button "Ausführen" at bounding box center [1125, 538] width 343 height 31
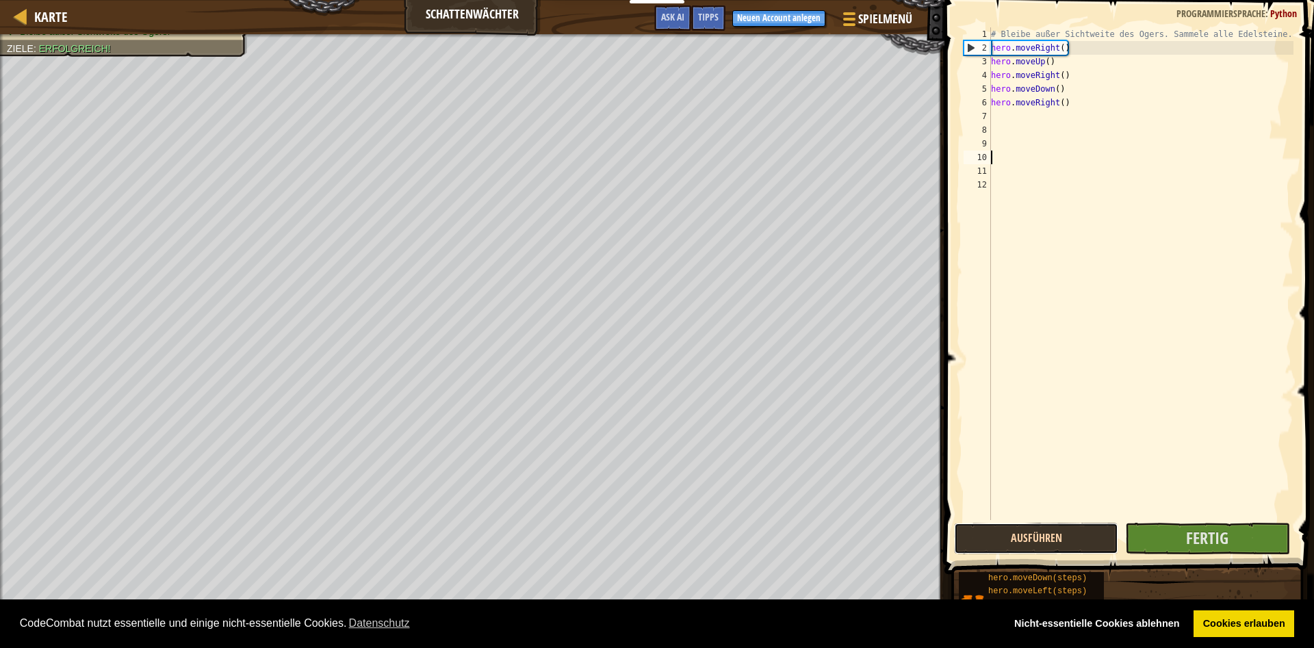
click at [1065, 541] on button "Ausführen" at bounding box center [1036, 538] width 164 height 31
click at [1214, 533] on span "Fertig" at bounding box center [1207, 538] width 42 height 22
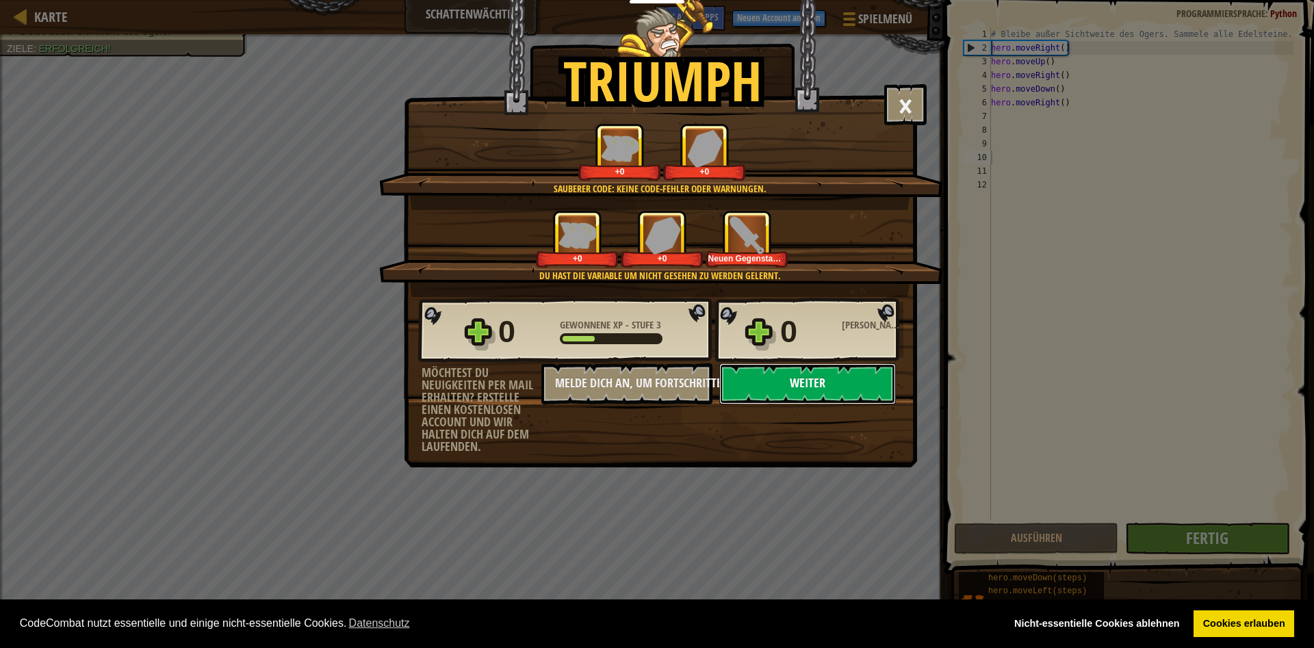
click at [818, 374] on button "Weiter" at bounding box center [807, 383] width 177 height 41
select select "de-DE"
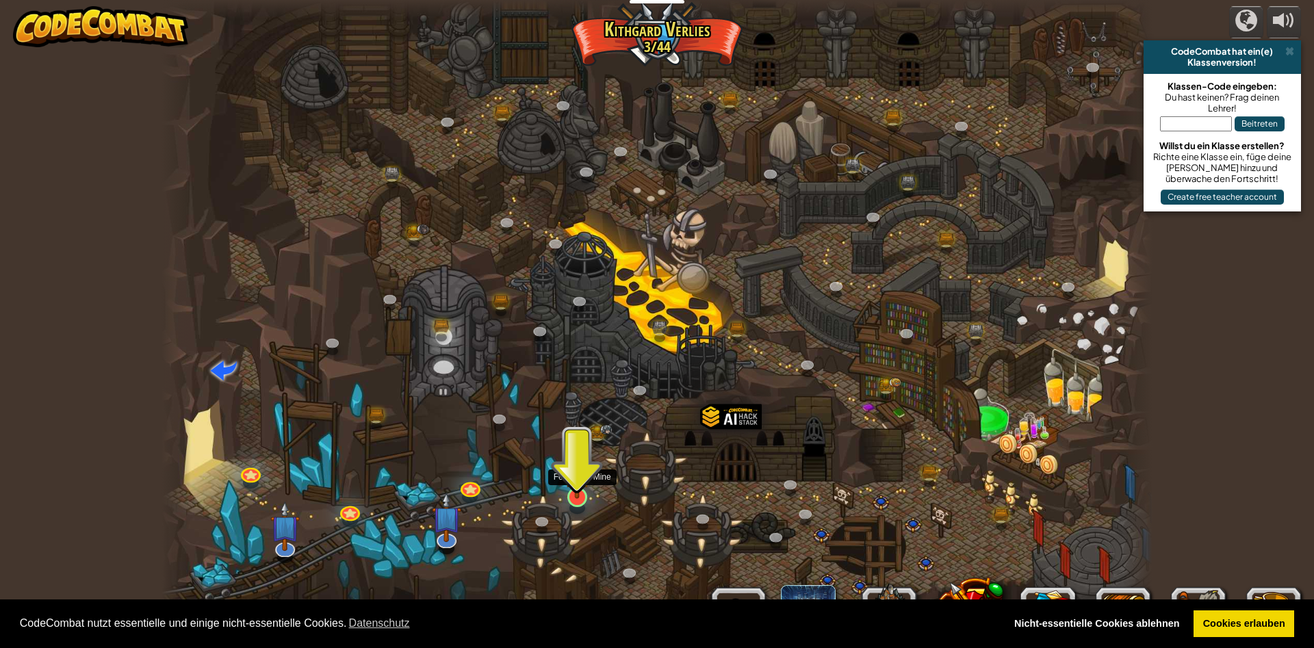
click at [579, 493] on img at bounding box center [577, 468] width 27 height 62
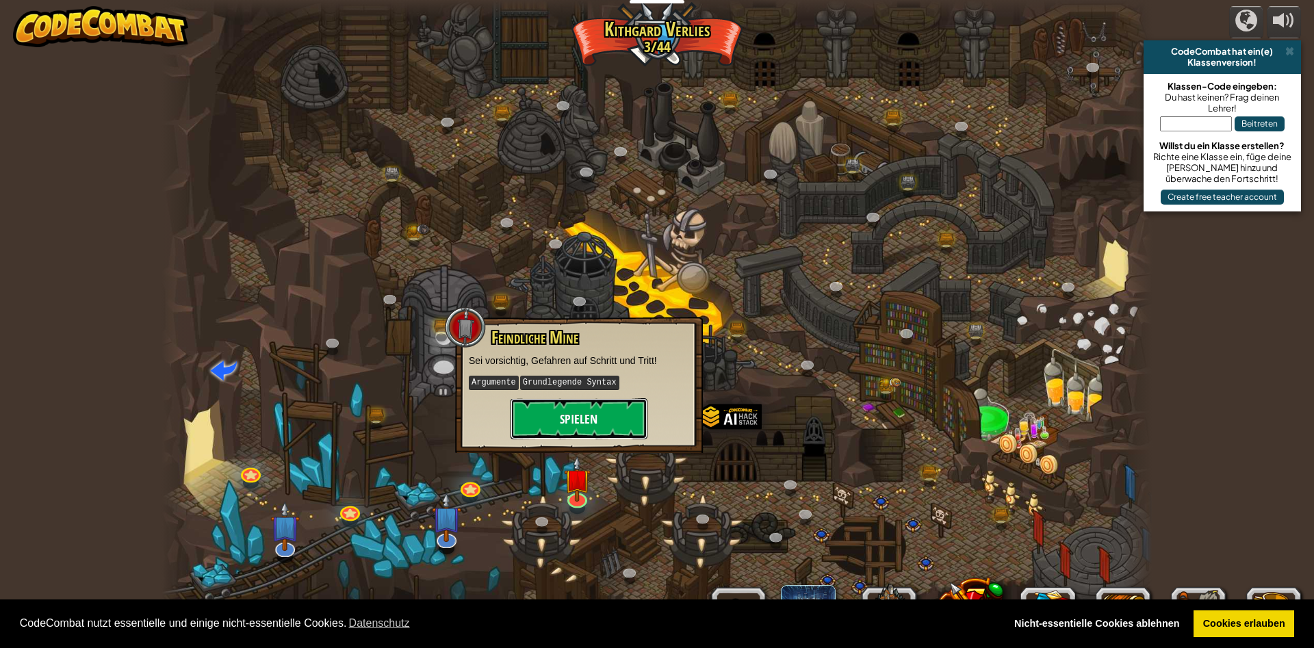
click at [569, 409] on button "Spielen" at bounding box center [579, 418] width 137 height 41
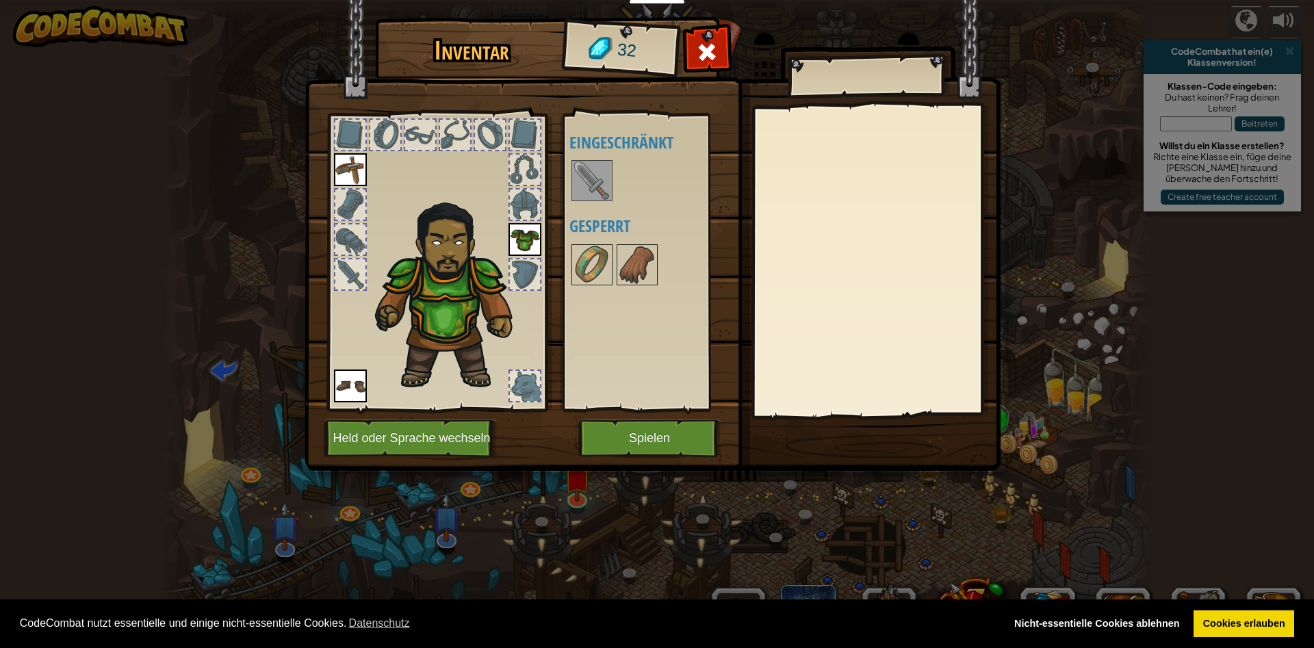
click at [592, 185] on img at bounding box center [592, 181] width 38 height 38
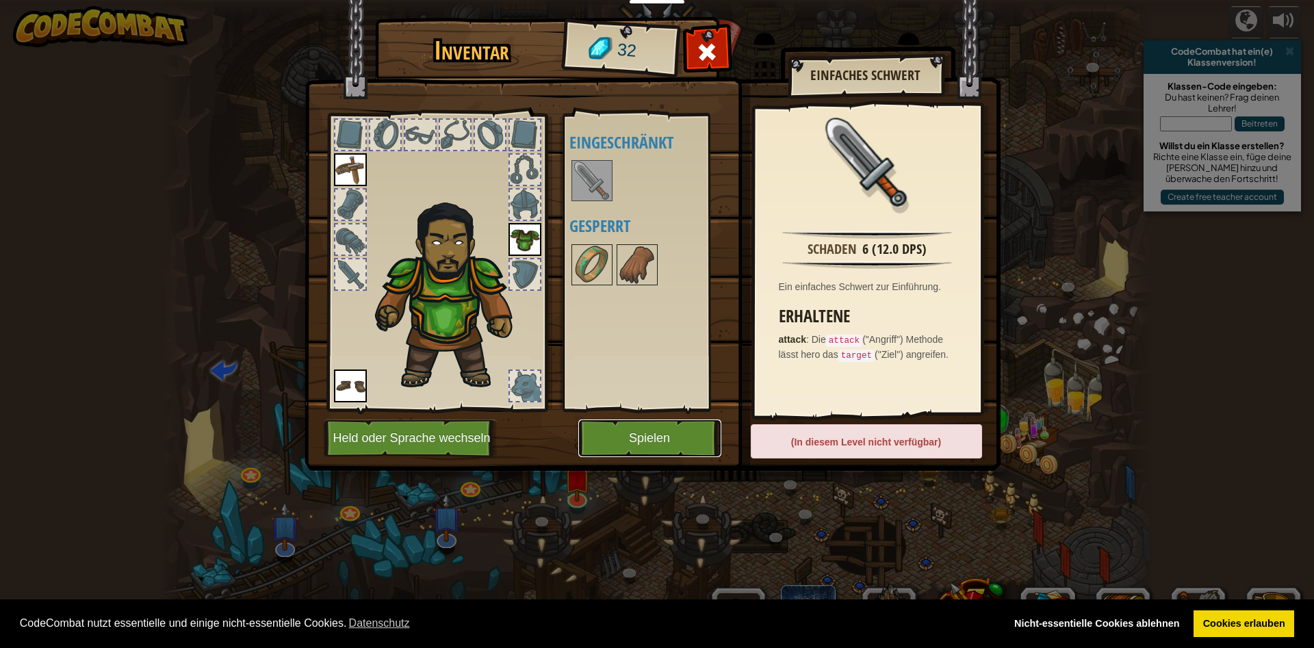
click at [625, 438] on button "Spielen" at bounding box center [649, 439] width 143 height 38
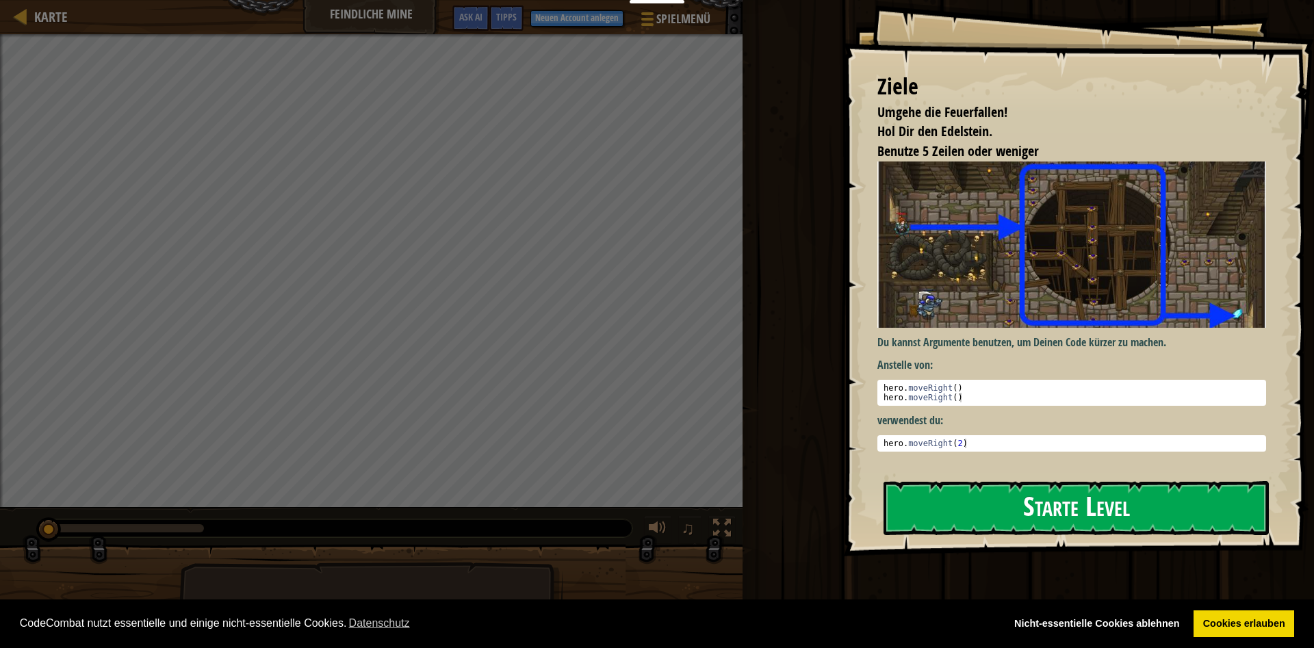
click at [1100, 508] on button "Starte Level" at bounding box center [1075, 508] width 385 height 54
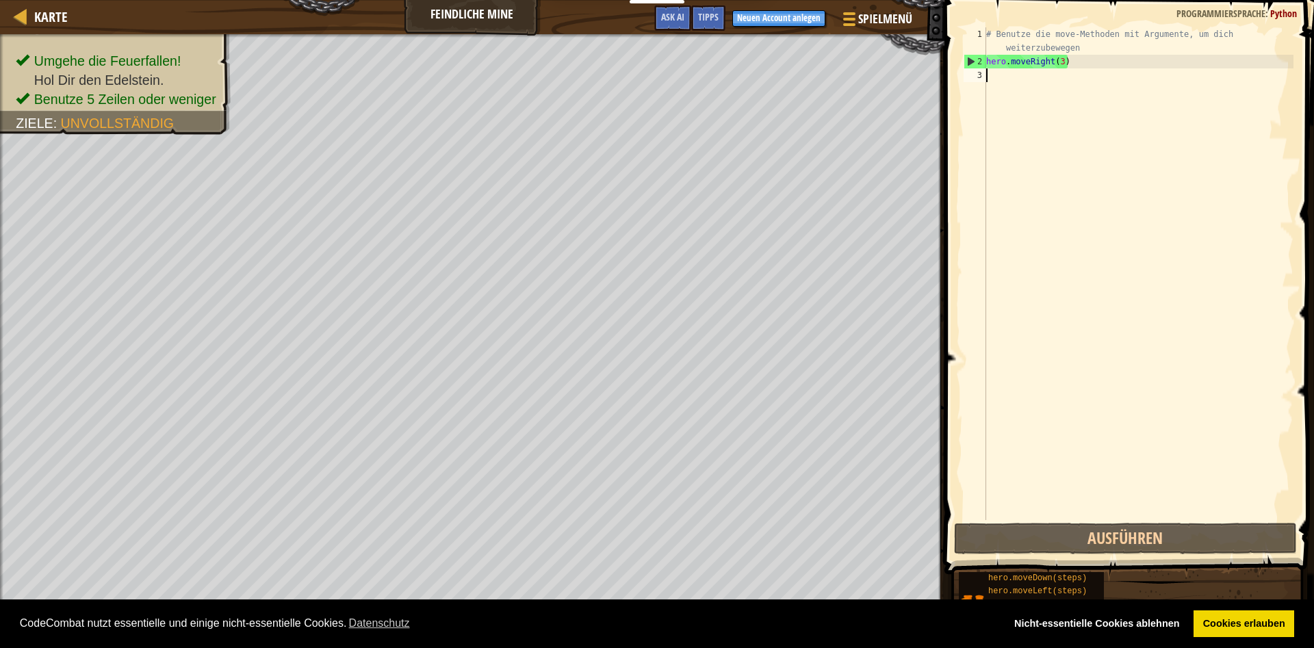
type textarea "h"
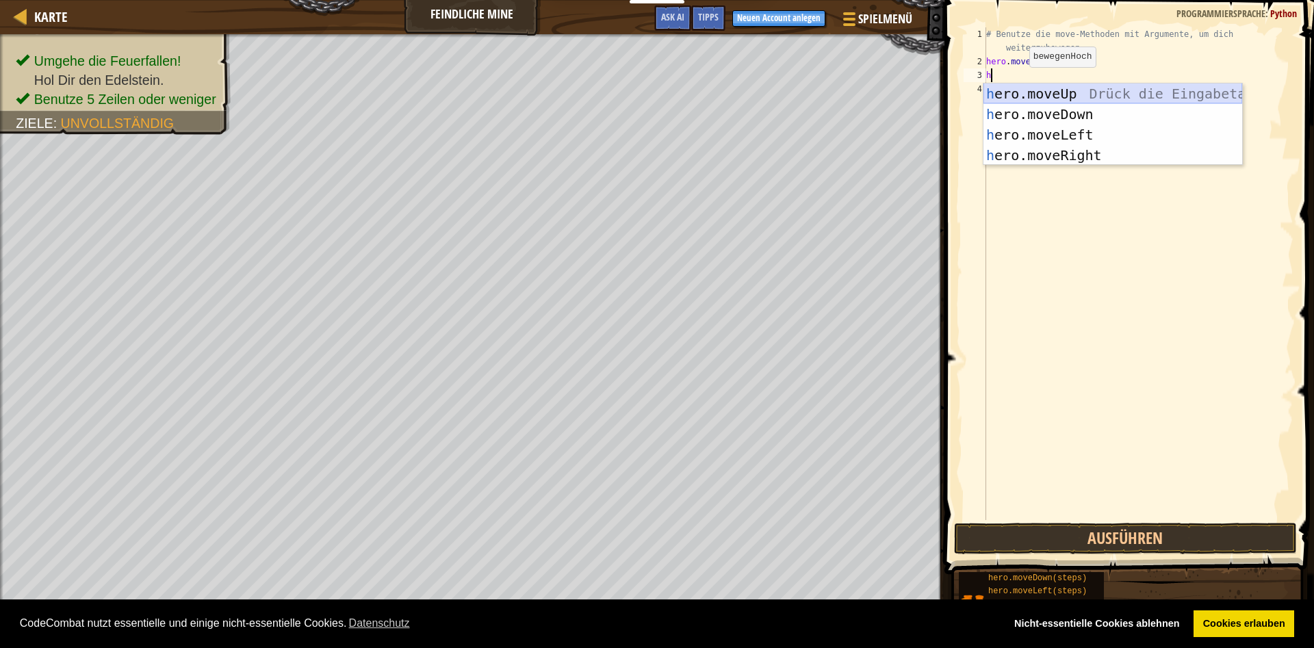
click at [1046, 90] on div "h ero.moveUp Drück die Eingabetaste h ero.moveDown Drück die Eingabetaste h ero…" at bounding box center [1112, 144] width 259 height 123
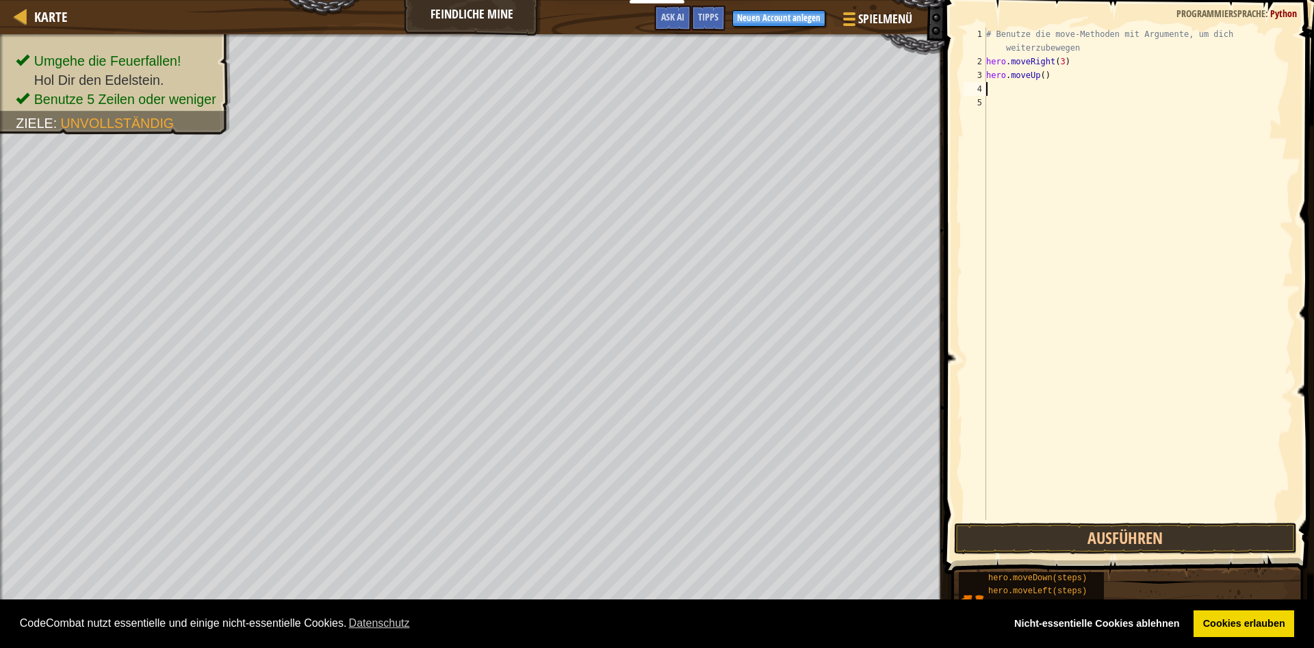
type textarea "h"
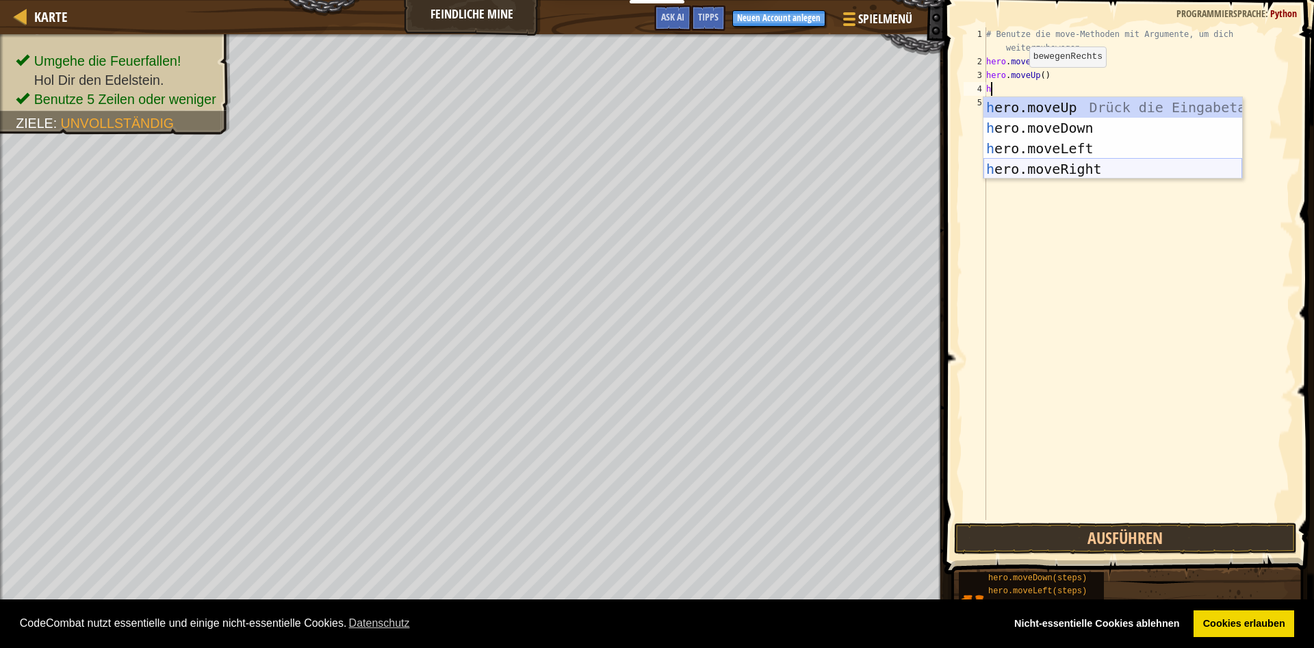
click at [1023, 173] on div "h ero.moveUp Drück die Eingabetaste h ero.moveDown Drück die Eingabetaste h ero…" at bounding box center [1112, 158] width 259 height 123
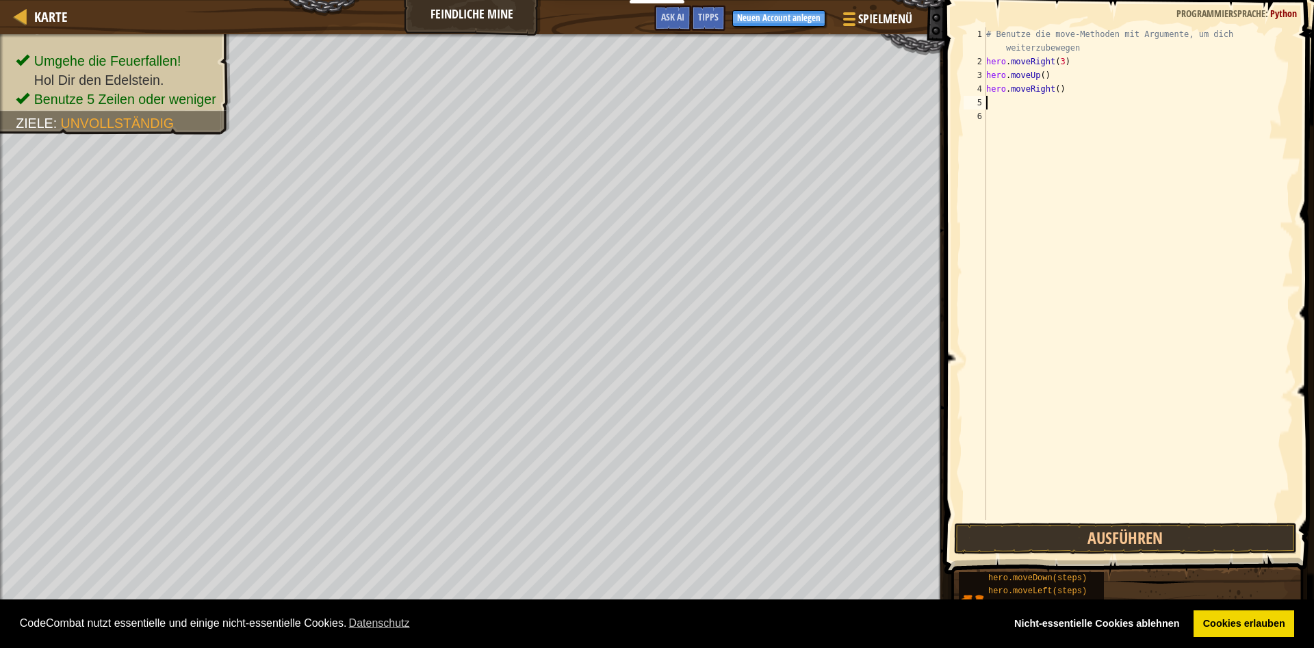
type textarea "h"
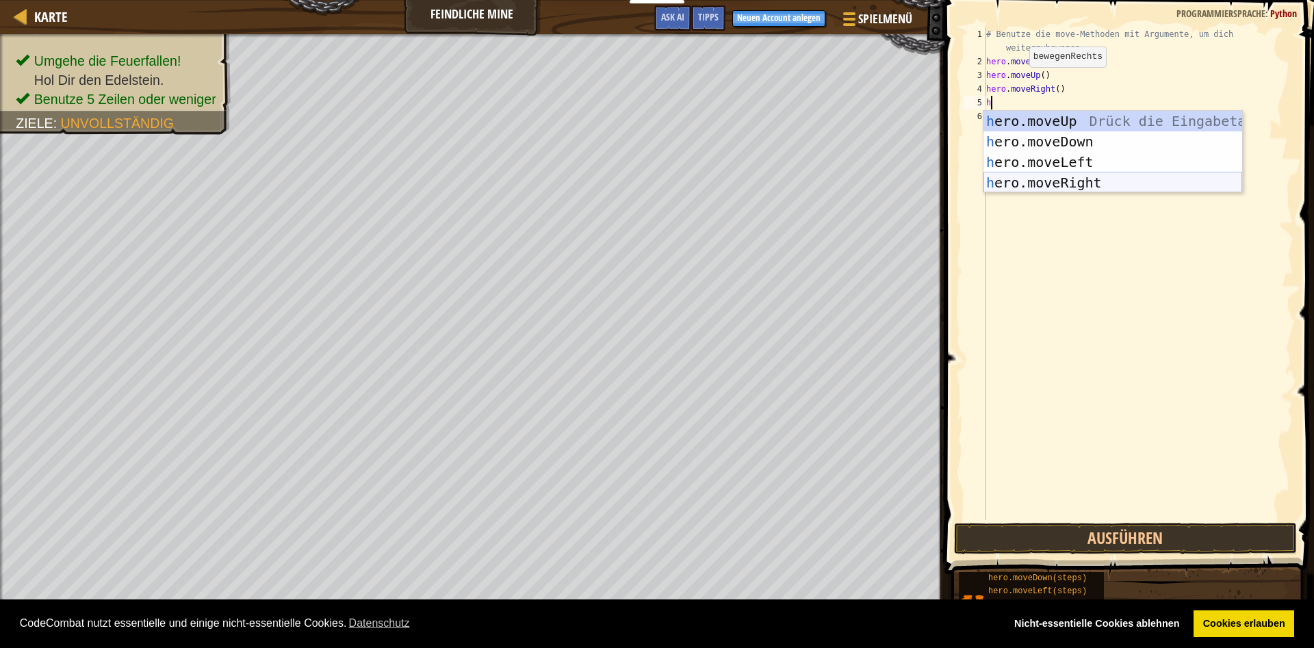
click at [1026, 178] on div "h ero.moveUp Drück die Eingabetaste h ero.moveDown Drück die Eingabetaste h ero…" at bounding box center [1112, 172] width 259 height 123
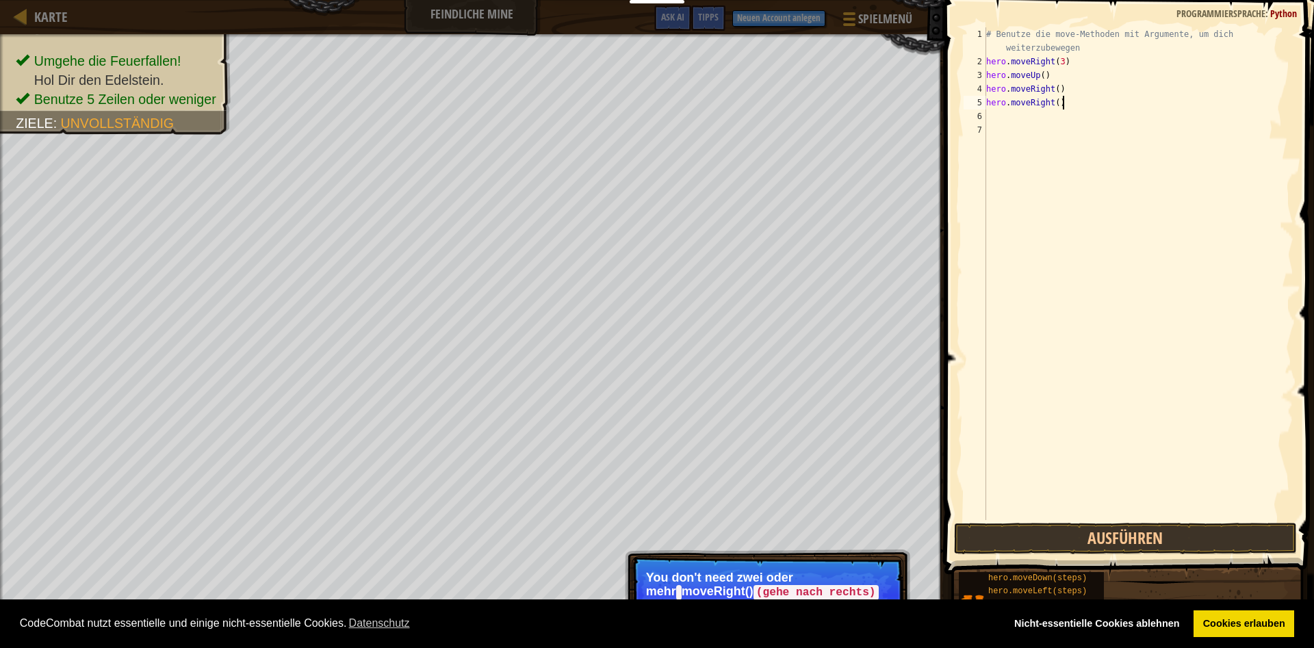
click at [1065, 107] on div "# Benutze die move-Methoden mit Argumente, um dich weiterzubewegen hero . moveR…" at bounding box center [1138, 294] width 310 height 534
type textarea "h"
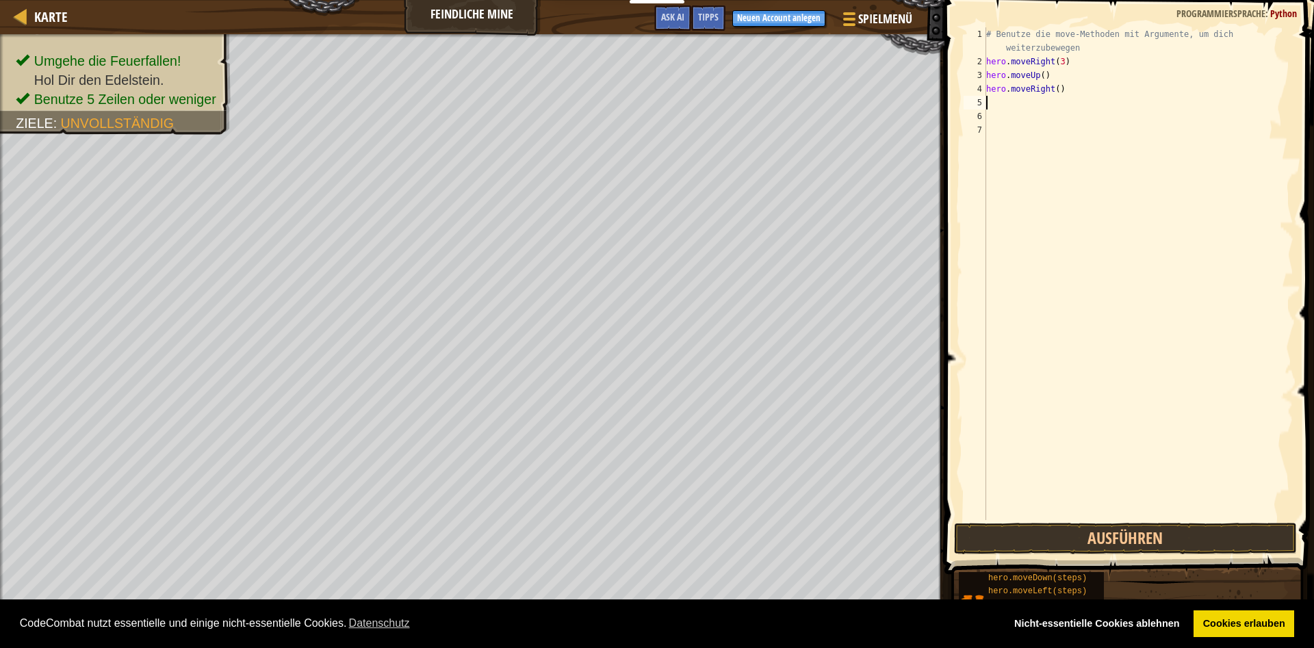
type textarea "h"
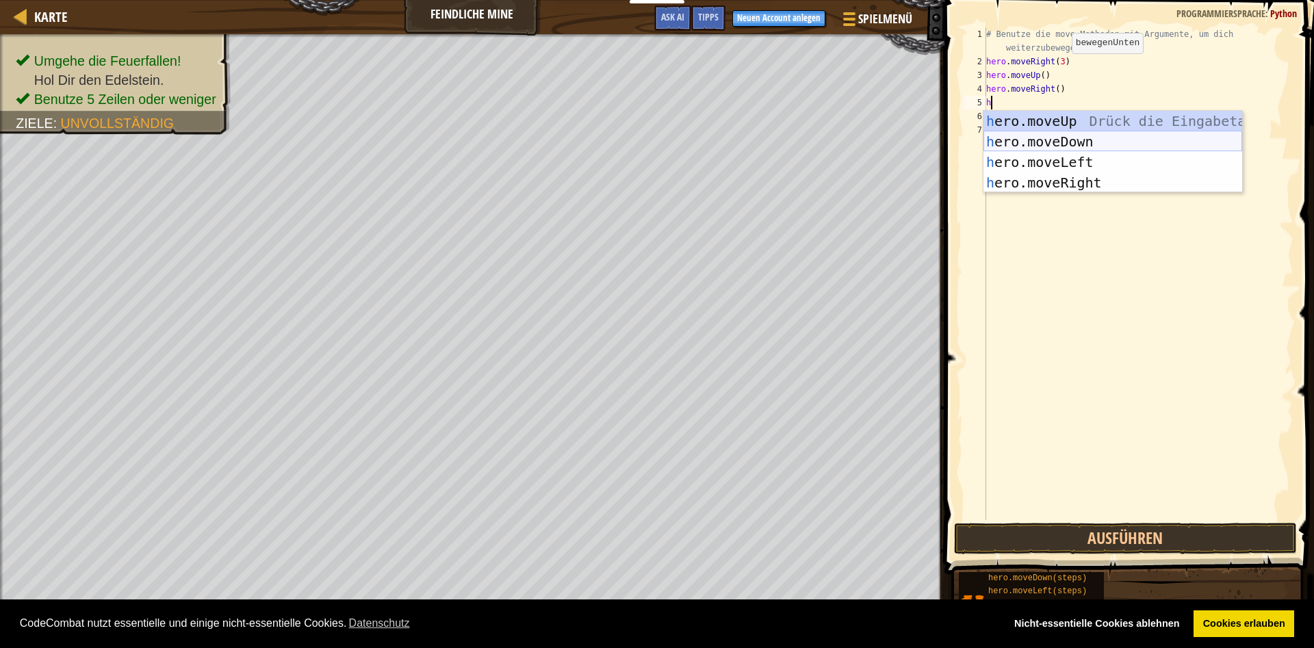
click at [1031, 134] on div "h ero.moveUp Drück die Eingabetaste h ero.moveDown Drück die Eingabetaste h ero…" at bounding box center [1112, 172] width 259 height 123
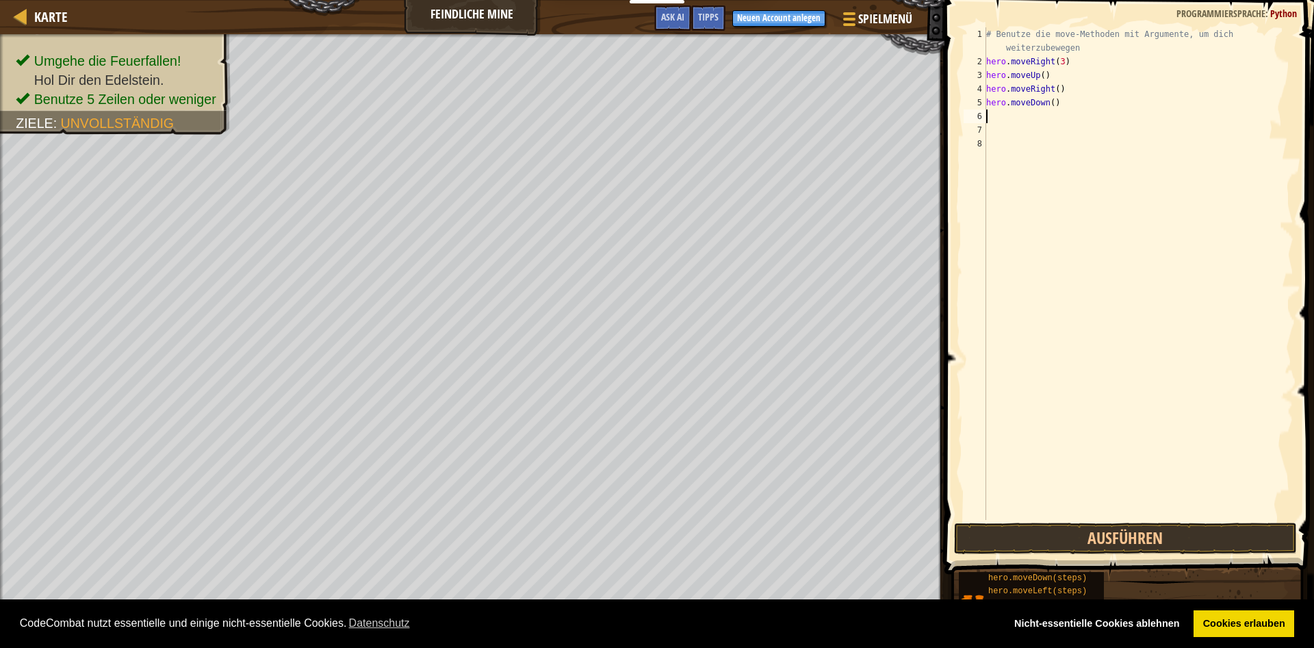
type textarea "h"
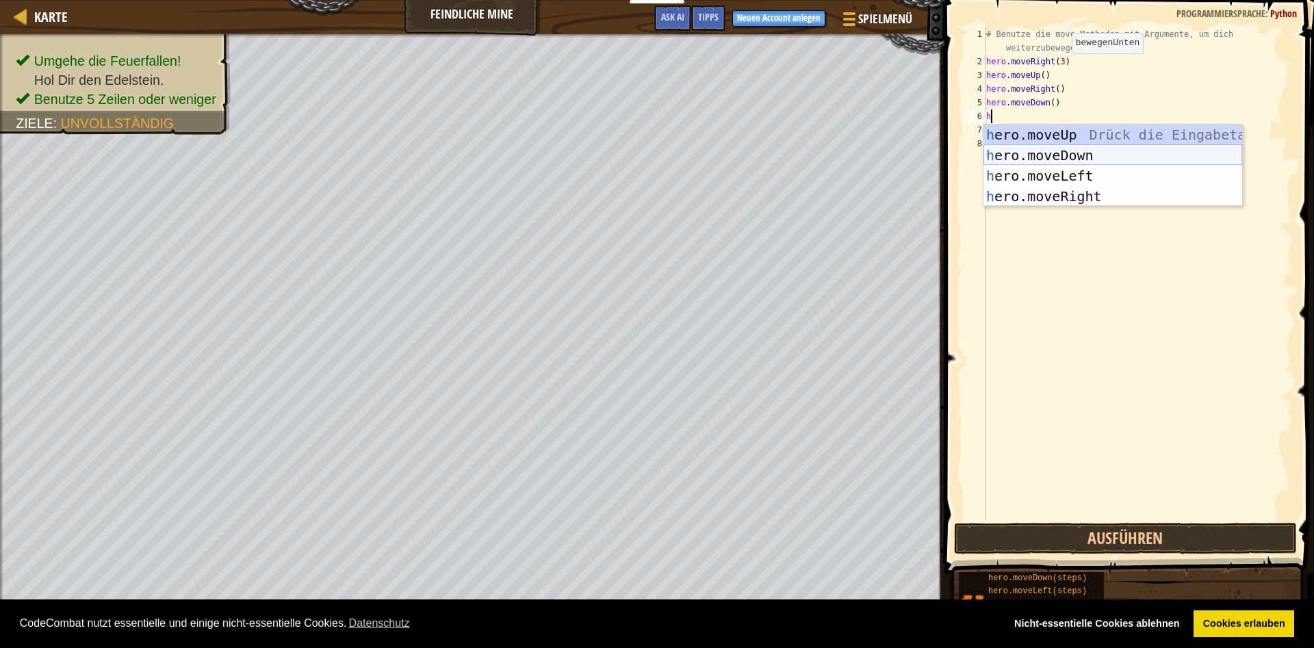
click at [1026, 149] on div "h ero.moveUp Drück die Eingabetaste h ero.moveDown Drück die Eingabetaste h ero…" at bounding box center [1112, 186] width 259 height 123
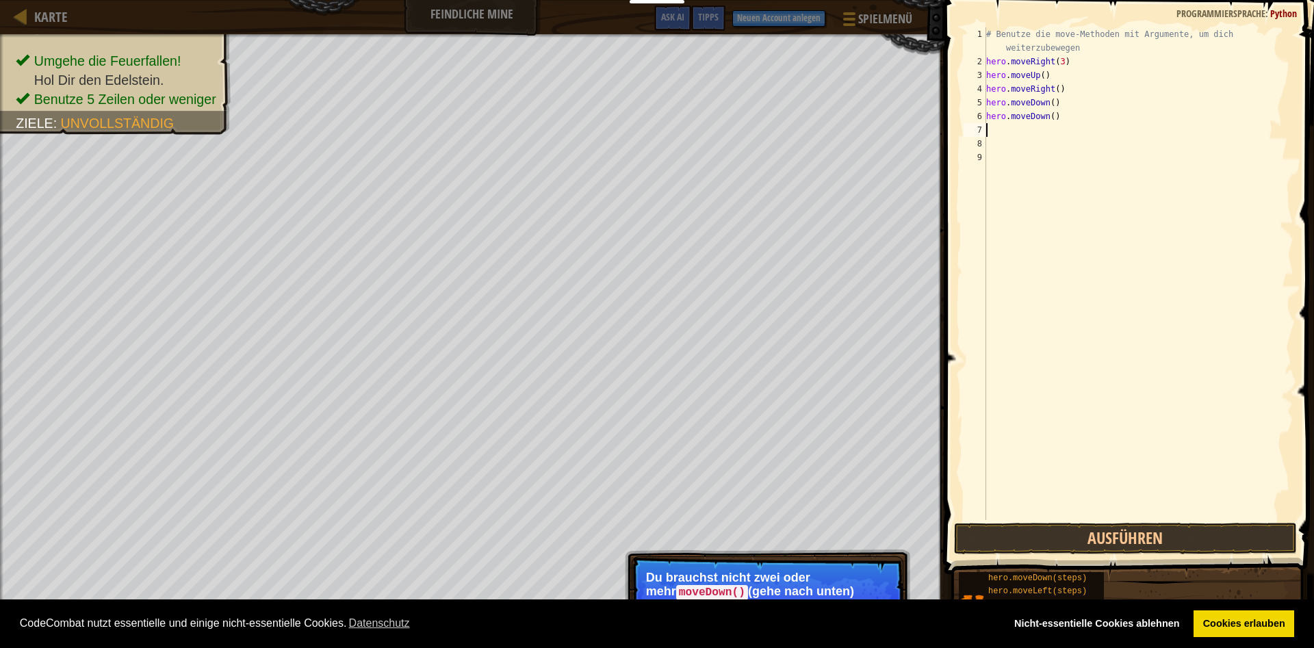
type textarea "h"
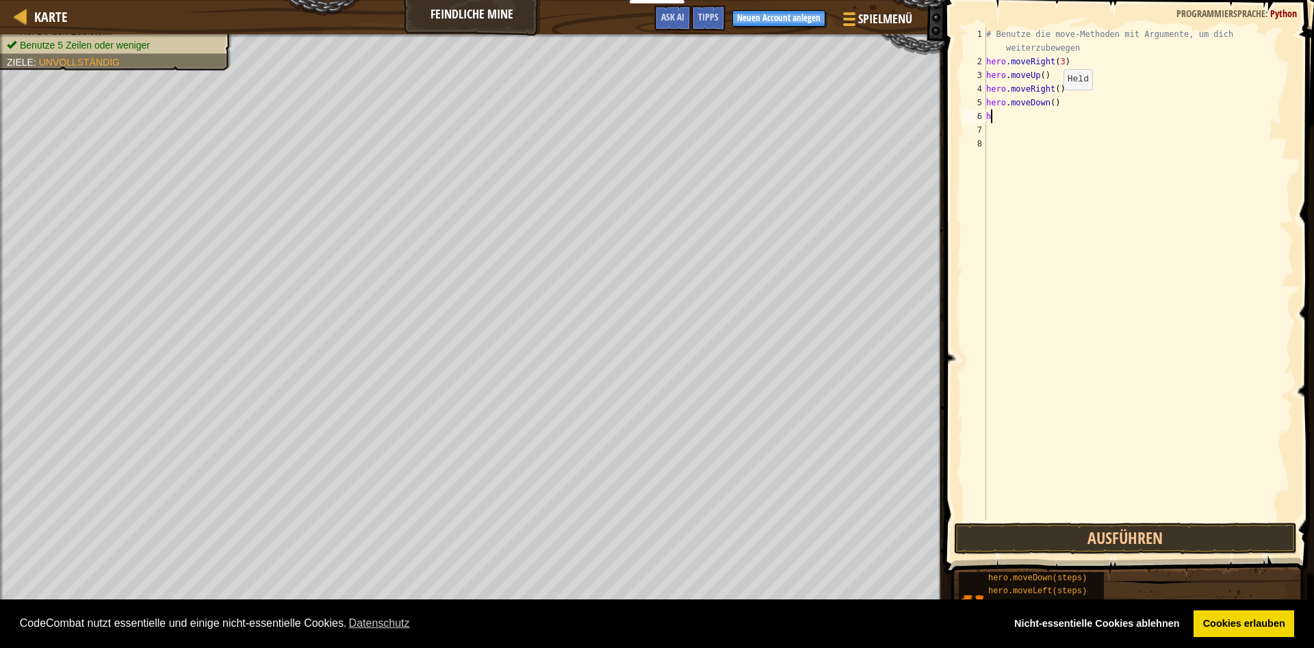
click at [1052, 103] on div "# Benutze die move-Methoden mit Argumente, um dich weiterzubewegen hero . moveR…" at bounding box center [1138, 294] width 310 height 534
click at [1162, 526] on button "Ausführen" at bounding box center [1125, 538] width 343 height 31
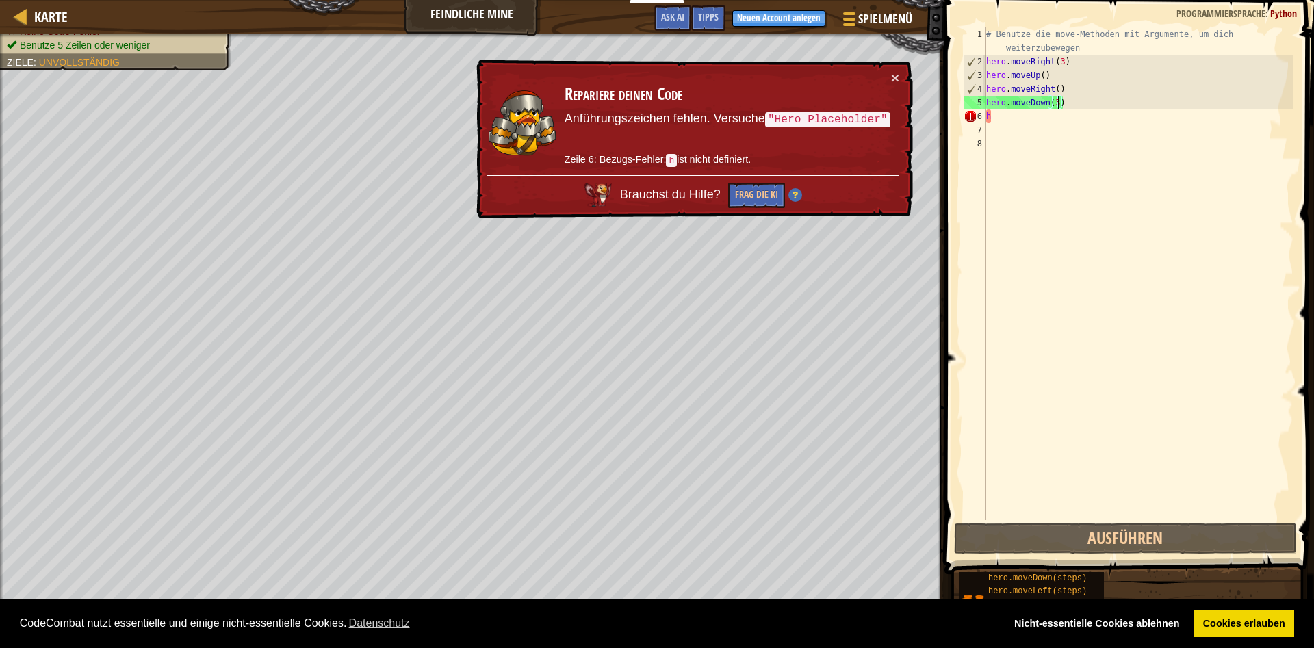
click at [1006, 116] on div "# Benutze die move-Methoden mit Argumente, um dich weiterzubewegen hero . moveR…" at bounding box center [1138, 294] width 310 height 534
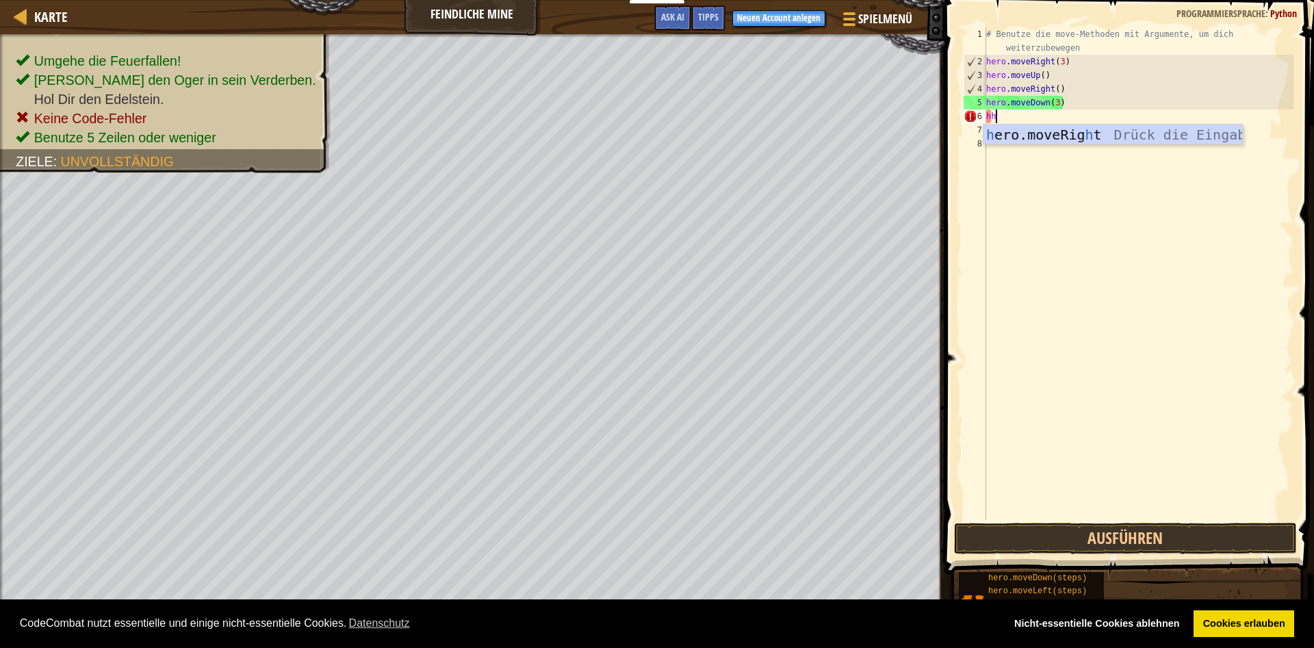
scroll to position [6, 0]
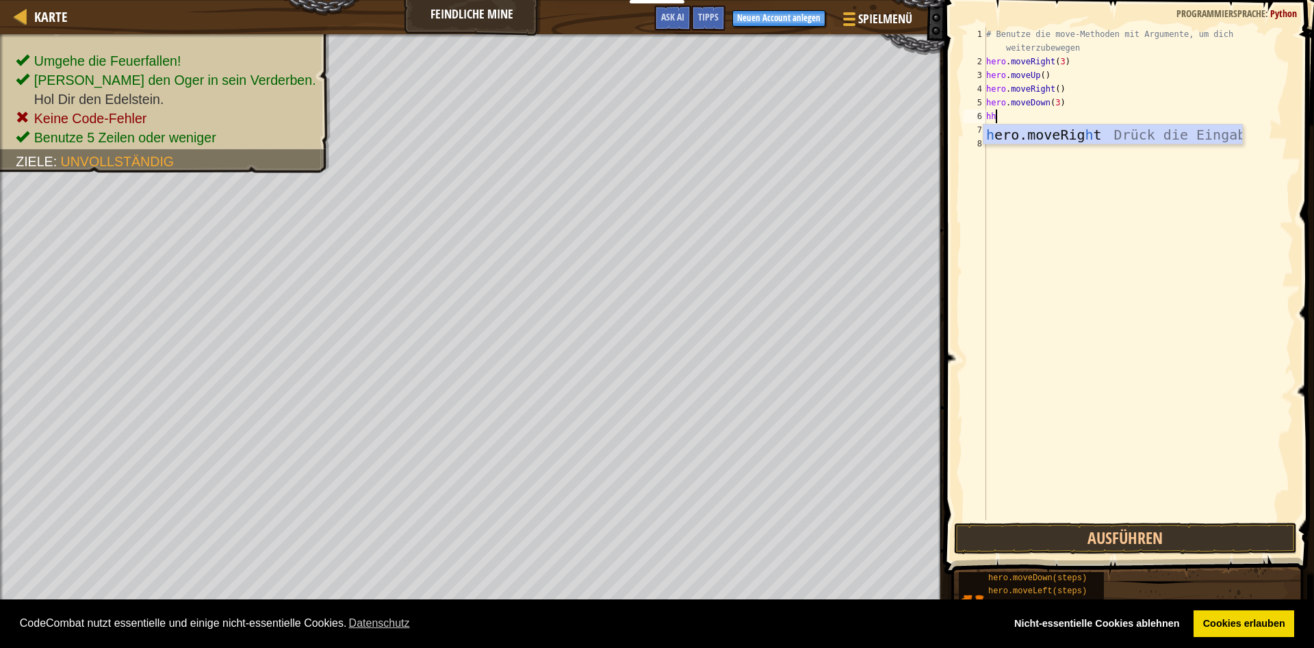
type textarea "h"
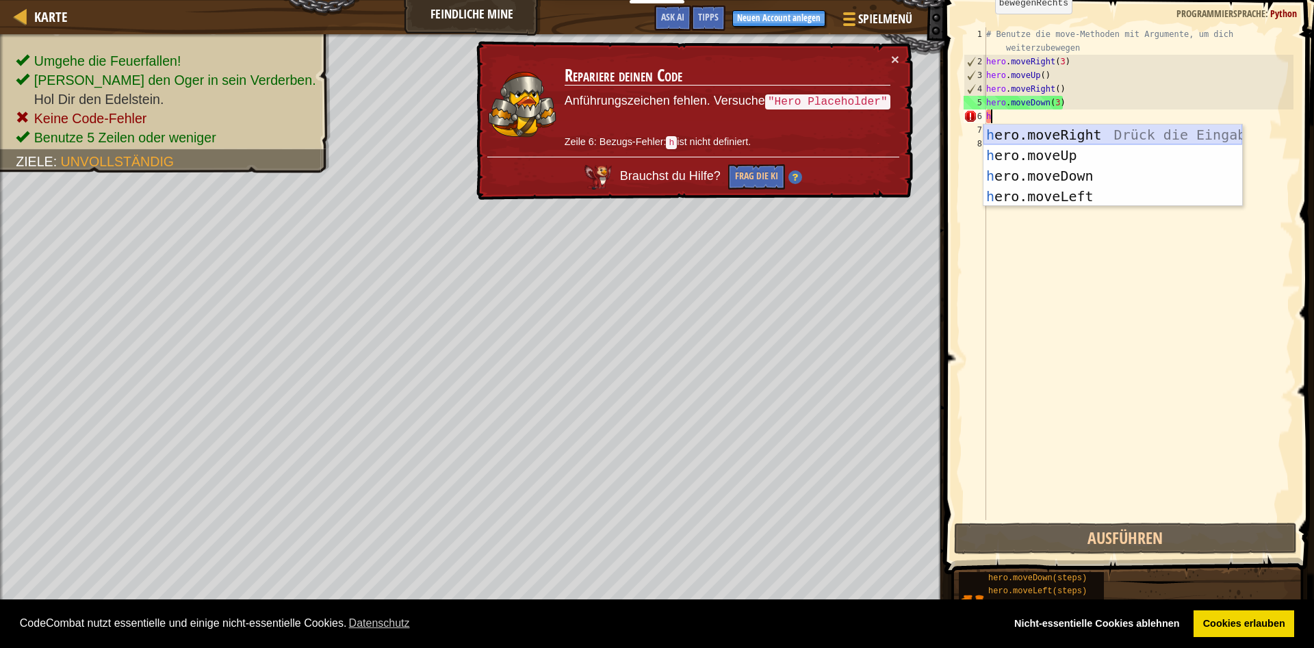
click at [1035, 133] on div "h ero.moveRight Drück die Eingabetaste h ero.moveUp Drück die Eingabetaste h er…" at bounding box center [1112, 186] width 259 height 123
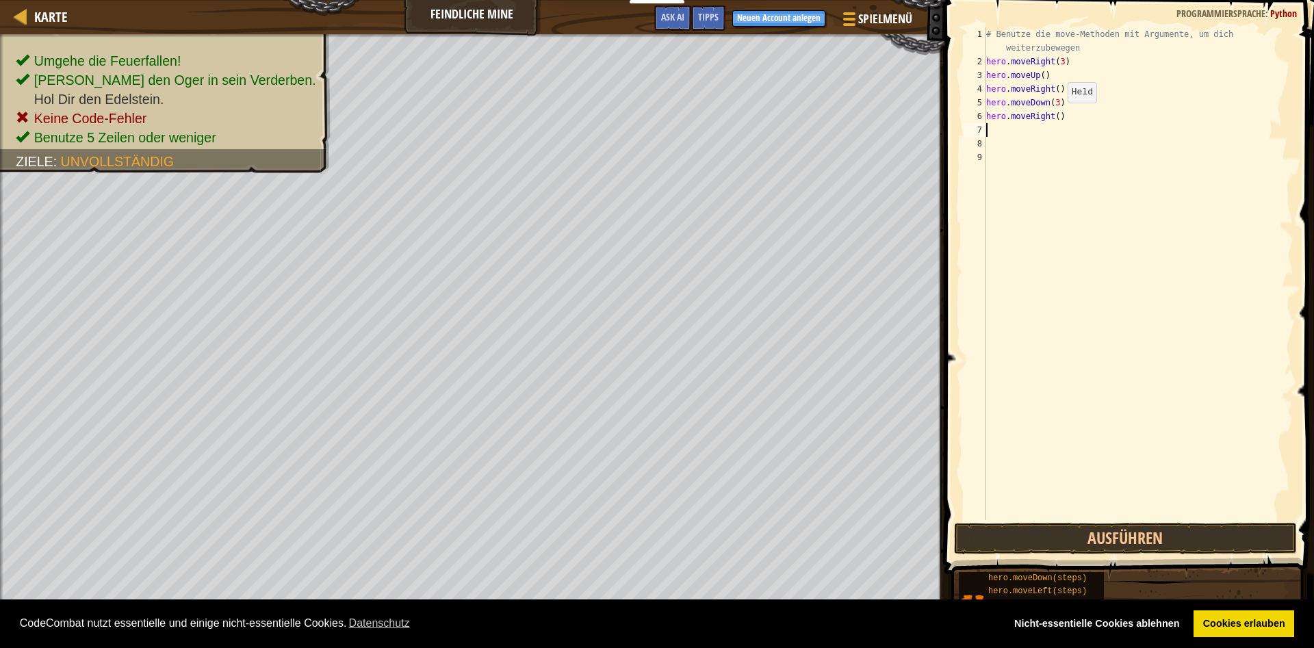
click at [1056, 116] on div "# Benutze die move-Methoden mit Argumente, um dich weiterzubewegen hero . moveR…" at bounding box center [1138, 294] width 310 height 534
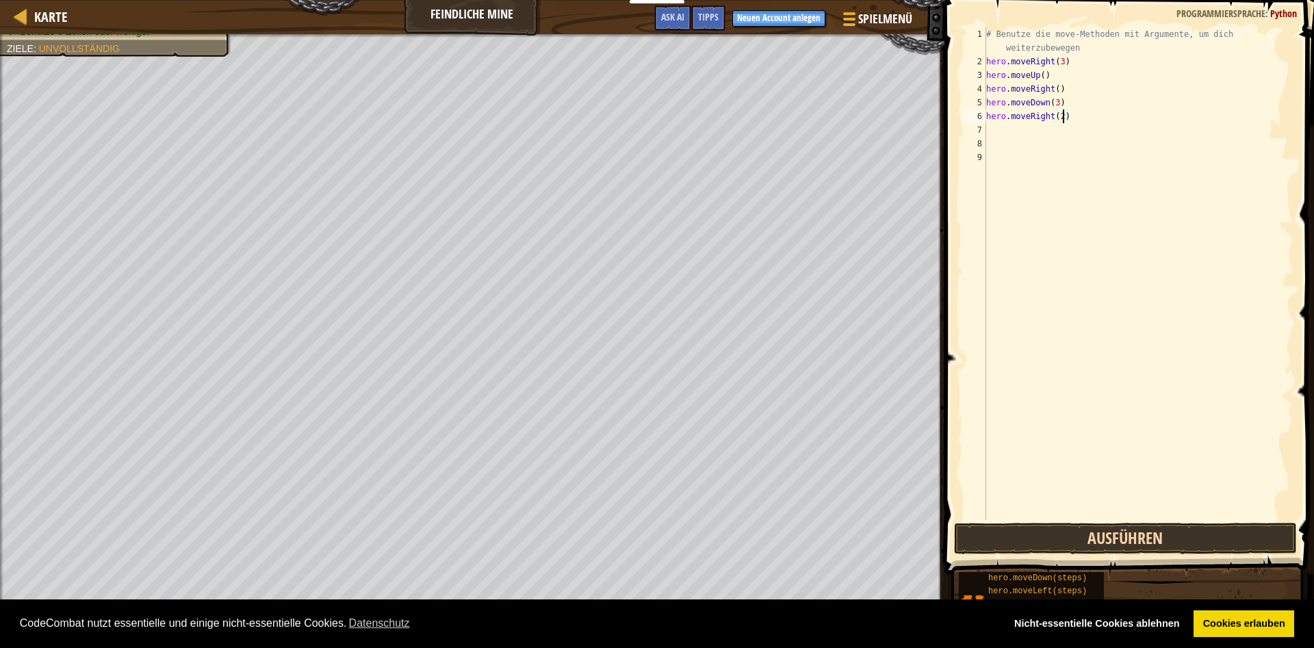
type textarea "hero.moveRight(2)"
click at [1121, 535] on button "Ausführen" at bounding box center [1125, 538] width 343 height 31
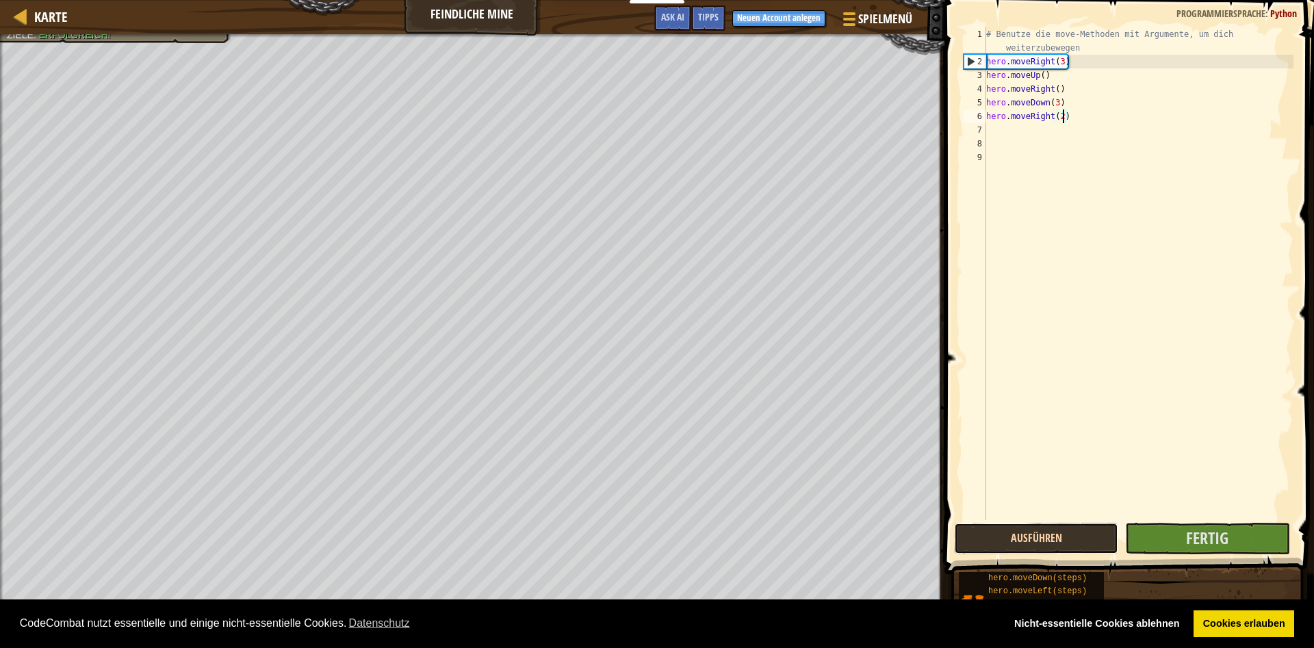
click at [1034, 542] on button "Ausführen" at bounding box center [1036, 538] width 164 height 31
click at [1042, 543] on button "Ausführen" at bounding box center [1036, 538] width 164 height 31
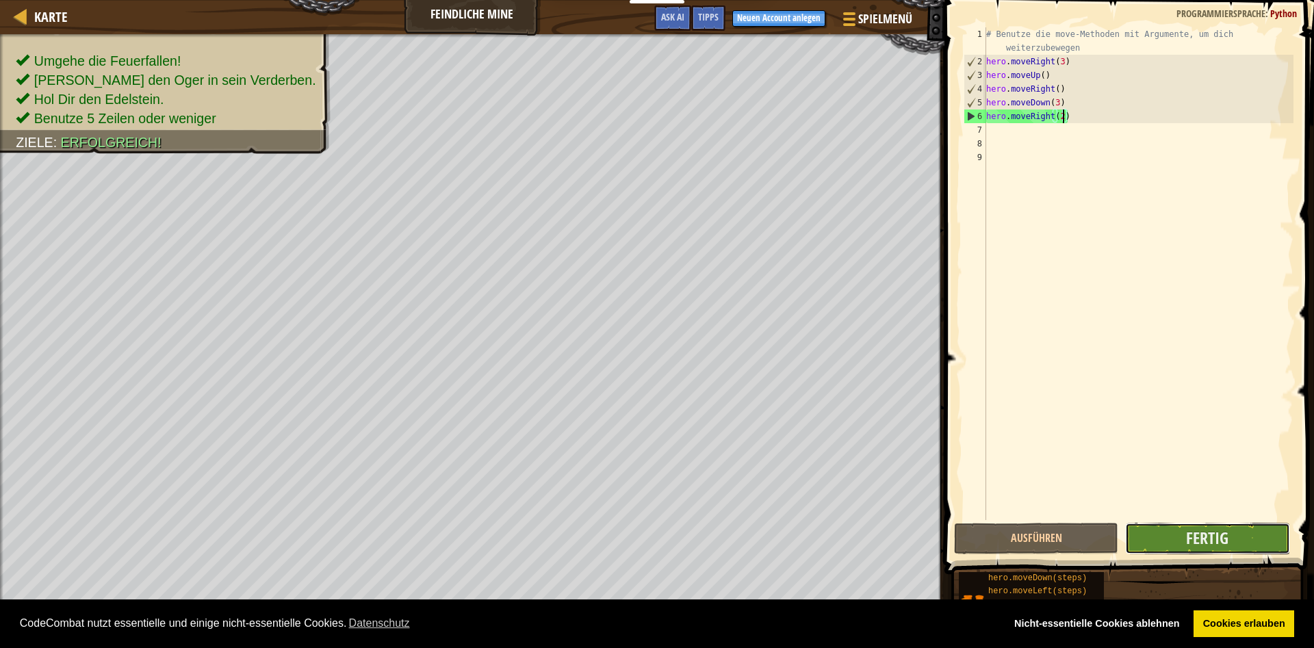
click at [1248, 535] on button "Fertig" at bounding box center [1207, 538] width 164 height 31
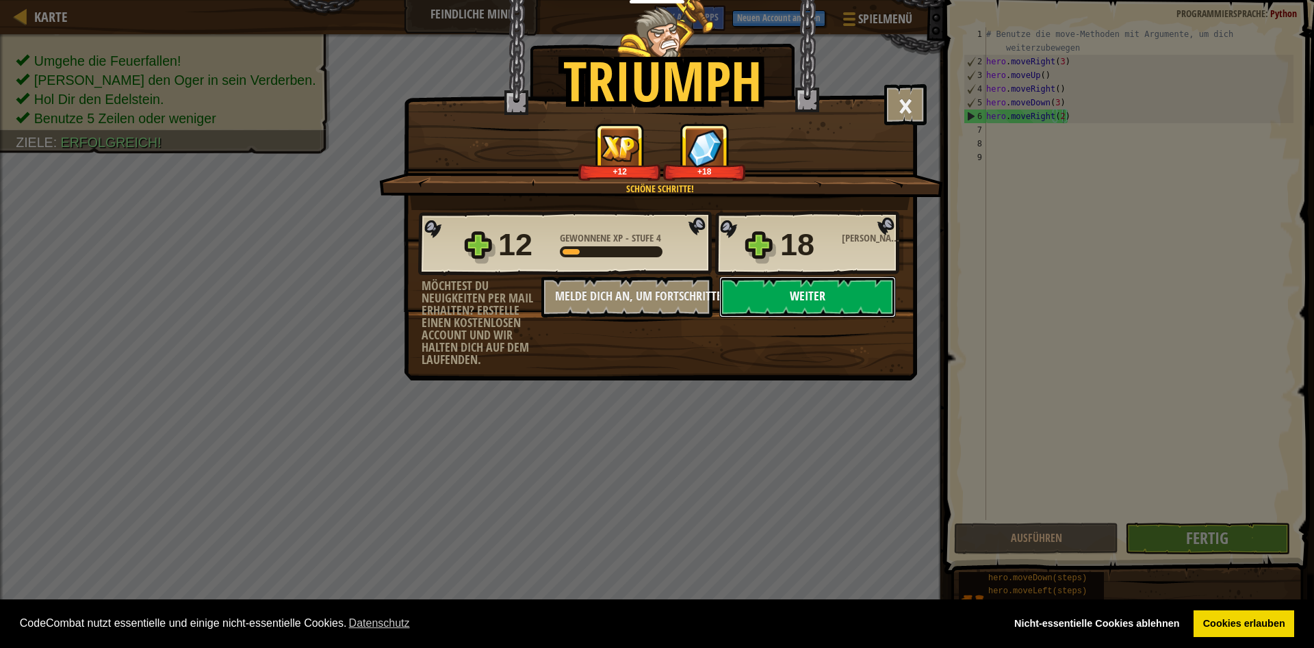
click at [825, 277] on button "Weiter" at bounding box center [807, 296] width 177 height 41
select select "de-DE"
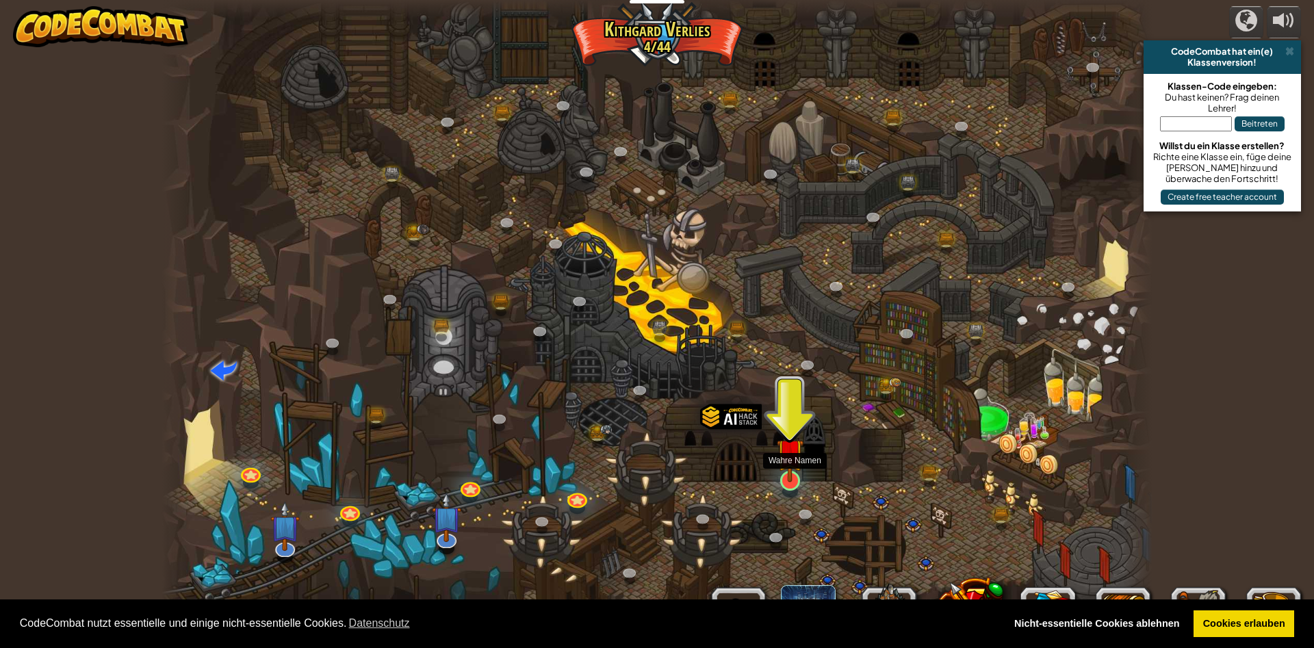
click at [790, 476] on img at bounding box center [790, 453] width 27 height 62
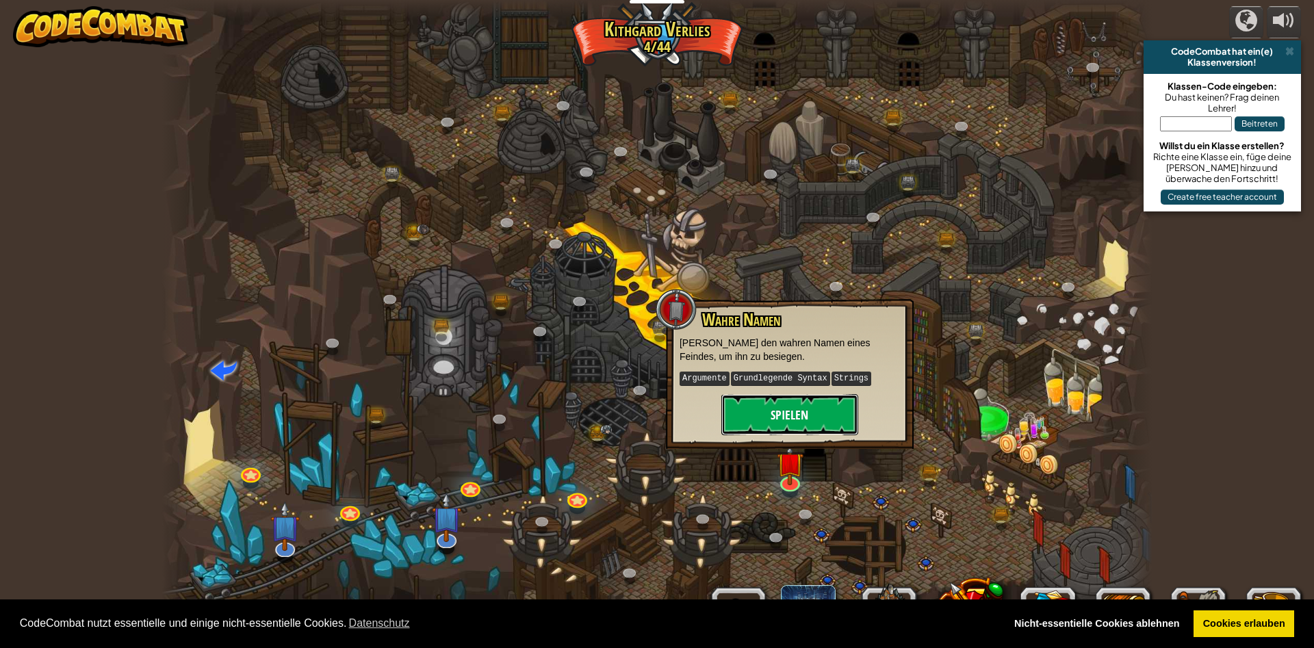
click at [765, 394] on button "Spielen" at bounding box center [789, 414] width 137 height 41
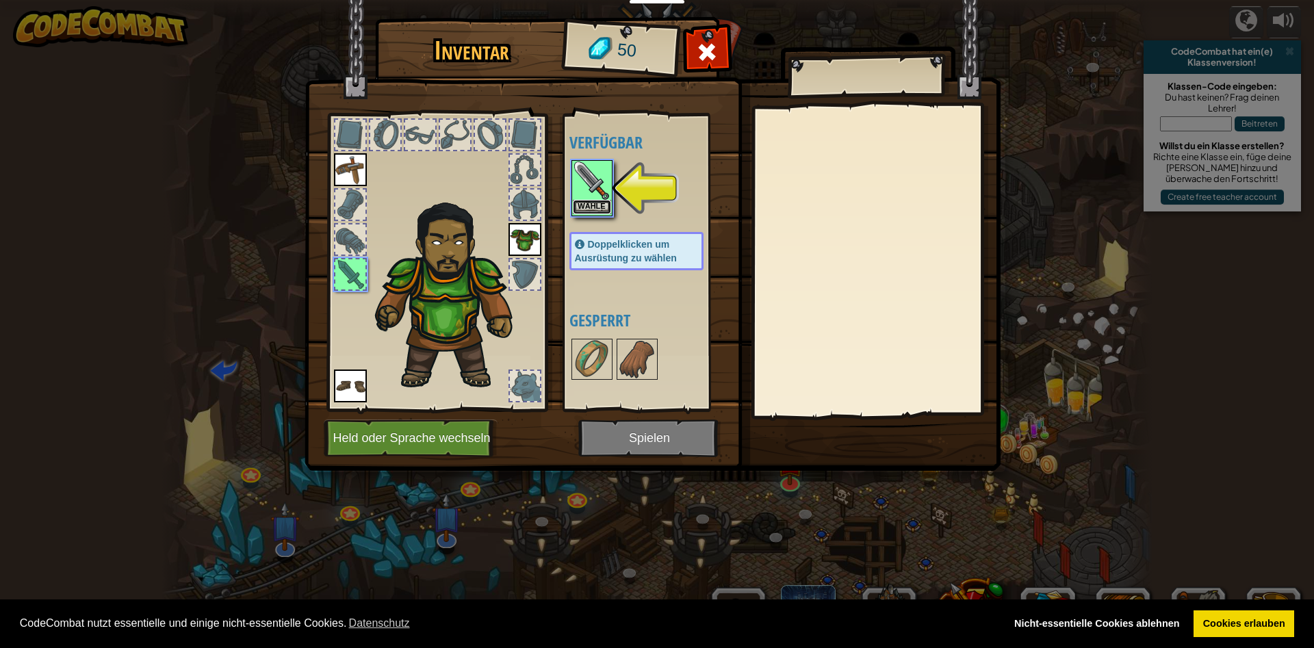
click at [598, 201] on button "Wähle" at bounding box center [592, 207] width 38 height 14
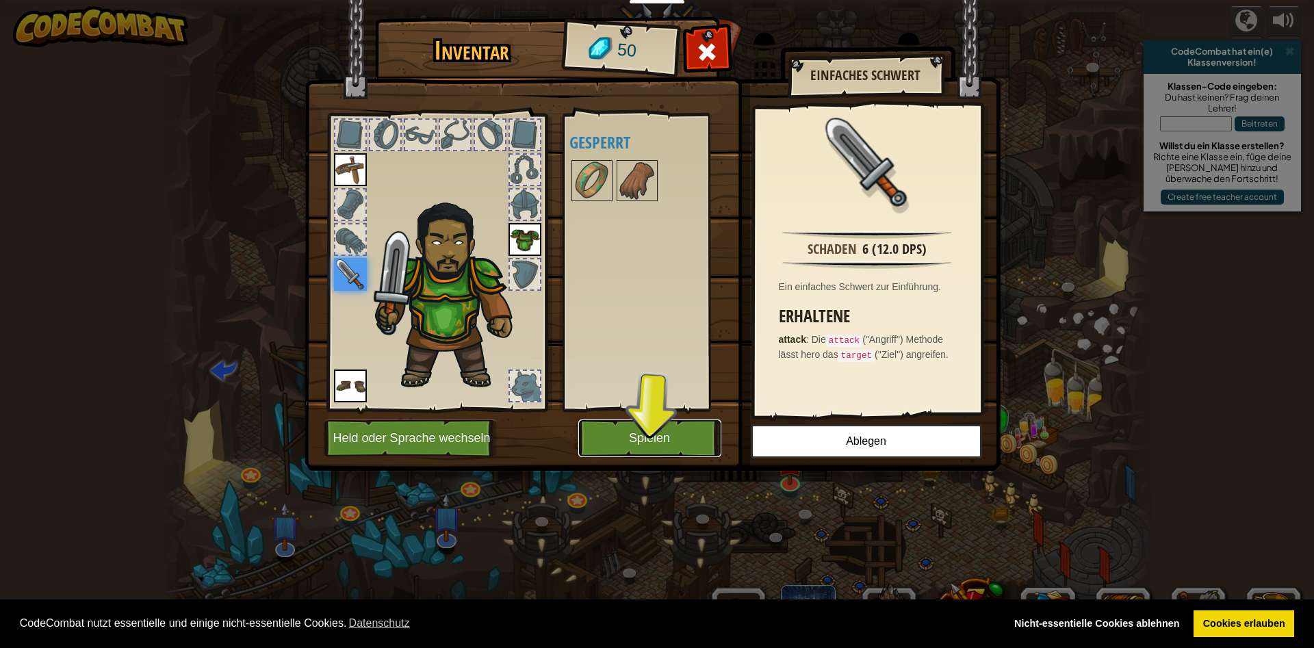
click at [640, 429] on button "Spielen" at bounding box center [649, 439] width 143 height 38
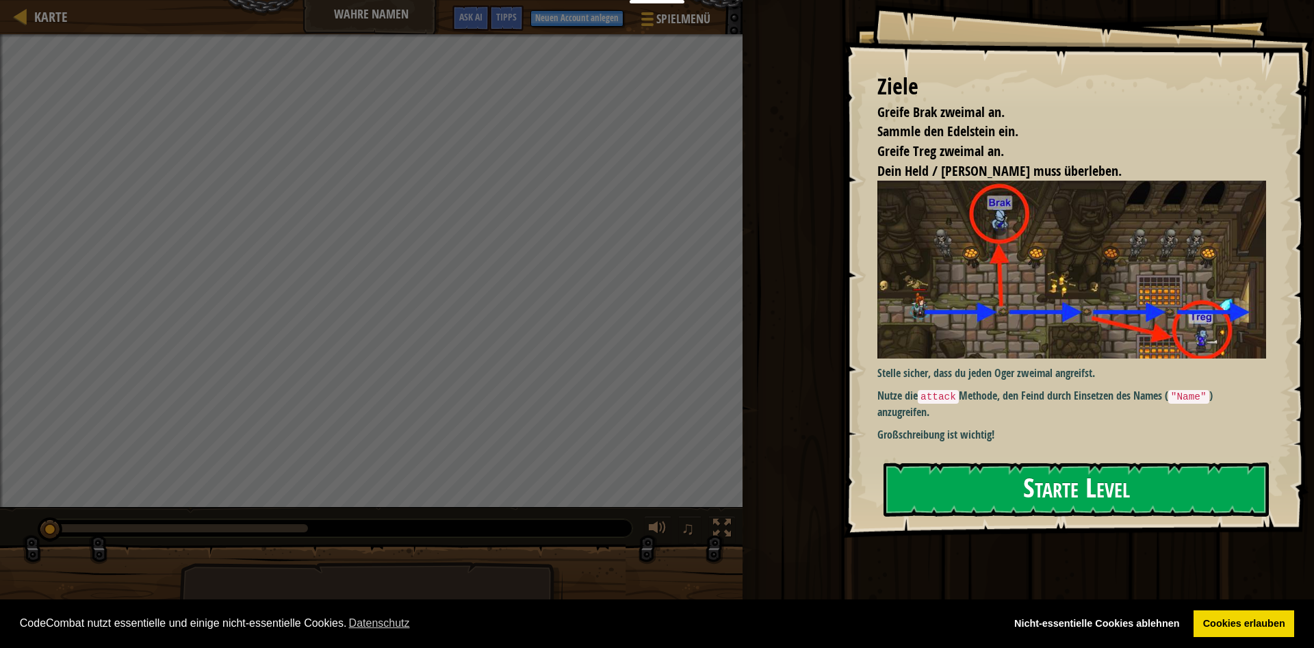
click at [1085, 490] on button "Starte Level" at bounding box center [1075, 490] width 385 height 54
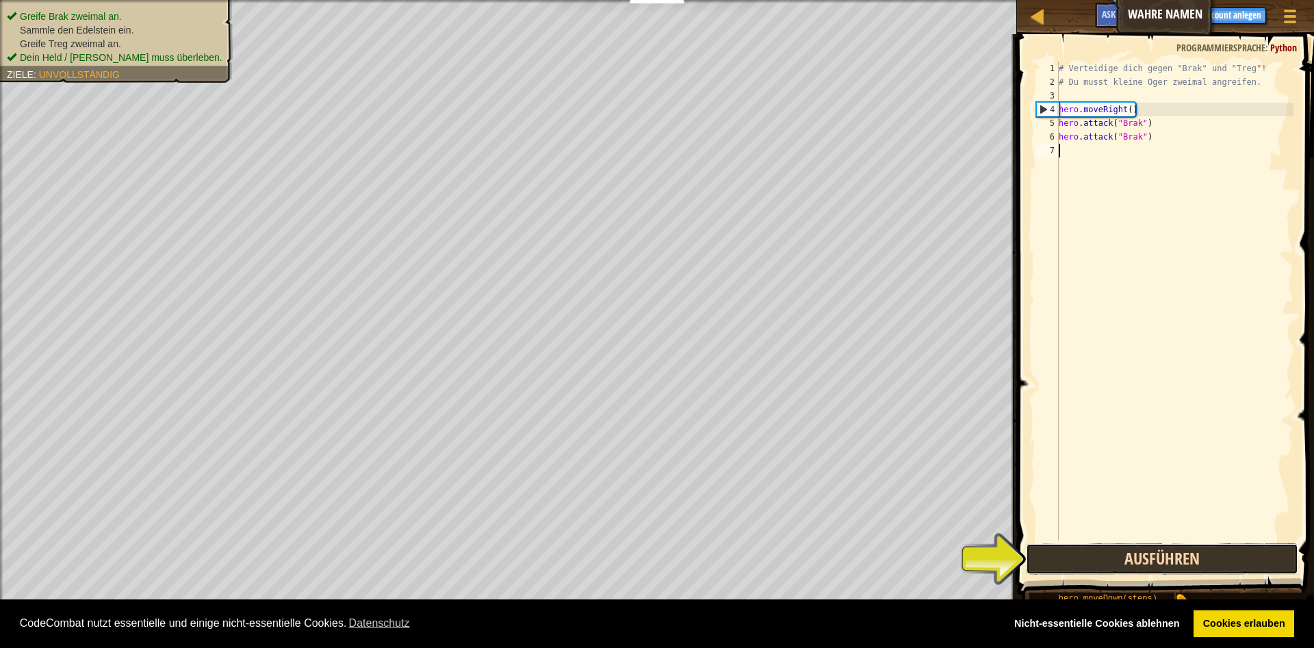
click at [1148, 553] on button "Ausführen" at bounding box center [1162, 558] width 272 height 31
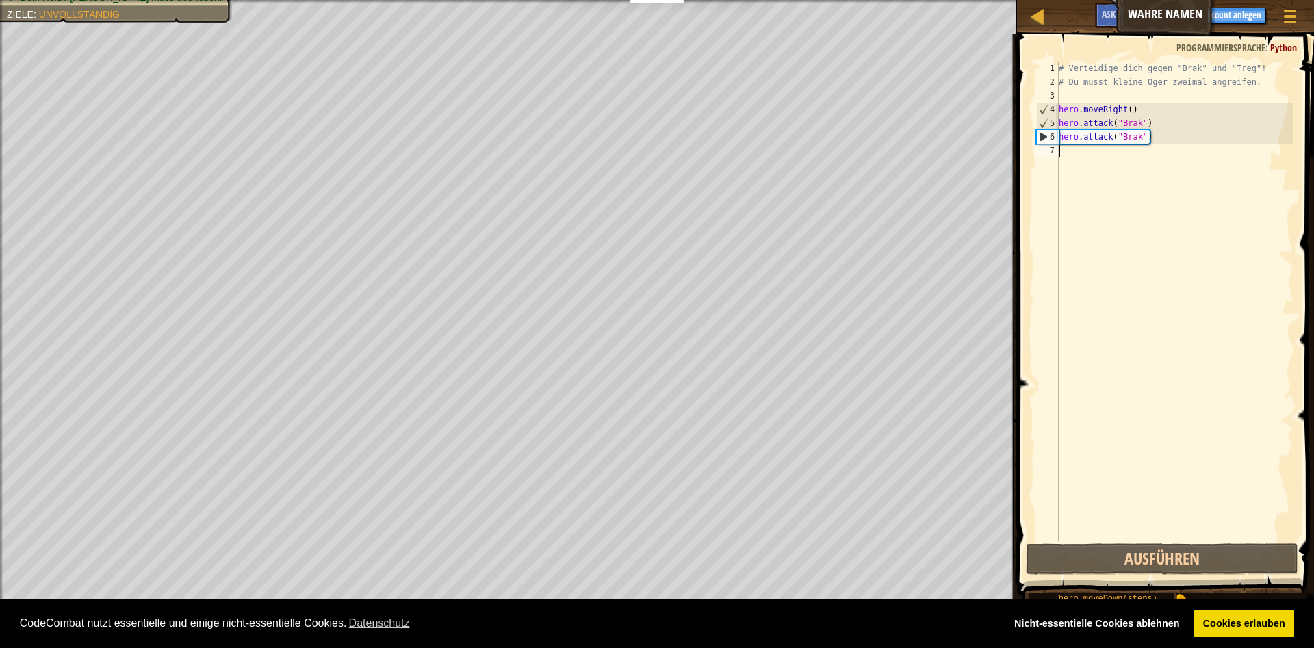
click at [1070, 154] on div "# Verteidige dich gegen "Brak" und "Treg"! # Du musst kleine Oger zweimal angre…" at bounding box center [1174, 315] width 237 height 506
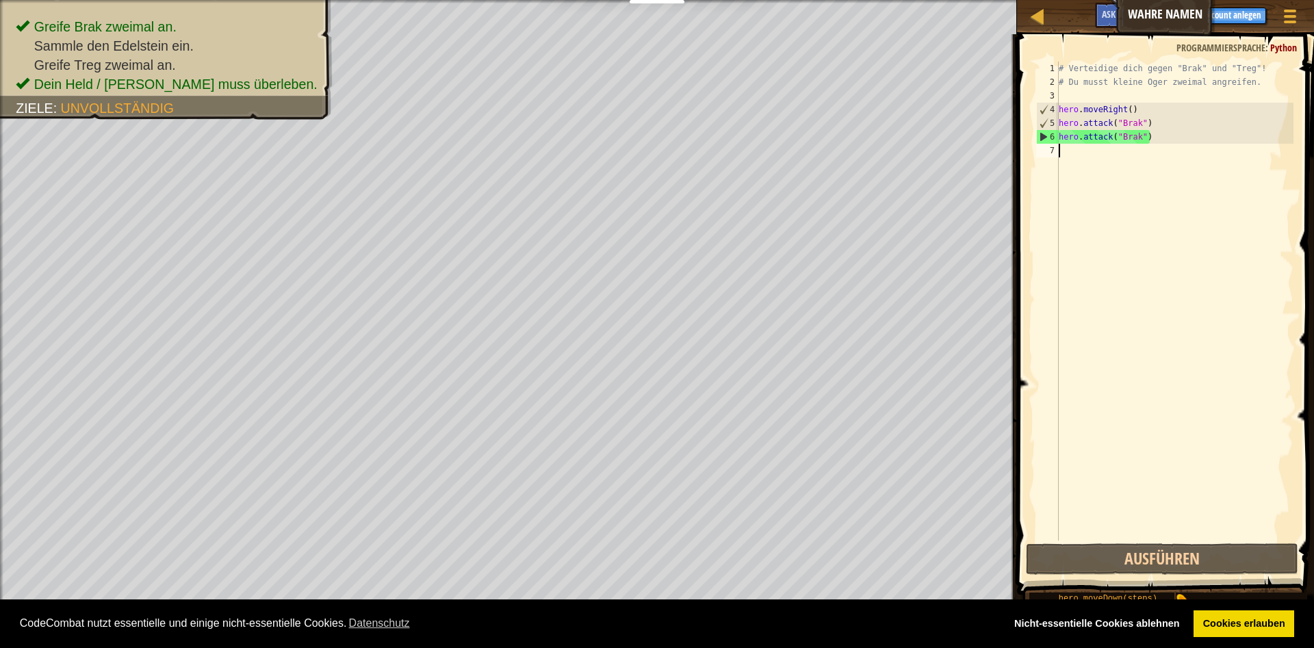
type textarea "h"
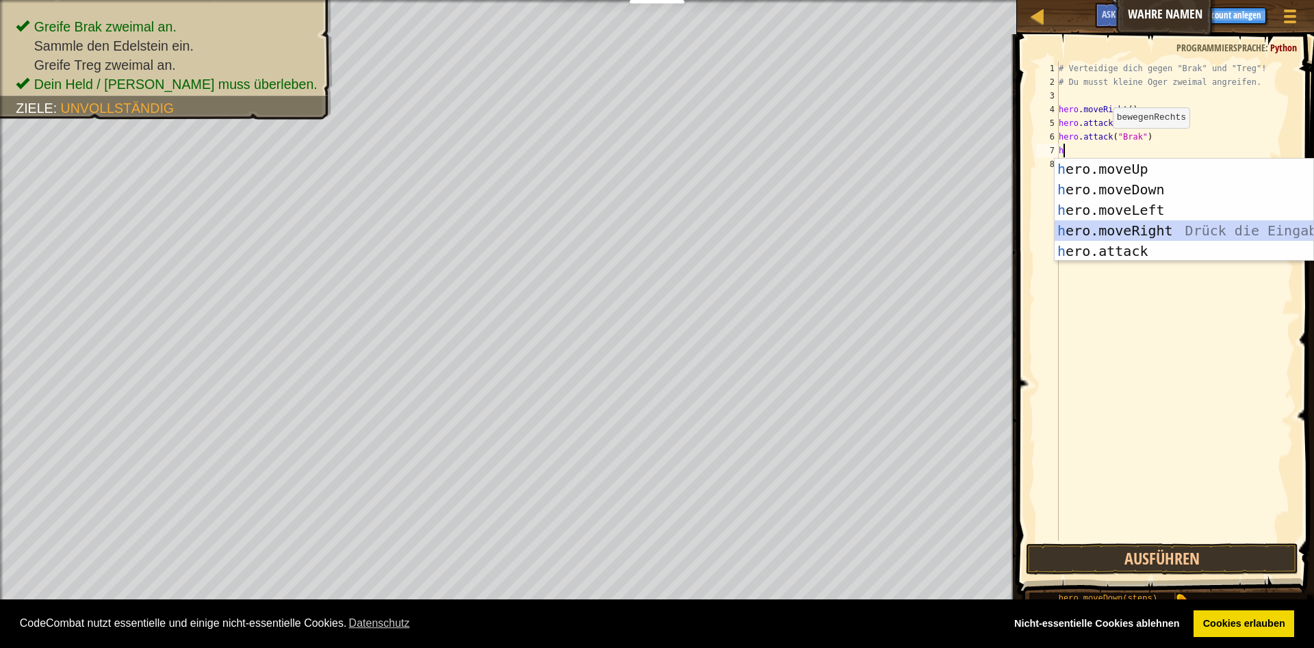
click at [1102, 234] on div "h ero.moveUp Drück die Eingabetaste h ero.moveDown Drück die Eingabetaste h ero…" at bounding box center [1184, 231] width 259 height 144
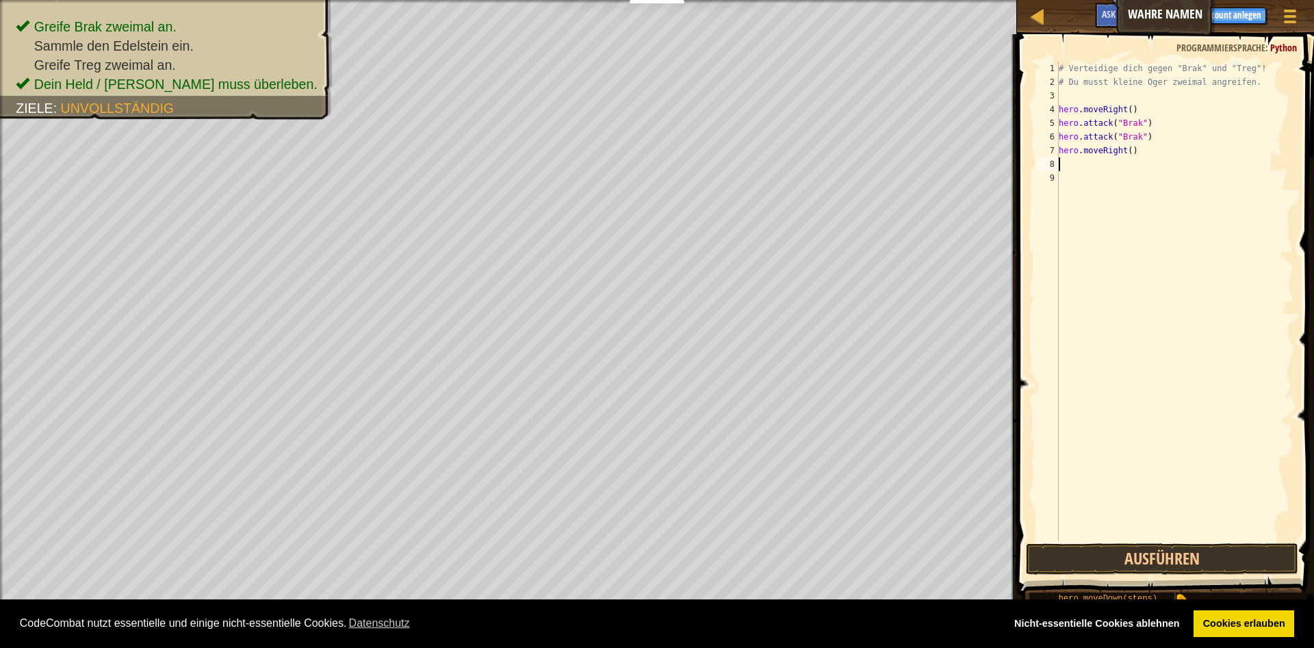
type textarea "h"
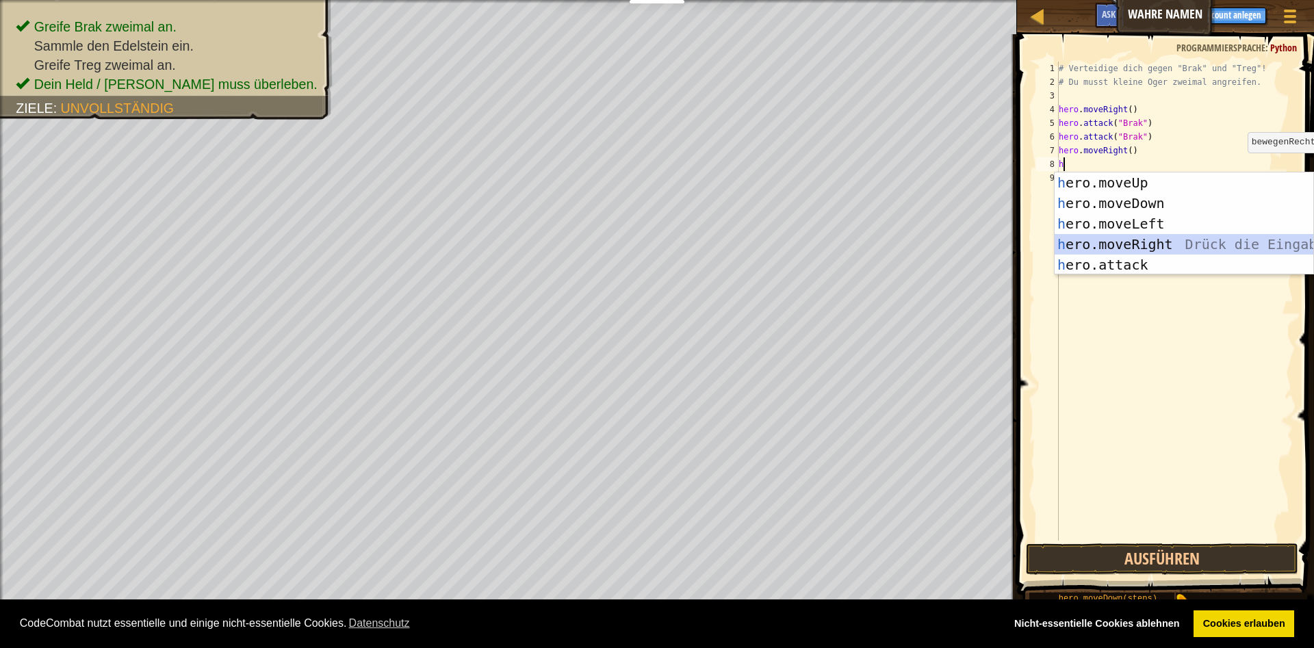
click at [1107, 240] on div "h ero.moveUp Drück die Eingabetaste h ero.moveDown Drück die Eingabetaste h ero…" at bounding box center [1184, 244] width 259 height 144
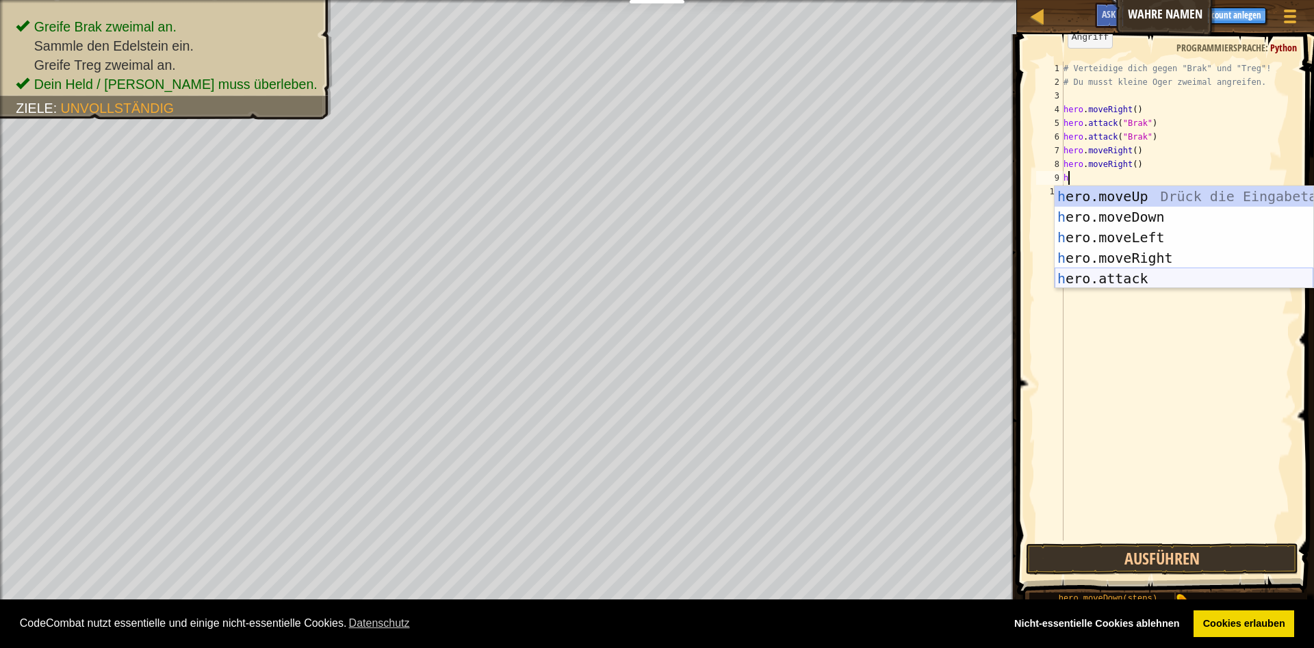
click at [1096, 282] on div "h ero.moveUp Drück die Eingabetaste h ero.moveDown Drück die Eingabetaste h ero…" at bounding box center [1184, 258] width 259 height 144
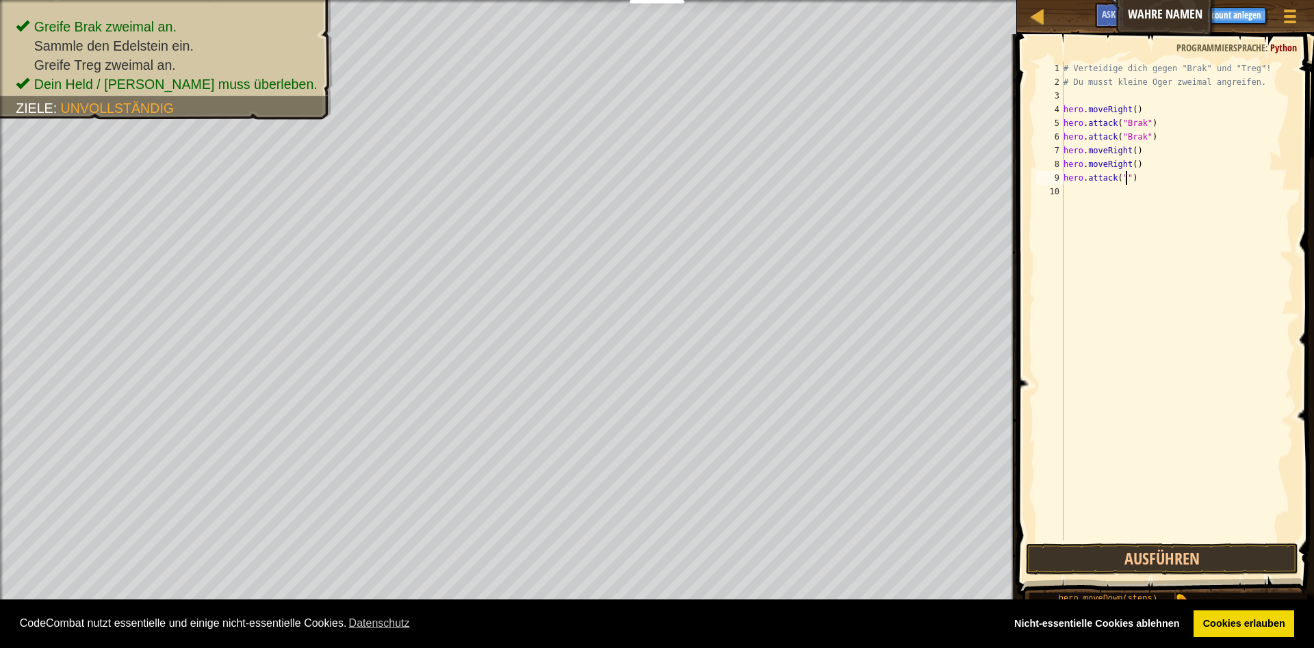
scroll to position [7, 4]
click at [1139, 177] on div "# Verteidige dich gegen "Brak" und "Treg"! # Du musst kleine Oger zweimal angre…" at bounding box center [1177, 315] width 233 height 506
click at [1134, 546] on button "Ausführen" at bounding box center [1162, 558] width 272 height 31
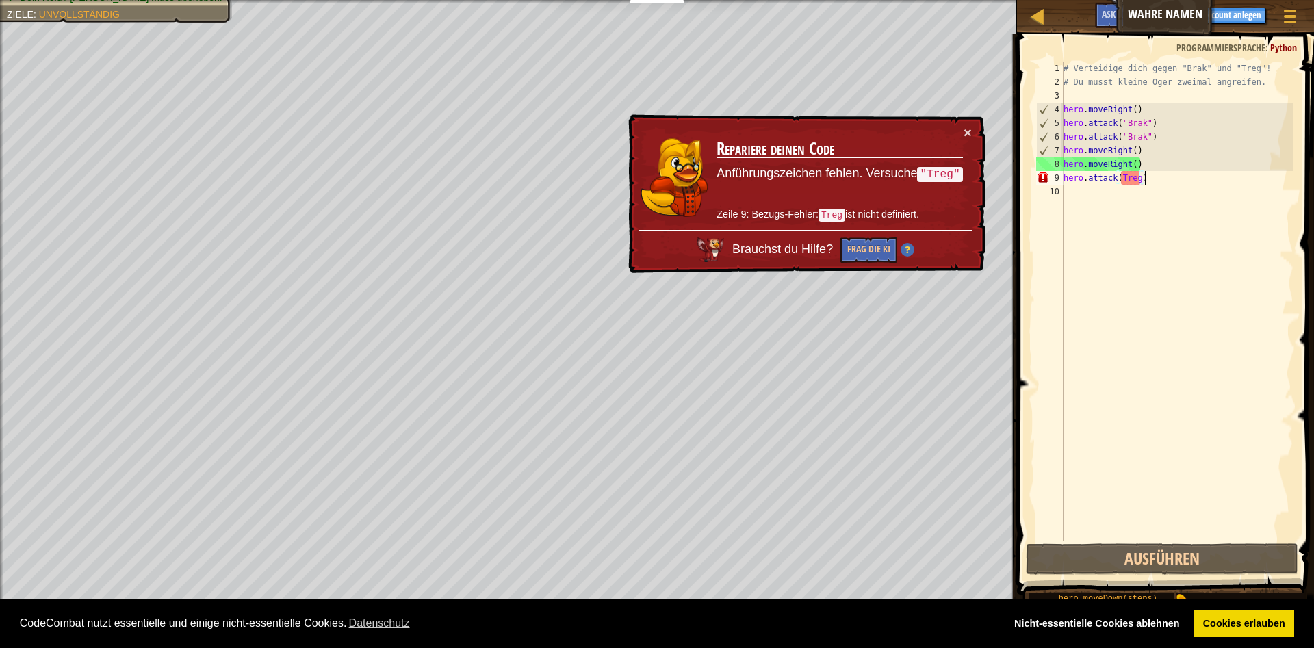
click at [1154, 179] on div "# Verteidige dich gegen "Brak" und "Treg"! # Du musst kleine Oger zweimal angre…" at bounding box center [1177, 315] width 233 height 506
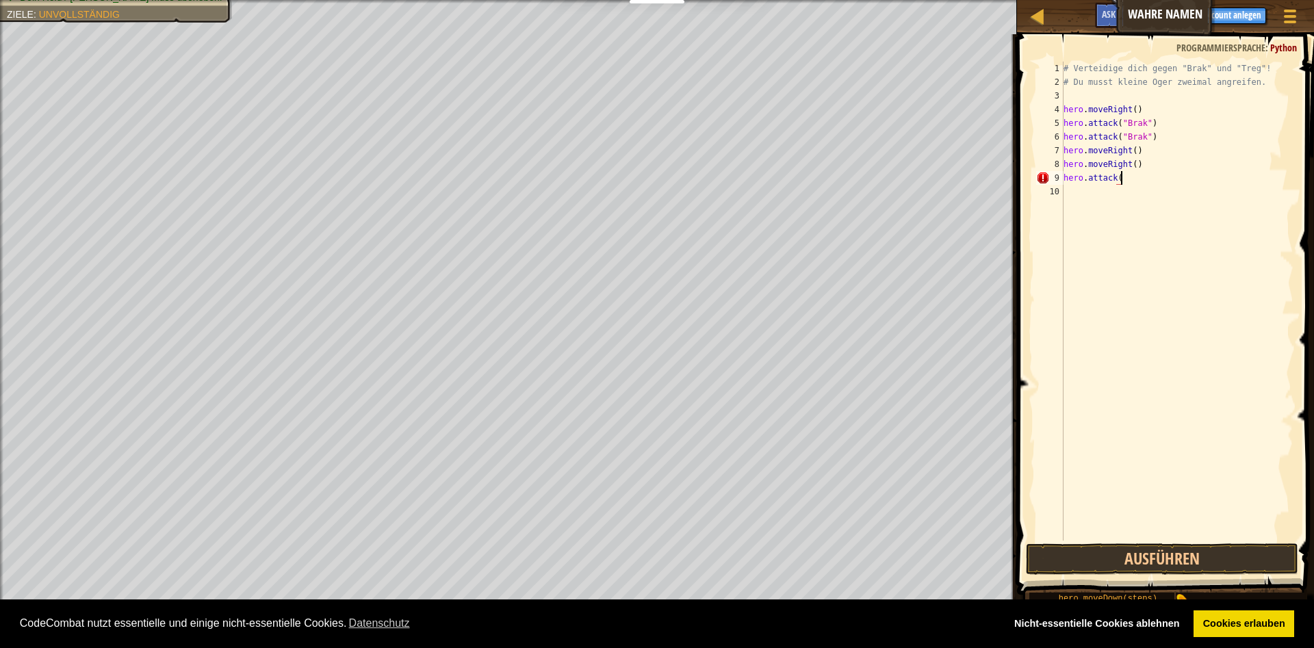
type textarea "hero.attack()"
click at [1070, 190] on div "# Verteidige dich gegen "Brak" und "Treg"! # Du musst kleine Oger zweimal angre…" at bounding box center [1177, 315] width 233 height 506
type textarea "h"
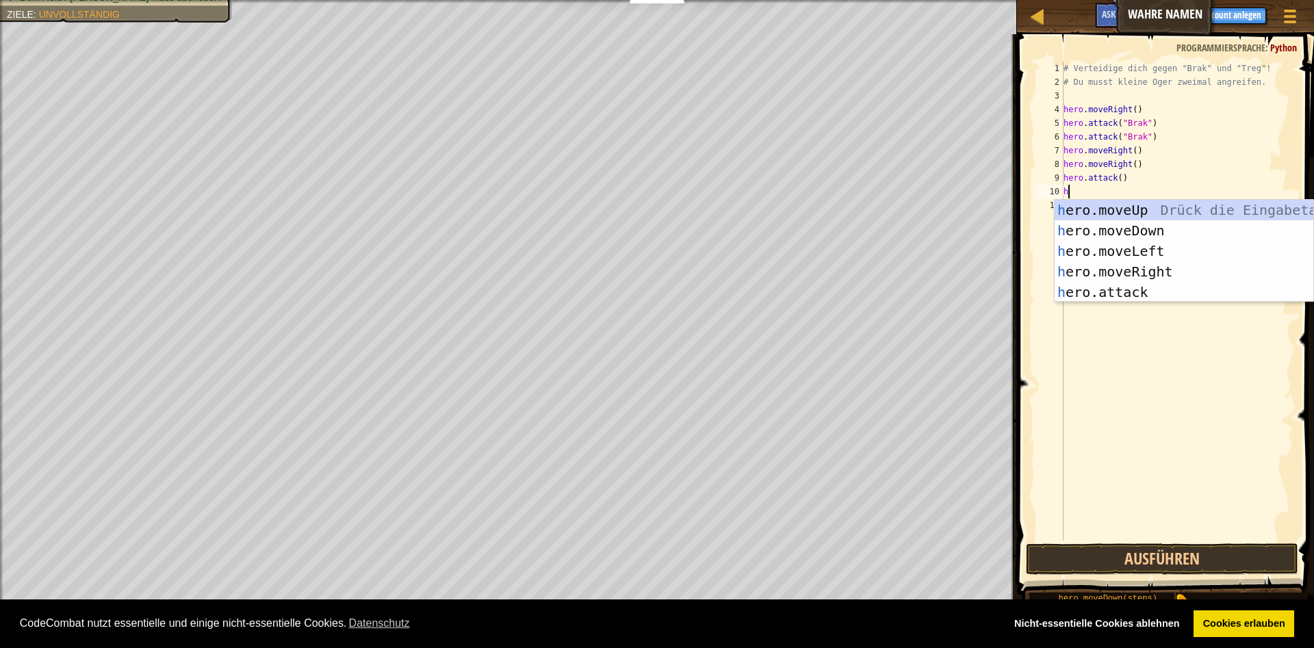
scroll to position [7, 0]
click at [1121, 269] on div "h ero.moveUp Drück die Eingabetaste h ero.moveDown Drück die Eingabetaste h ero…" at bounding box center [1184, 272] width 259 height 144
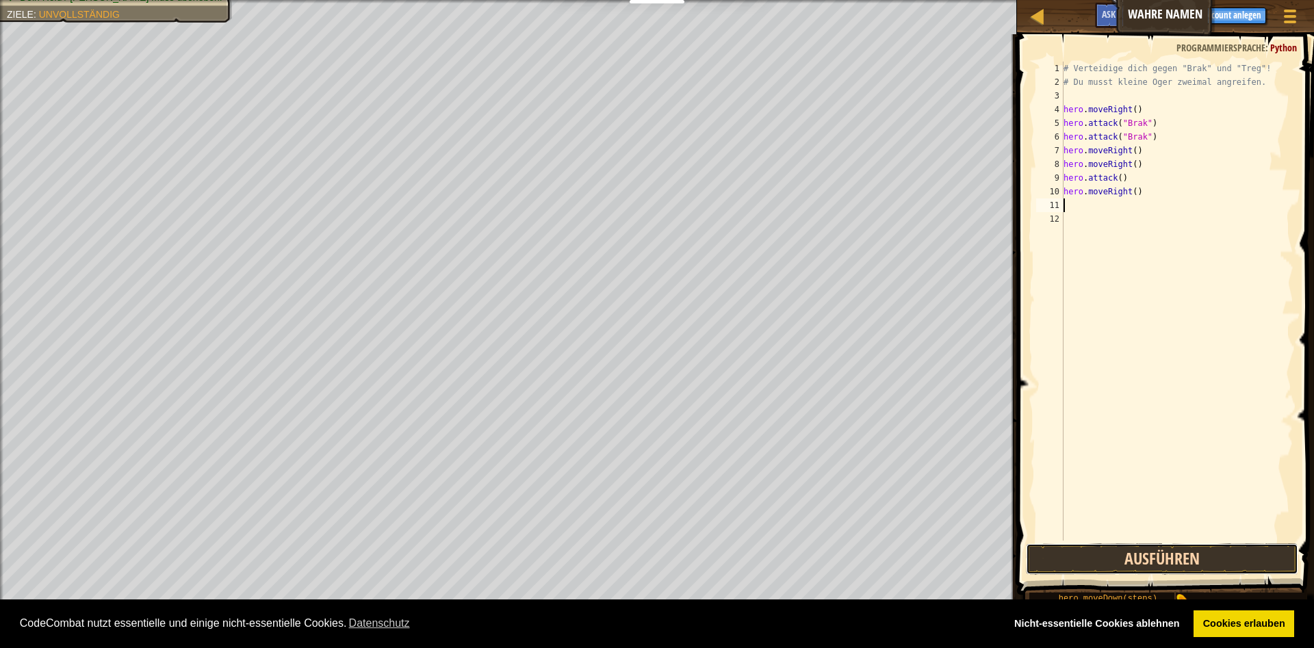
click at [1187, 563] on button "Ausführen" at bounding box center [1162, 558] width 272 height 31
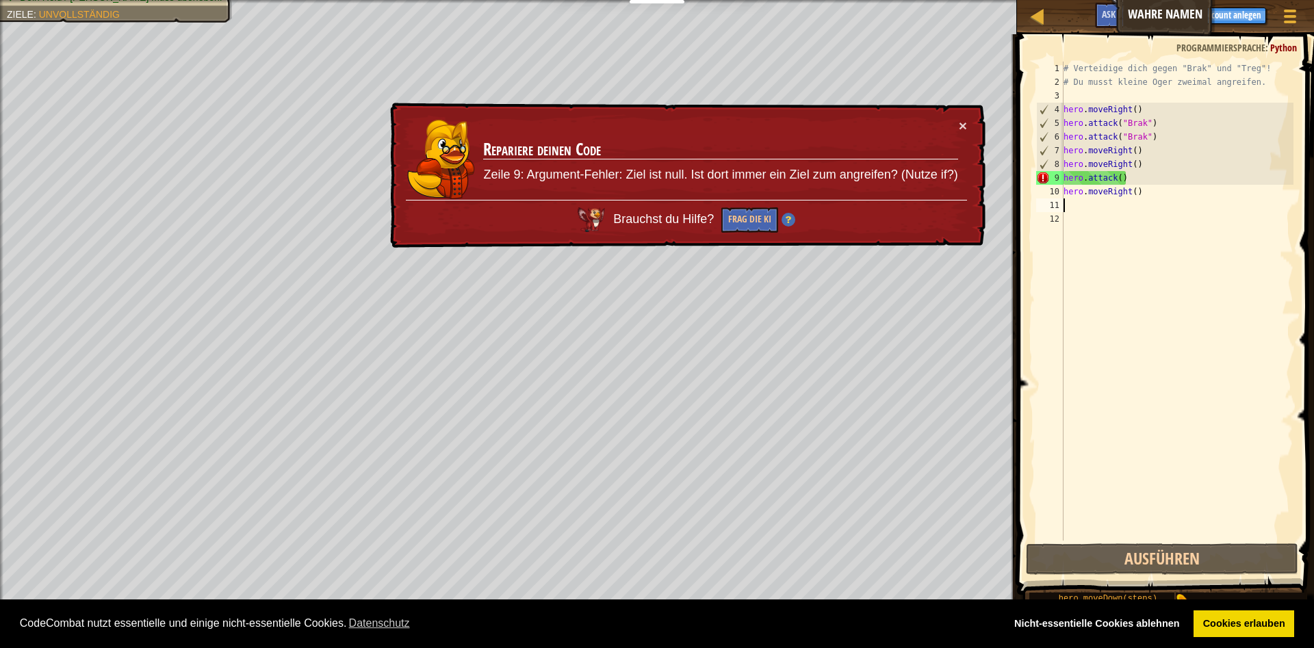
click at [1141, 176] on div "# Verteidige dich gegen "Brak" und "Treg"! # Du musst kleine Oger zweimal angre…" at bounding box center [1177, 315] width 233 height 506
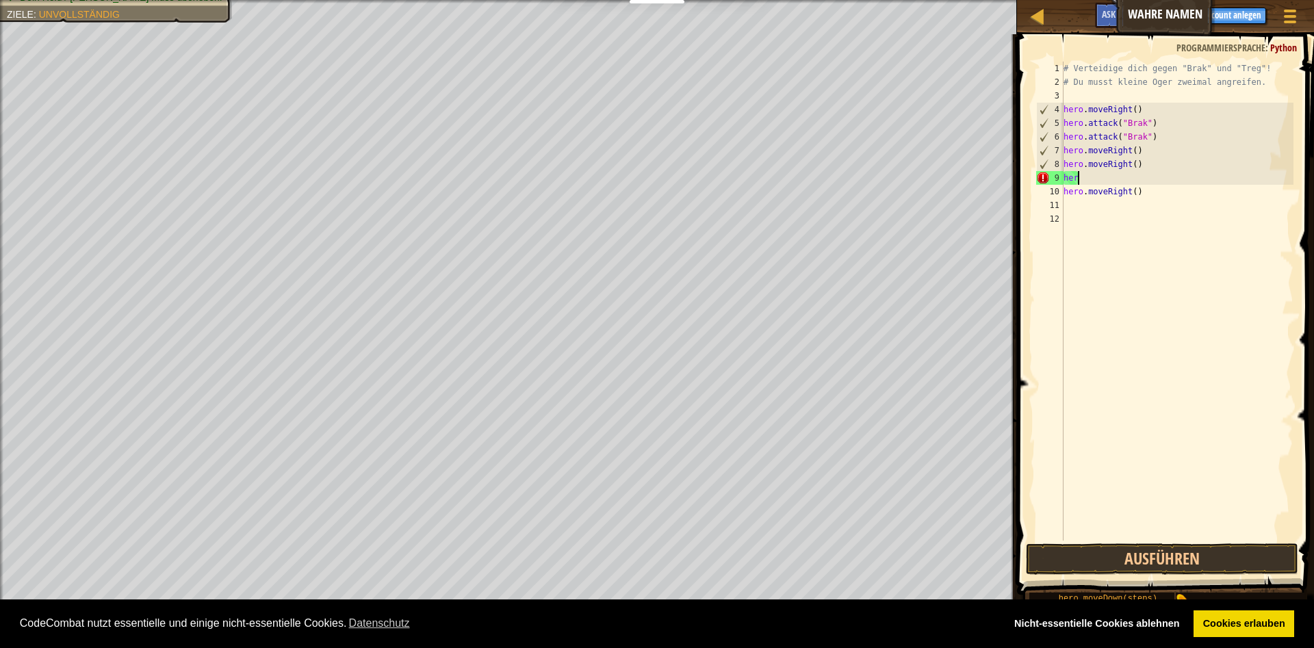
type textarea "h"
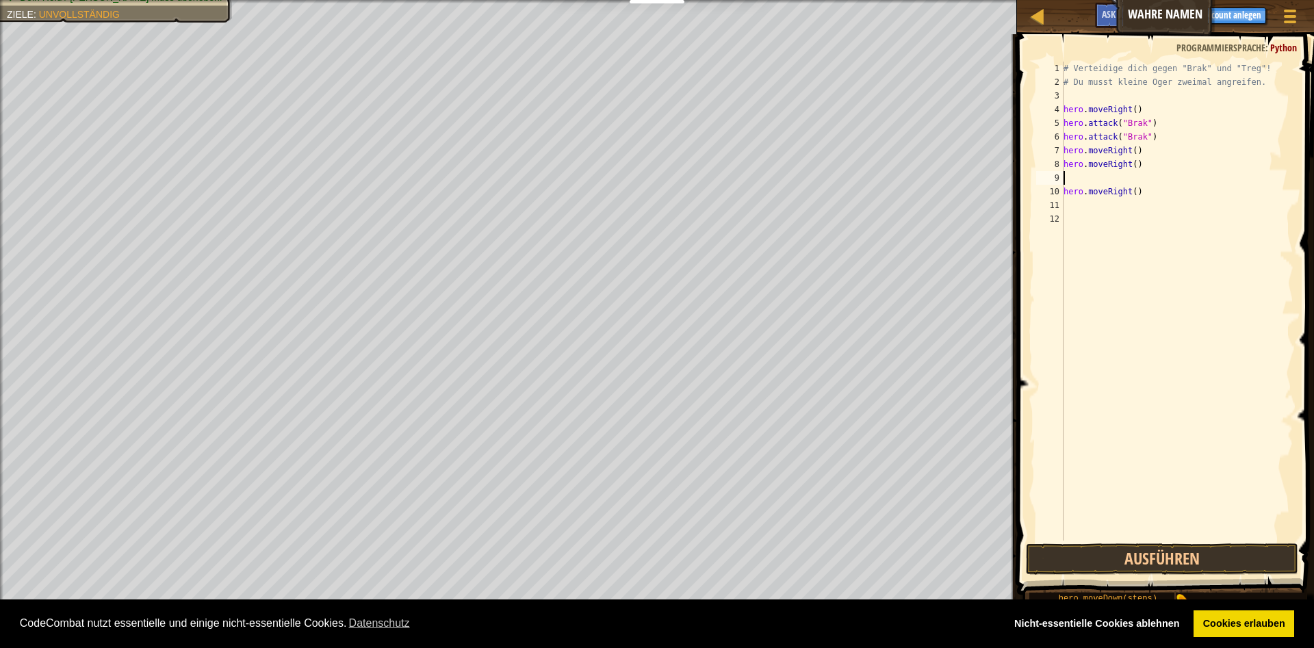
click at [1148, 191] on div "# Verteidige dich gegen "Brak" und "Treg"! # Du musst kleine Oger zweimal angre…" at bounding box center [1177, 315] width 233 height 506
type textarea "hero.moveRight()"
click at [1116, 181] on div "# Verteidige dich gegen "Brak" und "Treg"! # Du musst kleine Oger zweimal angre…" at bounding box center [1177, 315] width 233 height 506
type textarea "h"
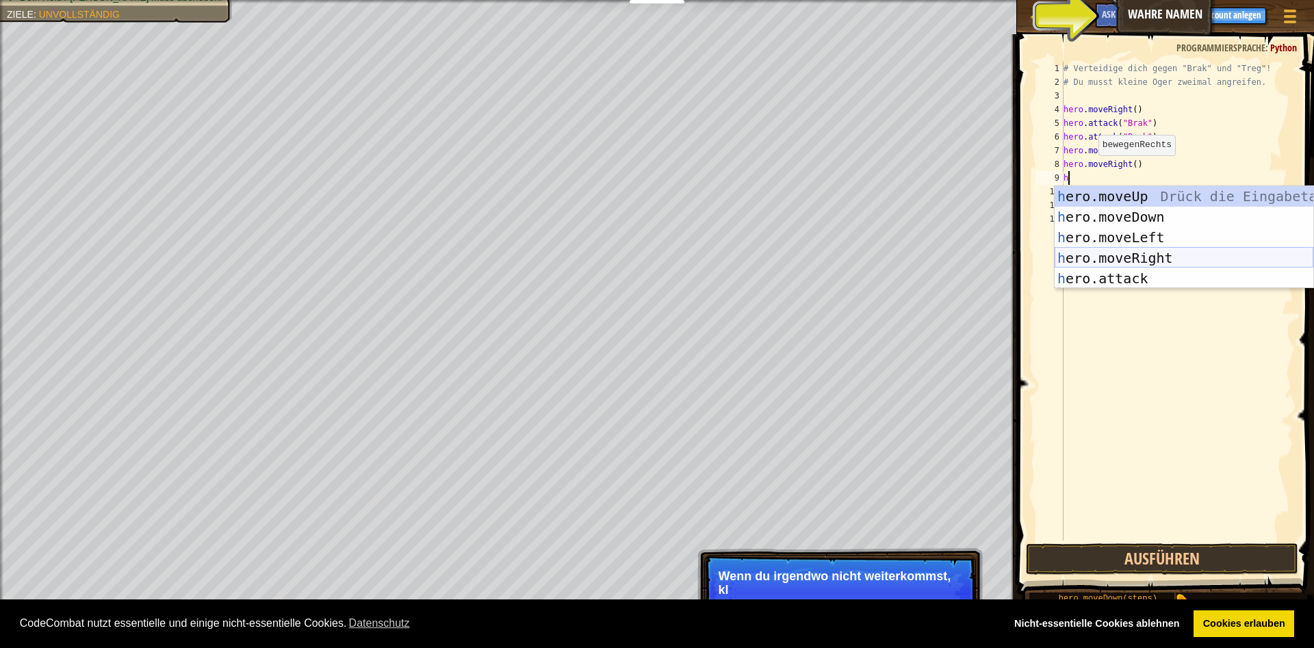
click at [1101, 250] on div "h ero.moveUp Drück die Eingabetaste h ero.moveDown Drück die Eingabetaste h ero…" at bounding box center [1184, 258] width 259 height 144
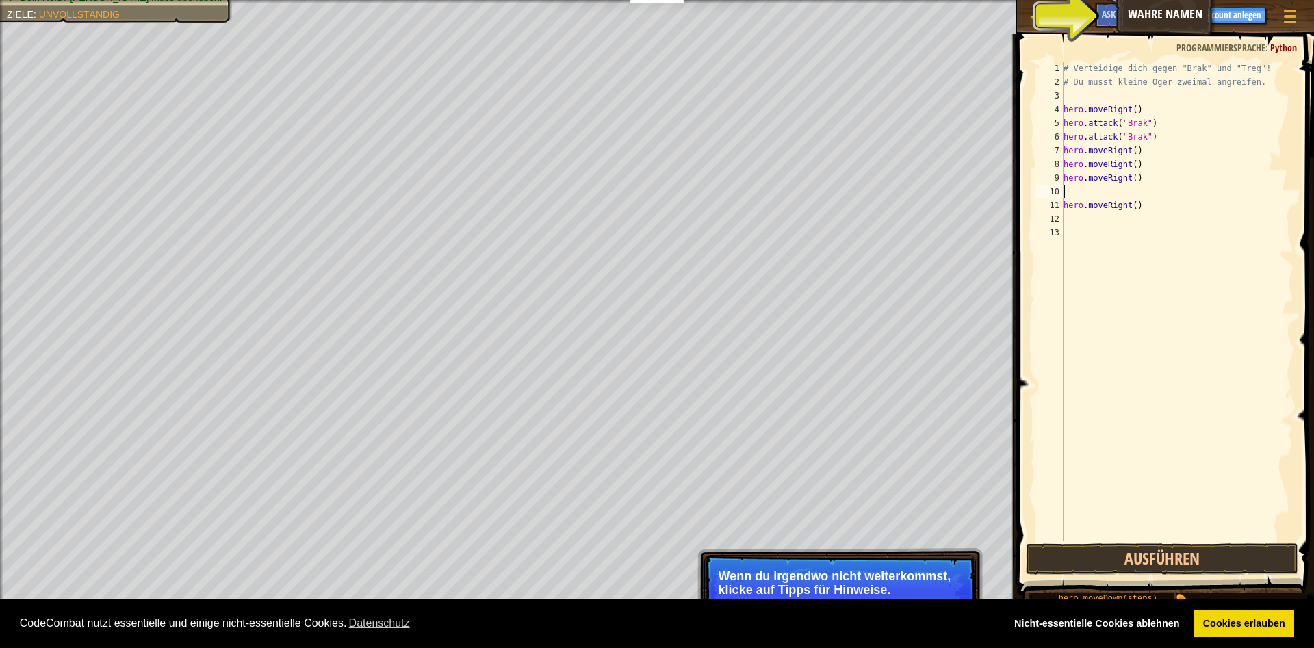
click at [1148, 12] on span "Tipps" at bounding box center [1149, 14] width 21 height 13
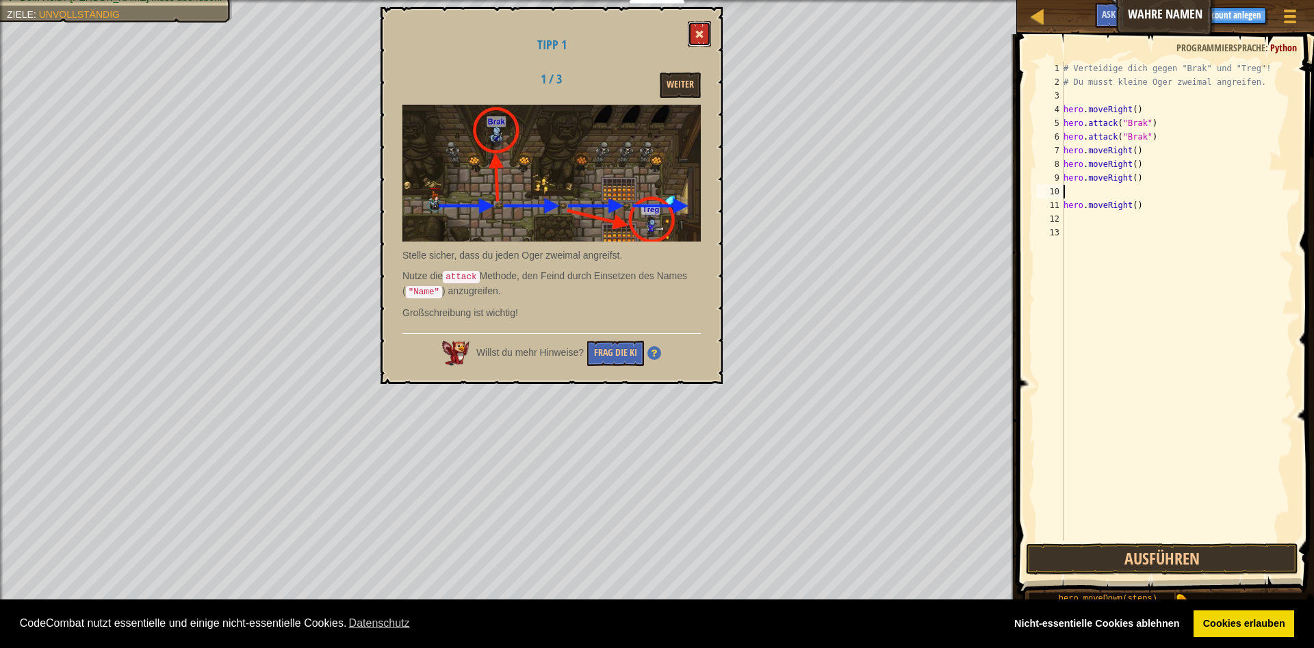
click at [699, 27] on button at bounding box center [699, 33] width 23 height 25
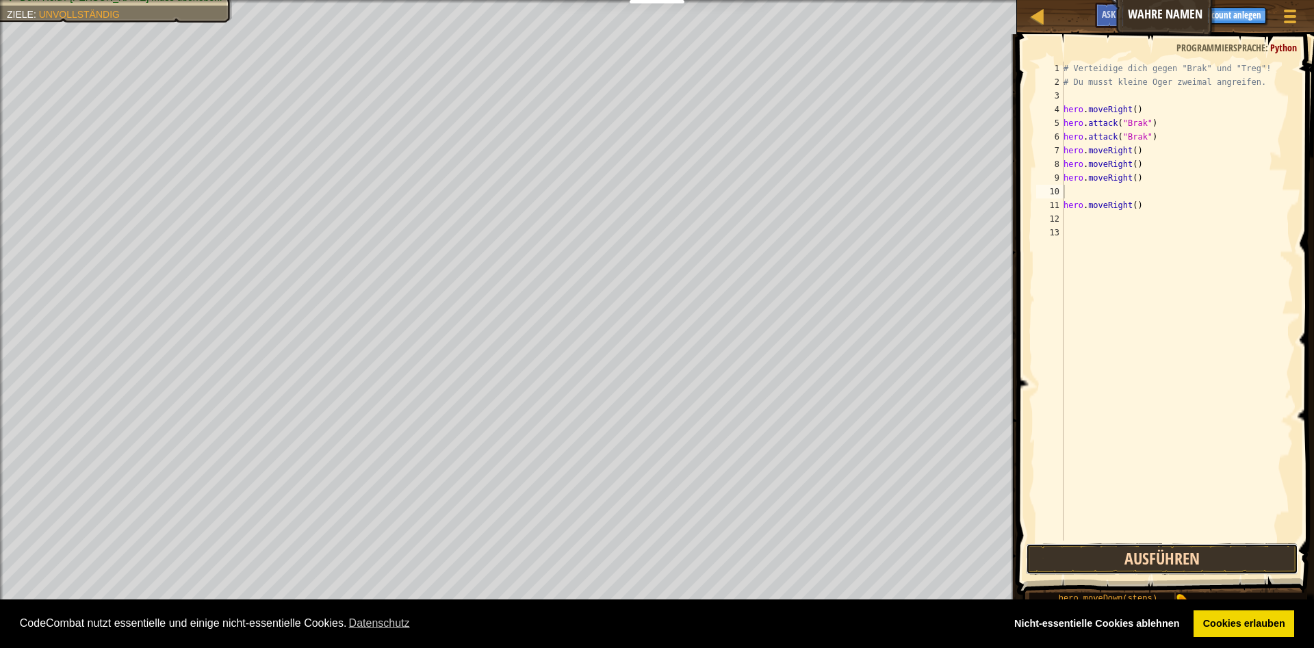
click at [1131, 552] on button "Ausführen" at bounding box center [1162, 558] width 272 height 31
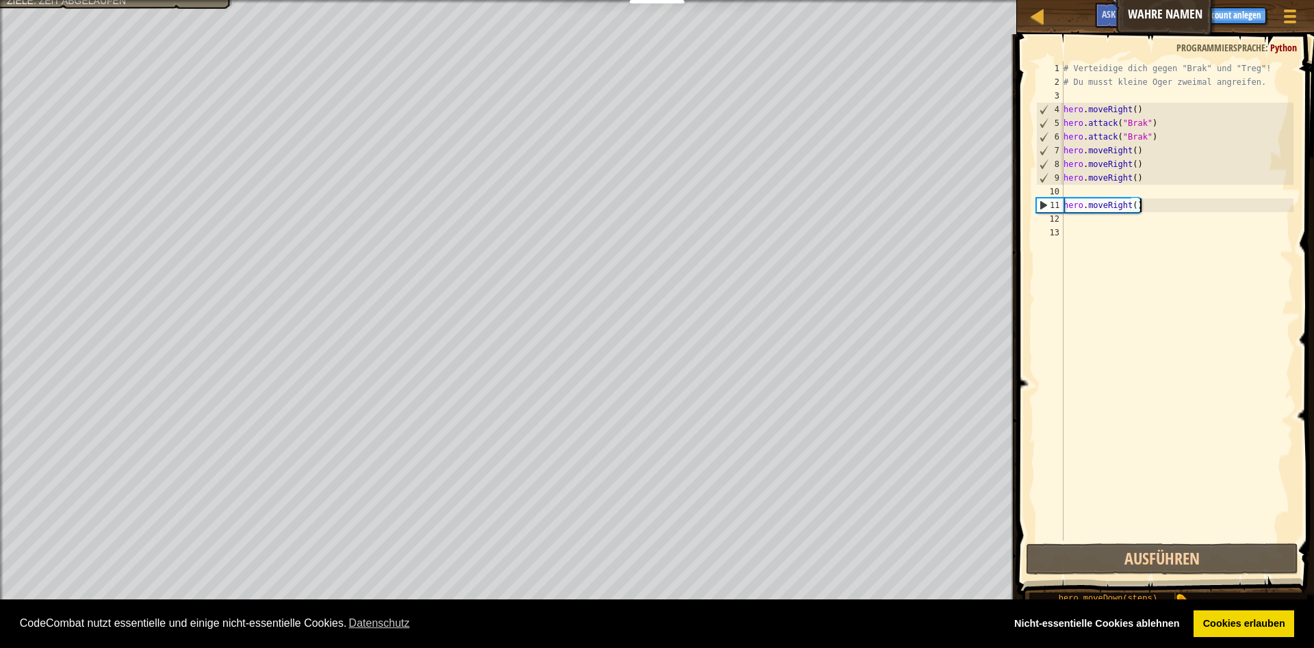
click at [1141, 208] on div "# Verteidige dich gegen "Brak" und "Treg"! # Du musst kleine Oger zweimal angre…" at bounding box center [1177, 315] width 233 height 506
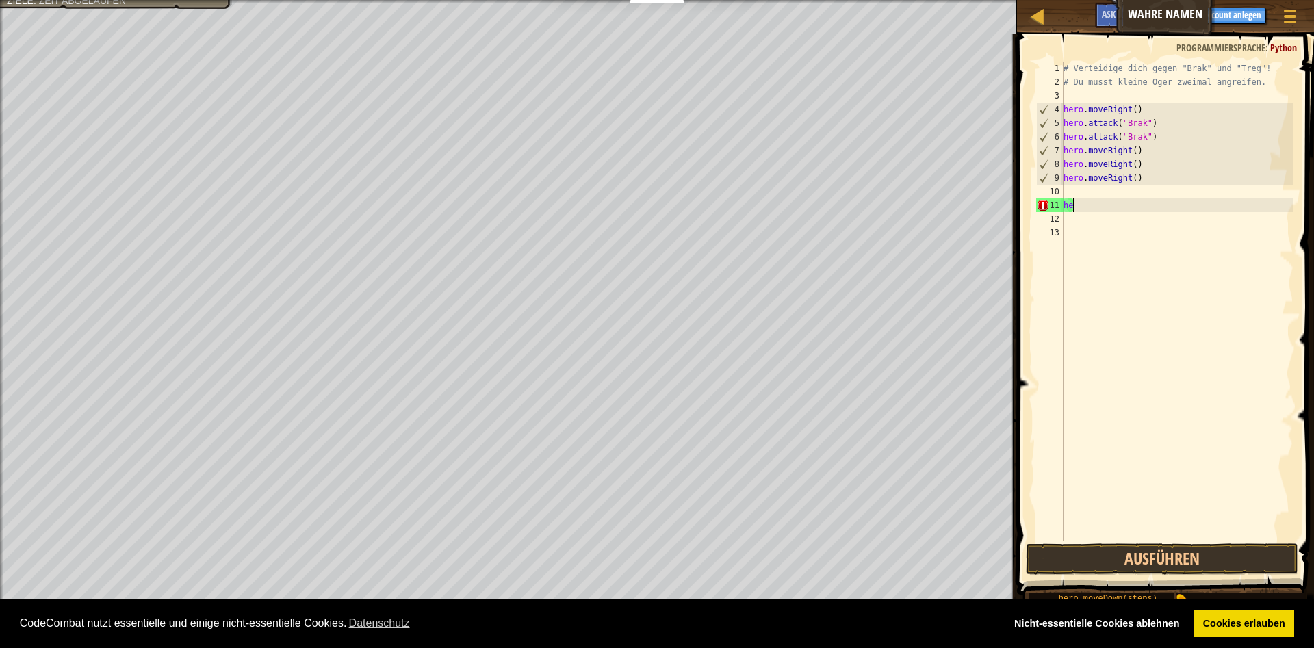
type textarea "h"
click at [1067, 197] on div "# Verteidige dich gegen "Brak" und "Treg"! # Du musst kleine Oger zweimal angre…" at bounding box center [1177, 315] width 233 height 506
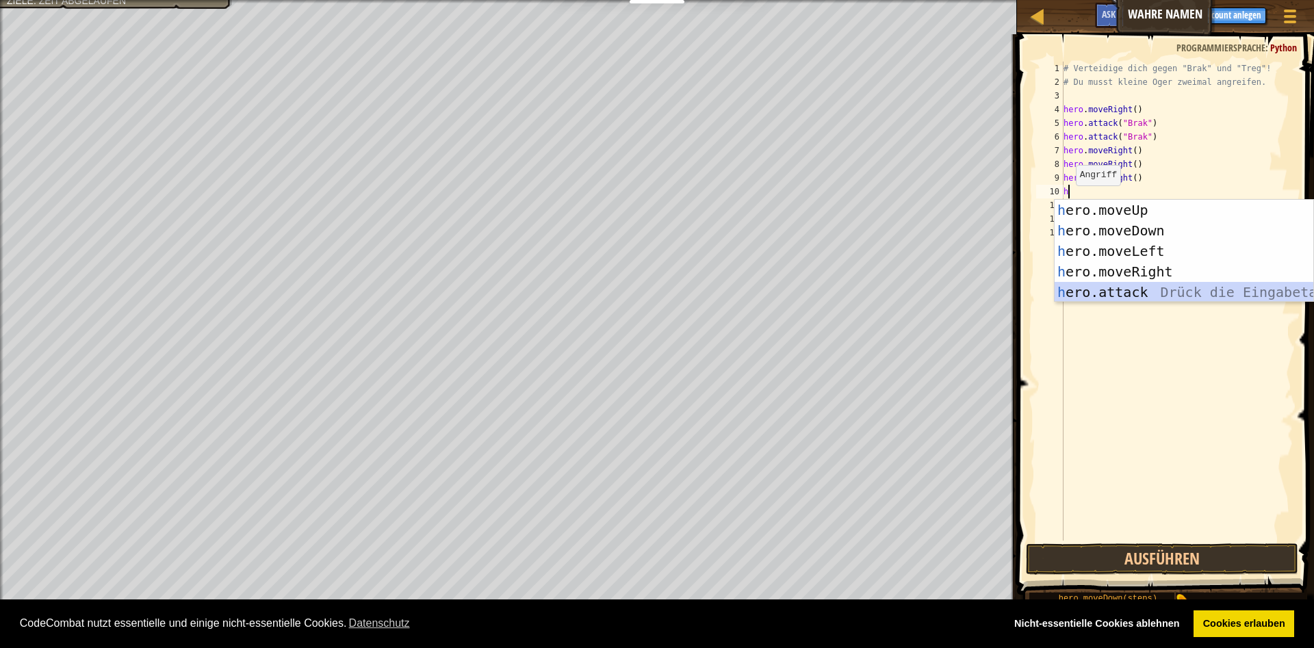
click at [1106, 300] on div "h ero.moveUp Drück die Eingabetaste h ero.moveDown Drück die Eingabetaste h ero…" at bounding box center [1184, 272] width 259 height 144
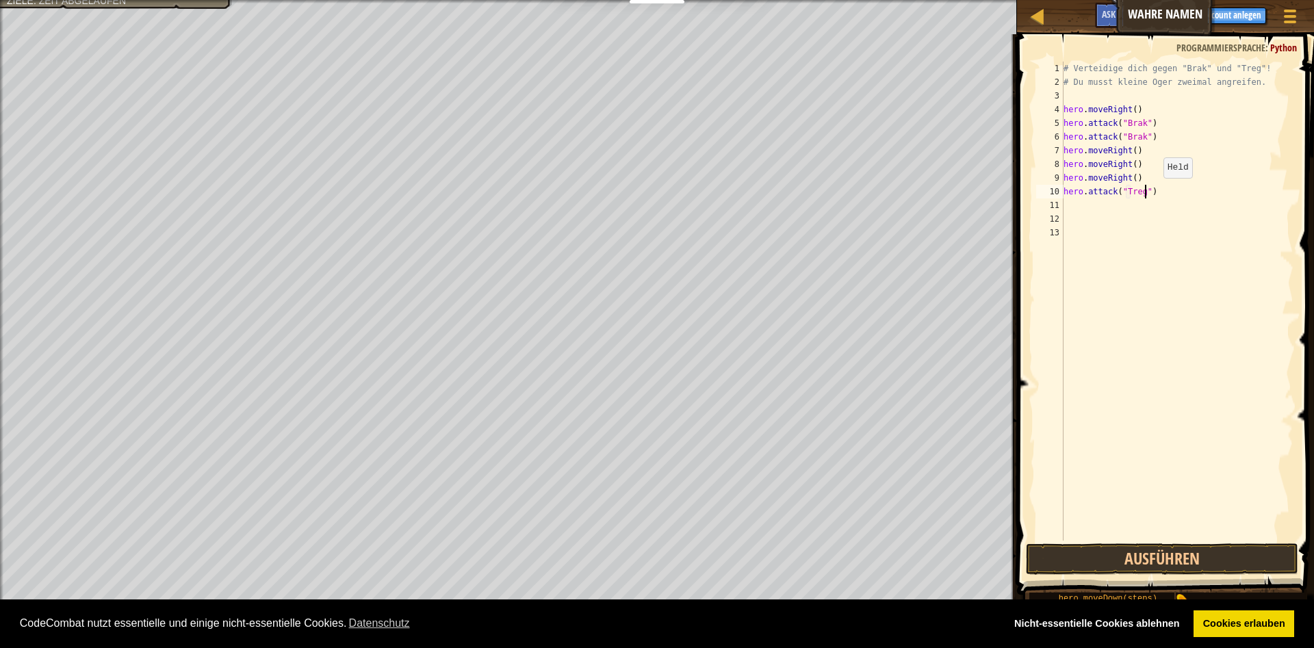
scroll to position [7, 6]
type textarea "hero.attack("Treg")"
click at [1187, 560] on button "Ausführen" at bounding box center [1162, 558] width 272 height 31
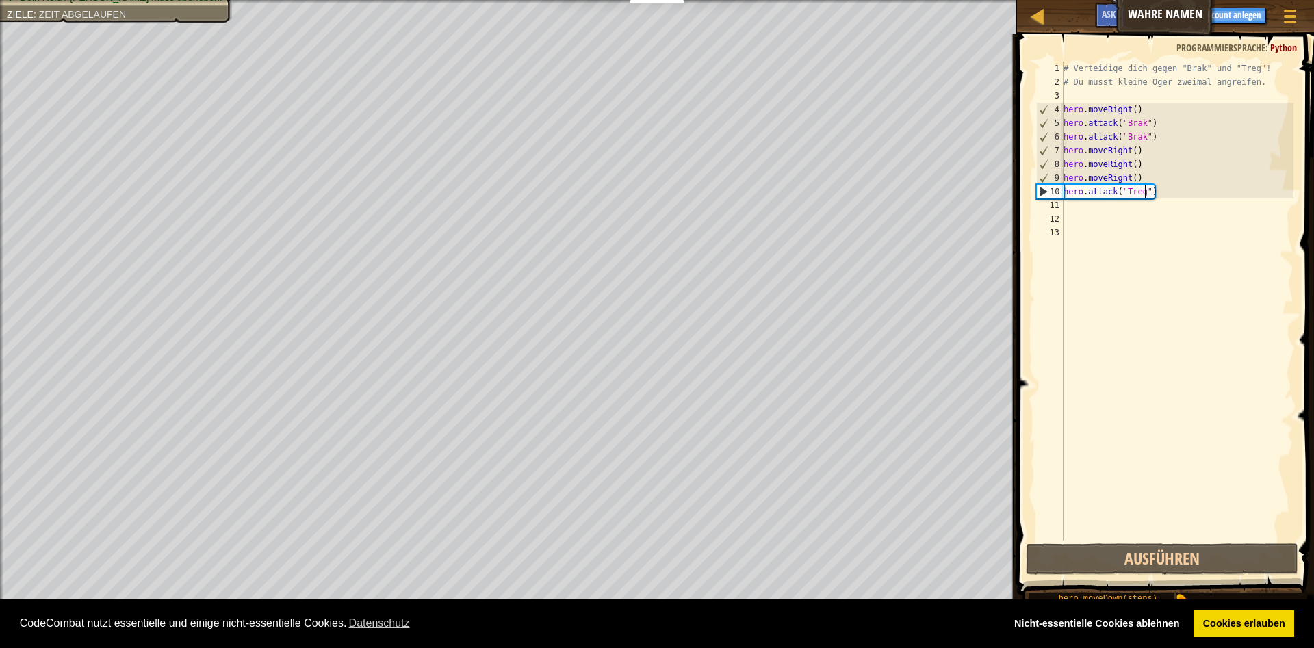
click at [1079, 208] on div "# Verteidige dich gegen "Brak" und "Treg"! # Du musst kleine Oger zweimal angre…" at bounding box center [1177, 315] width 233 height 506
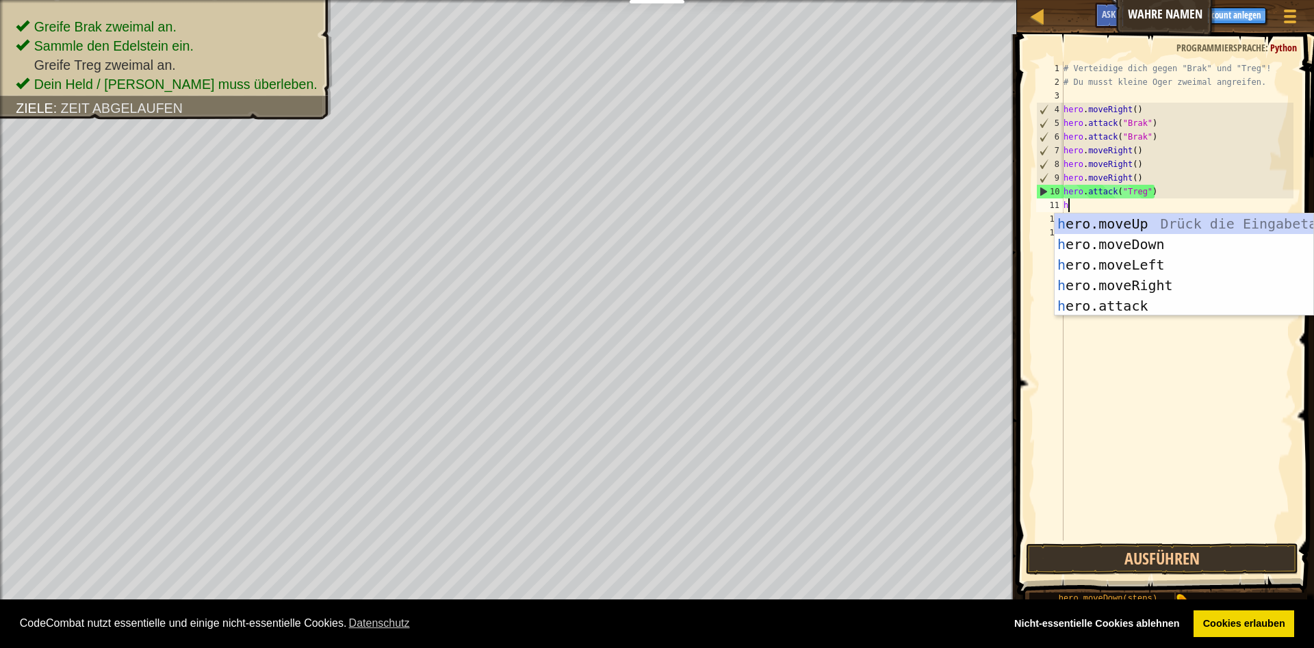
scroll to position [7, 0]
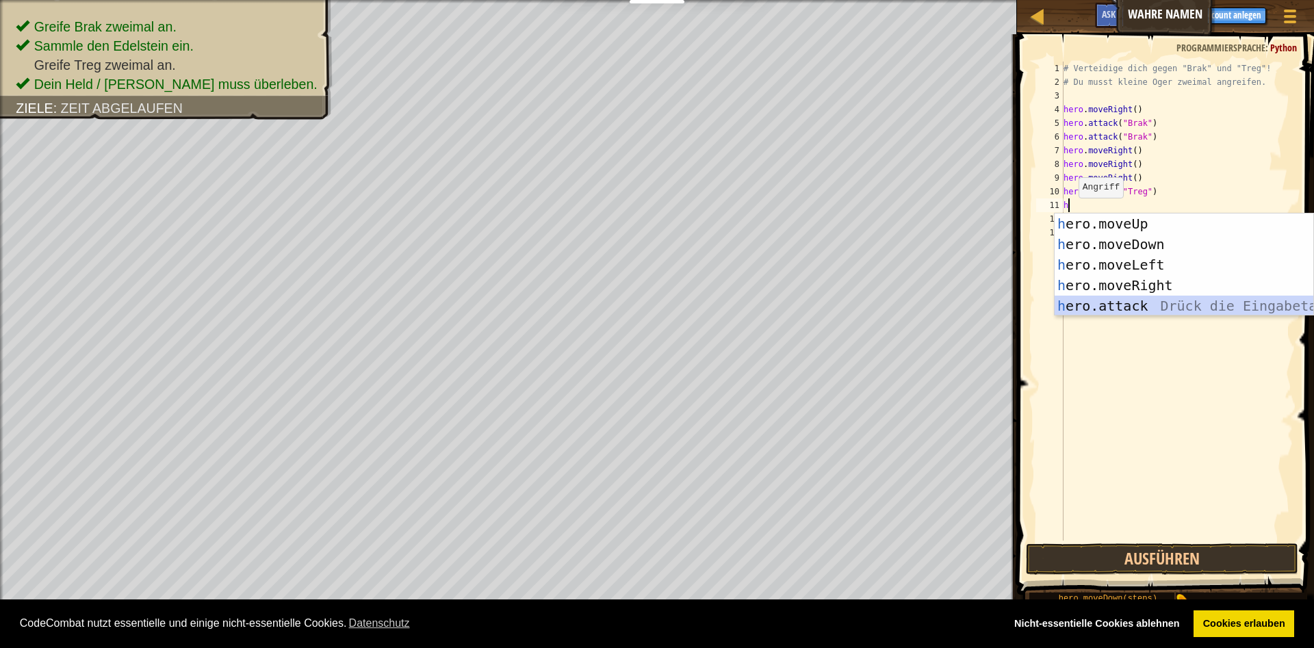
click at [1104, 302] on div "h ero.moveUp Drück die Eingabetaste h ero.moveDown Drück die Eingabetaste h ero…" at bounding box center [1184, 286] width 259 height 144
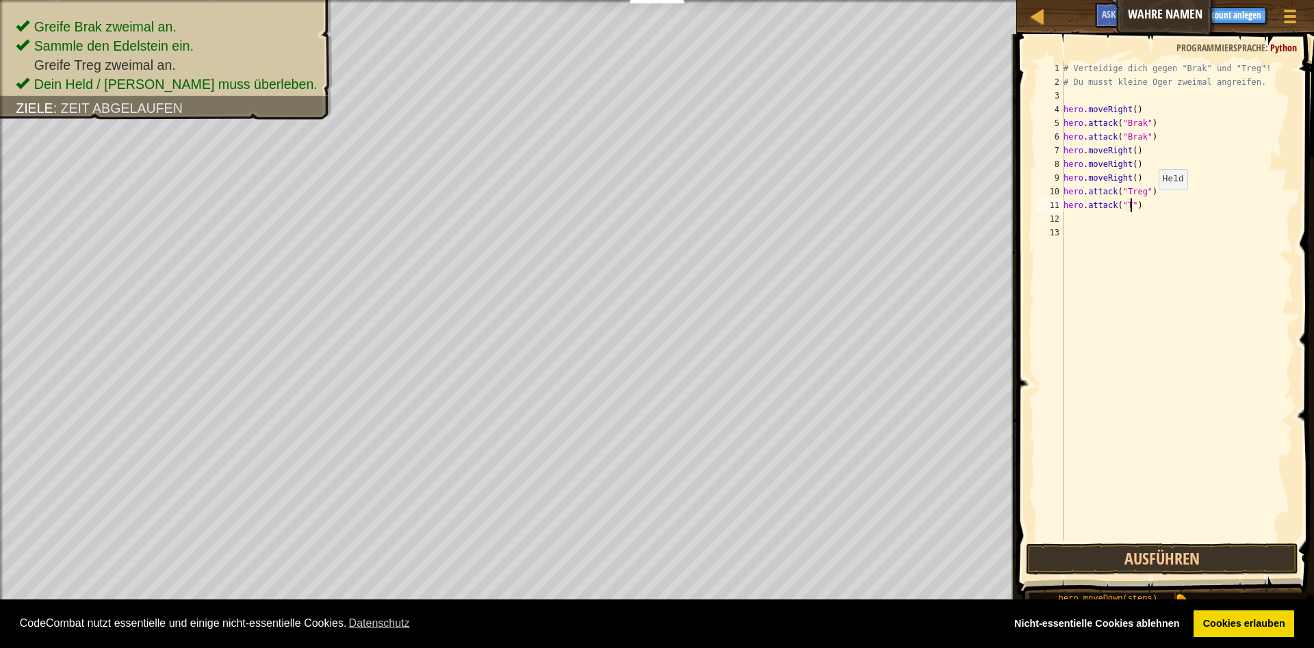
scroll to position [7, 5]
type textarea "hero.attack("Treg")"
click at [1171, 563] on button "Ausführen" at bounding box center [1162, 558] width 272 height 31
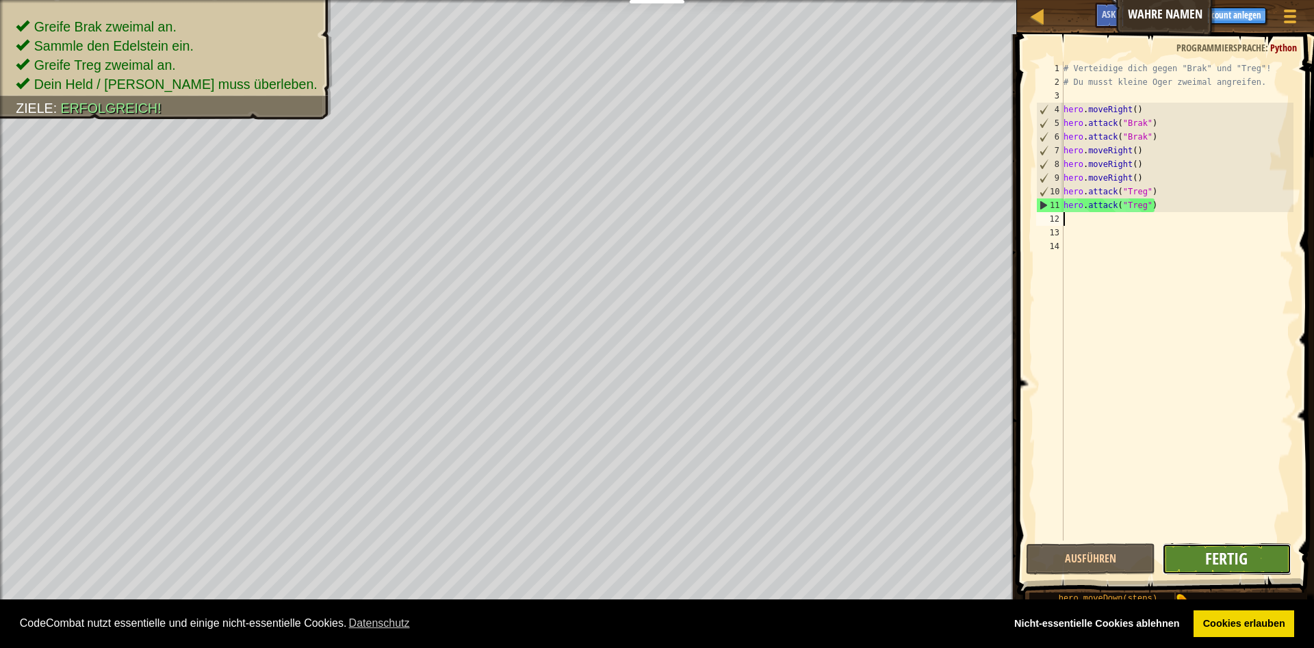
click at [1213, 558] on span "Fertig" at bounding box center [1226, 558] width 42 height 22
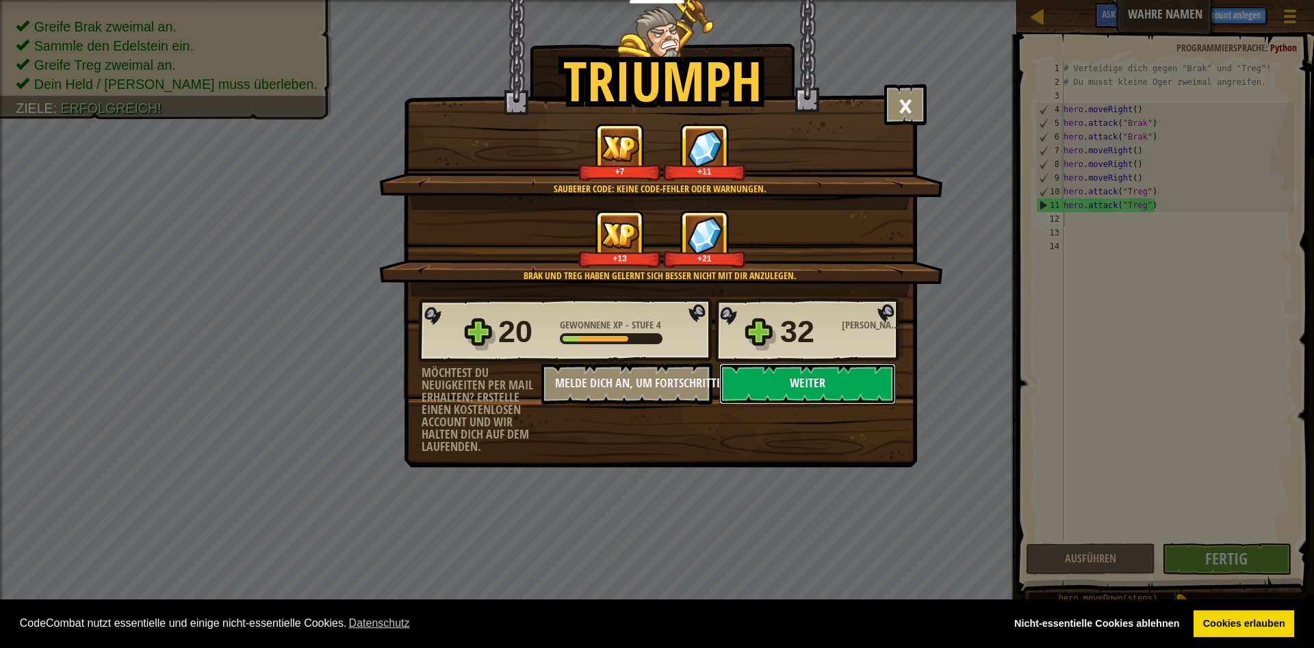
click at [808, 385] on button "Weiter" at bounding box center [807, 383] width 177 height 41
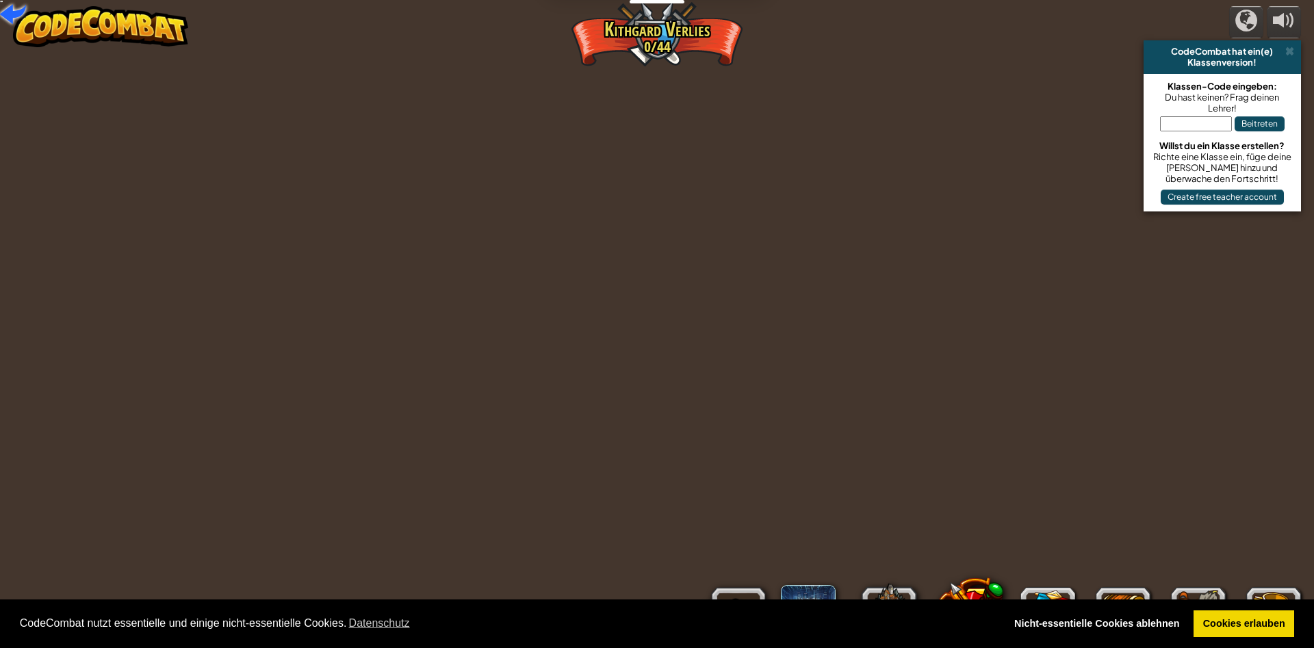
select select "de-DE"
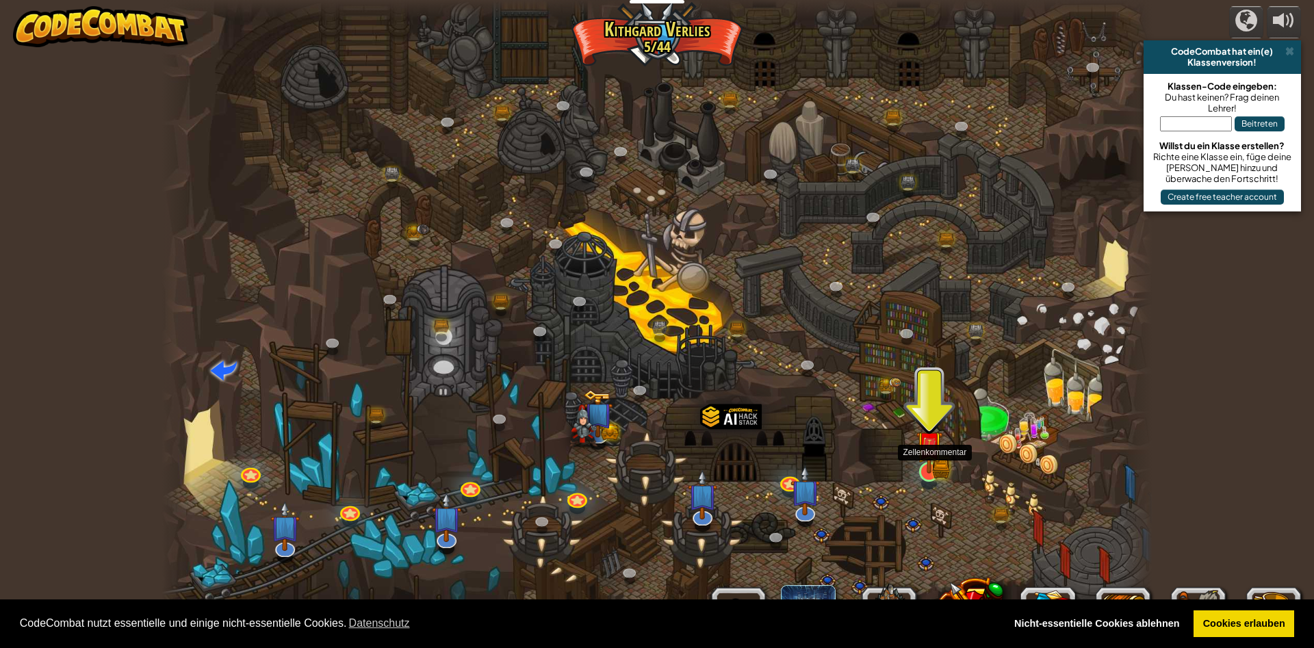
click at [930, 470] on img at bounding box center [929, 444] width 27 height 59
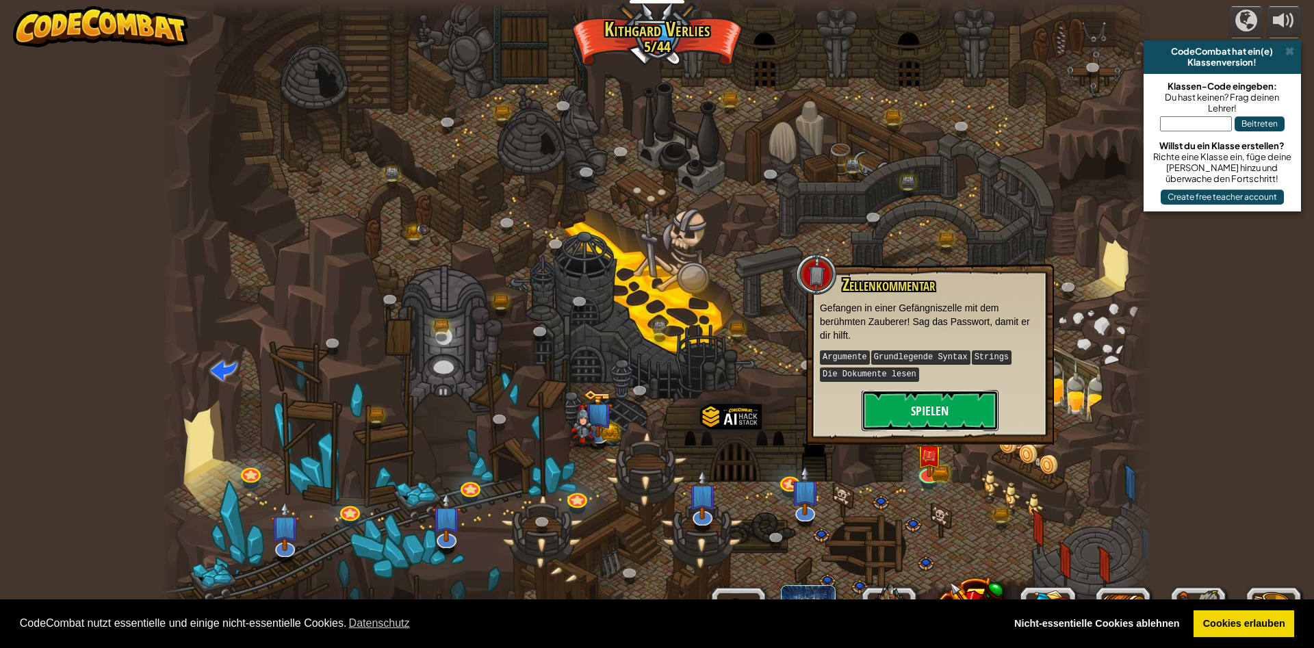
click at [913, 391] on button "Spielen" at bounding box center [930, 410] width 137 height 41
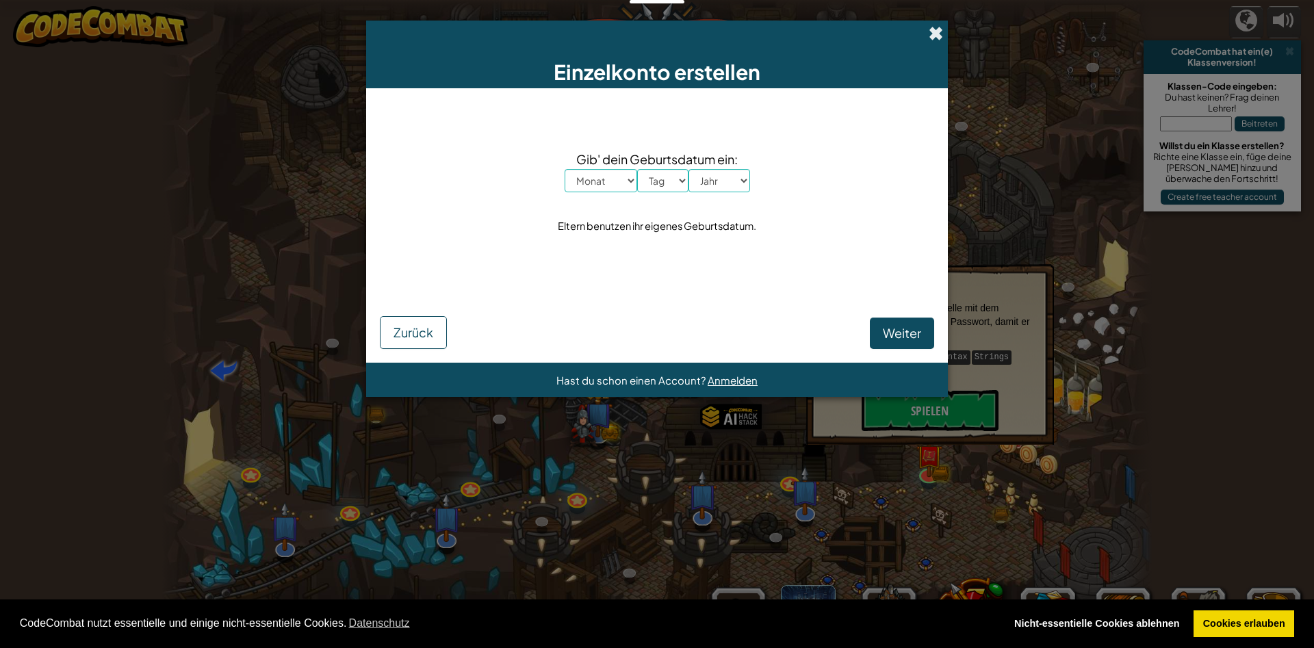
click at [934, 27] on span at bounding box center [936, 33] width 14 height 14
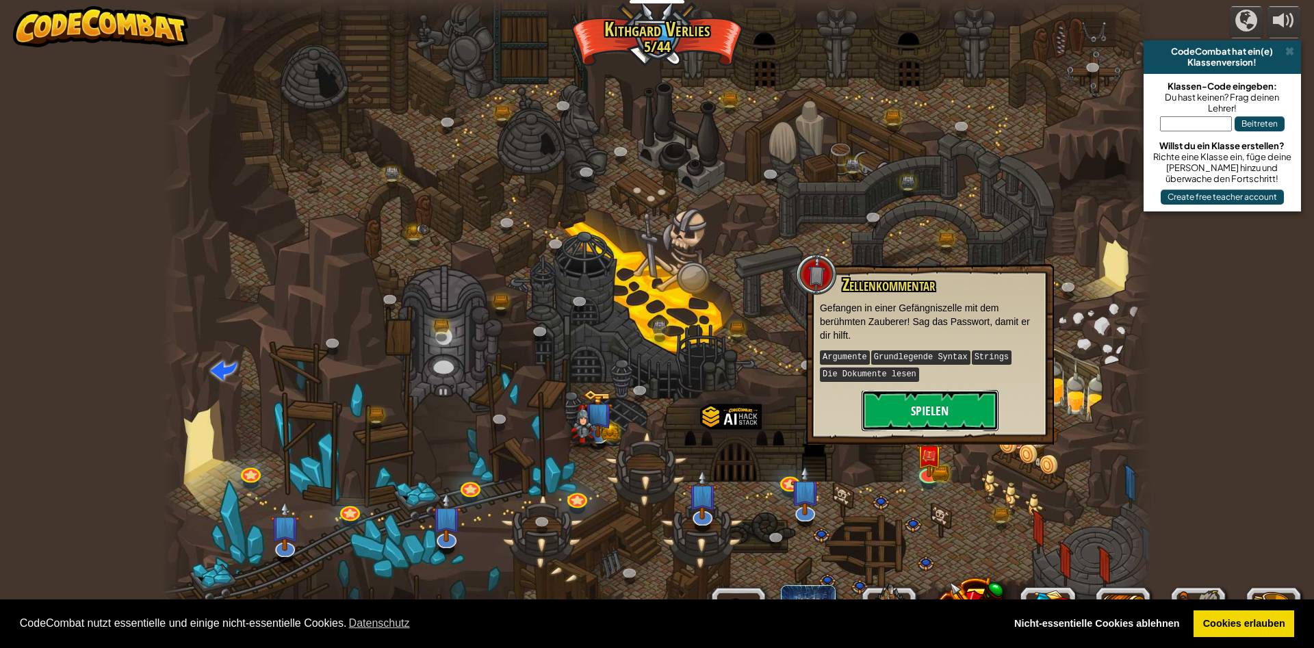
click at [914, 395] on button "Spielen" at bounding box center [930, 410] width 137 height 41
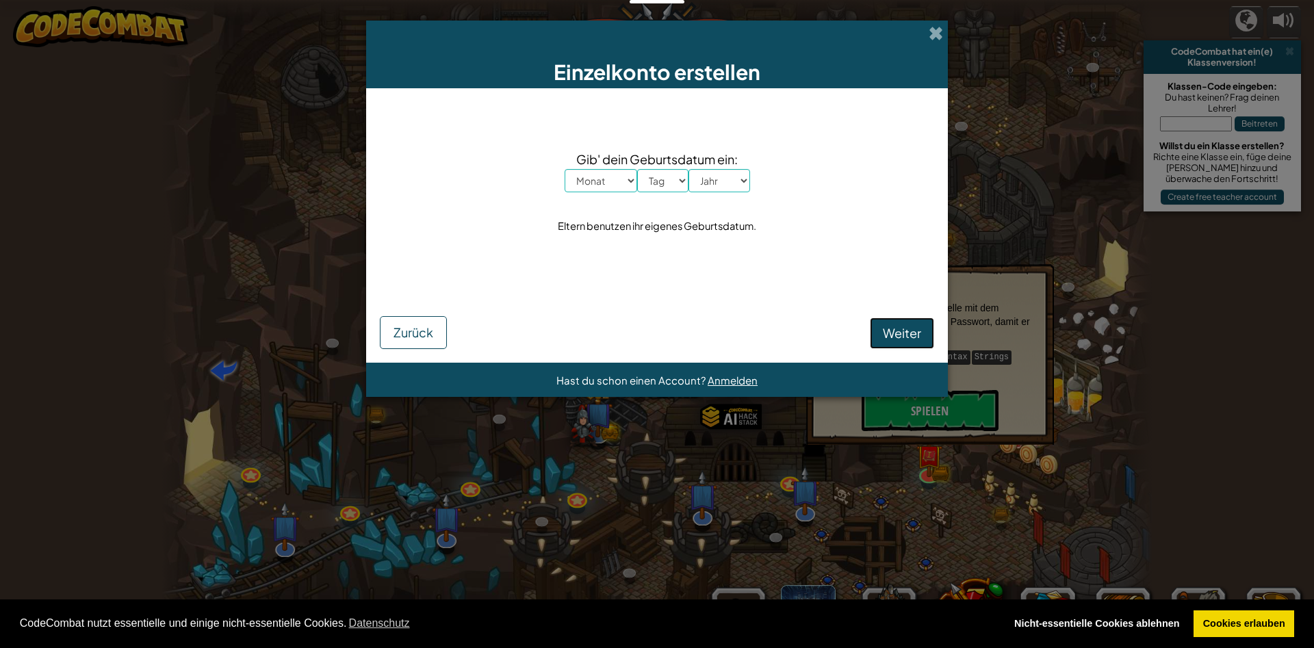
click at [903, 339] on span "Weiter" at bounding box center [902, 333] width 38 height 16
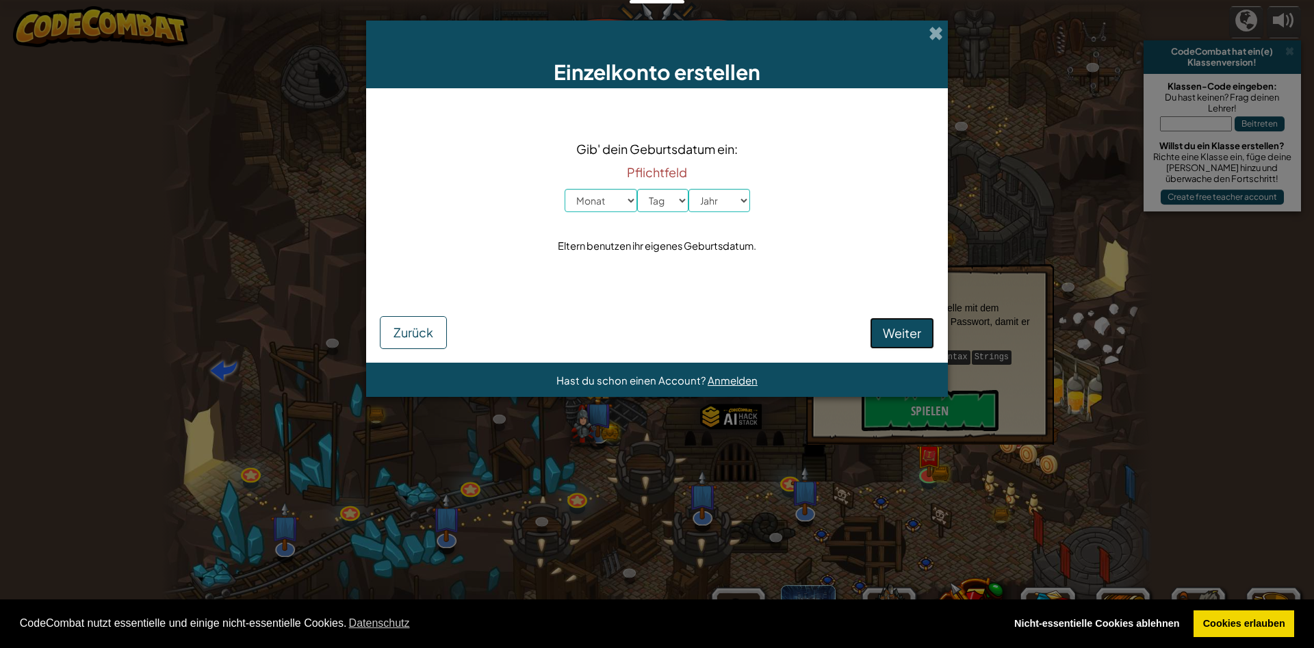
click at [905, 322] on button "Weiter" at bounding box center [902, 333] width 64 height 31
click at [565, 189] on select "Monat Januar Februar März April Mai Juni July August September Oktober November…" at bounding box center [601, 200] width 73 height 23
select select "1"
click option "Januar" at bounding box center [0, 0] width 0 height 0
click at [637, 189] on select "Tag 1 2 3 4 5 6 7 8 9 10 11 12 13 14 15 16 17 18 19 20 21 22 23 24 25 26 27 28 …" at bounding box center [662, 200] width 51 height 23
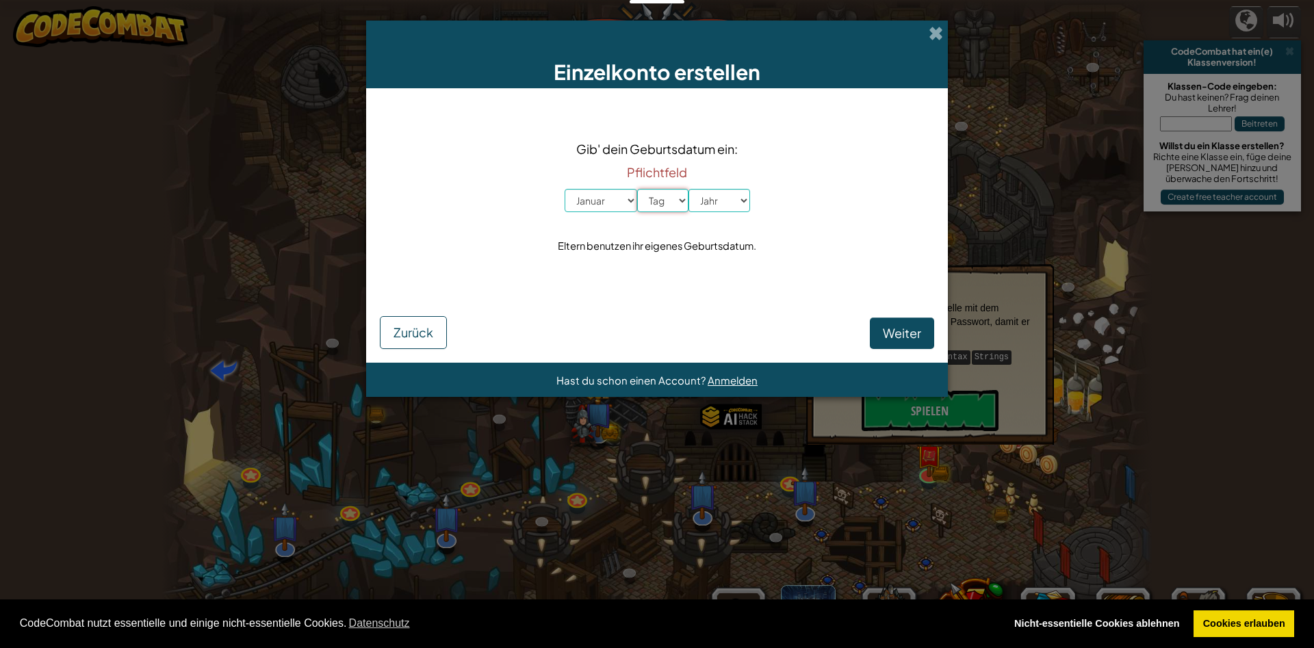
select select "3"
click option "3" at bounding box center [0, 0] width 0 height 0
click at [688, 189] on select "Jahr 2025 2024 2023 2022 2021 2020 2019 2018 2017 2016 2015 2014 2013 2012 2011…" at bounding box center [719, 200] width 62 height 23
select select "2003"
click option "2003" at bounding box center [0, 0] width 0 height 0
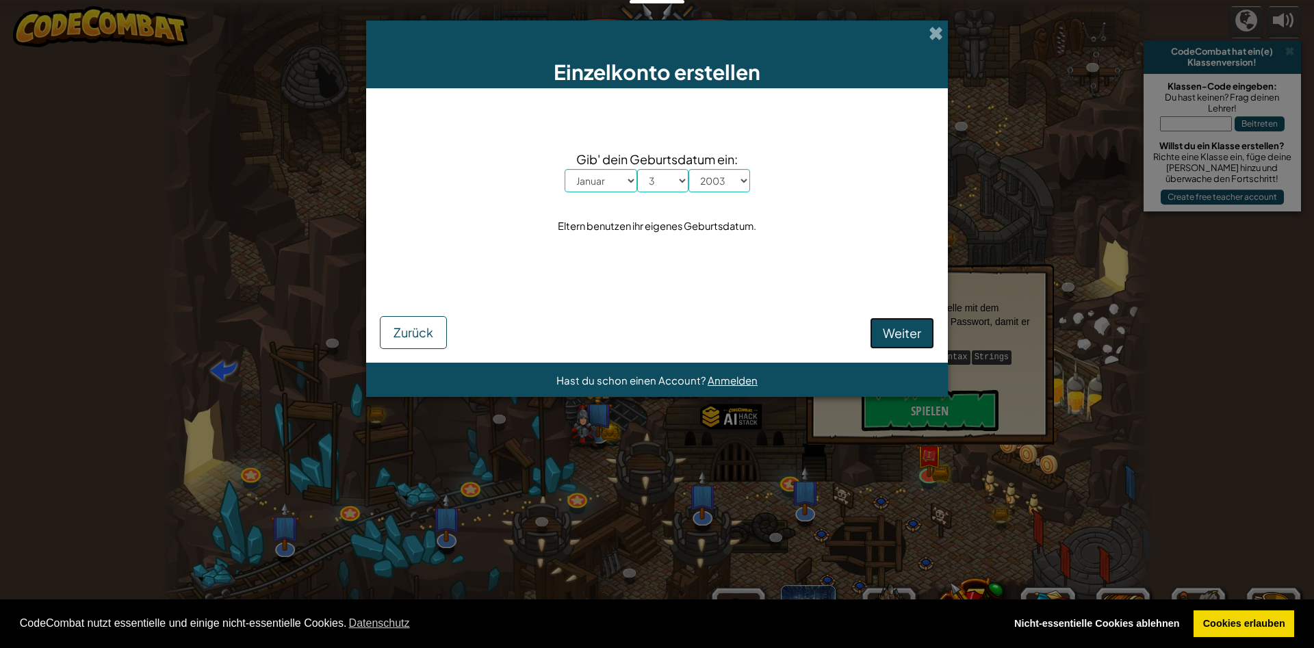
click at [895, 339] on span "Weiter" at bounding box center [902, 333] width 38 height 16
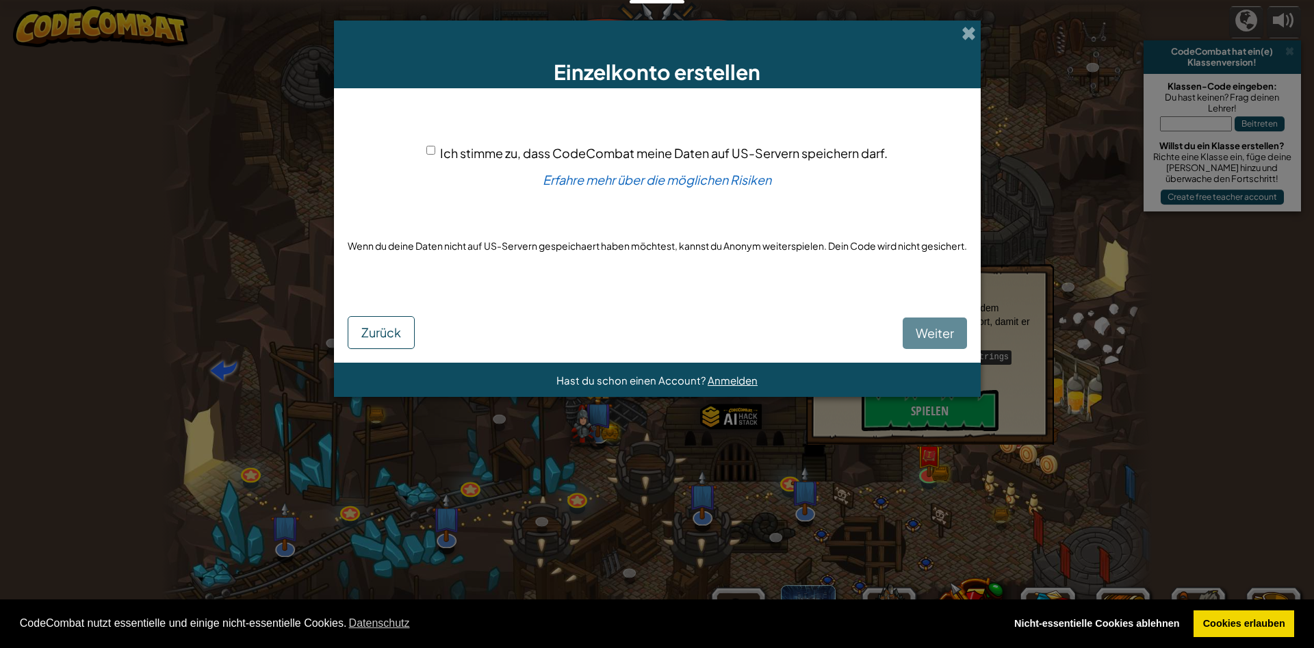
click at [923, 331] on div "[PERSON_NAME]" at bounding box center [657, 322] width 619 height 53
click at [940, 333] on div "[PERSON_NAME]" at bounding box center [657, 322] width 619 height 53
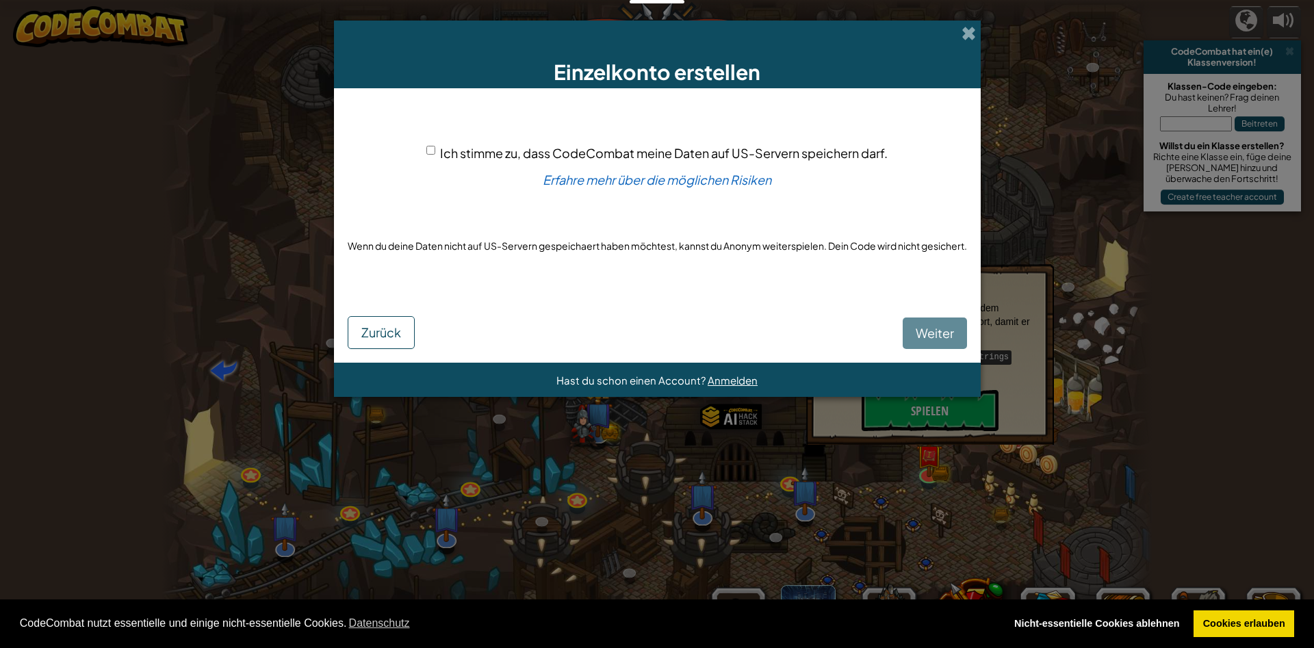
click at [940, 333] on div "[PERSON_NAME]" at bounding box center [657, 322] width 619 height 53
click at [443, 153] on div "Ich stimme zu, dass CodeCombat meine Daten auf US-Servern speichern darf. Erfah…" at bounding box center [657, 199] width 619 height 194
click at [433, 158] on div "Ich stimme zu, dass CodeCombat meine Daten auf US-Servern speichern darf." at bounding box center [656, 153] width 461 height 20
click at [432, 155] on input "Ich stimme zu, dass CodeCombat meine Daten auf US-Servern speichern darf." at bounding box center [430, 150] width 9 height 9
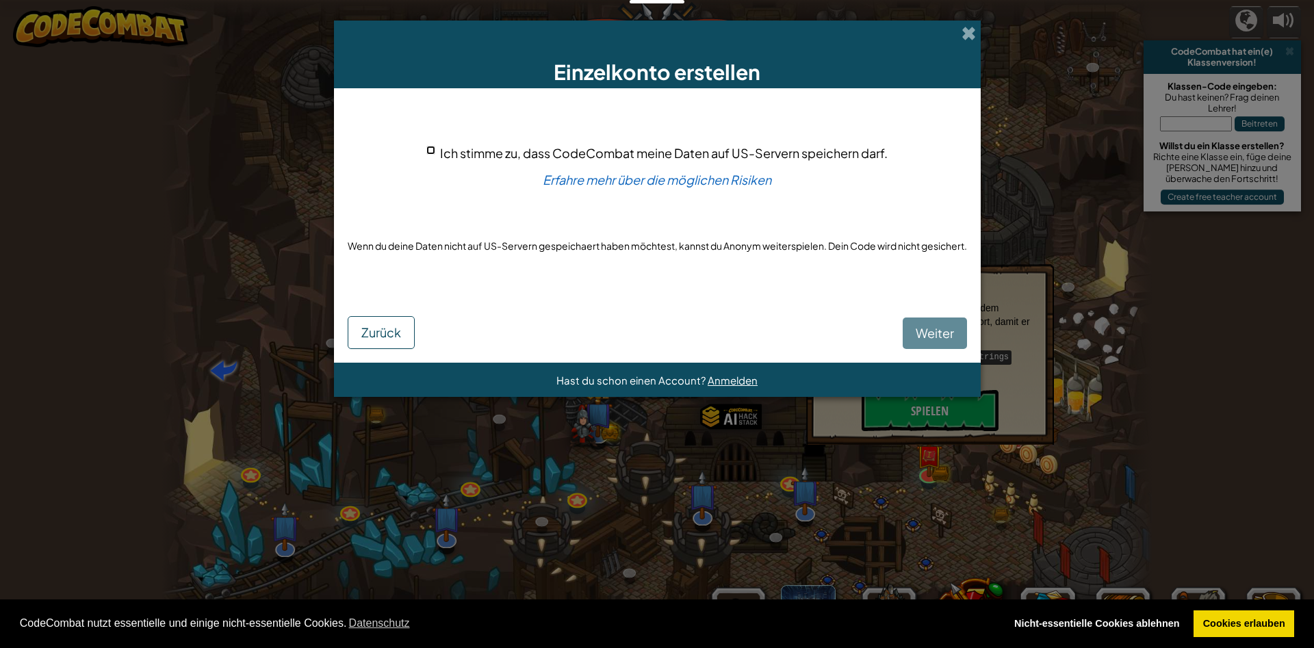
checkbox input "true"
click at [941, 337] on span "Weiter" at bounding box center [935, 333] width 38 height 16
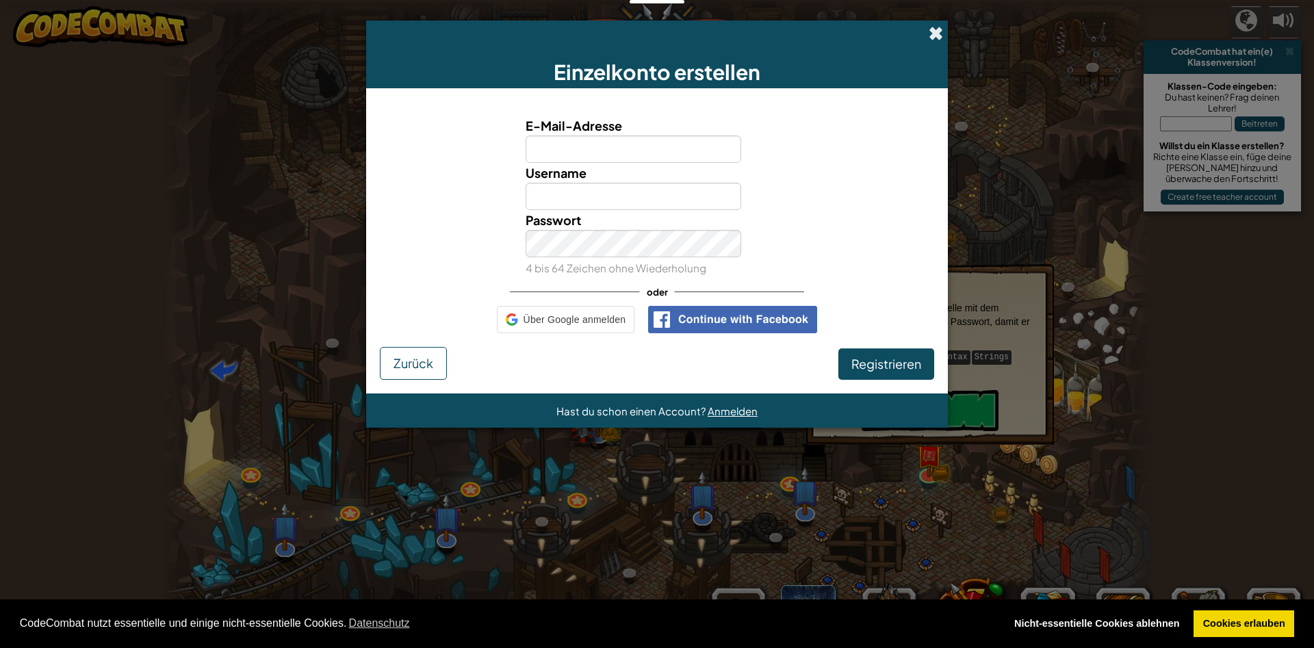
click at [934, 26] on span at bounding box center [936, 33] width 14 height 14
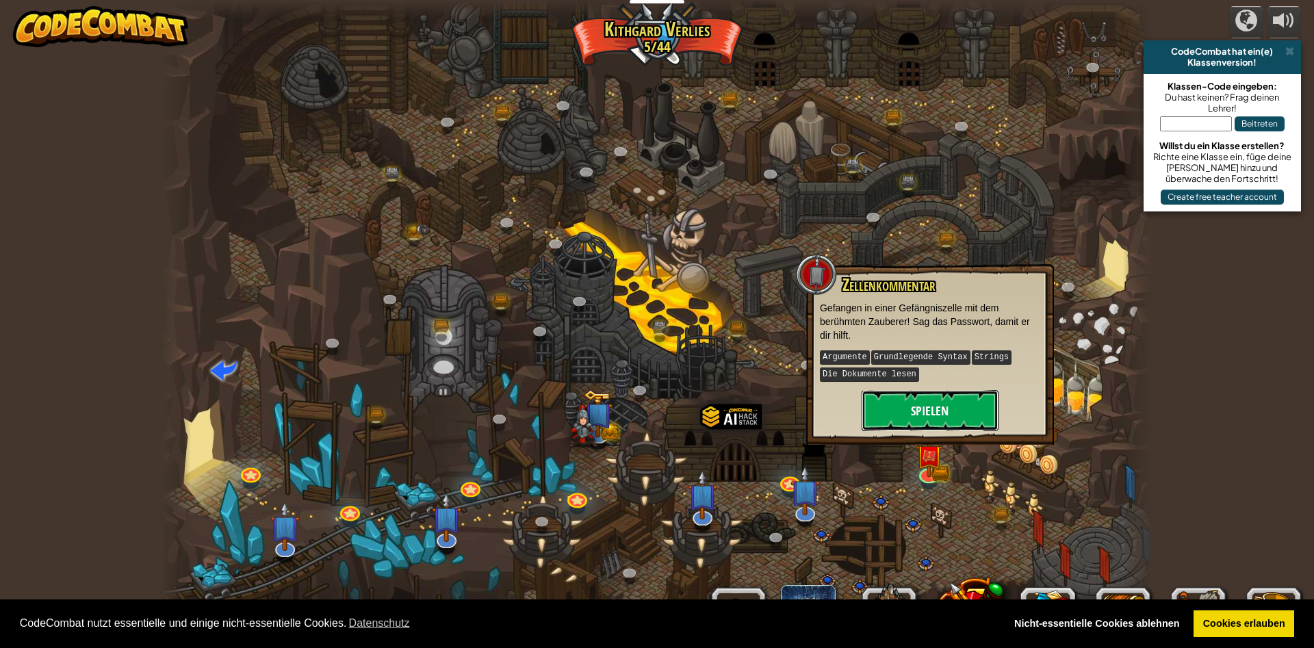
click at [959, 390] on button "Spielen" at bounding box center [930, 410] width 137 height 41
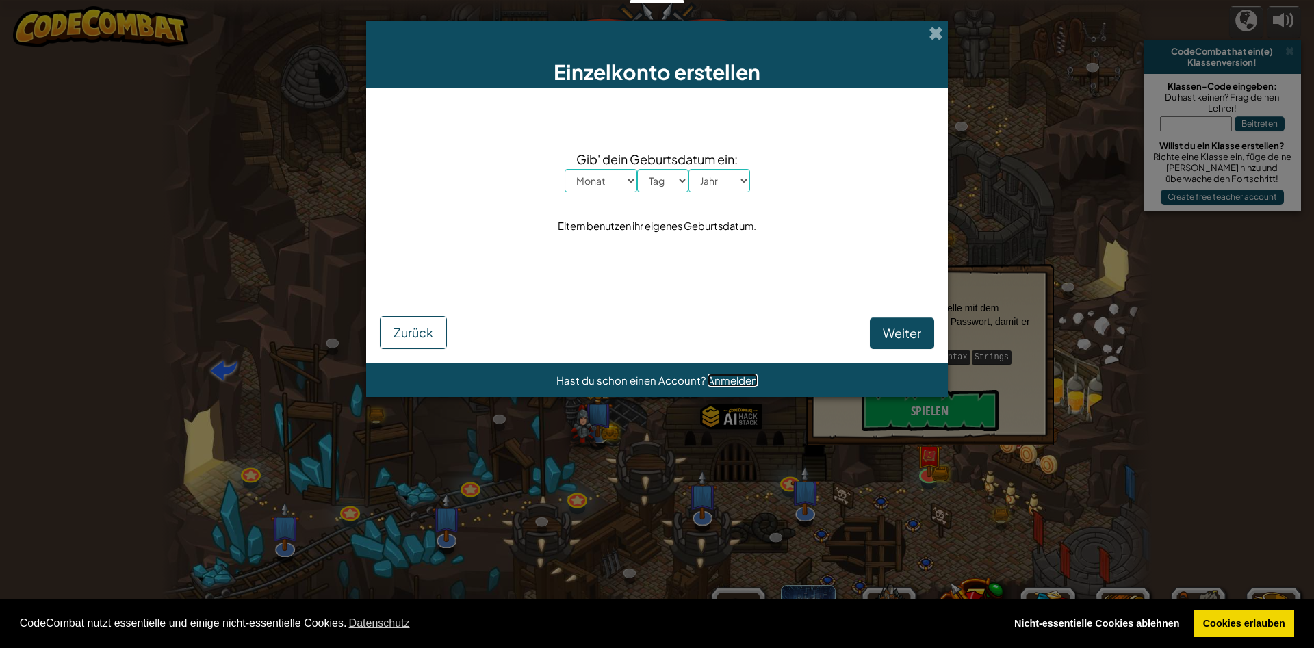
click at [715, 380] on span "Anmelden" at bounding box center [733, 380] width 50 height 13
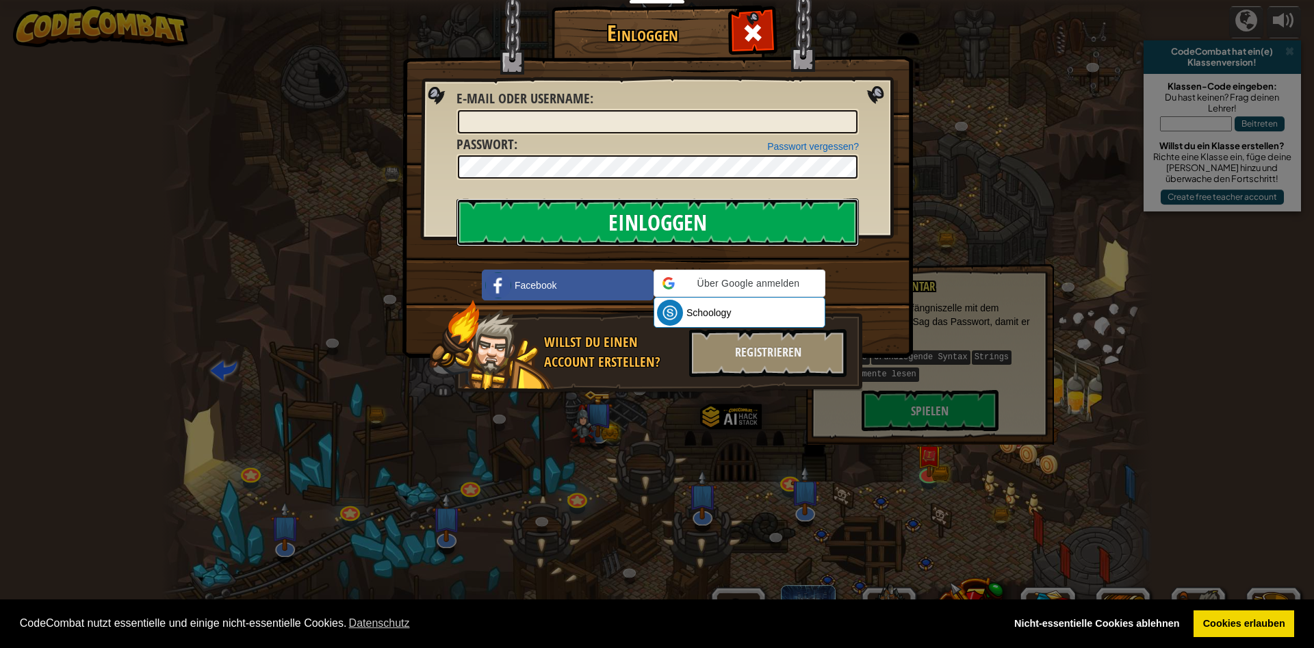
click at [712, 207] on input "Einloggen" at bounding box center [657, 222] width 402 height 48
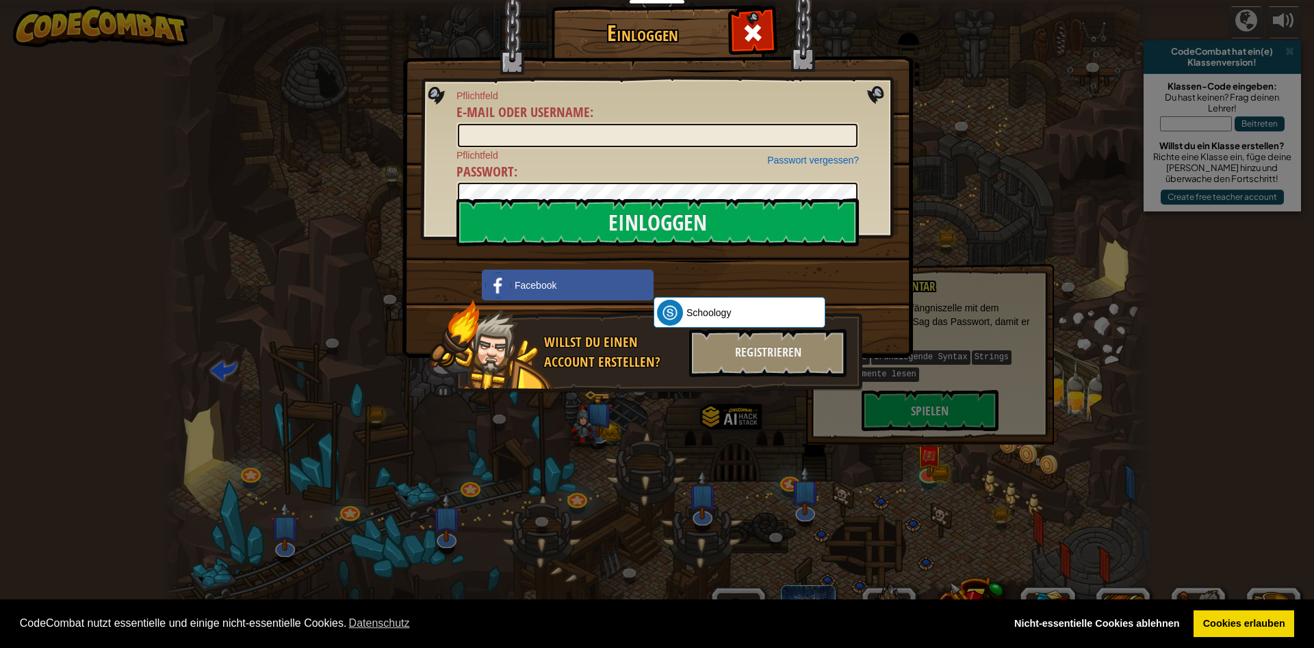
click at [803, 378] on div "Willst du einen Account erstellen? Registrieren" at bounding box center [645, 347] width 433 height 95
click at [803, 384] on div "Willst du einen Account erstellen? Registrieren" at bounding box center [645, 347] width 433 height 95
click at [754, 19] on div at bounding box center [752, 31] width 43 height 43
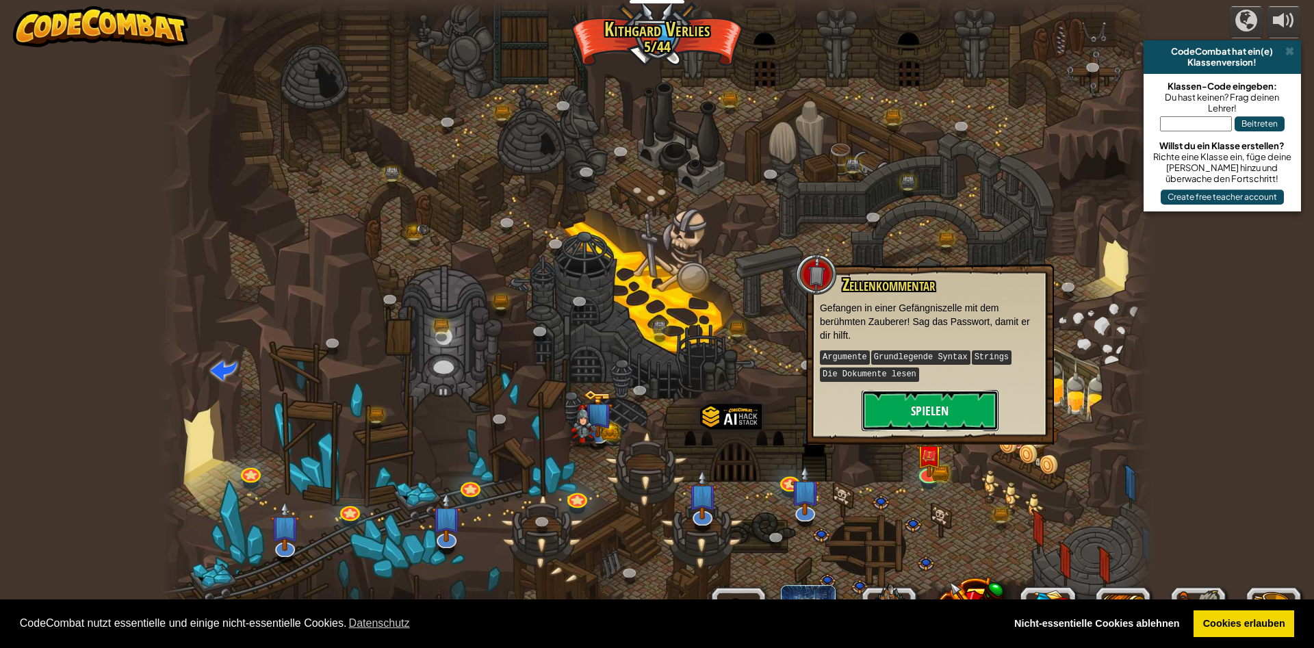
click at [925, 390] on button "Spielen" at bounding box center [930, 410] width 137 height 41
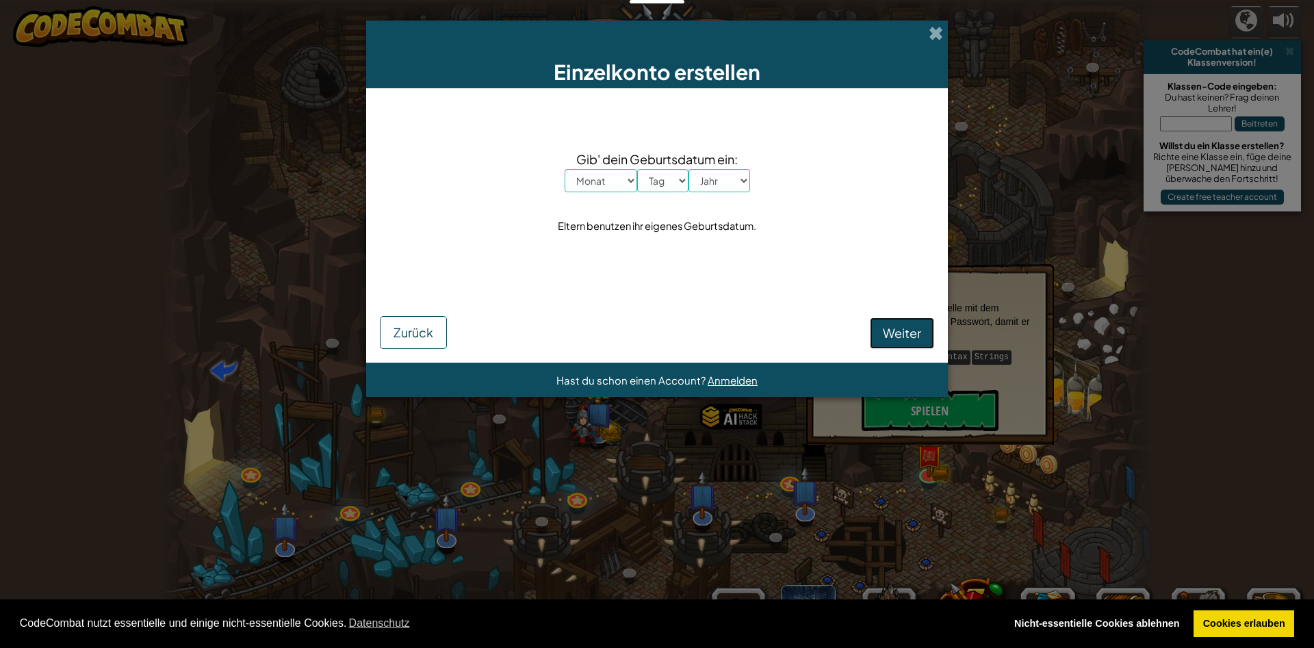
click at [901, 325] on button "Weiter" at bounding box center [902, 333] width 64 height 31
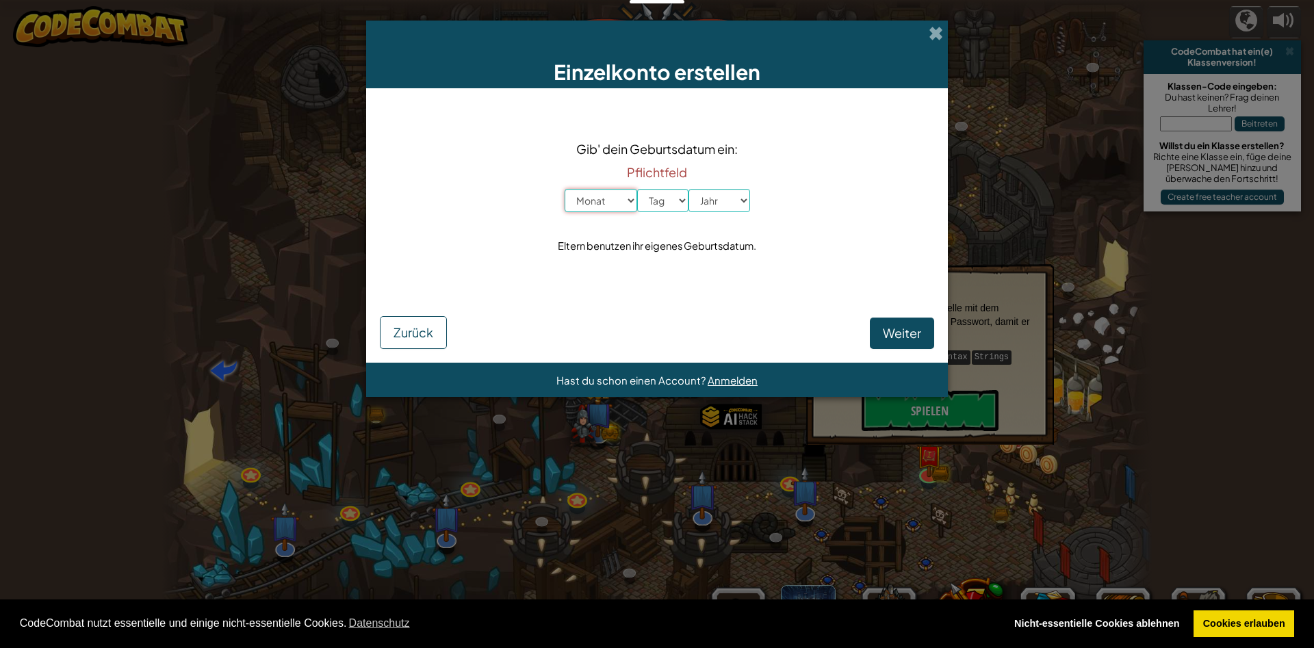
click at [565, 189] on select "Monat Januar Februar März April Mai Juni July August September Oktober November…" at bounding box center [601, 200] width 73 height 23
select select "1"
click option "Januar" at bounding box center [0, 0] width 0 height 0
click at [688, 189] on select "Jahr 2025 2024 2023 2022 2021 2020 2019 2018 2017 2016 2015 2014 2013 2012 2011…" at bounding box center [719, 200] width 62 height 23
select select "1945"
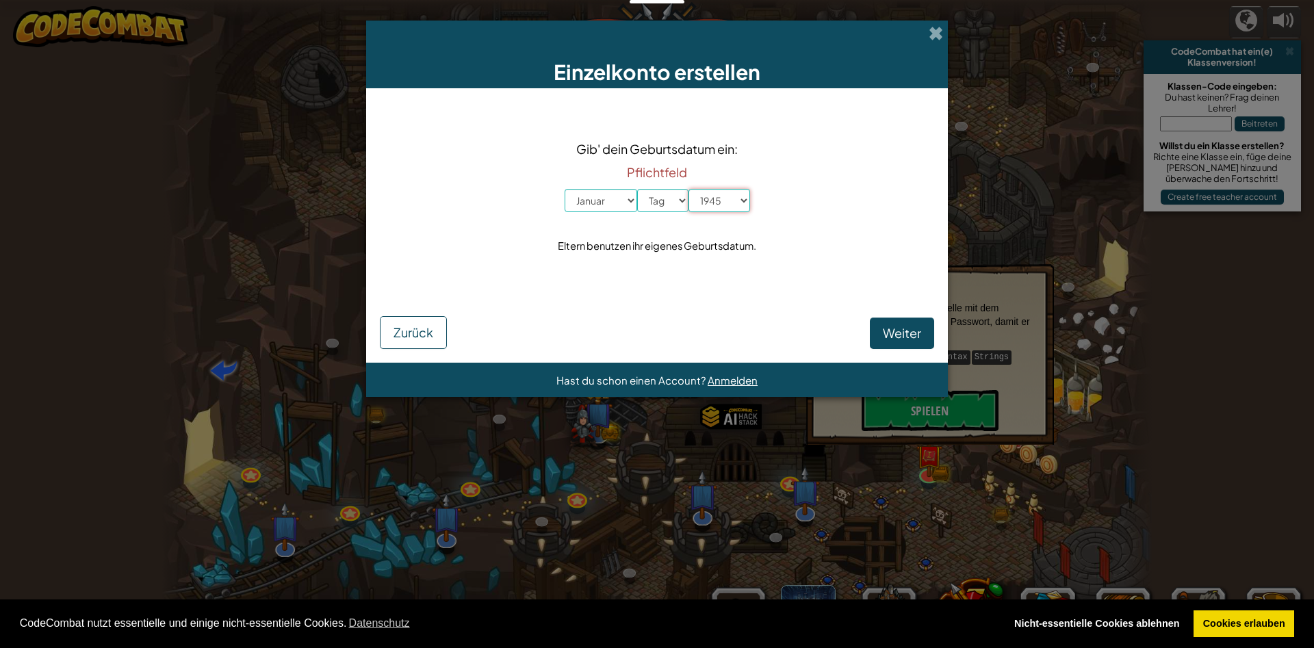
click option "1945" at bounding box center [0, 0] width 0 height 0
click at [637, 189] on select "Tag 1 2 3 4 5 6 7 8 9 10 11 12 13 14 15 16 17 18 19 20 21 22 23 24 25 26 27 28 …" at bounding box center [662, 200] width 51 height 23
select select "3"
click option "3" at bounding box center [0, 0] width 0 height 0
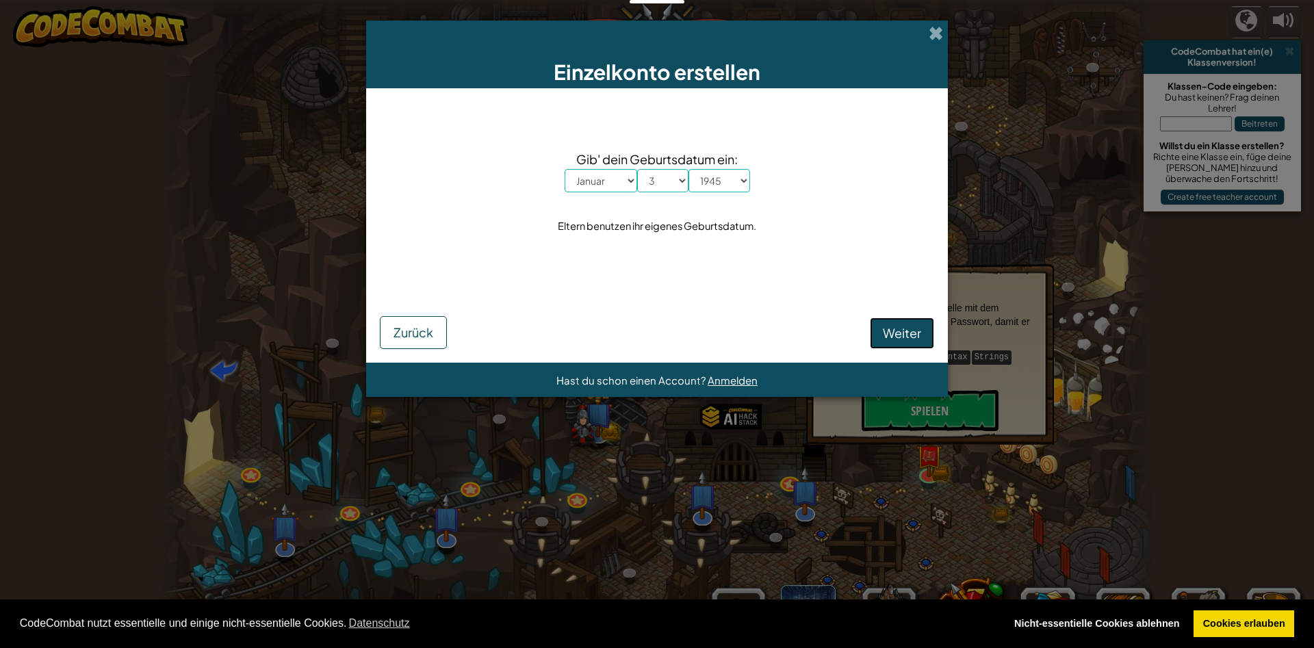
click at [901, 344] on button "Weiter" at bounding box center [902, 333] width 64 height 31
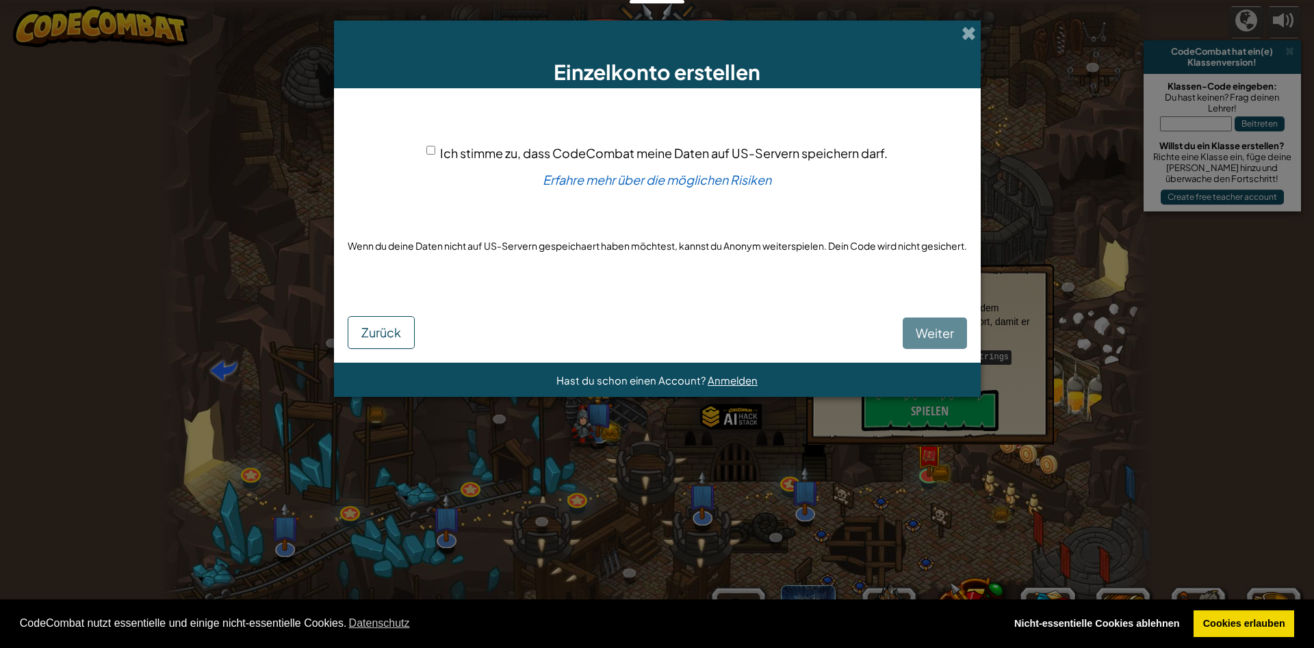
click at [927, 325] on div "[PERSON_NAME]" at bounding box center [657, 322] width 619 height 53
click at [435, 160] on div "Ich stimme zu, dass CodeCombat meine Daten auf US-Servern speichern darf. Erfah…" at bounding box center [657, 199] width 619 height 194
click at [435, 160] on div "Ich stimme zu, dass CodeCombat meine Daten auf US-Servern speichern darf." at bounding box center [656, 153] width 461 height 20
click at [434, 161] on div "Ich stimme zu, dass CodeCombat meine Daten auf US-Servern speichern darf." at bounding box center [656, 153] width 461 height 20
click at [429, 155] on input "Ich stimme zu, dass CodeCombat meine Daten auf US-Servern speichern darf." at bounding box center [430, 150] width 9 height 9
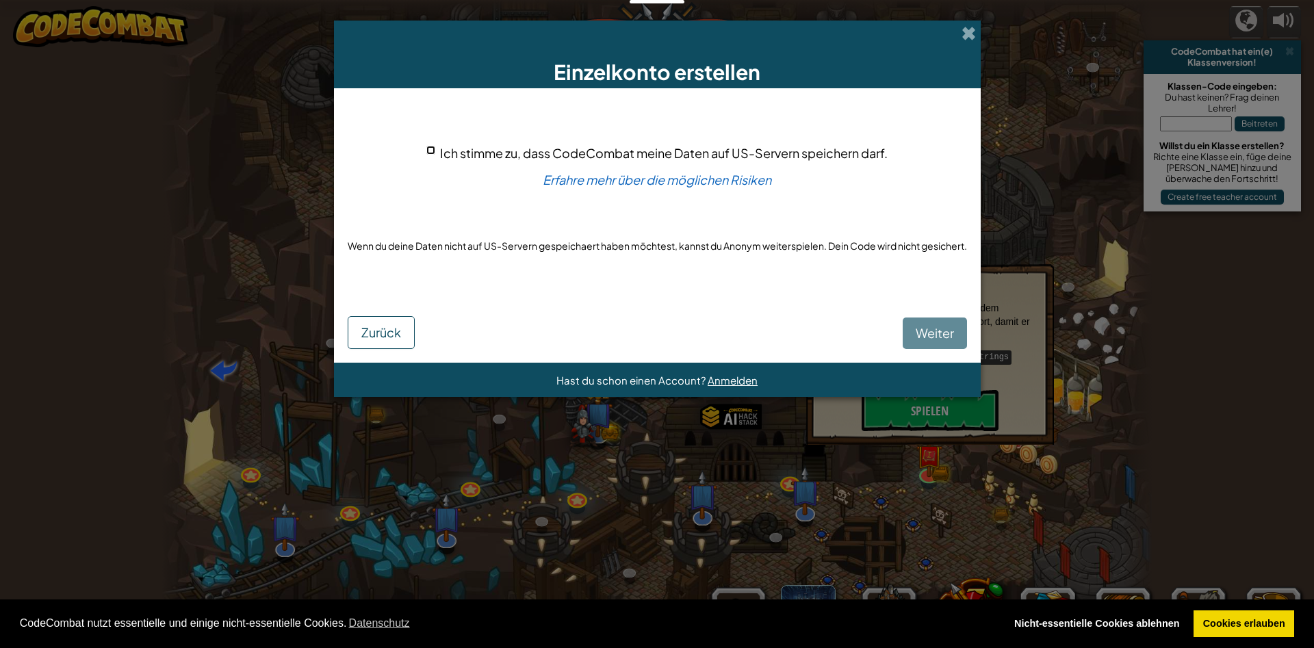
checkbox input "true"
click at [925, 331] on span "Weiter" at bounding box center [935, 333] width 38 height 16
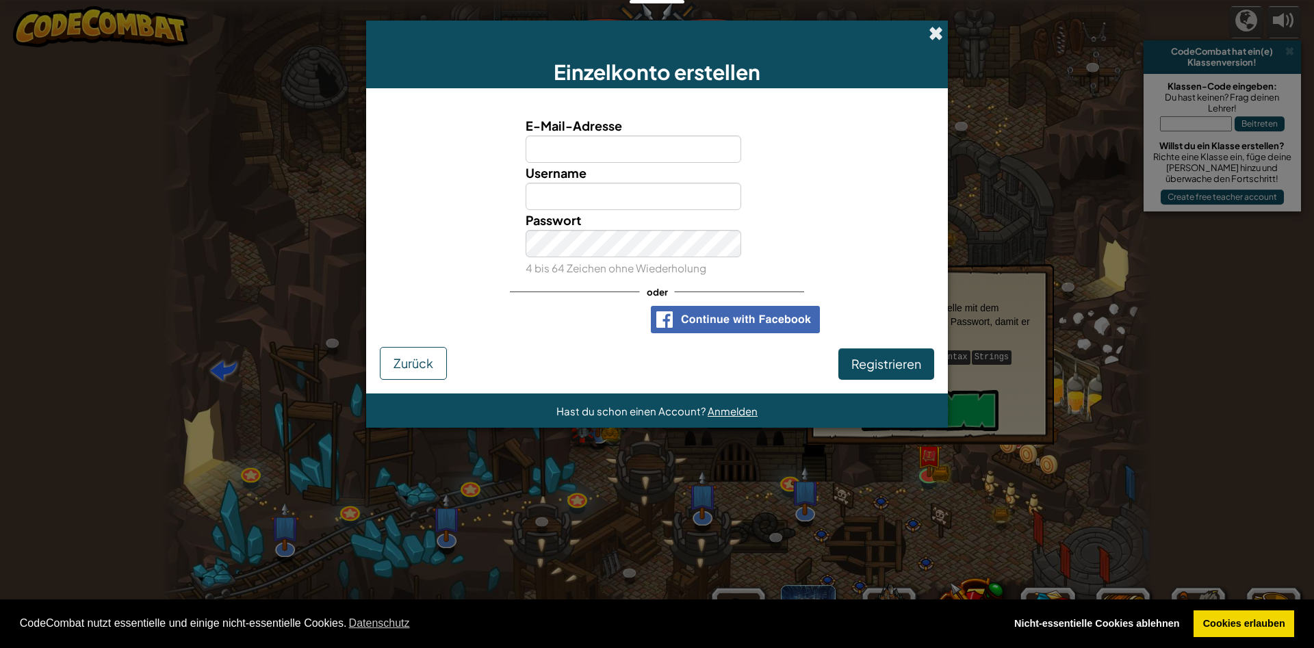
click at [940, 34] on span at bounding box center [936, 33] width 14 height 14
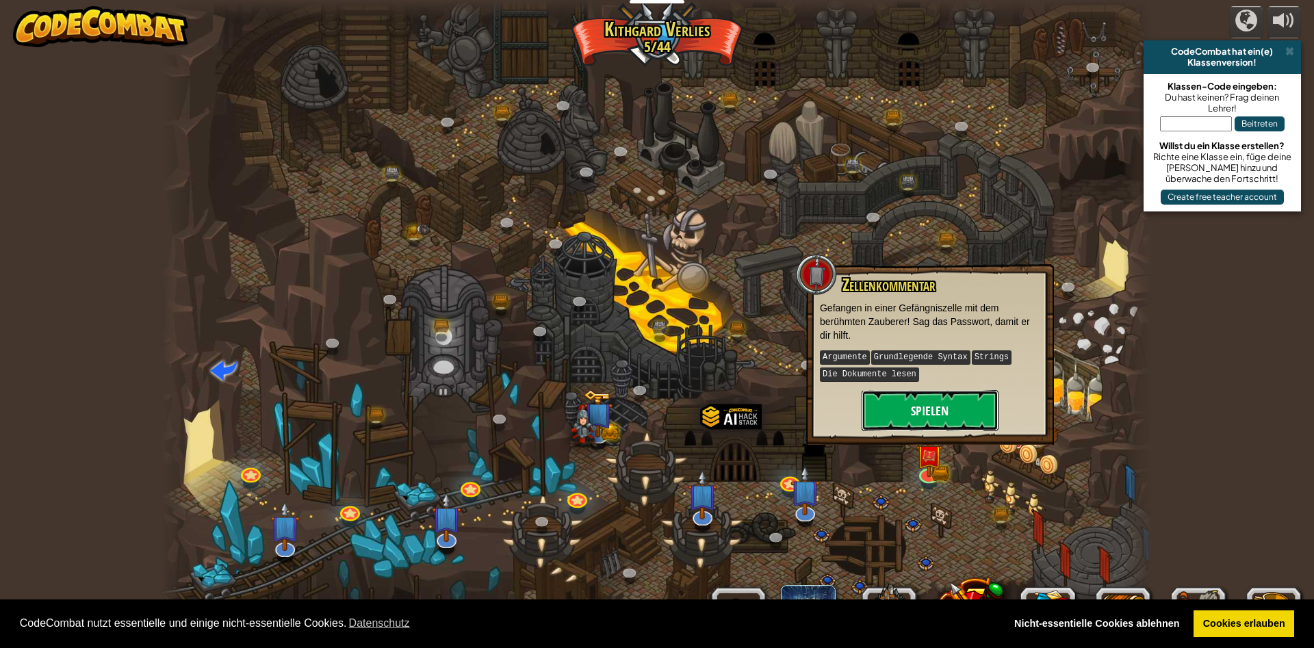
click at [936, 390] on button "Spielen" at bounding box center [930, 410] width 137 height 41
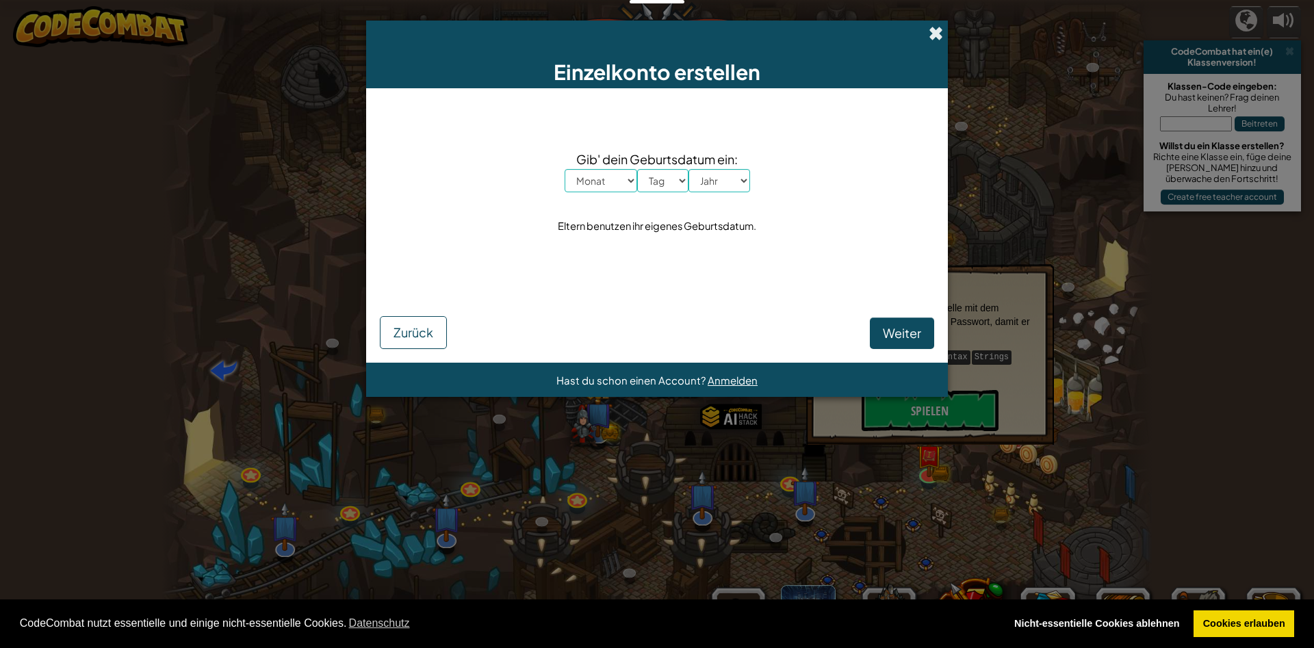
click at [933, 34] on span at bounding box center [936, 33] width 14 height 14
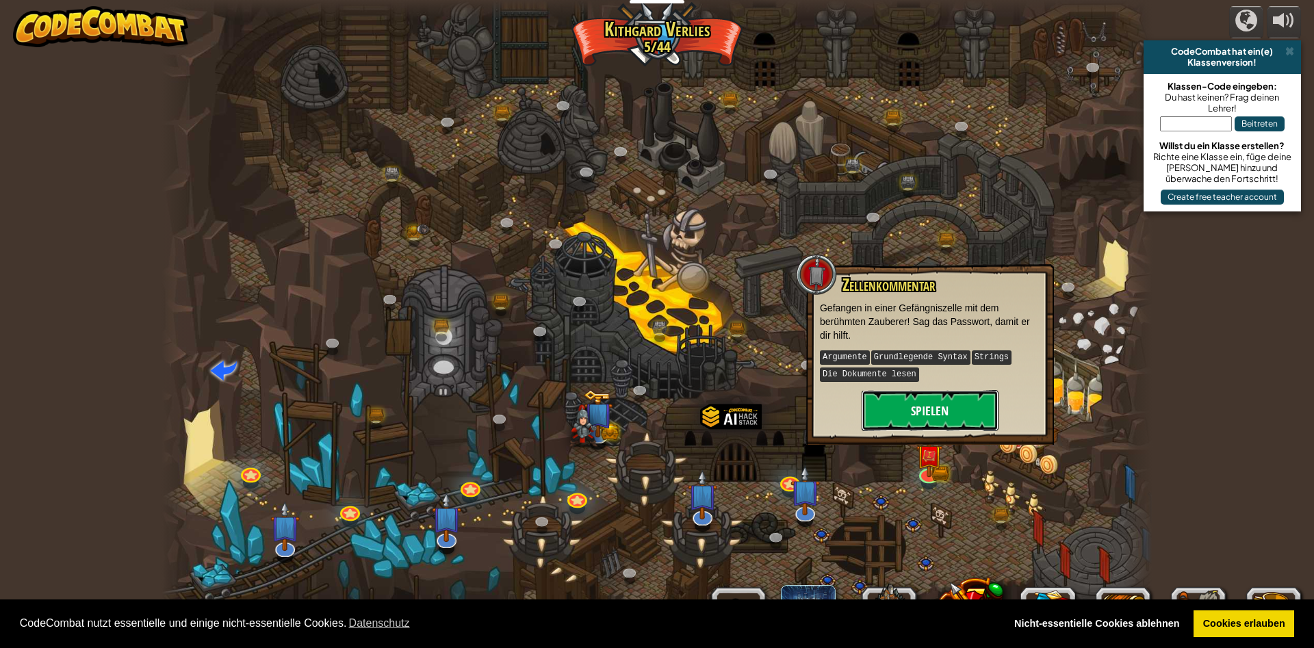
click at [880, 390] on button "Spielen" at bounding box center [930, 410] width 137 height 41
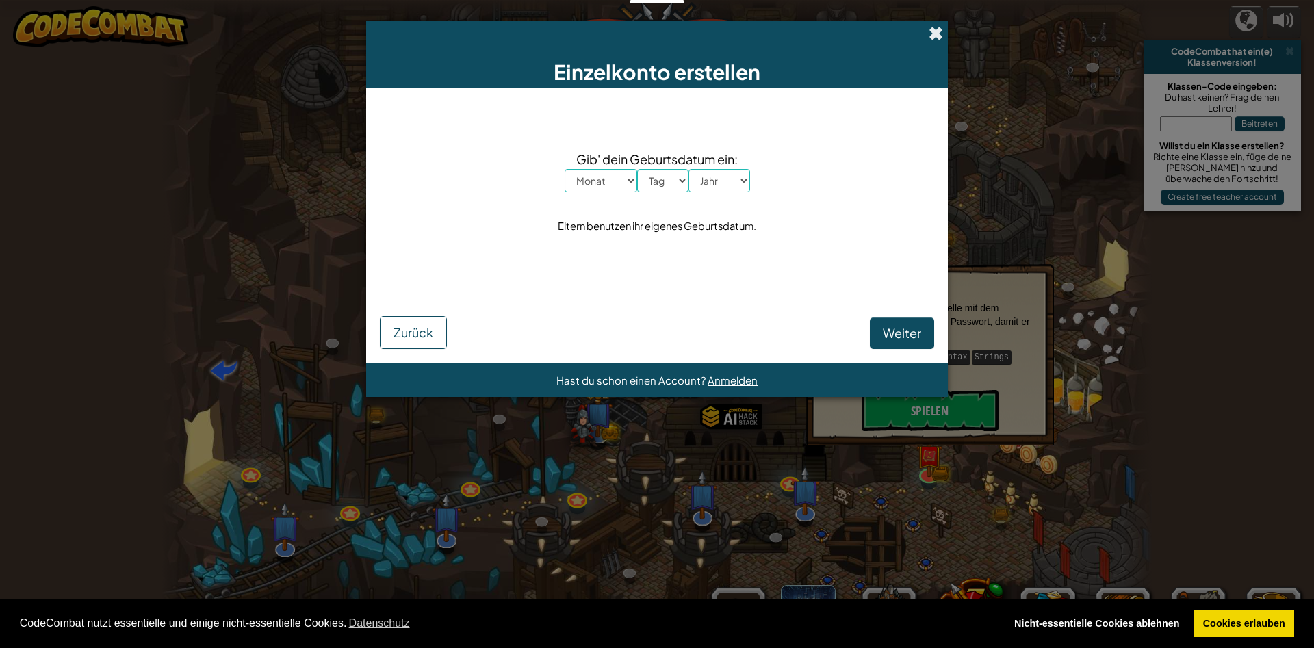
click at [932, 29] on span at bounding box center [936, 33] width 14 height 14
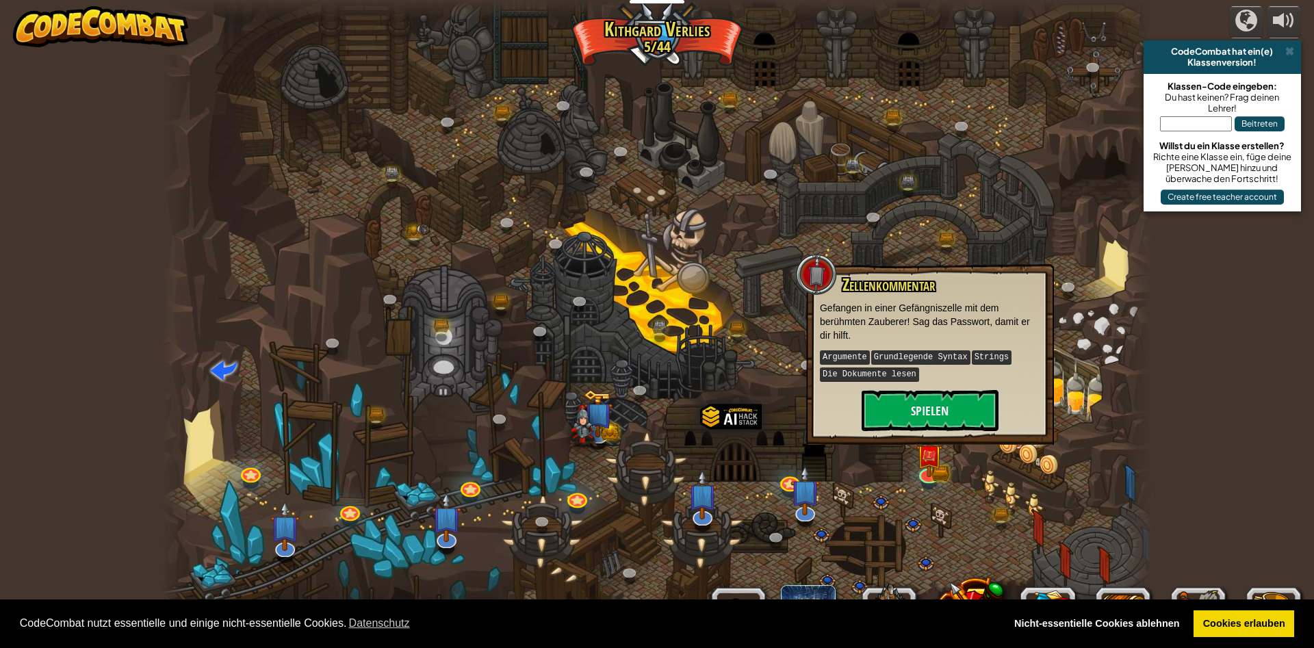
click at [1197, 129] on input "text" at bounding box center [1196, 123] width 72 height 15
type input "LegDownCrash"
click at [1278, 121] on button "Beitreten" at bounding box center [1260, 123] width 50 height 15
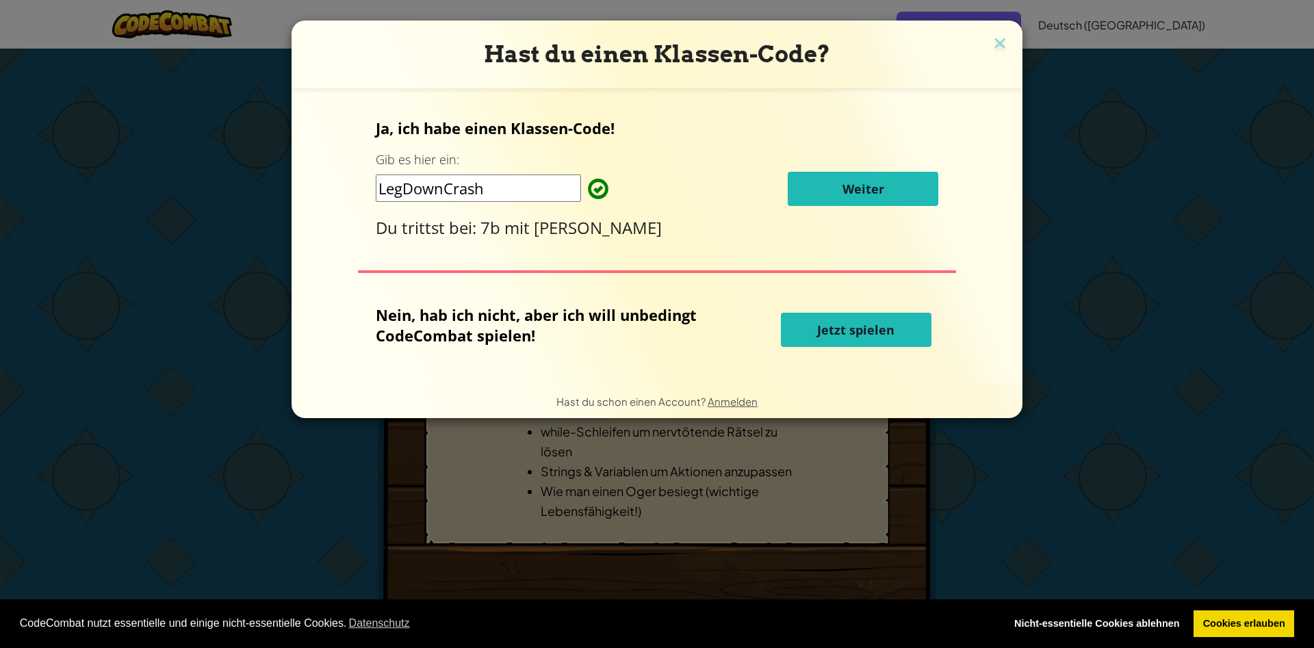
click at [889, 186] on button "Weiter" at bounding box center [863, 189] width 151 height 34
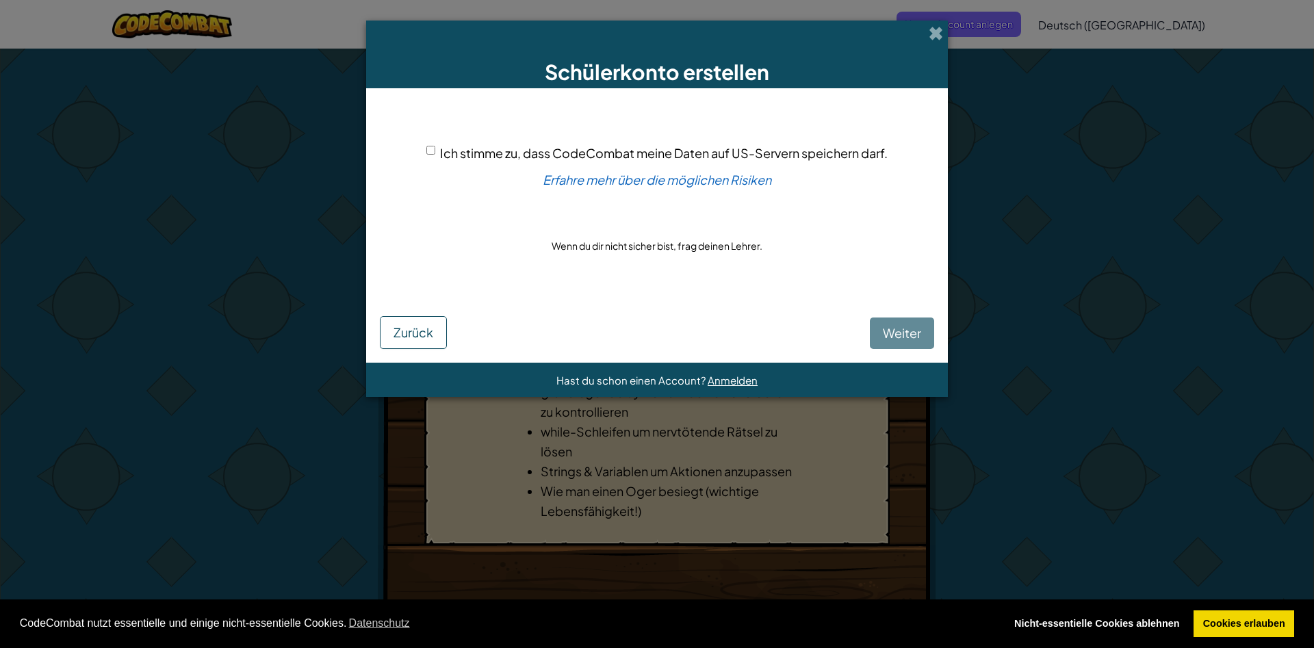
click at [427, 155] on input "Ich stimme zu, dass CodeCombat meine Daten auf US-Servern speichern darf." at bounding box center [430, 150] width 9 height 9
checkbox input "true"
click at [879, 325] on button "Weiter" at bounding box center [902, 333] width 64 height 31
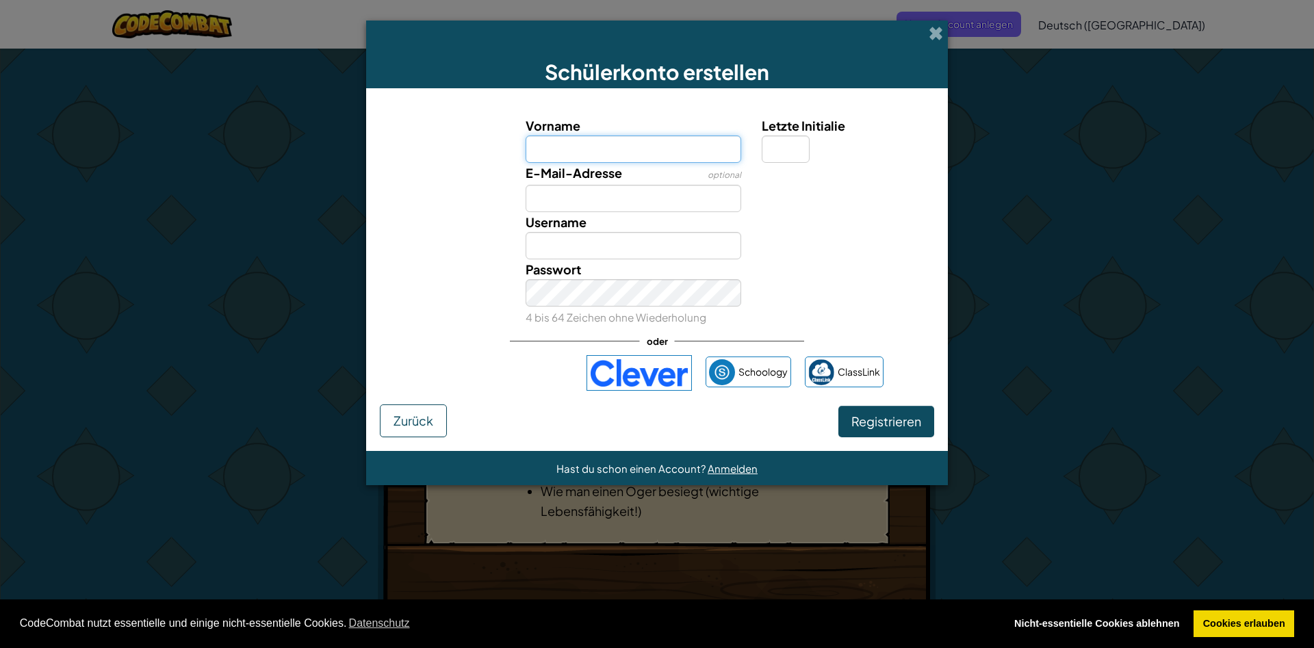
click at [615, 149] on input "Vorname" at bounding box center [634, 149] width 216 height 27
type input "Max"
click at [593, 248] on input "Max" at bounding box center [634, 245] width 216 height 27
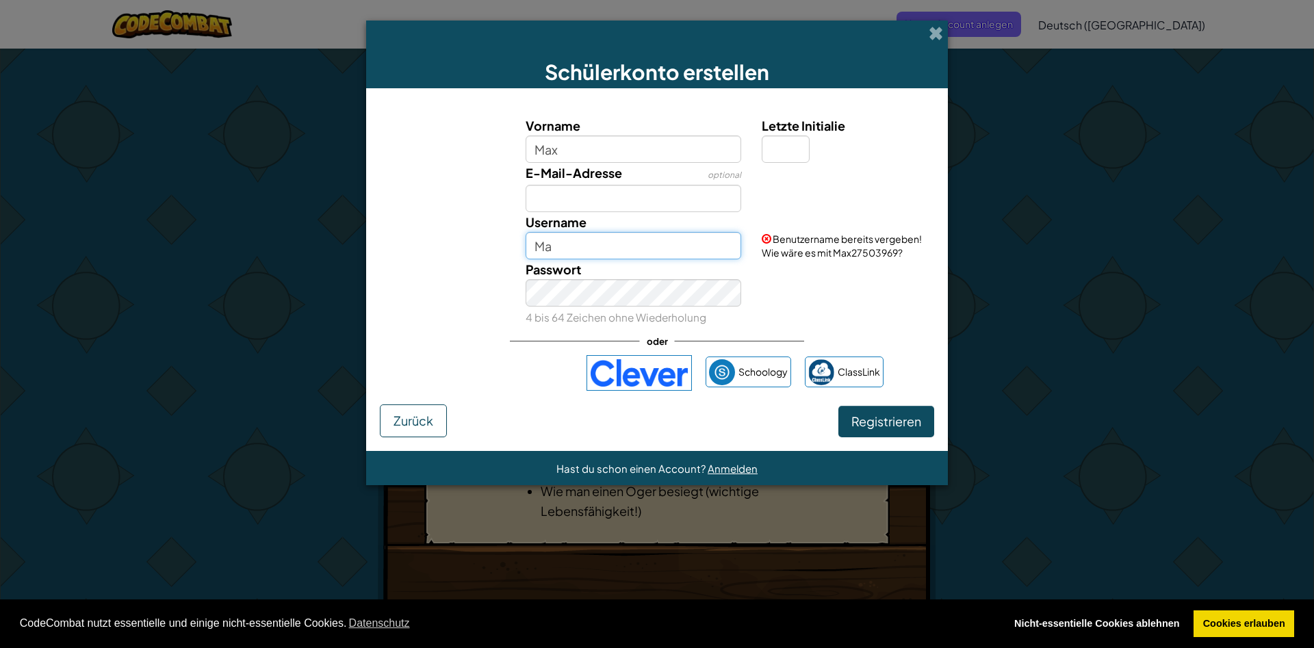
type input "M"
click at [603, 244] on input "Ma123" at bounding box center [634, 245] width 216 height 27
type input "M"
type input "Zulebur"
click at [864, 420] on span "Registrieren" at bounding box center [886, 421] width 70 height 16
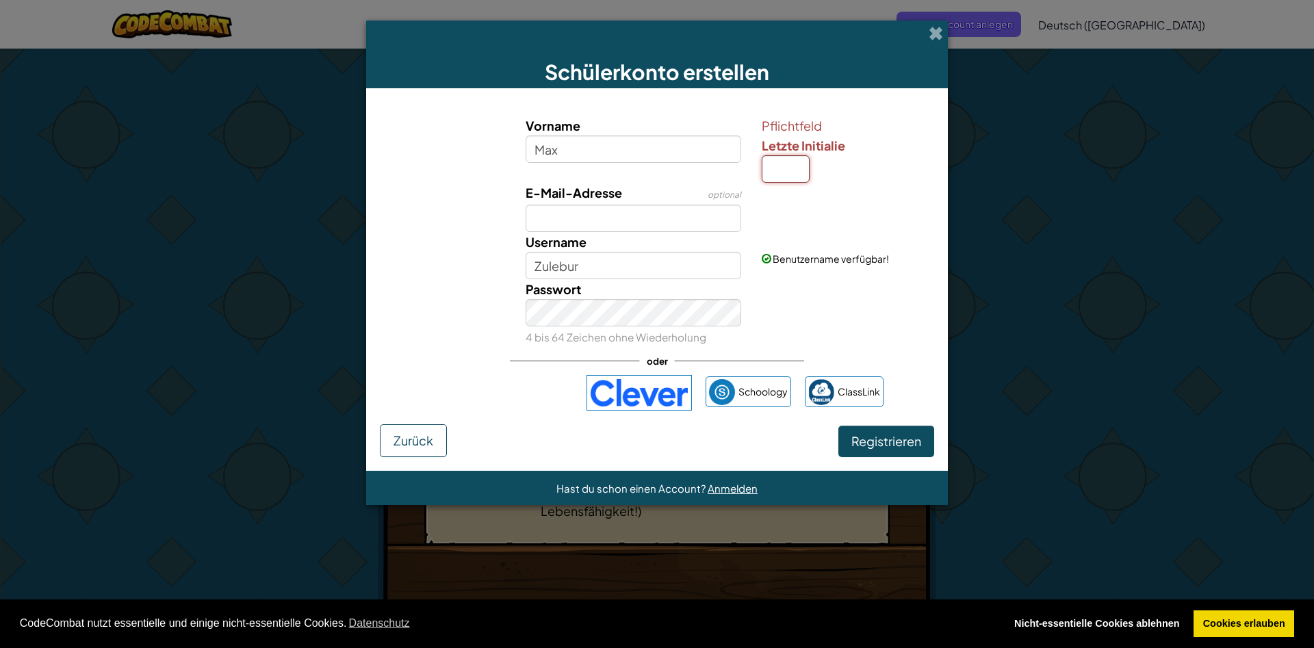
click at [792, 170] on input "Letzte Initialie" at bounding box center [786, 168] width 48 height 27
click at [880, 433] on button "Registrieren" at bounding box center [886, 441] width 96 height 31
click at [792, 177] on input "Letzte Initialie" at bounding box center [786, 168] width 48 height 27
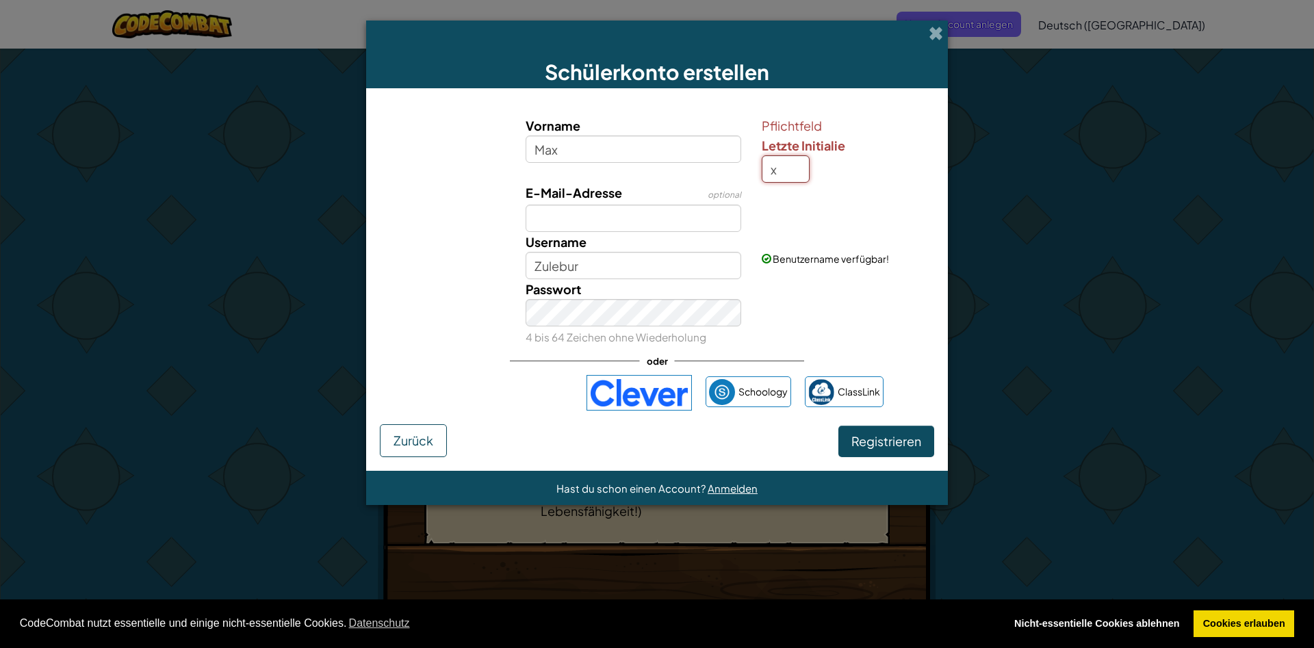
type input "x"
click at [858, 443] on span "Registrieren" at bounding box center [886, 441] width 70 height 16
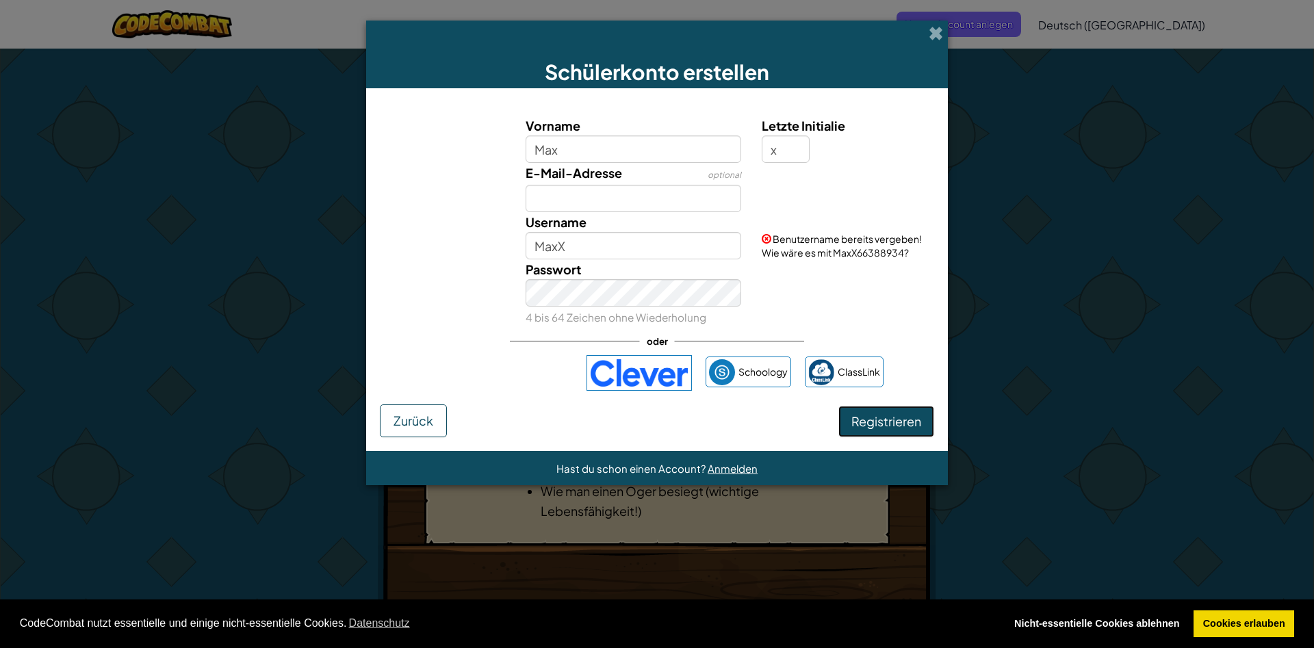
click at [870, 422] on button "Registrieren" at bounding box center [886, 421] width 96 height 31
click at [571, 242] on input "MaxX" at bounding box center [634, 245] width 216 height 27
type input "M"
type input "Max"
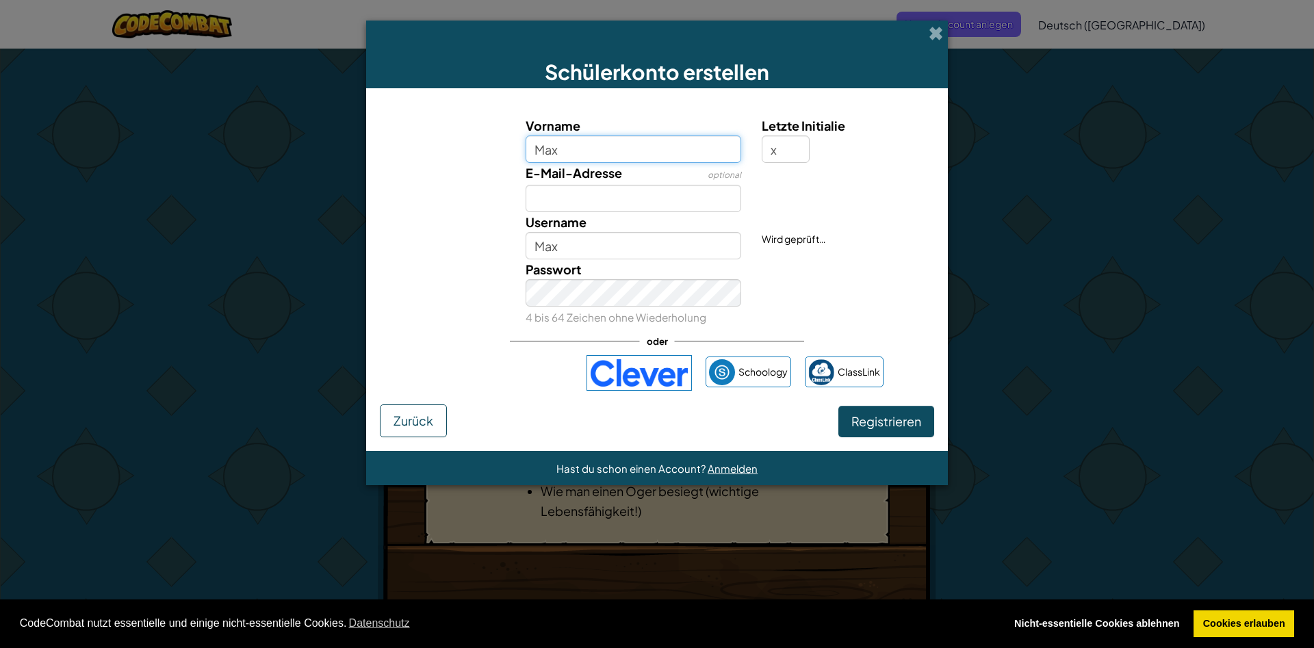
click at [559, 151] on input "Max" at bounding box center [634, 149] width 216 height 27
type input "M"
type input "Zulebur"
type input "ZuleburX"
click at [803, 146] on input "x" at bounding box center [786, 149] width 48 height 27
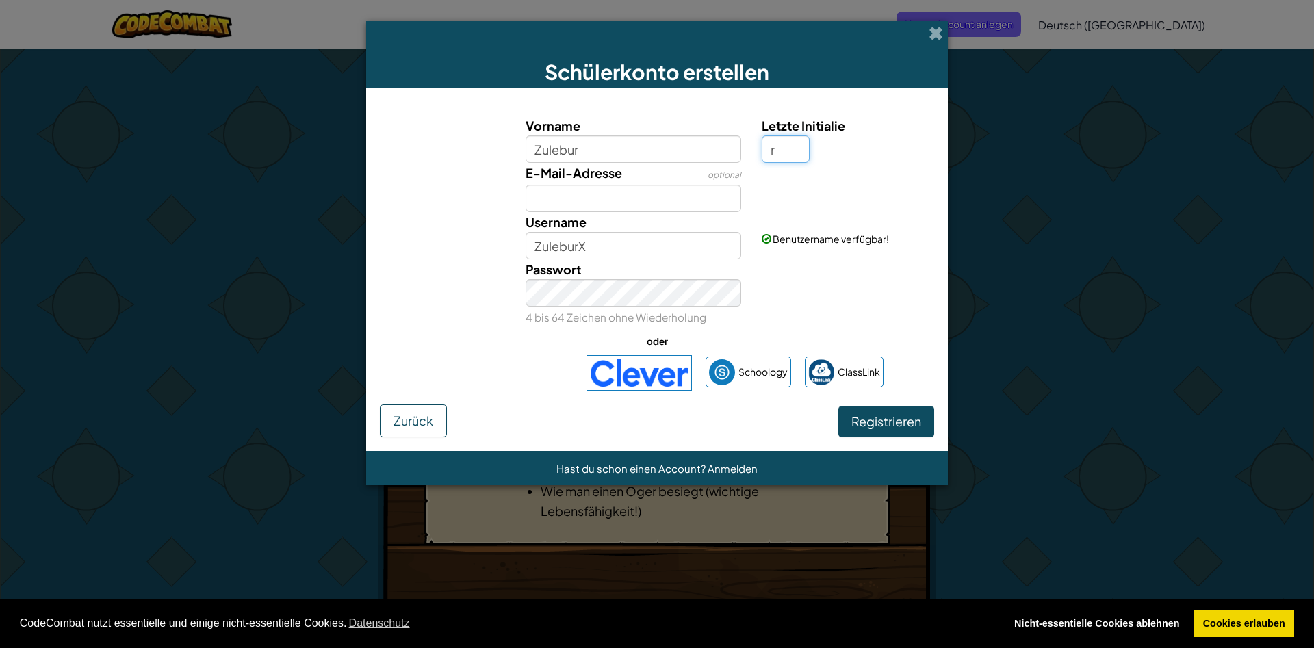
type input "r"
type input "ZuleburR"
click at [891, 425] on button "Registrieren" at bounding box center [886, 421] width 96 height 31
click at [890, 423] on button "Registrieren" at bounding box center [886, 421] width 96 height 31
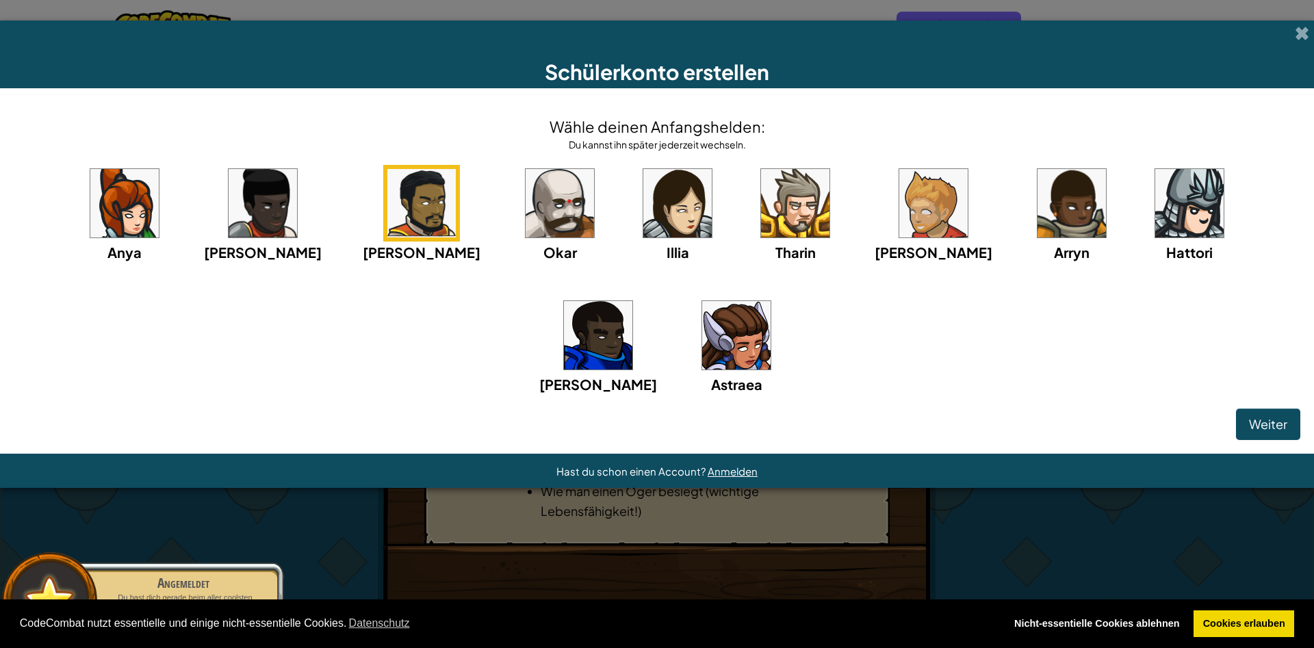
click at [526, 196] on img at bounding box center [560, 203] width 68 height 68
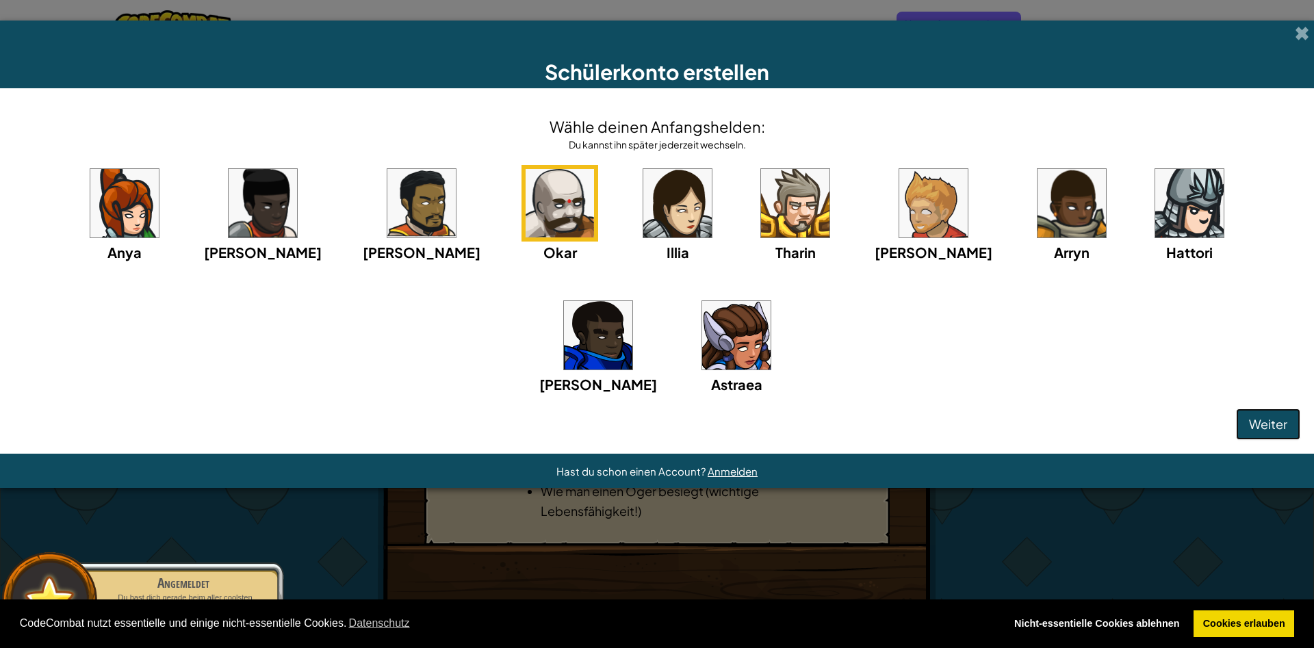
click at [1254, 414] on button "Weiter" at bounding box center [1268, 424] width 64 height 31
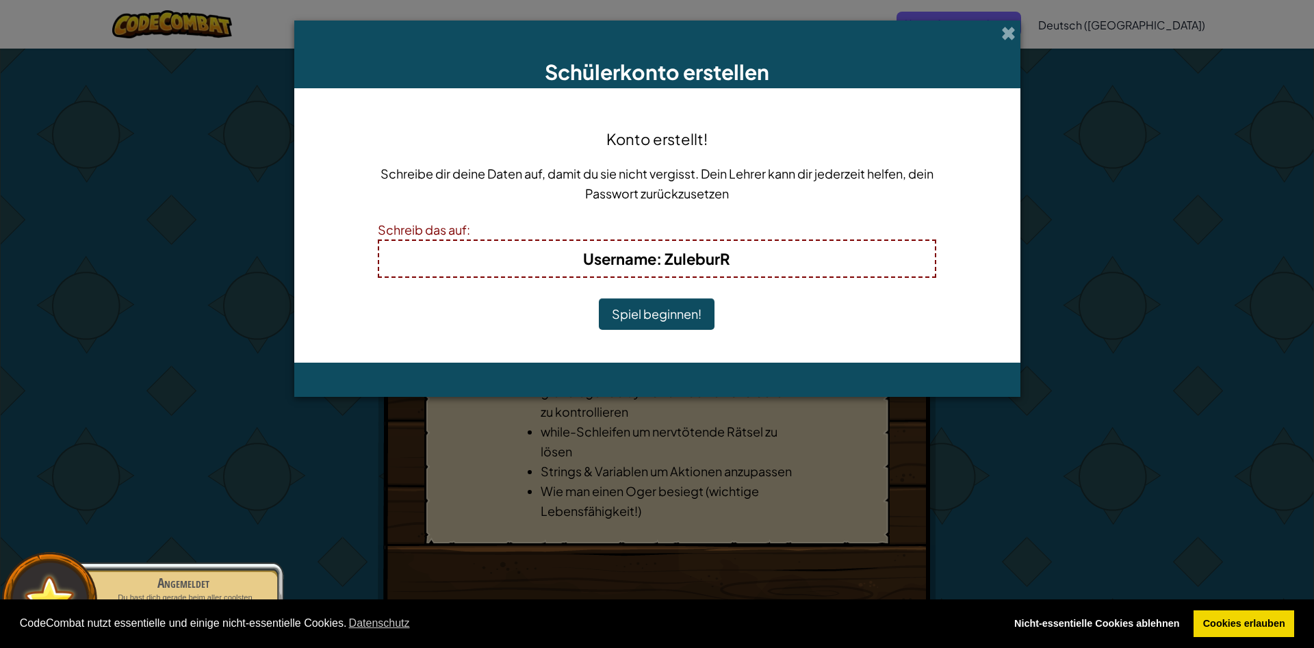
click at [650, 311] on button "Spiel beginnen!" at bounding box center [657, 313] width 116 height 31
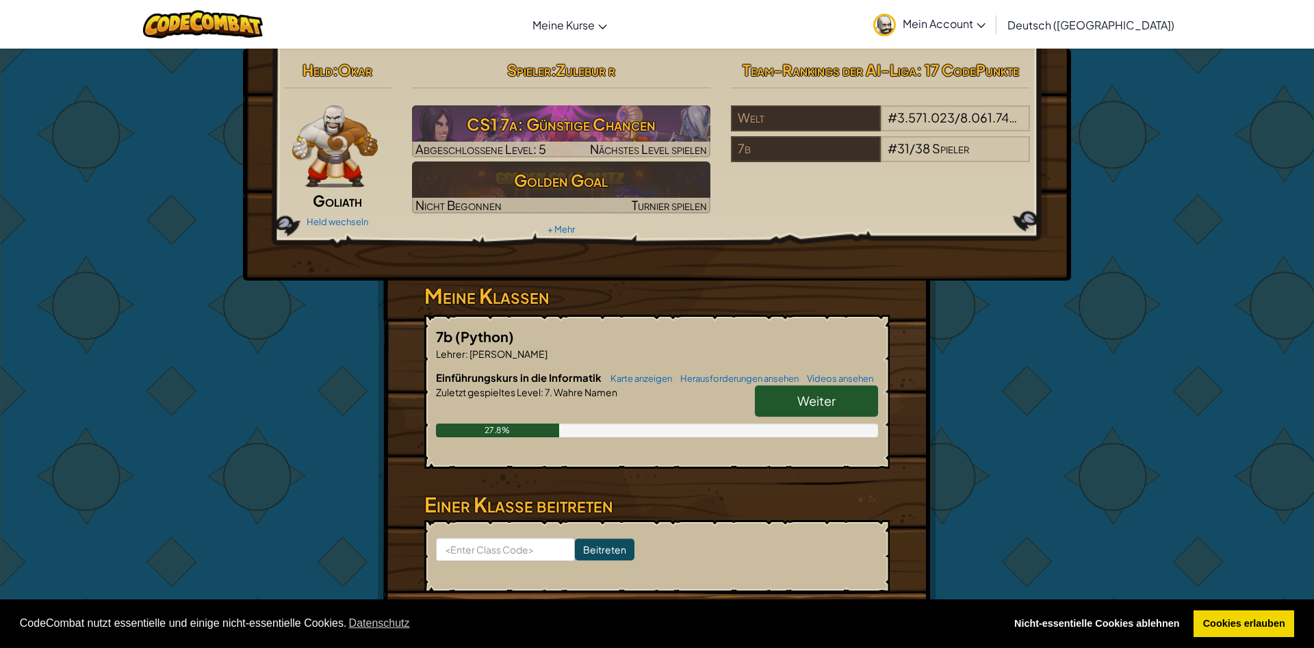
click at [817, 395] on span "Weiter" at bounding box center [816, 401] width 38 height 16
select select "de-DE"
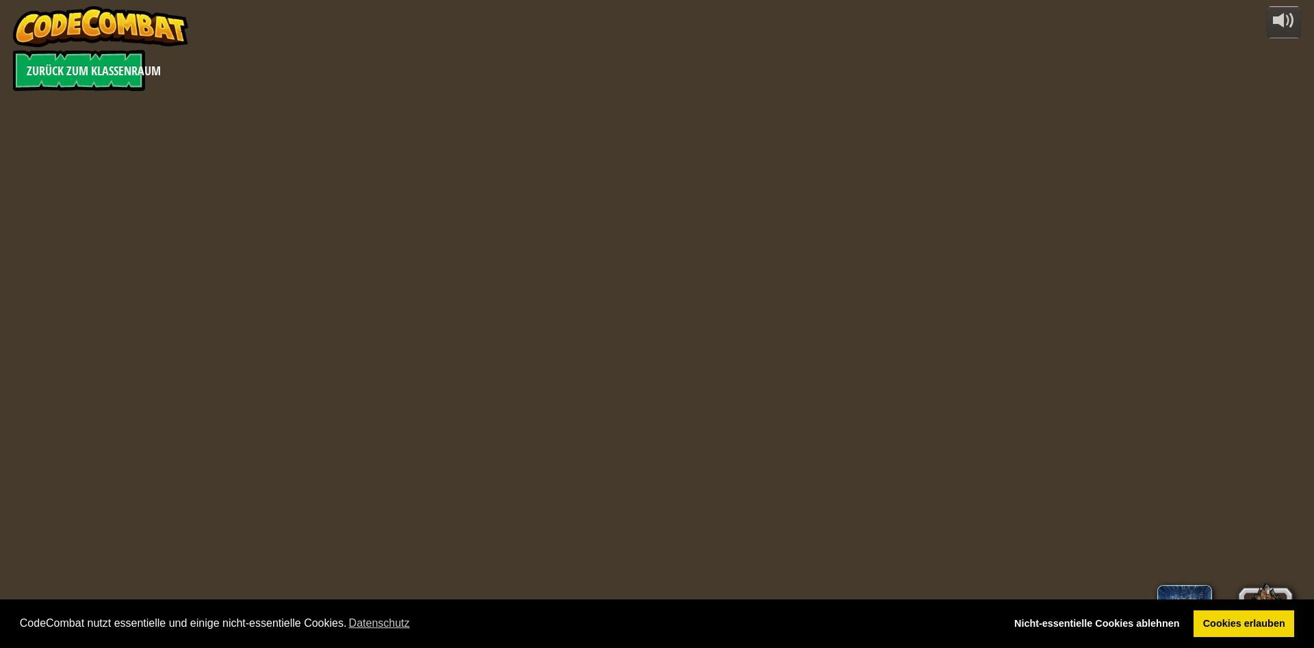
select select "de-DE"
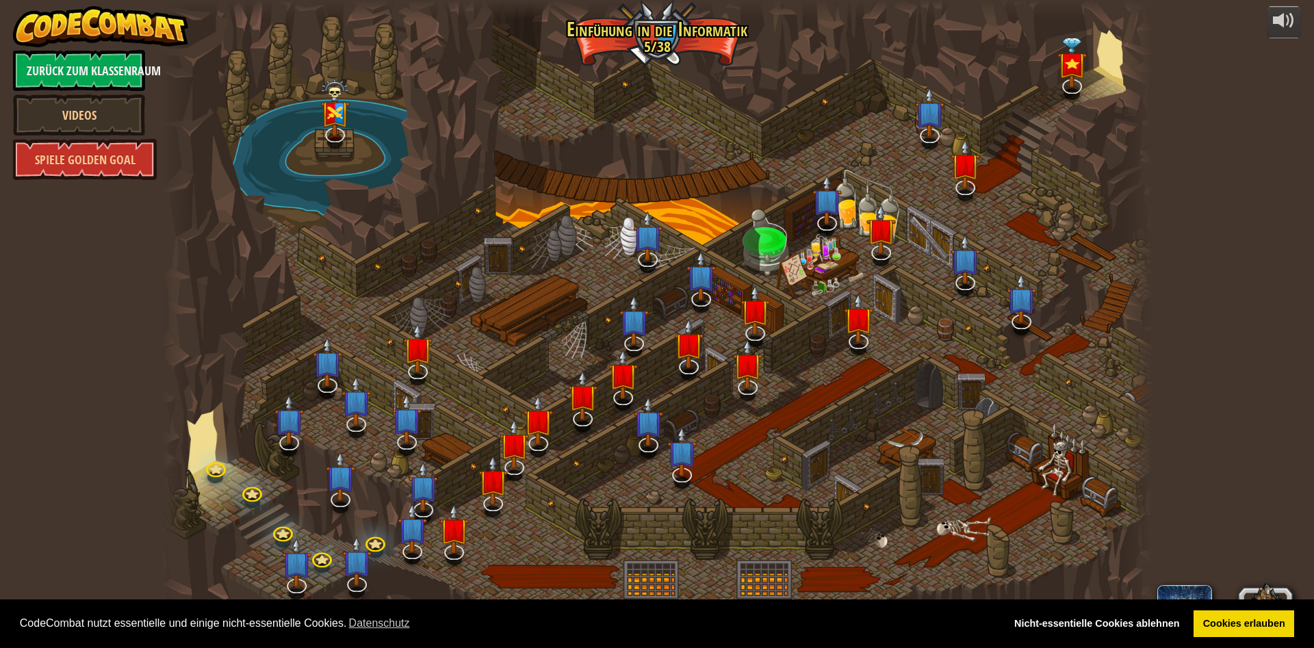
select select "de-DE"
